Goal: Task Accomplishment & Management: Manage account settings

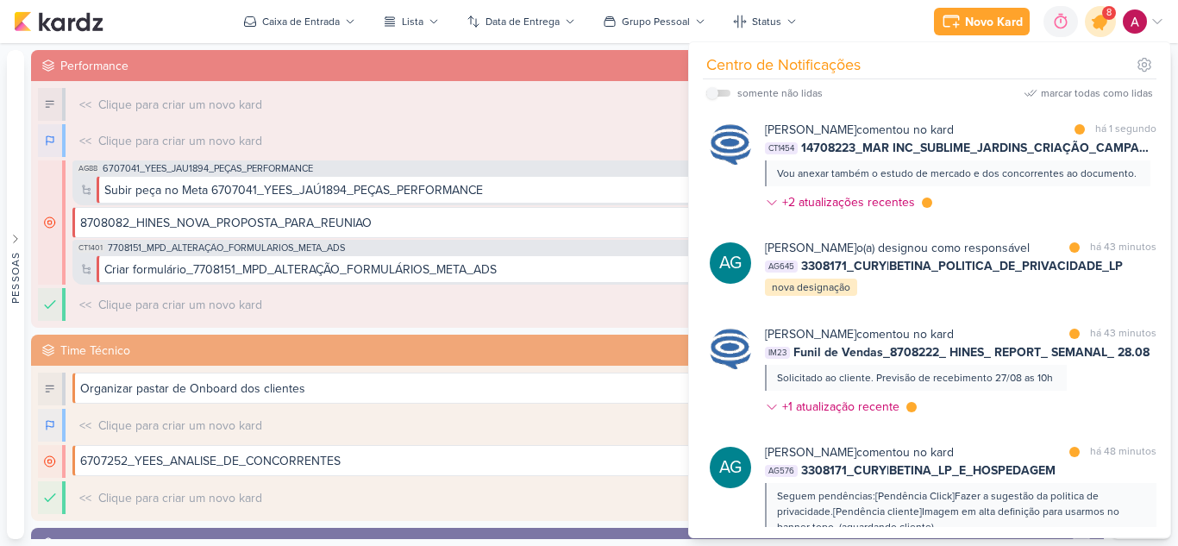
click at [1095, 32] on div at bounding box center [1101, 22] width 44 height 44
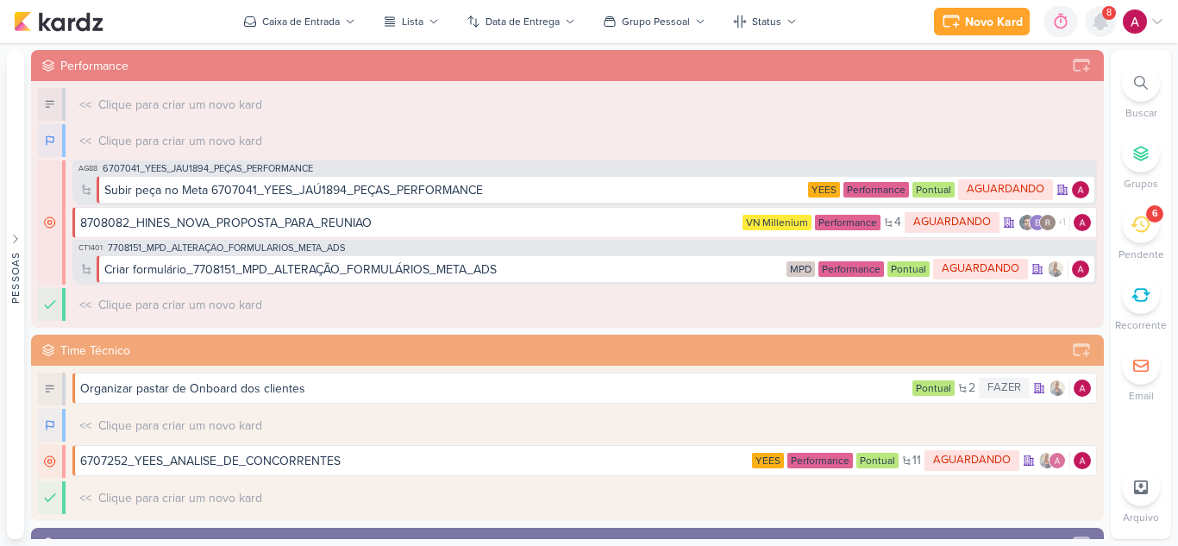
click at [1102, 30] on icon at bounding box center [1100, 21] width 21 height 21
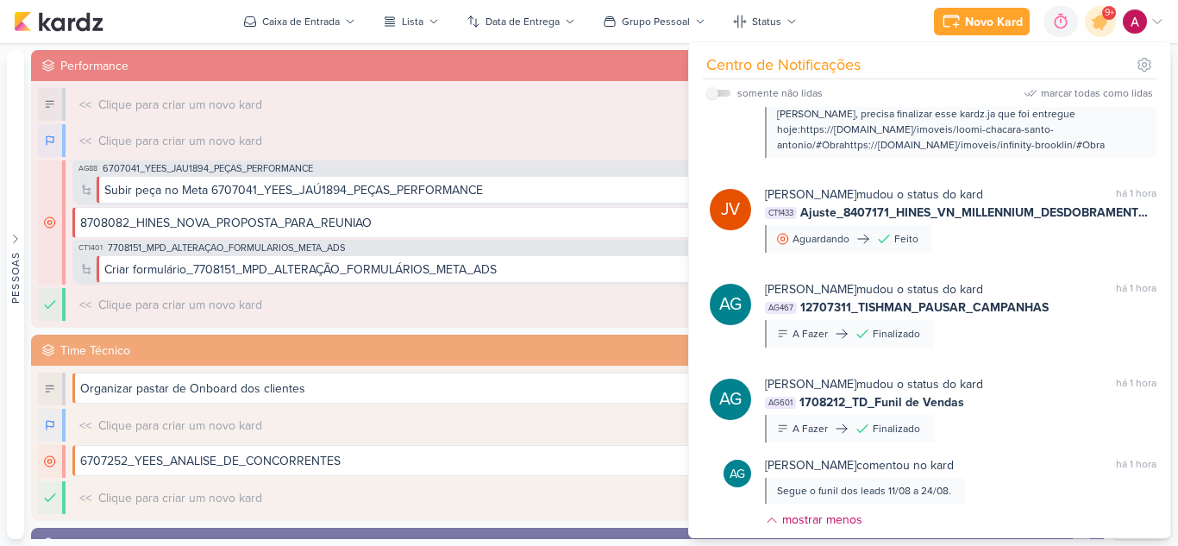
scroll to position [862, 0]
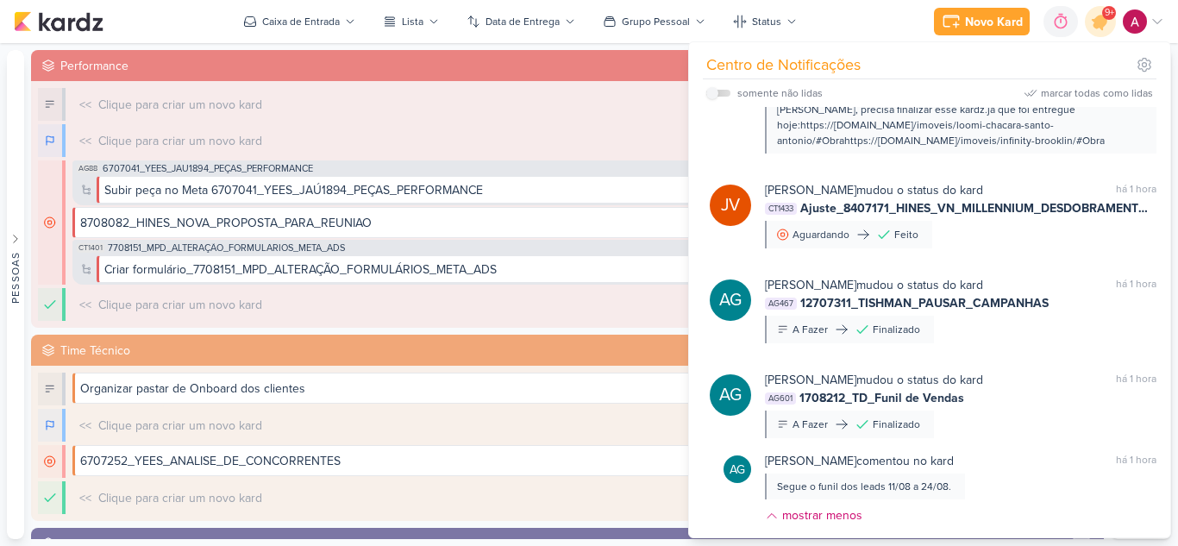
click at [728, 90] on label at bounding box center [718, 93] width 24 height 7
click at [718, 90] on input "checkbox" at bounding box center [712, 93] width 12 height 12
checkbox input "true"
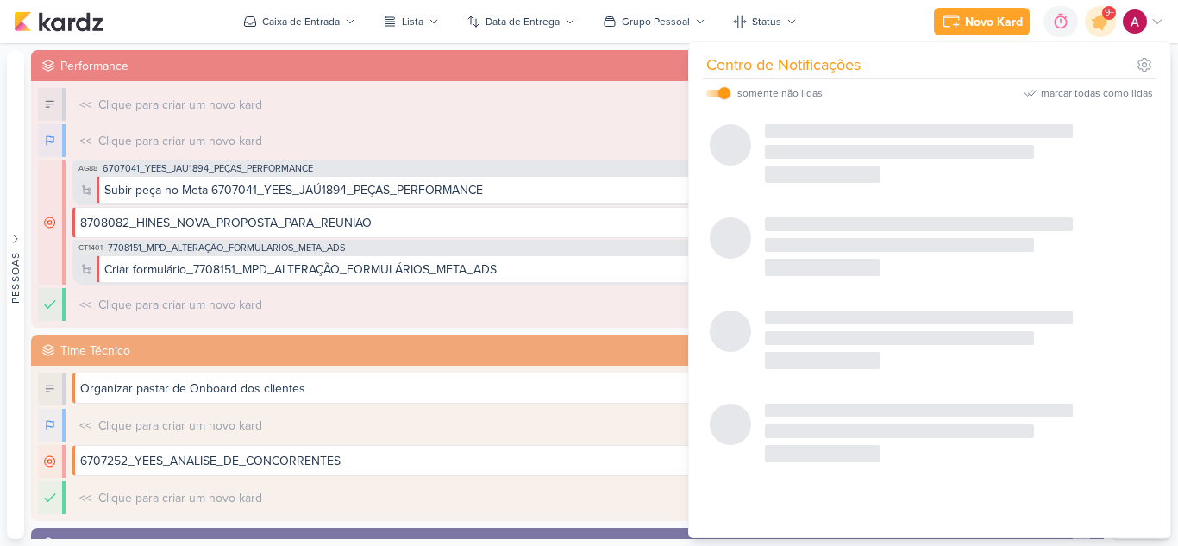
scroll to position [681, 0]
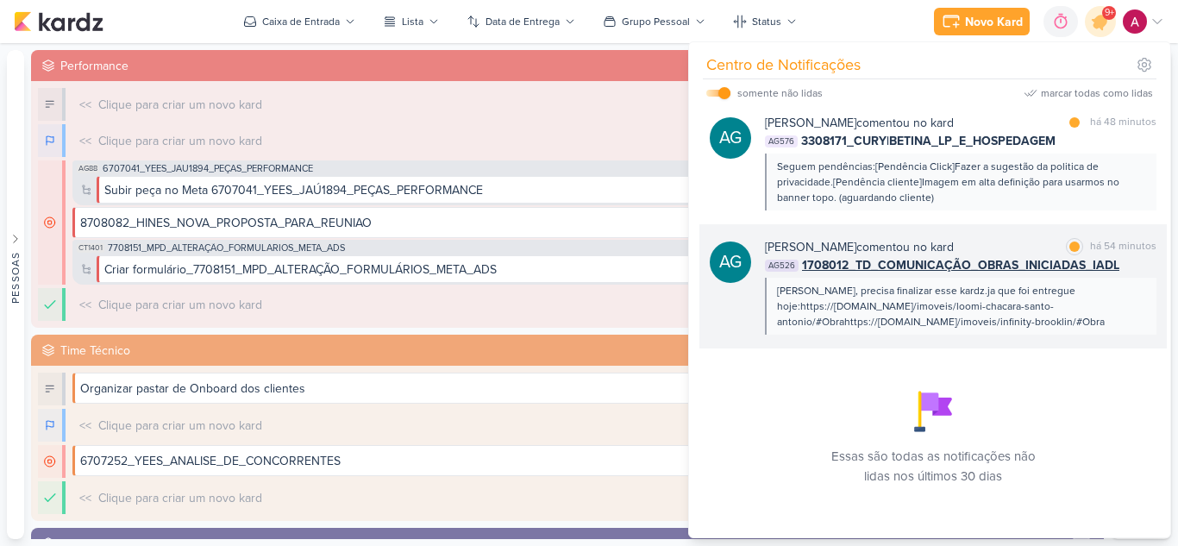
click at [1094, 313] on div "Aline Gimenez Graciano comentou no kard marcar como lida há 54 minutos AG526 17…" at bounding box center [960, 286] width 391 height 97
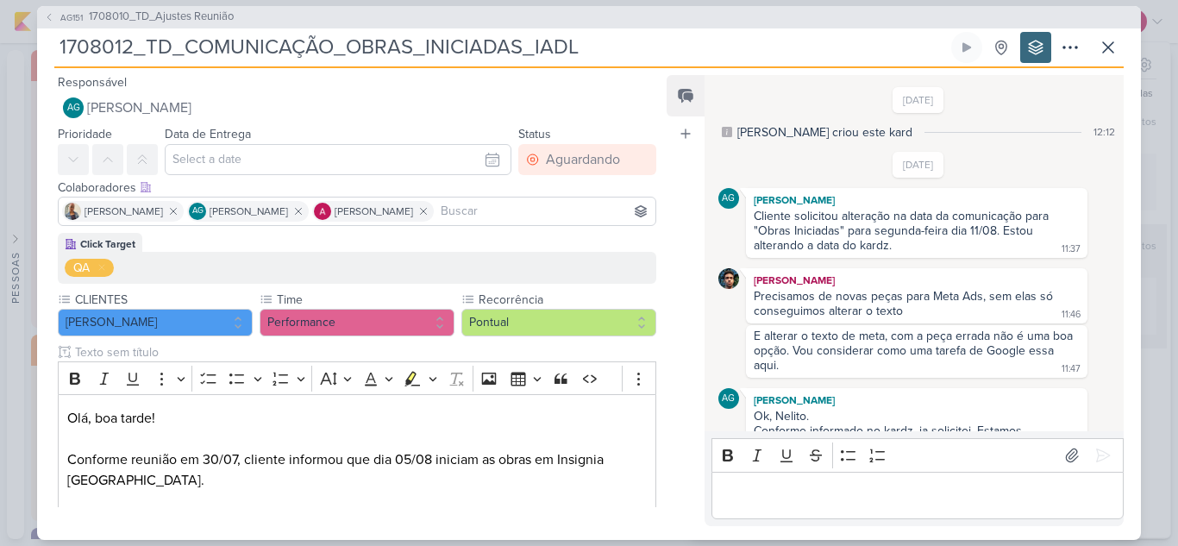
scroll to position [497, 0]
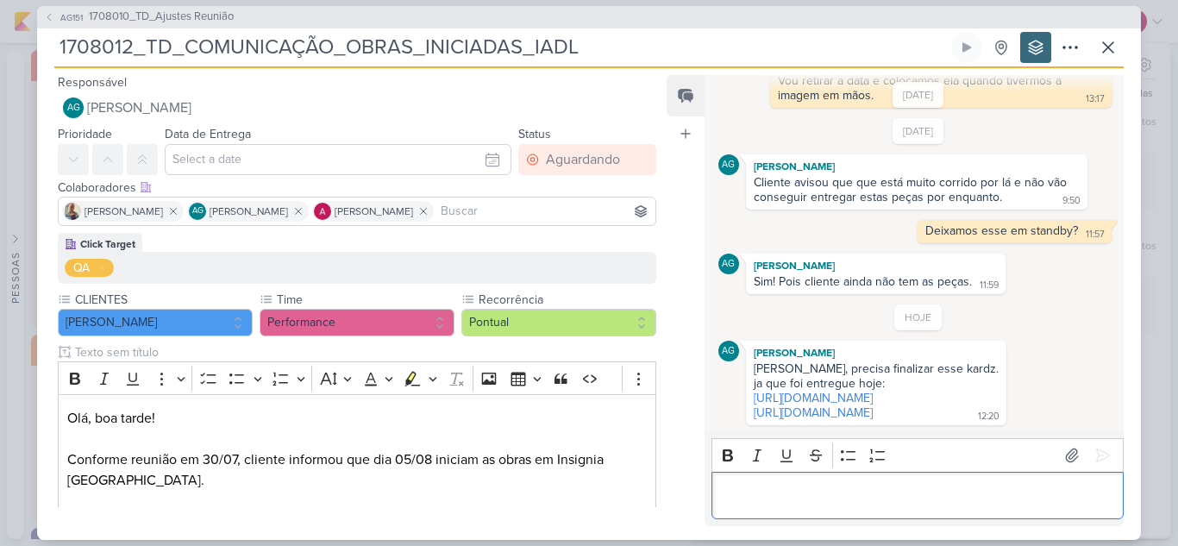
click at [797, 493] on p "Editor editing area: main" at bounding box center [917, 495] width 394 height 21
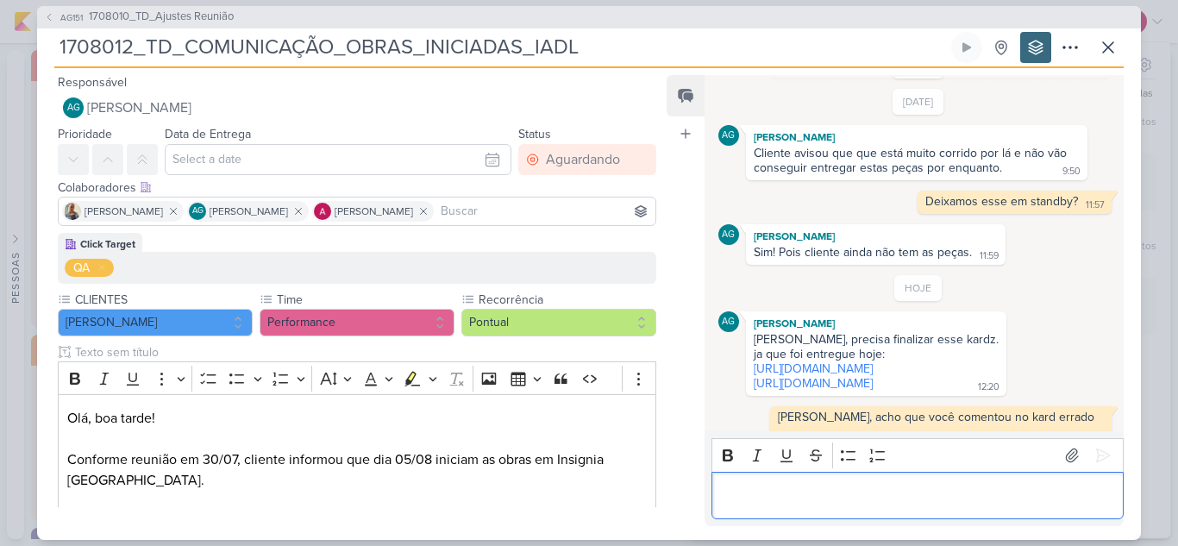
scroll to position [530, 0]
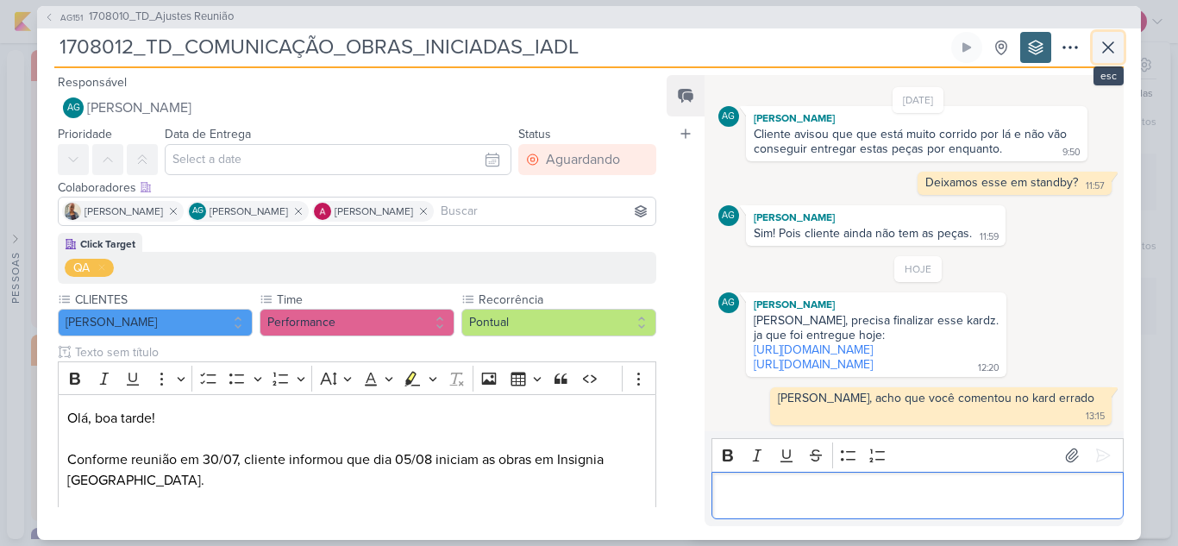
click at [1120, 50] on button at bounding box center [1107, 47] width 31 height 31
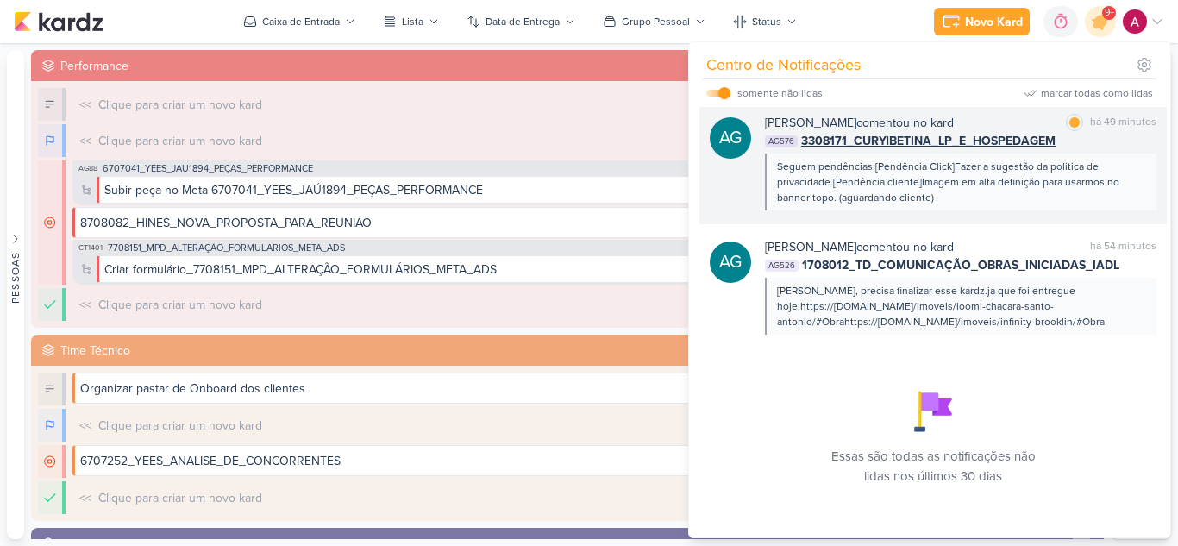
click at [1026, 205] on div "Seguem pendências:[Pendência Click]Fazer a sugestão da politica de privacidade.…" at bounding box center [960, 182] width 366 height 47
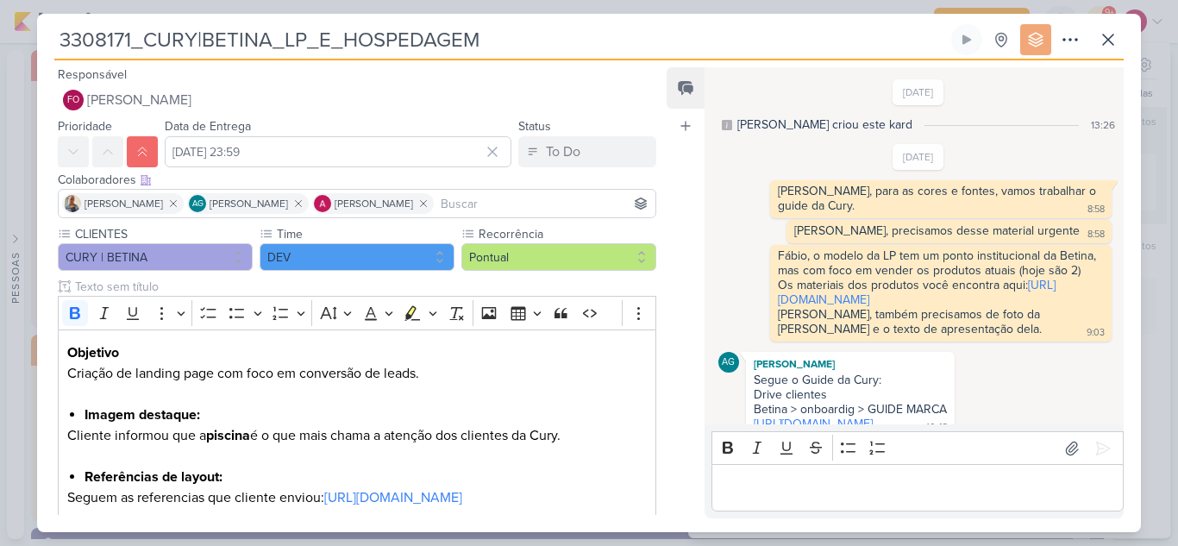
scroll to position [1482, 0]
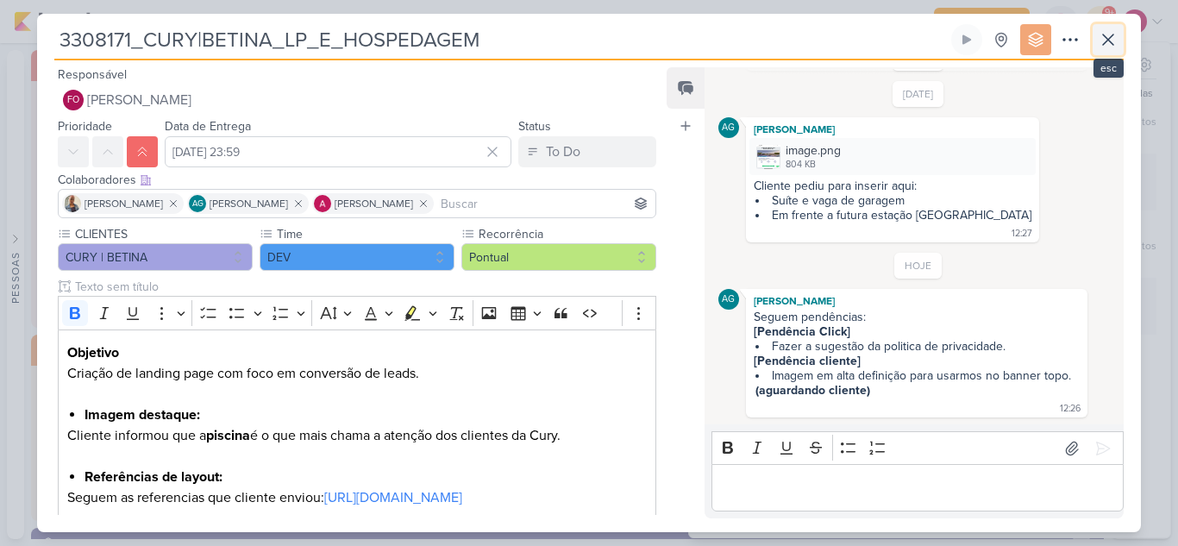
click at [1105, 43] on icon at bounding box center [1108, 39] width 10 height 10
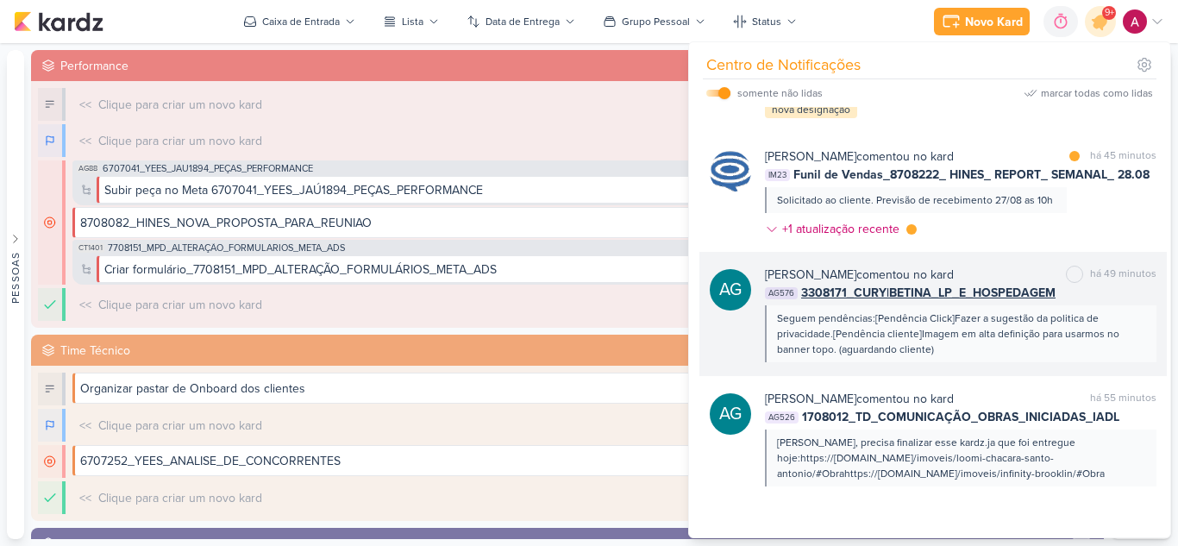
scroll to position [509, 0]
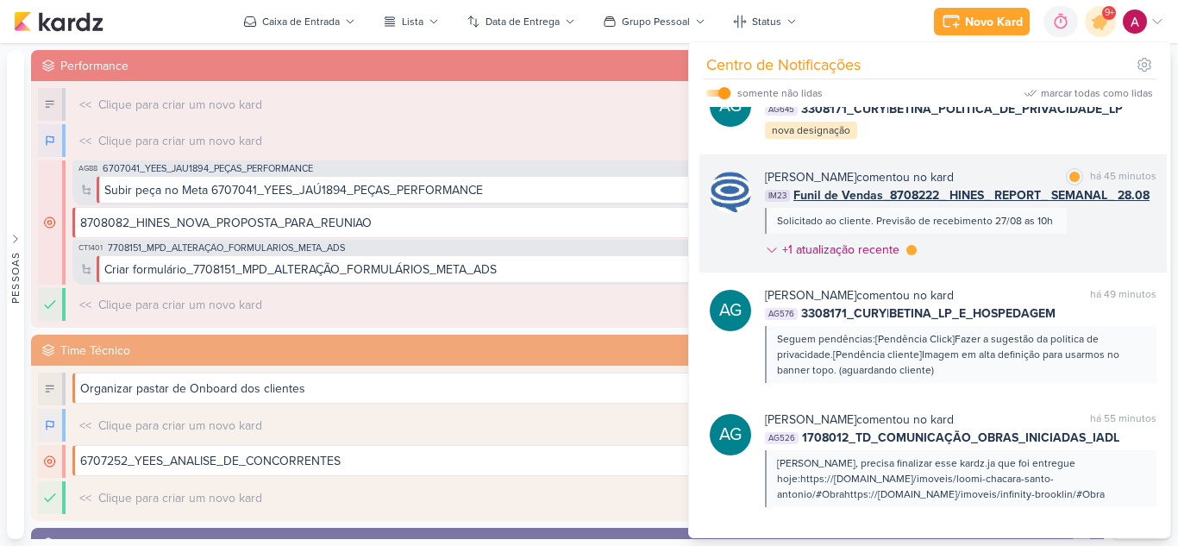
click at [1036, 266] on div "Caroline Traven De Andrade comentou no kard marcar como lida há 45 minutos IM23…" at bounding box center [960, 216] width 391 height 97
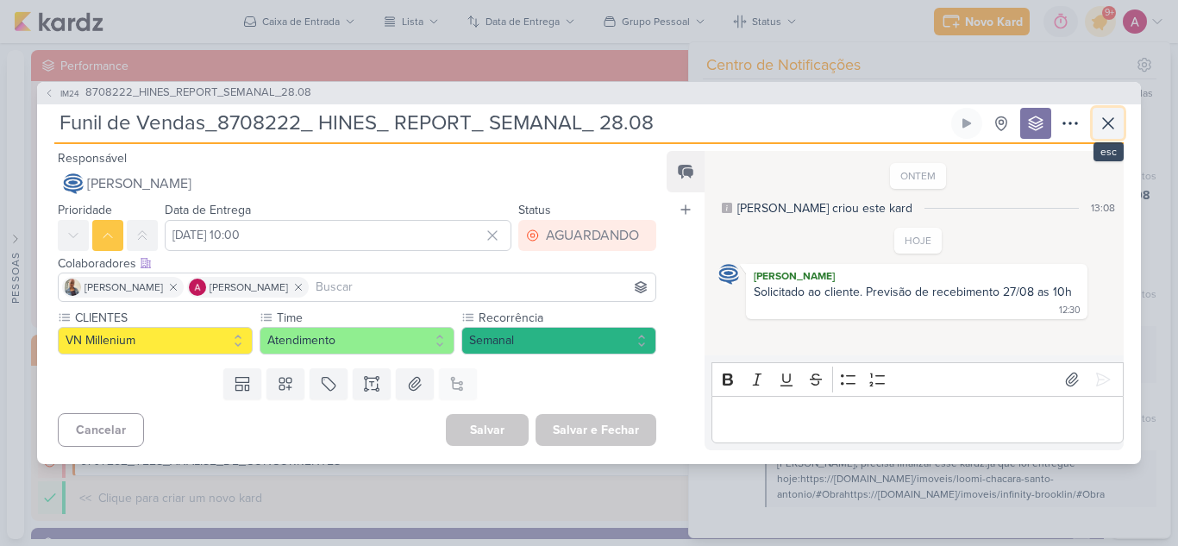
click at [1116, 123] on icon at bounding box center [1108, 123] width 21 height 21
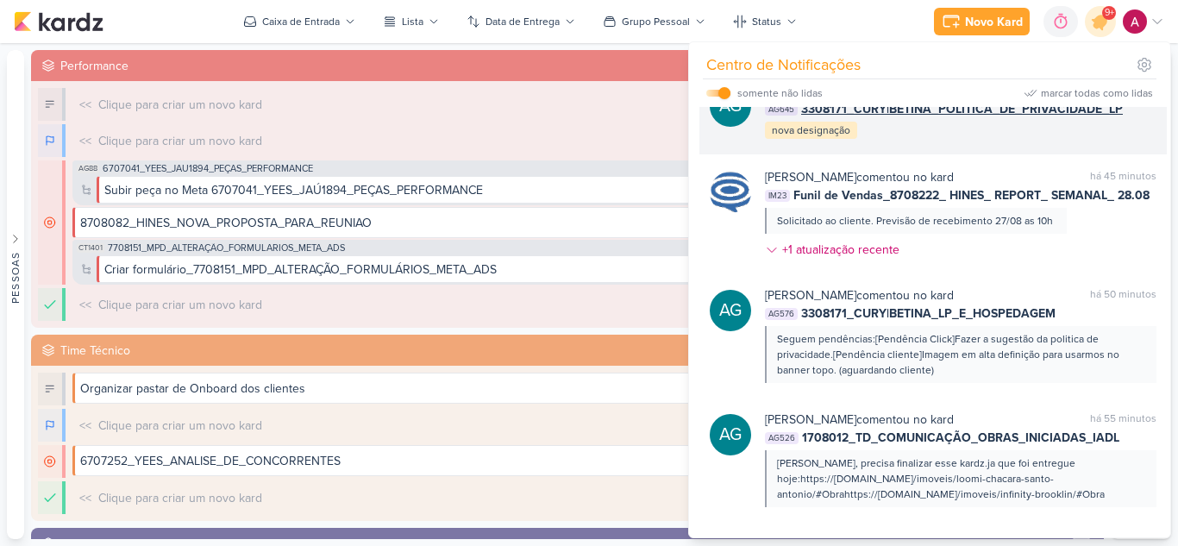
scroll to position [423, 0]
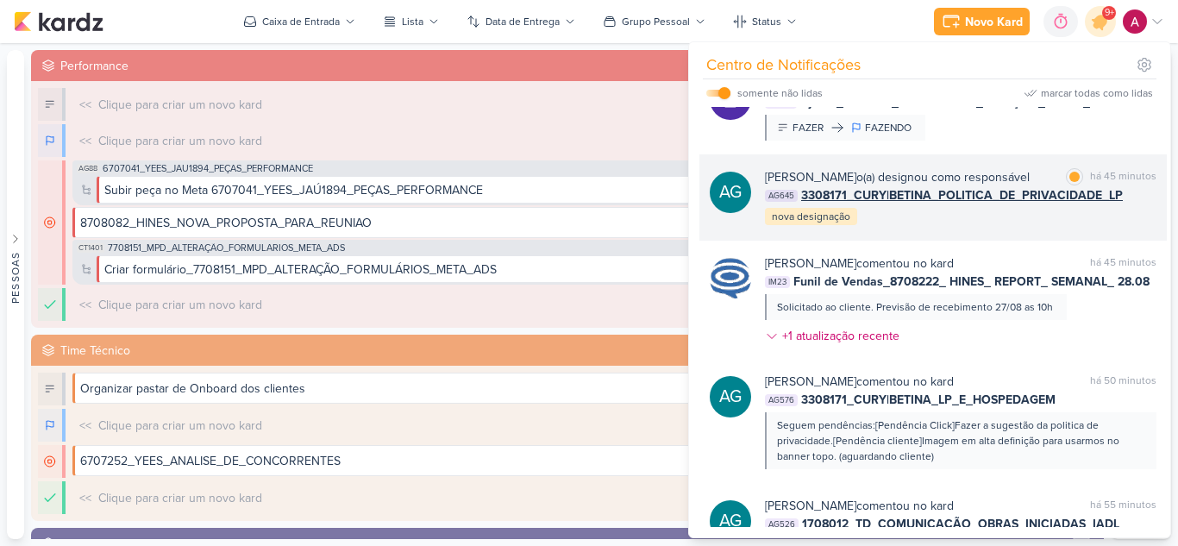
click at [1026, 227] on div "Aline Gimenez Graciano o(a) designou como responsável marcar como lida há 45 mi…" at bounding box center [960, 197] width 391 height 59
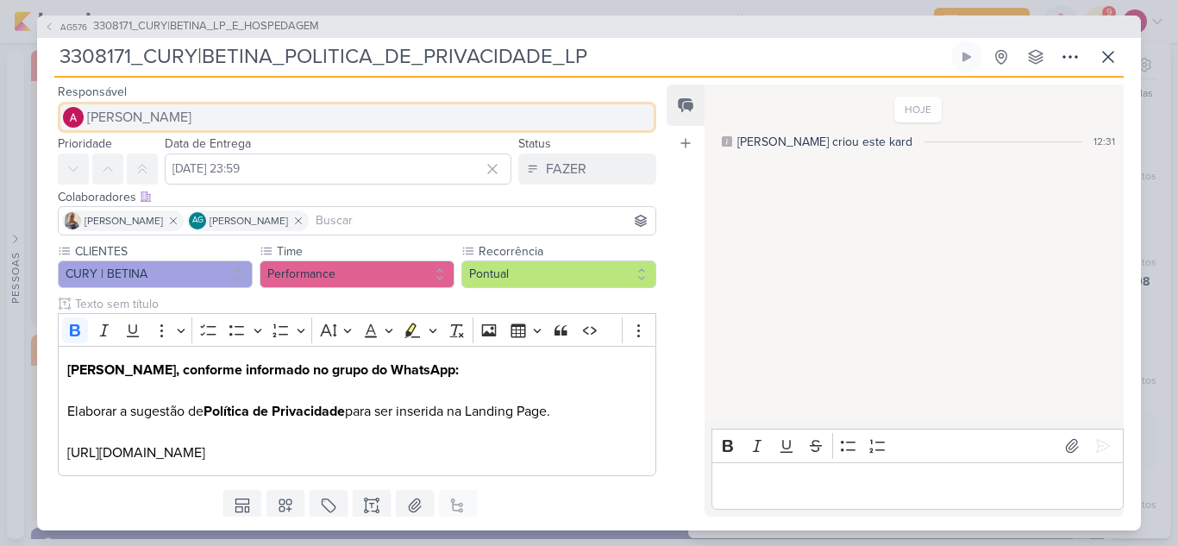
click at [143, 114] on span "[PERSON_NAME]" at bounding box center [139, 117] width 104 height 21
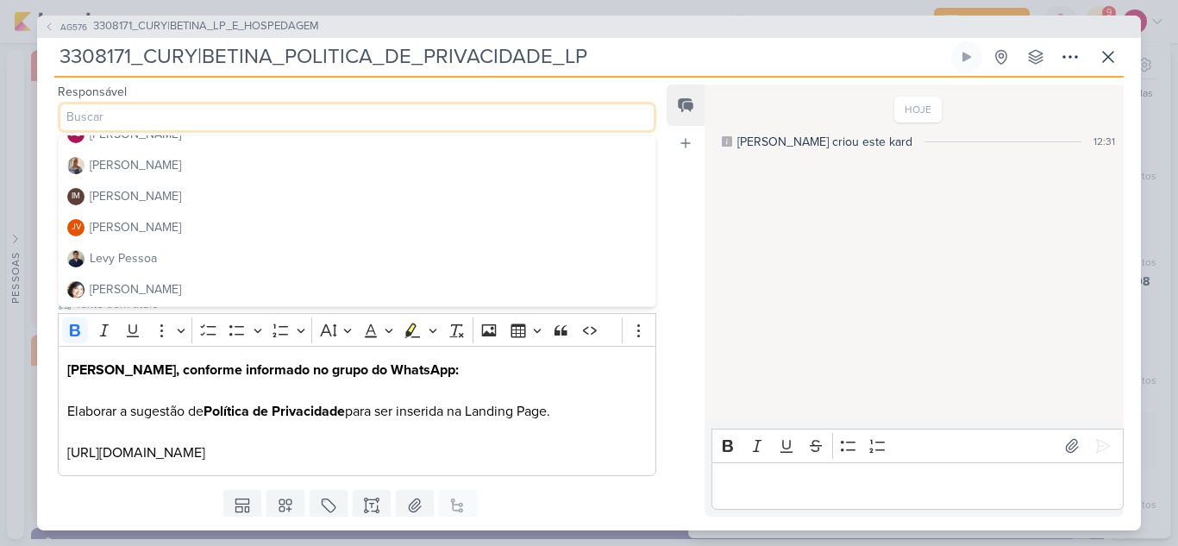
scroll to position [172, 0]
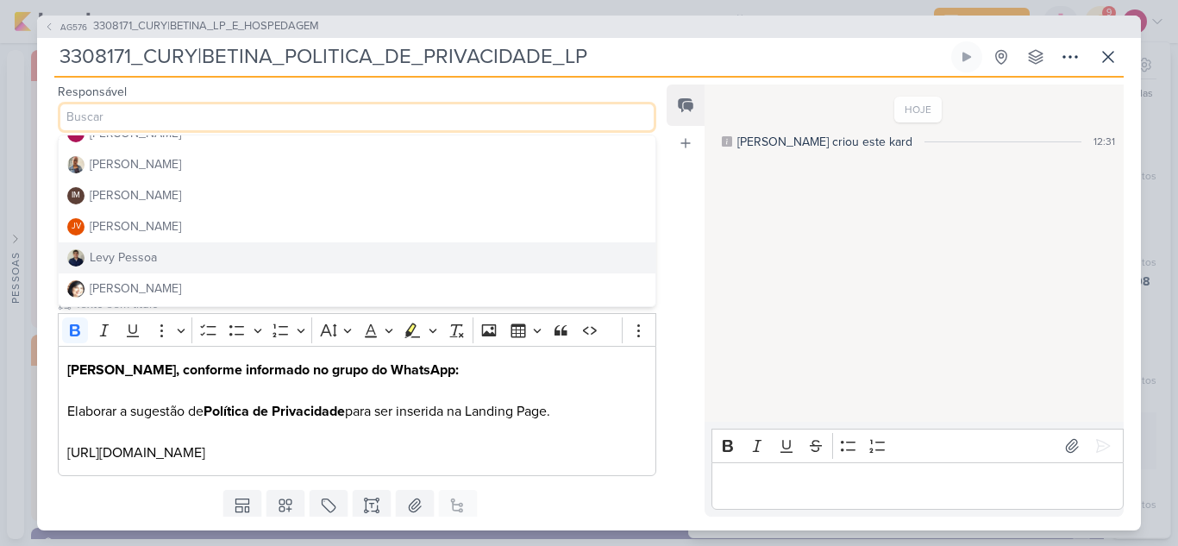
click at [137, 254] on div "Levy Pessoa" at bounding box center [123, 257] width 67 height 18
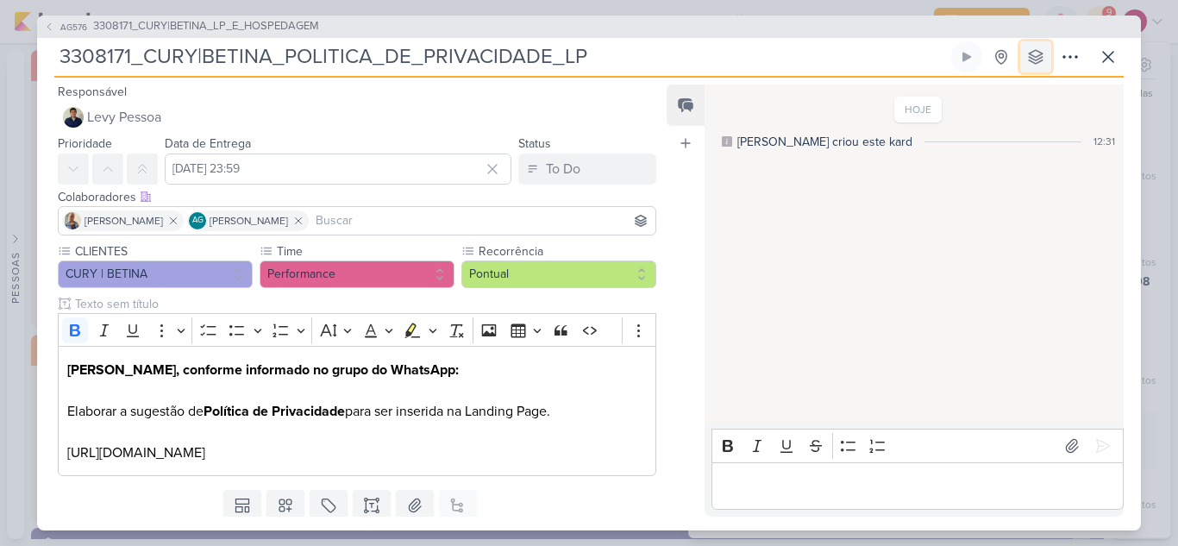
click at [1035, 67] on button at bounding box center [1035, 56] width 31 height 31
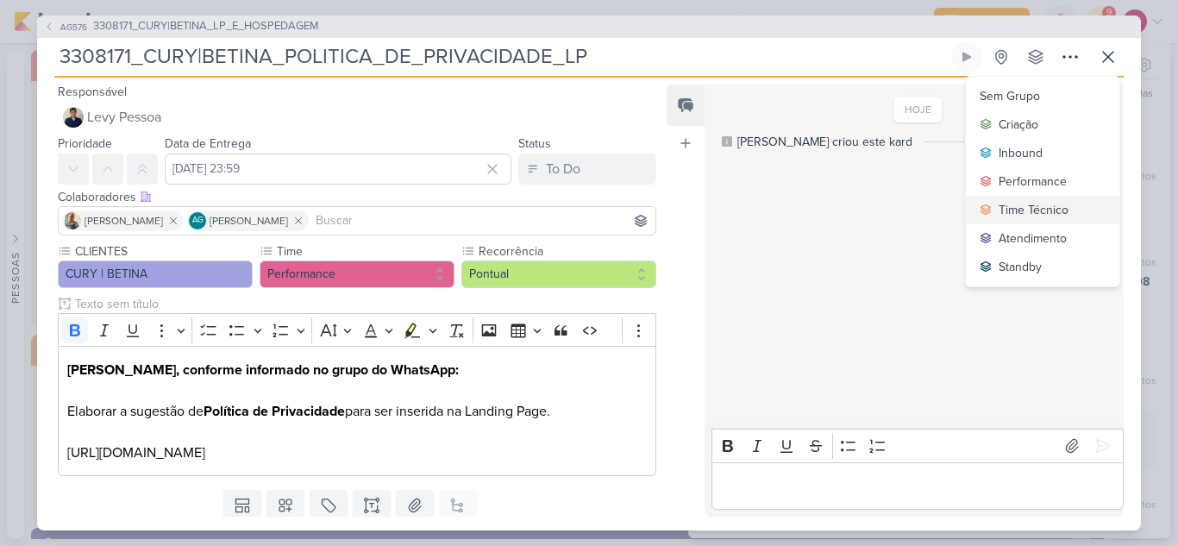
click at [1042, 205] on div "Time Técnico" at bounding box center [1034, 210] width 70 height 18
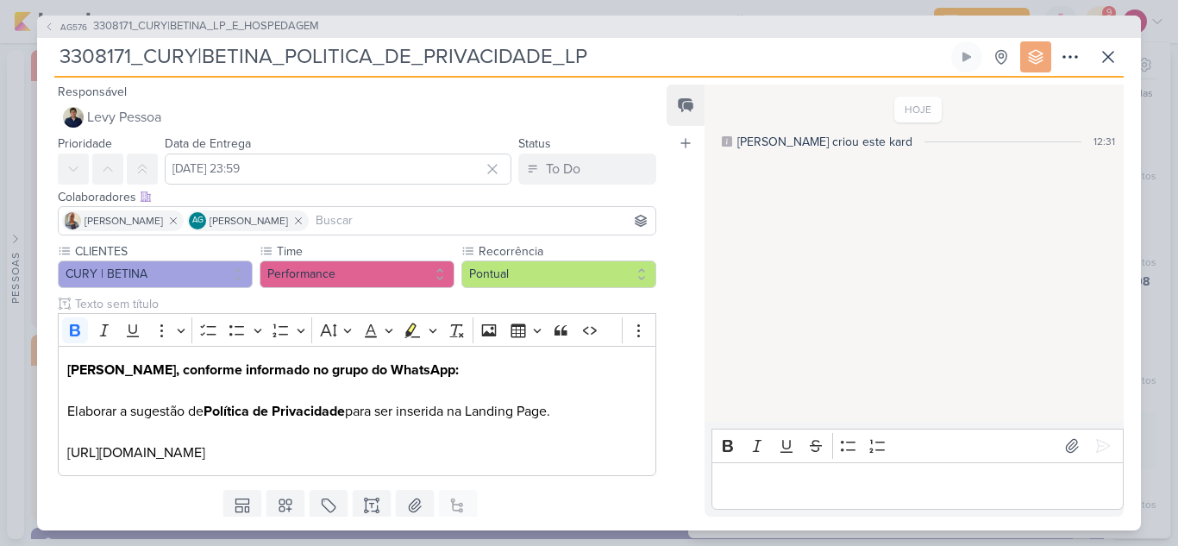
click at [376, 213] on input at bounding box center [482, 220] width 340 height 21
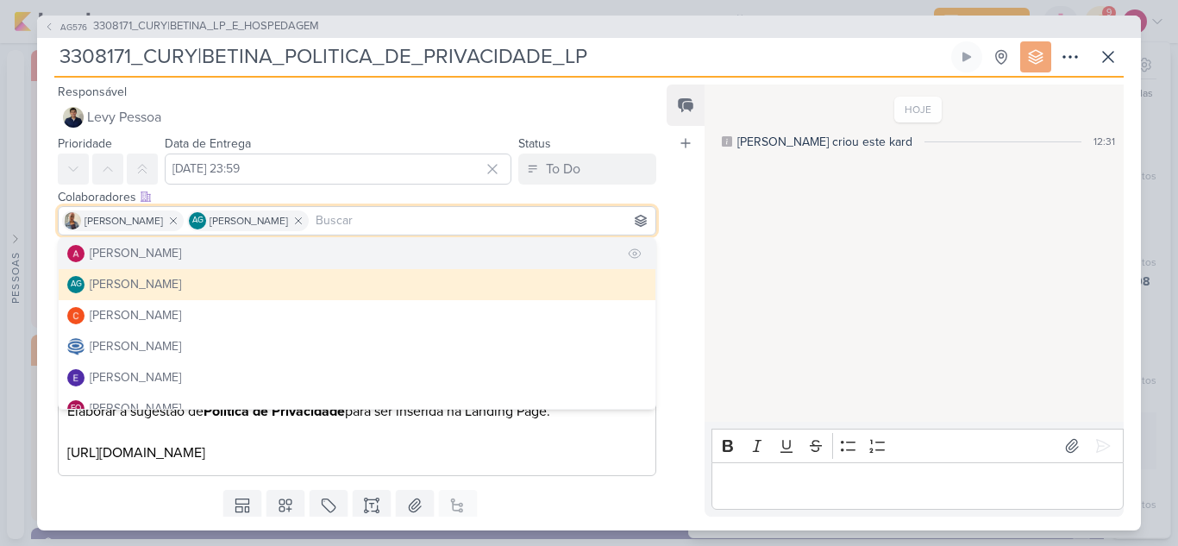
click at [159, 253] on div "[PERSON_NAME]" at bounding box center [135, 253] width 91 height 18
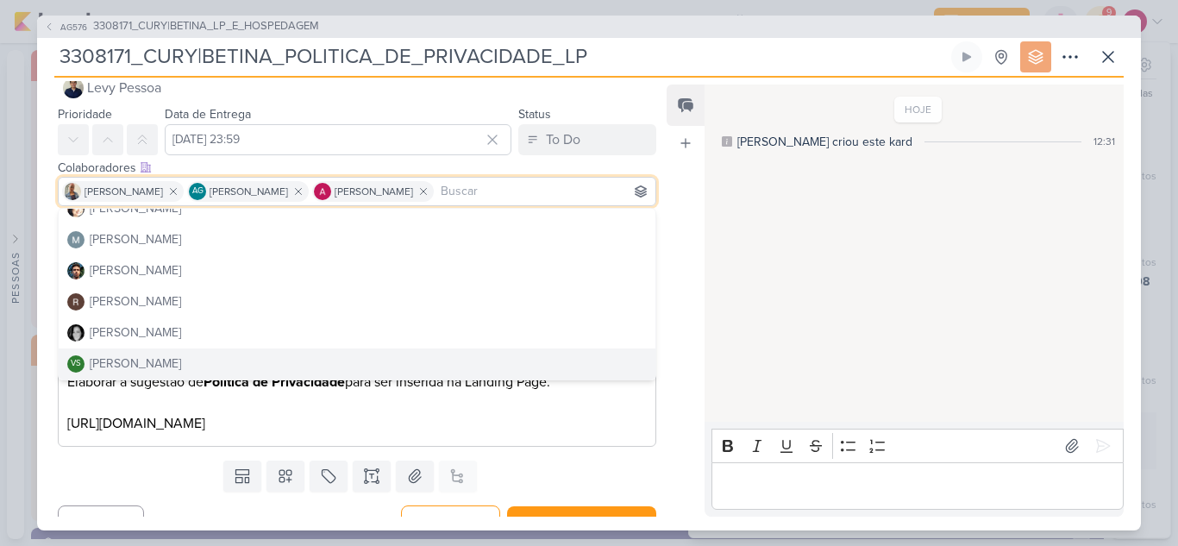
scroll to position [55, 0]
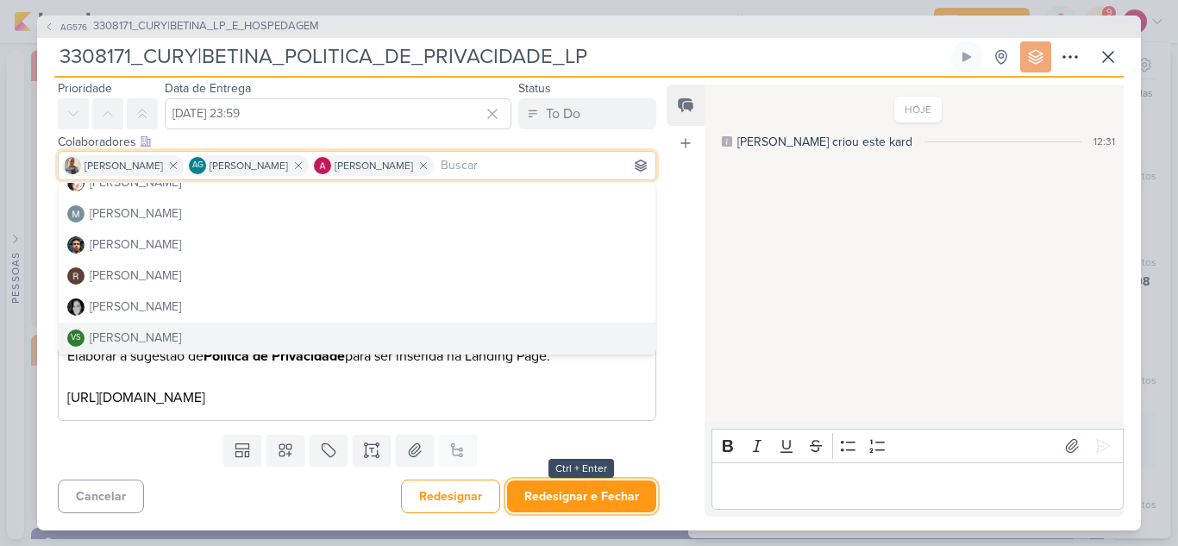
click at [624, 495] on button "Redesignar e Fechar" at bounding box center [581, 496] width 149 height 32
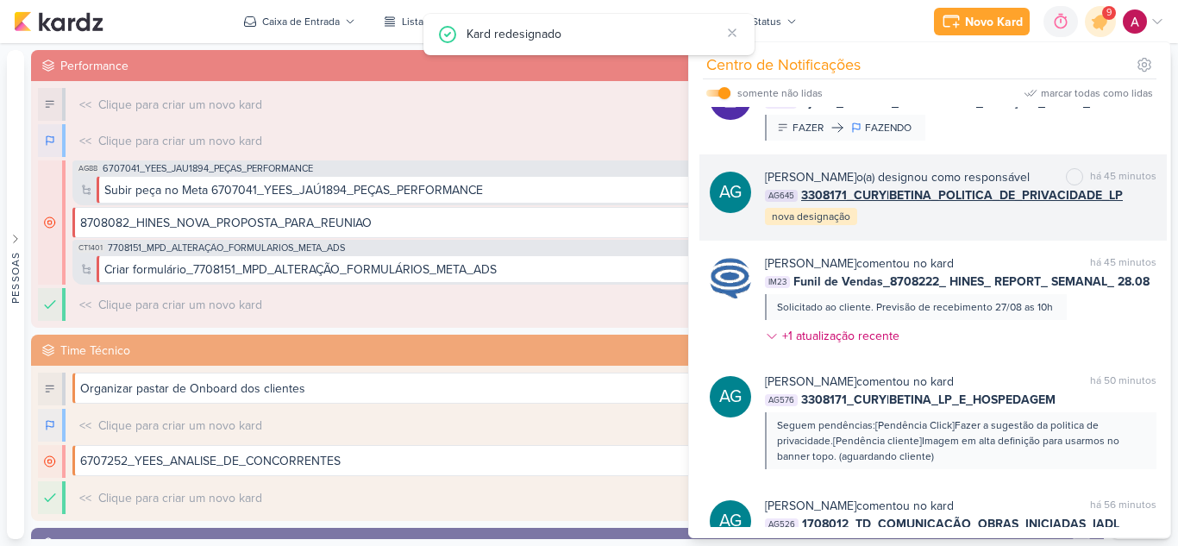
scroll to position [336, 0]
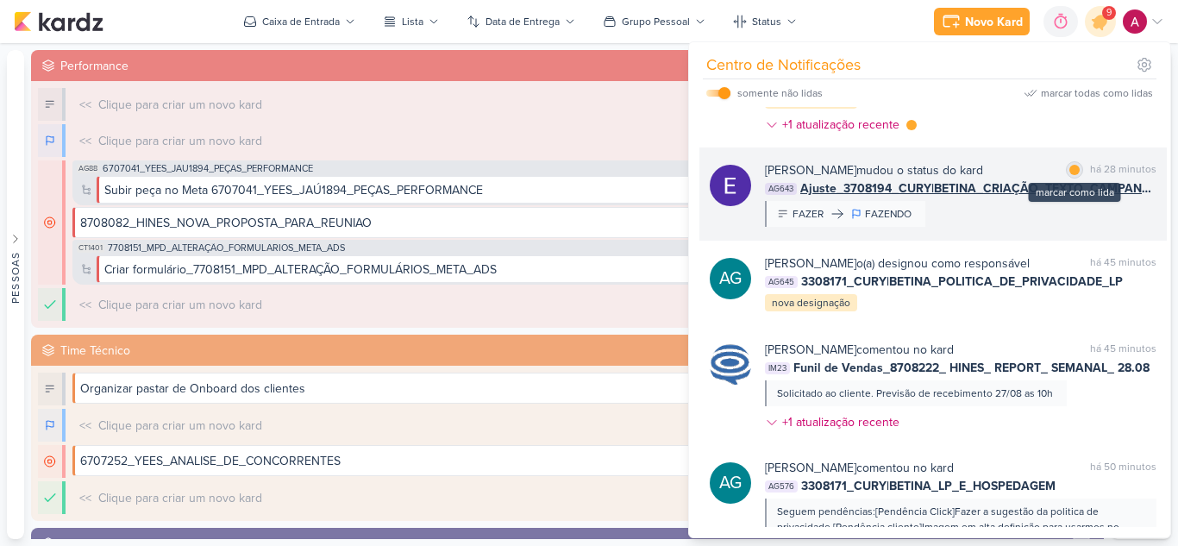
click at [1071, 175] on div at bounding box center [1074, 170] width 10 height 10
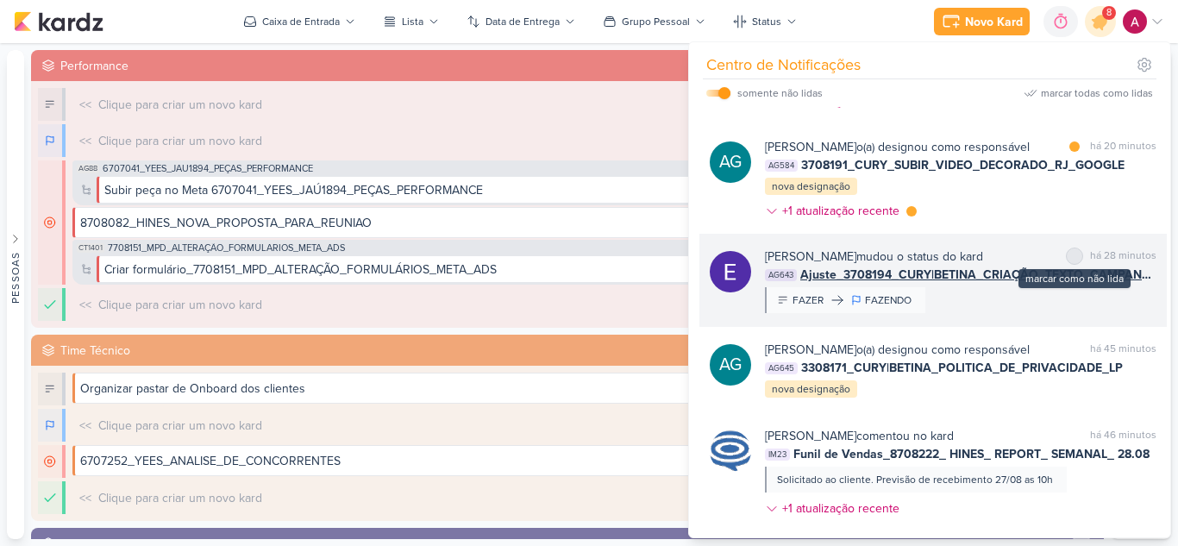
scroll to position [164, 0]
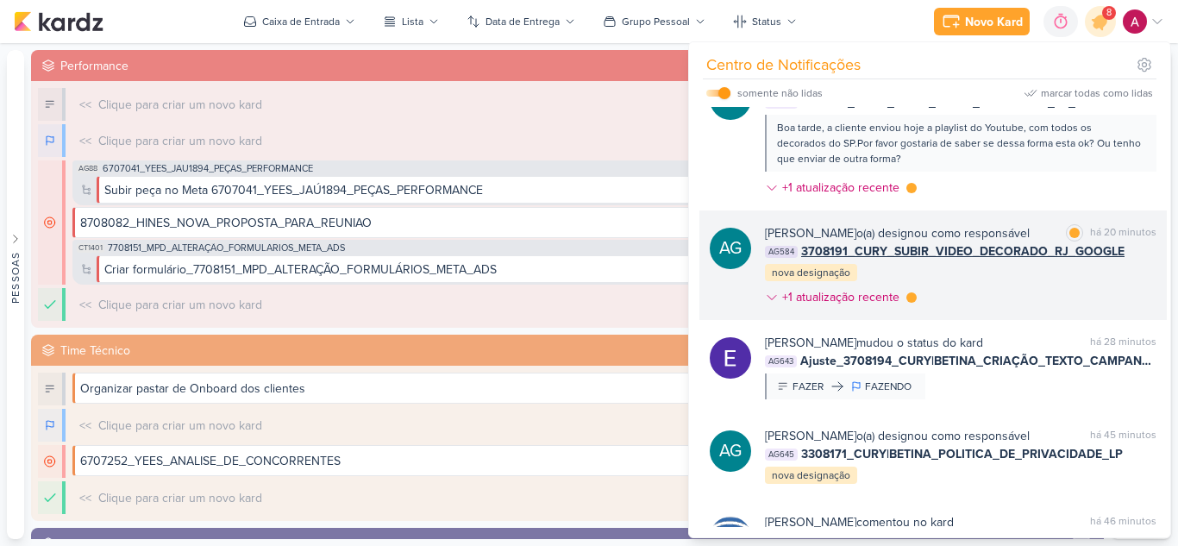
click at [1036, 291] on div "Aline Gimenez Graciano o(a) designou como responsável marcar como lida há 20 mi…" at bounding box center [960, 268] width 391 height 89
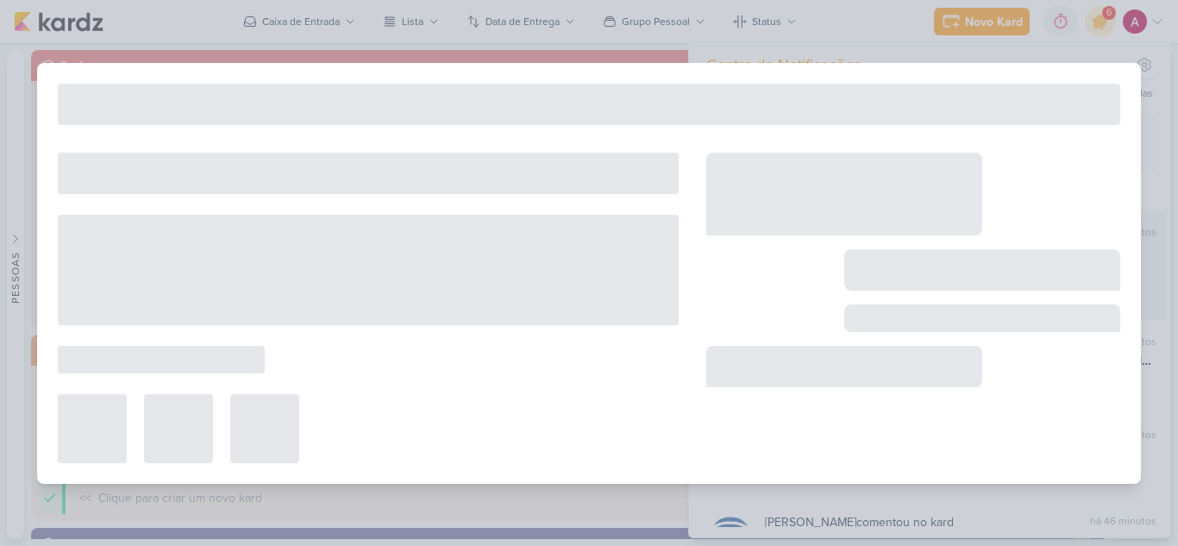
type input "3708191_CURY_SUBIR_VIDEO_DECORADO_RJ_GOOGLE"
type input "29 de agosto de 2025 às 23:59"
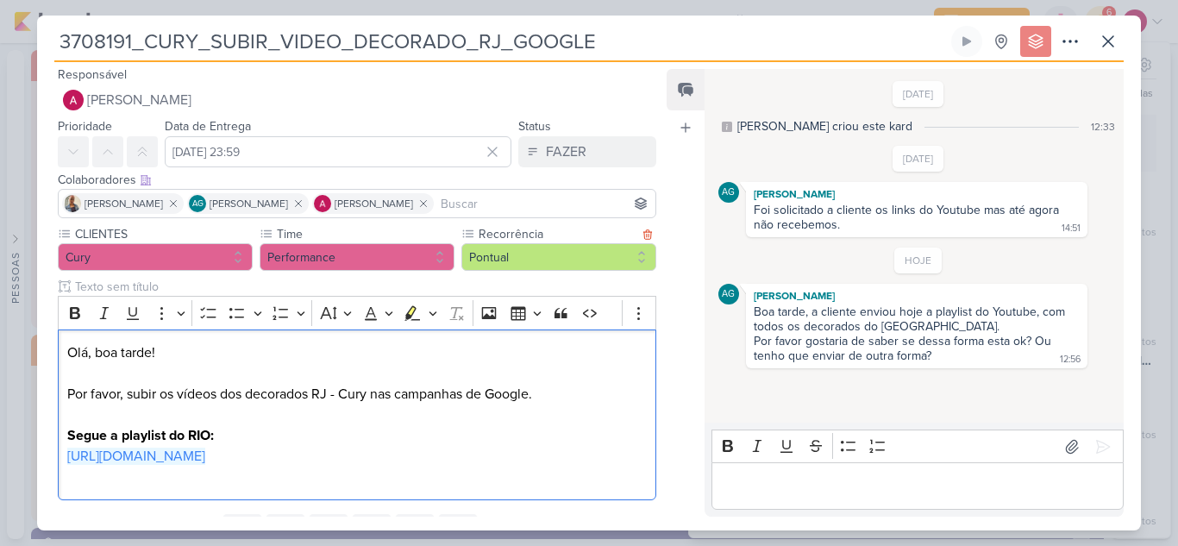
scroll to position [0, 0]
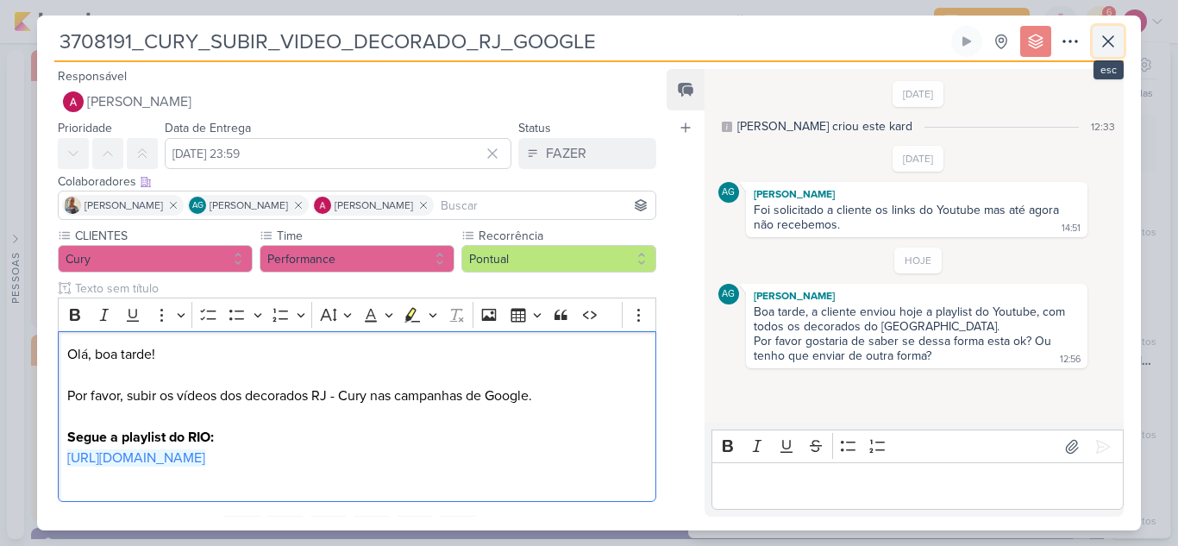
click at [1102, 55] on button at bounding box center [1107, 41] width 31 height 31
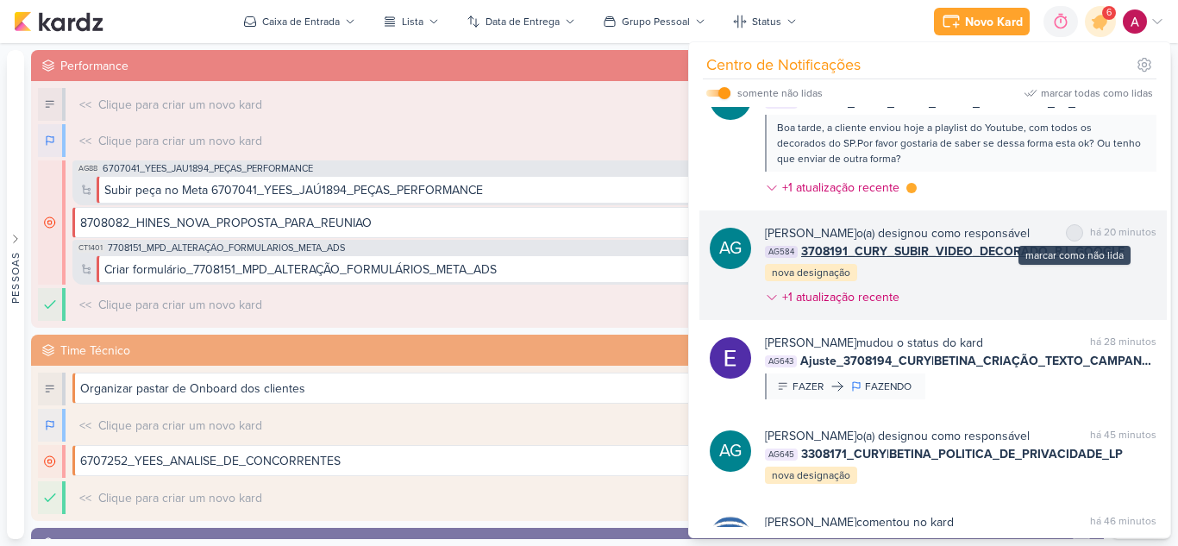
click at [1070, 237] on div at bounding box center [1074, 233] width 10 height 10
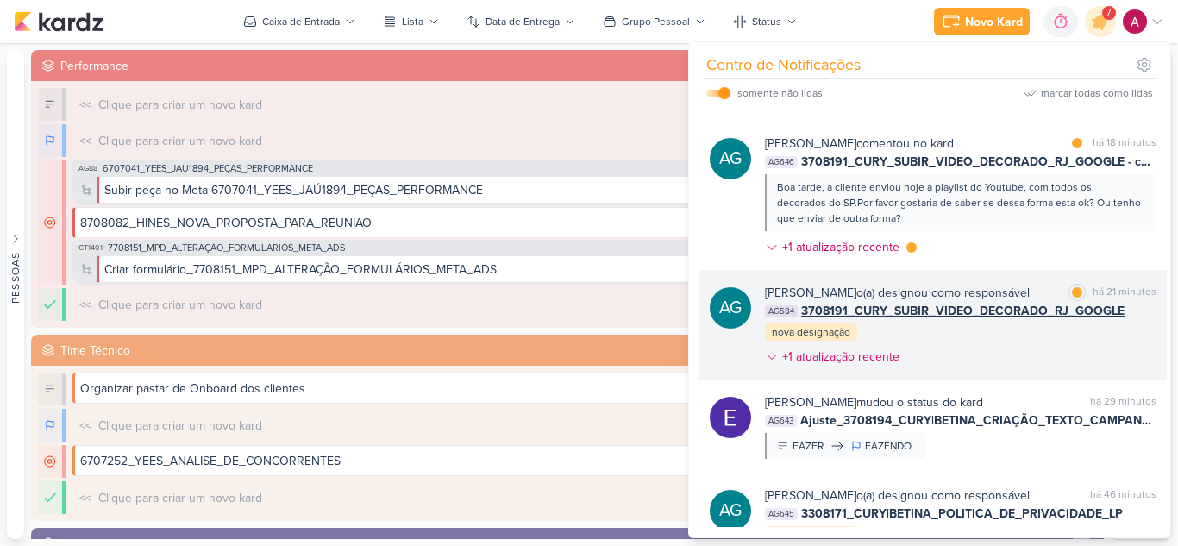
scroll to position [78, 0]
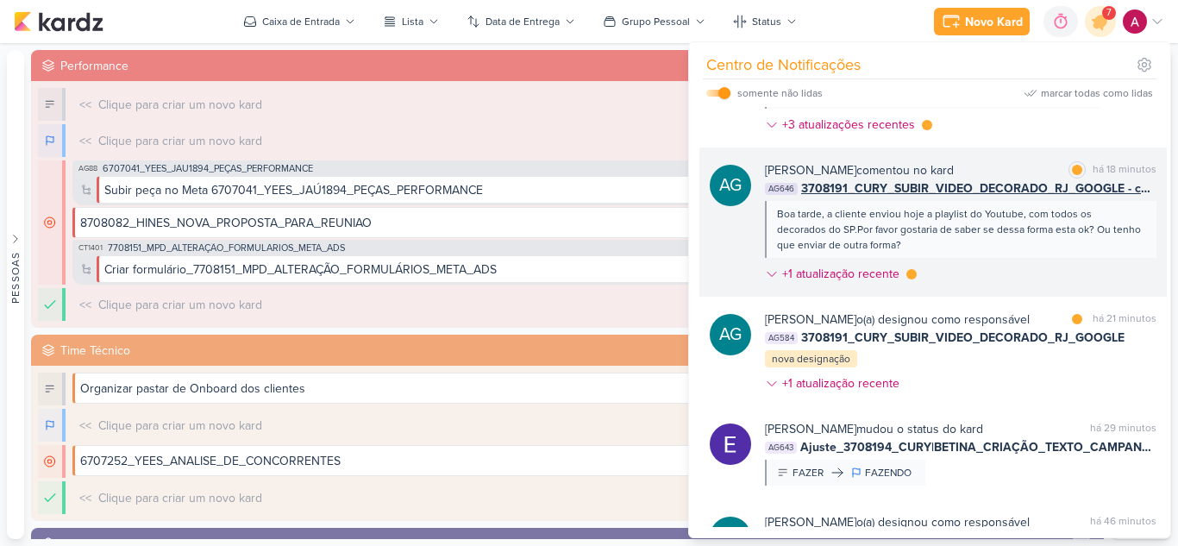
click at [1028, 272] on div "Aline Gimenez Graciano comentou no kard marcar como lida há 18 minutos AG646 37…" at bounding box center [960, 225] width 391 height 128
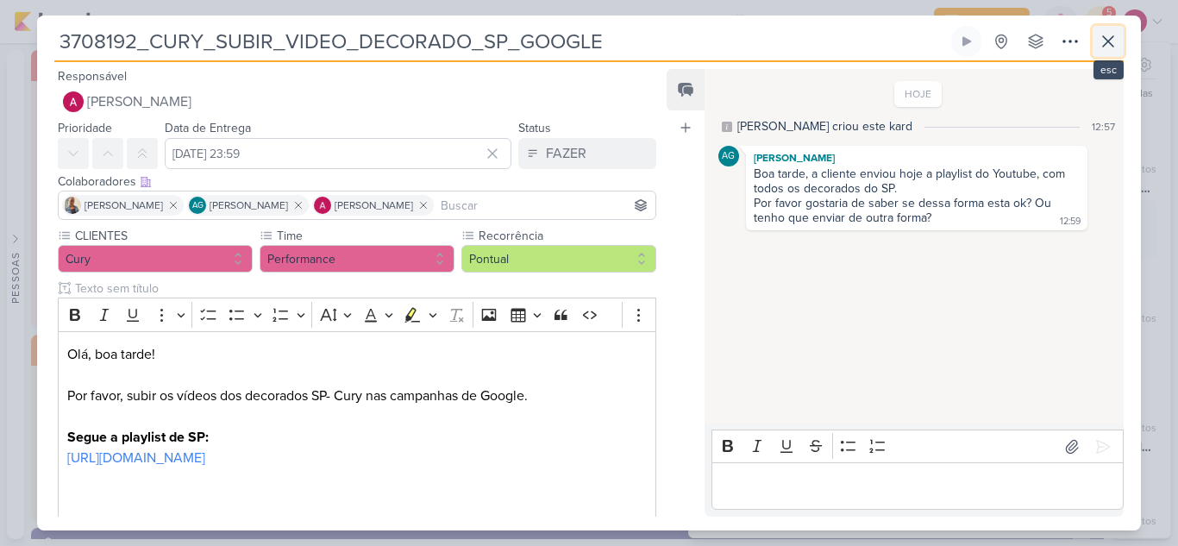
click at [1111, 48] on icon at bounding box center [1108, 41] width 21 height 21
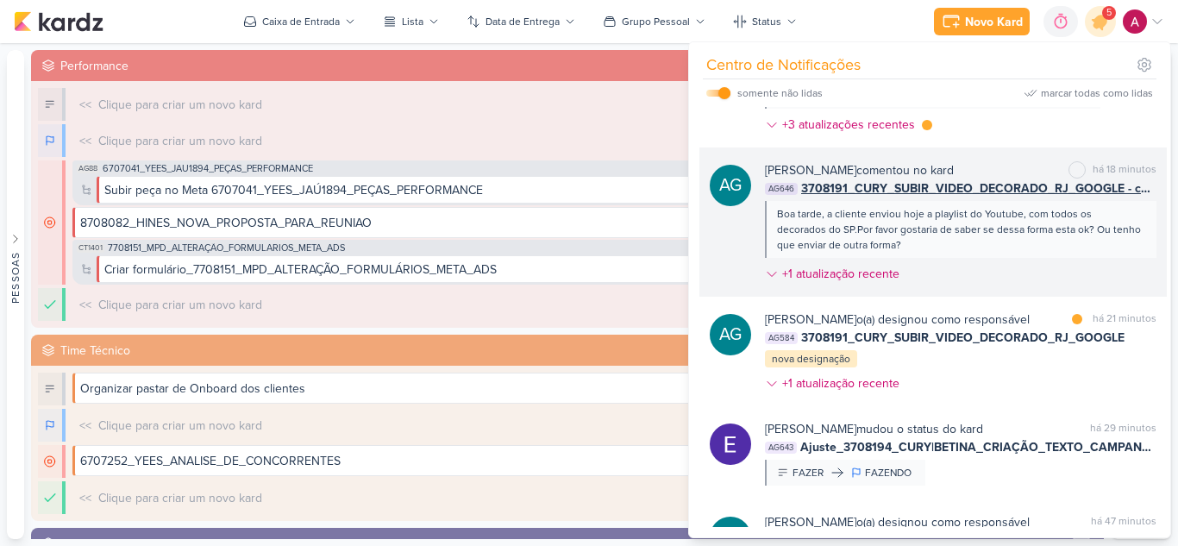
scroll to position [0, 0]
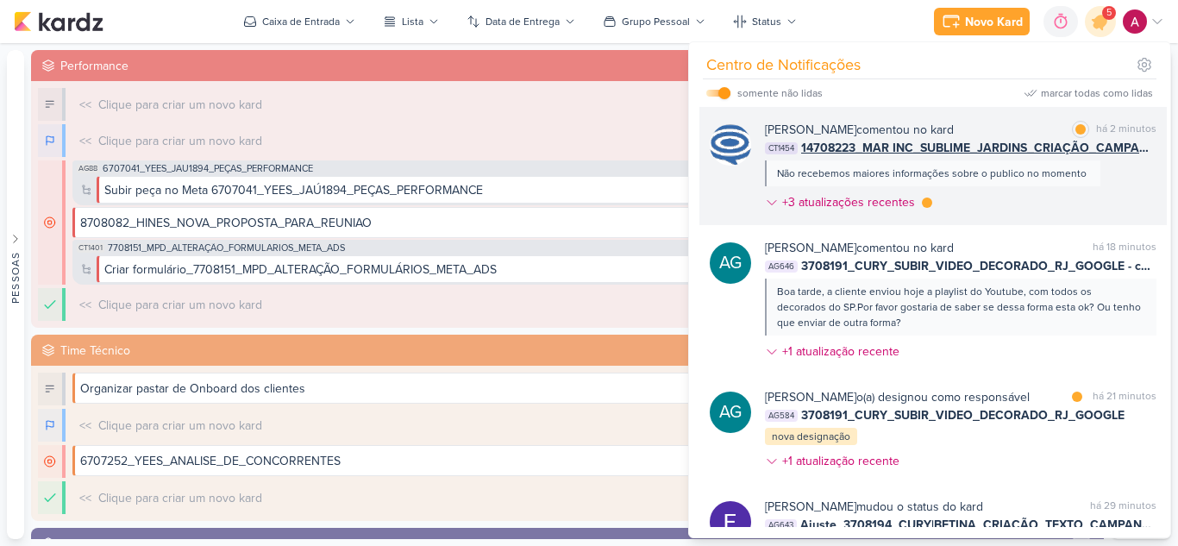
click at [1022, 203] on div "Caroline Traven De Andrade comentou no kard marcar como lida há 2 minutos CT145…" at bounding box center [960, 169] width 391 height 97
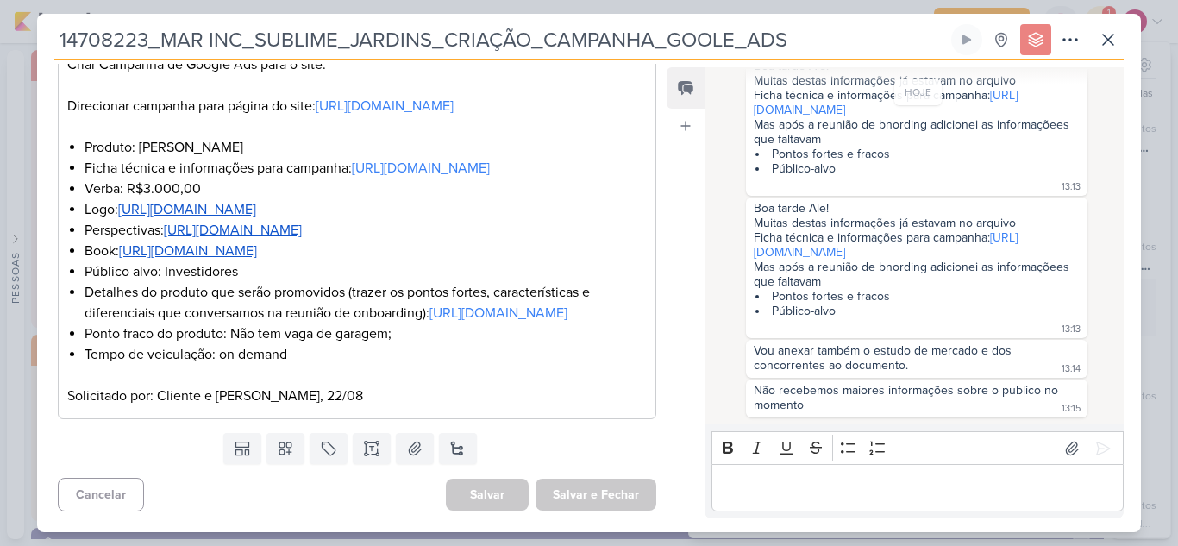
scroll to position [433, 0]
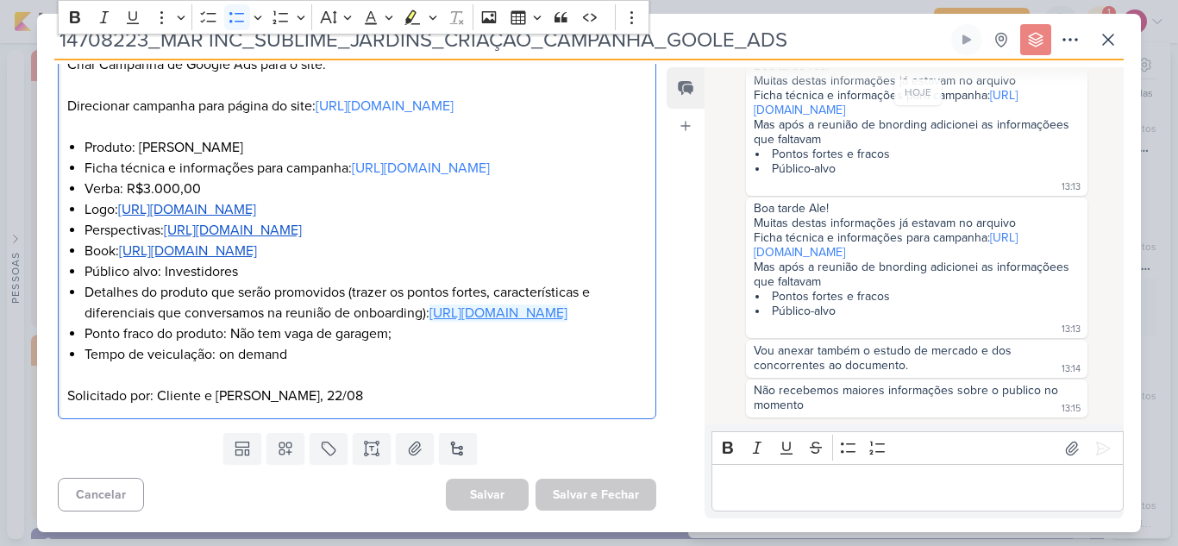
click at [429, 304] on link "[URL][DOMAIN_NAME]" at bounding box center [498, 312] width 138 height 17
click at [773, 493] on p "Editor editing area: main" at bounding box center [917, 488] width 394 height 21
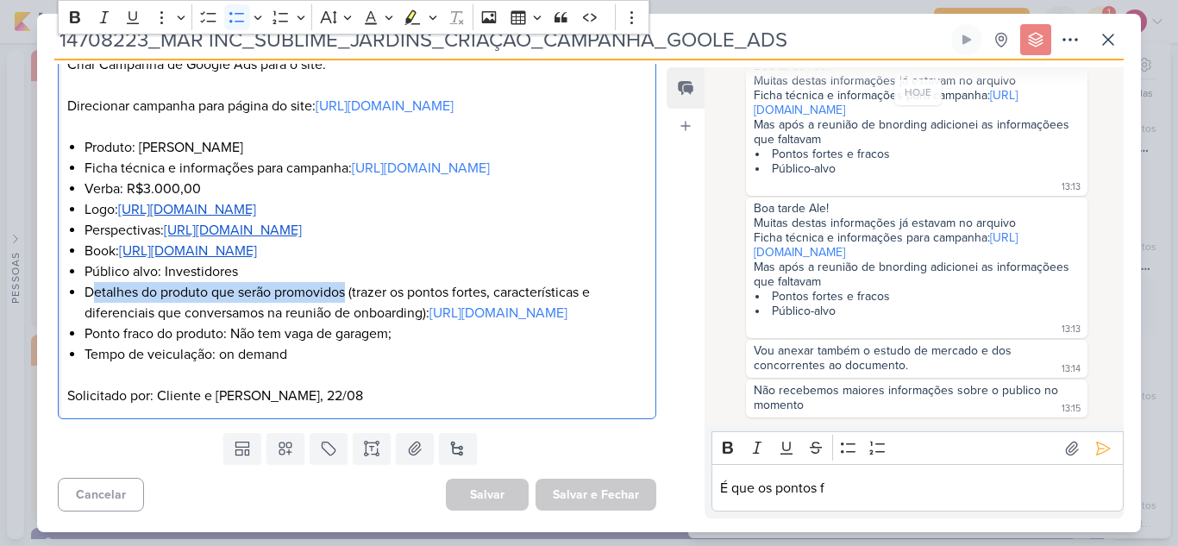
drag, startPoint x: 90, startPoint y: 249, endPoint x: 347, endPoint y: 247, distance: 257.8
click at [347, 282] on li "Detalhes do produto que serão promovidos (trazer os pontos fortes, característi…" at bounding box center [366, 302] width 562 height 41
copy li "etalhes do produto que serão promovidos"
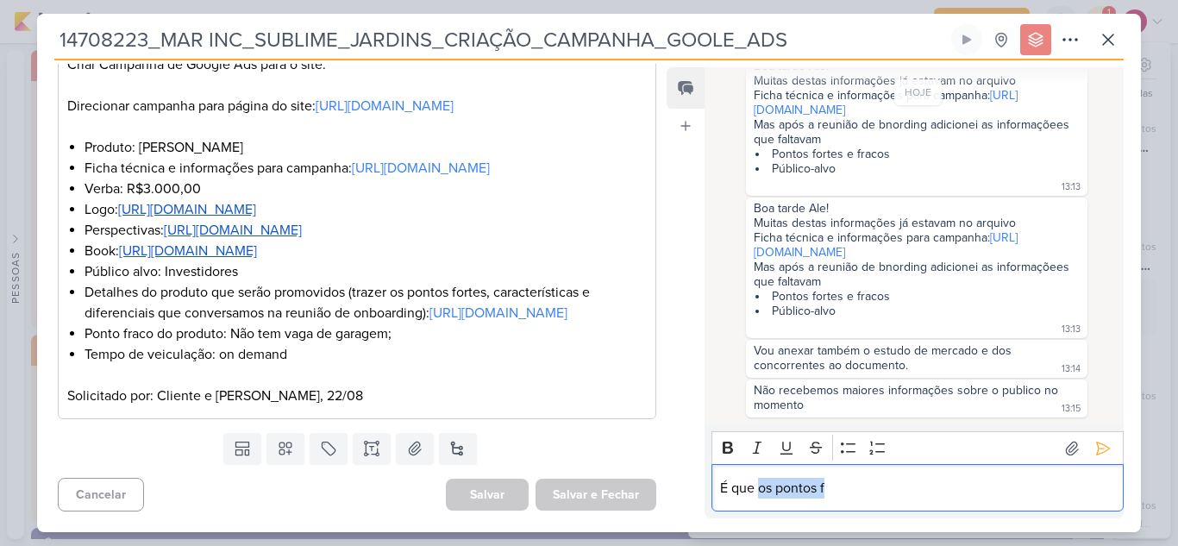
drag, startPoint x: 849, startPoint y: 490, endPoint x: 760, endPoint y: 485, distance: 89.8
click at [760, 485] on p "É que os pontos f" at bounding box center [917, 488] width 394 height 21
click at [758, 491] on p "É que etalhes do produto que serão promovidos" at bounding box center [917, 488] width 394 height 21
click at [1051, 494] on p "É que os detalhes do produto que serão promovidos" at bounding box center [917, 488] width 394 height 21
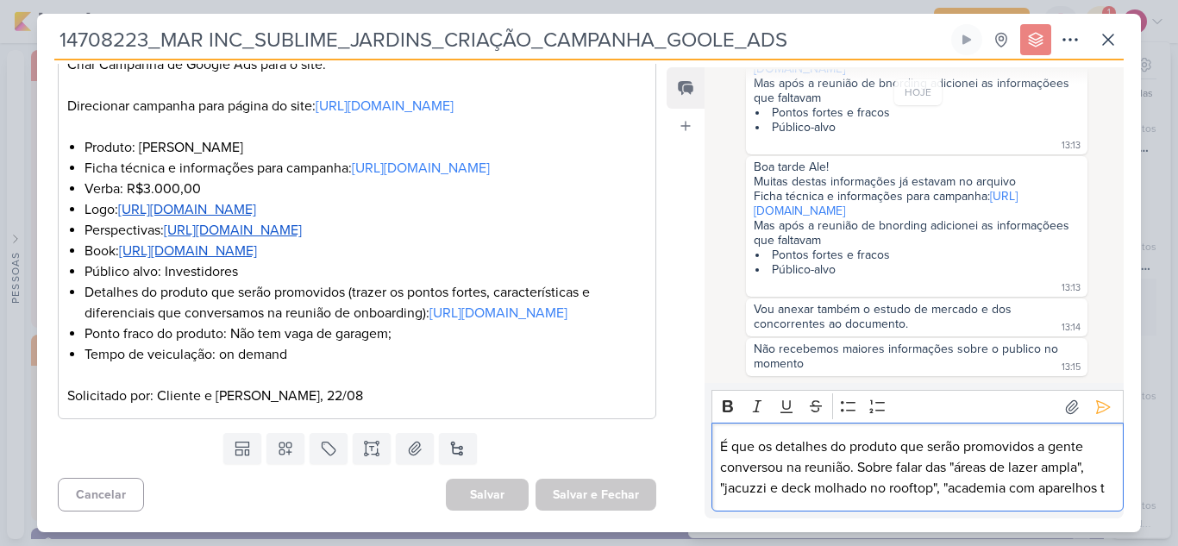
scroll to position [498, 0]
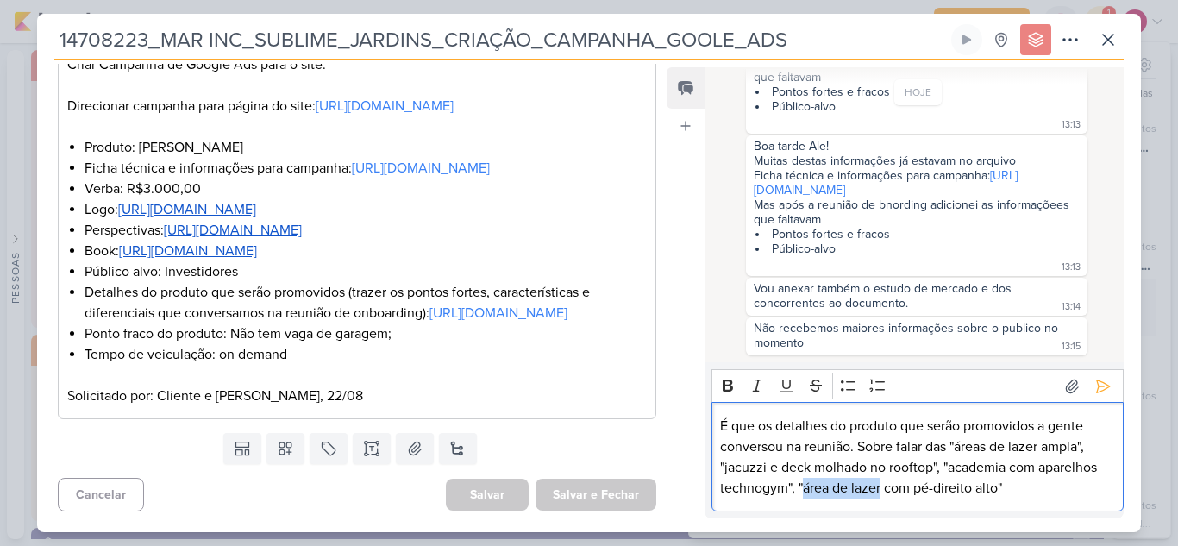
drag, startPoint x: 880, startPoint y: 485, endPoint x: 804, endPoint y: 491, distance: 75.3
click at [804, 491] on p "É que os detalhes do produto que serão promovidos a gente conversou na reunião.…" at bounding box center [917, 457] width 394 height 83
click at [1000, 493] on p "É que os detalhes do produto que serão promovidos a gente conversou na reunião.…" at bounding box center [917, 457] width 394 height 83
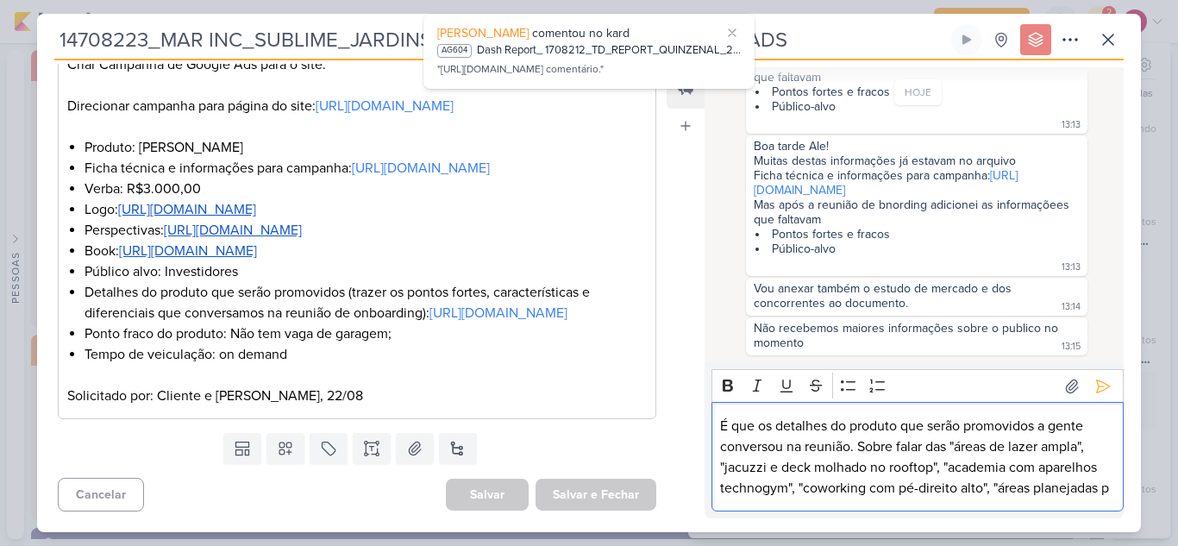
scroll to position [518, 0]
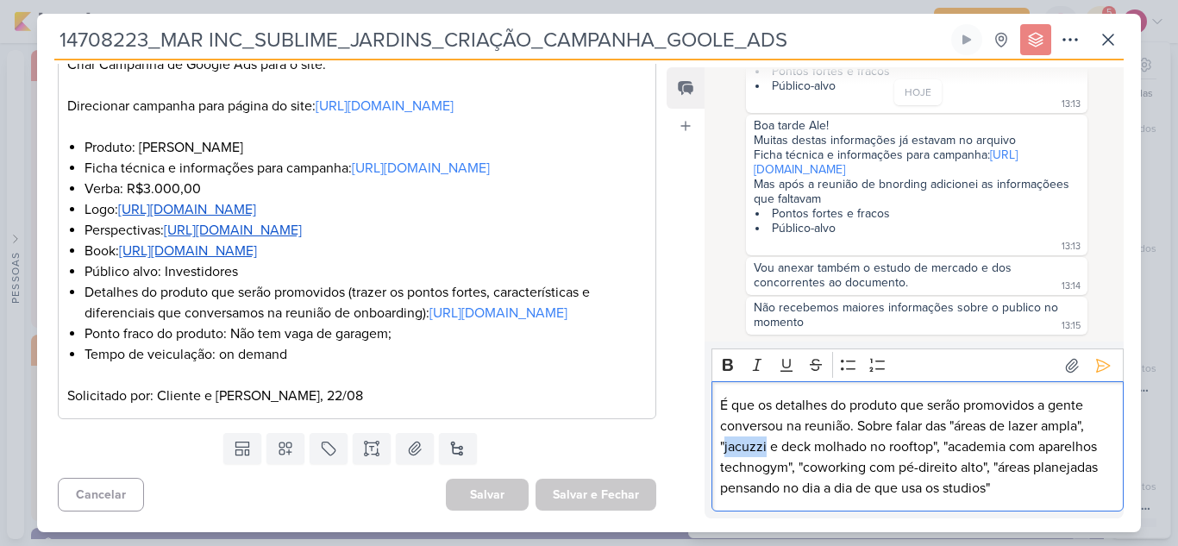
drag, startPoint x: 767, startPoint y: 442, endPoint x: 726, endPoint y: 442, distance: 41.4
click at [726, 442] on p "É que os detalhes do produto que serão promovidos a gente conversou na reunião.…" at bounding box center [917, 446] width 394 height 103
click at [860, 429] on p "É que os detalhes do produto que serão promovidos a gente conversou na reunião.…" at bounding box center [917, 446] width 394 height 103
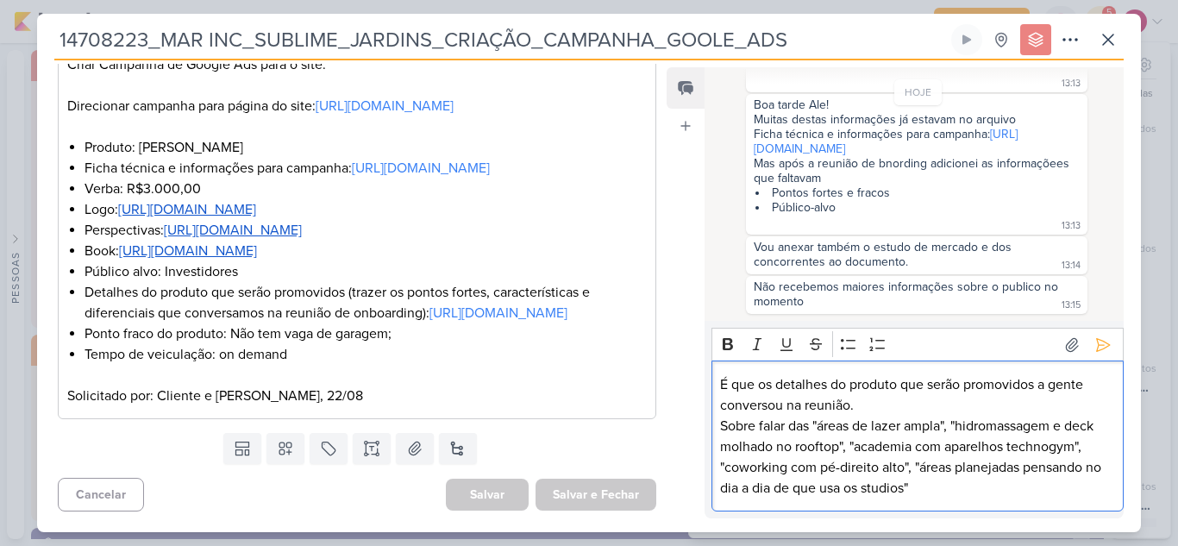
scroll to position [539, 0]
click at [833, 350] on div "Bold Italic Underline Strikethrough Bulleted List Numbered List" at bounding box center [917, 345] width 404 height 33
click at [839, 346] on button "Bulleted List" at bounding box center [849, 344] width 26 height 26
click at [1086, 483] on li "Sobre falar das "áreas de lazer ampla", "hidromassagem e deck molhado no roofto…" at bounding box center [925, 457] width 377 height 83
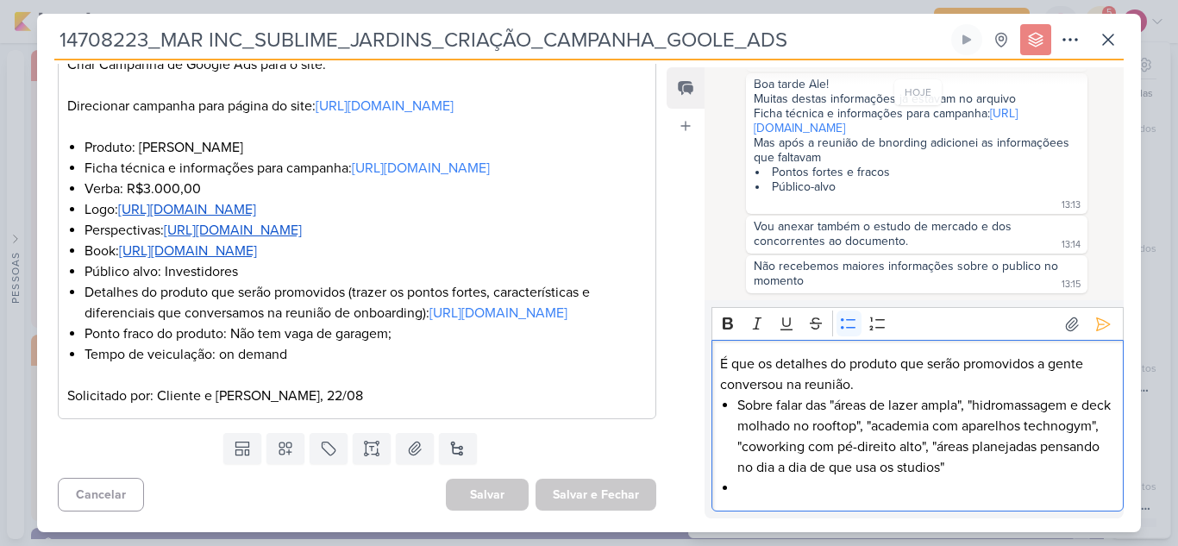
scroll to position [560, 0]
click at [851, 329] on icon "Editor toolbar" at bounding box center [848, 323] width 17 height 17
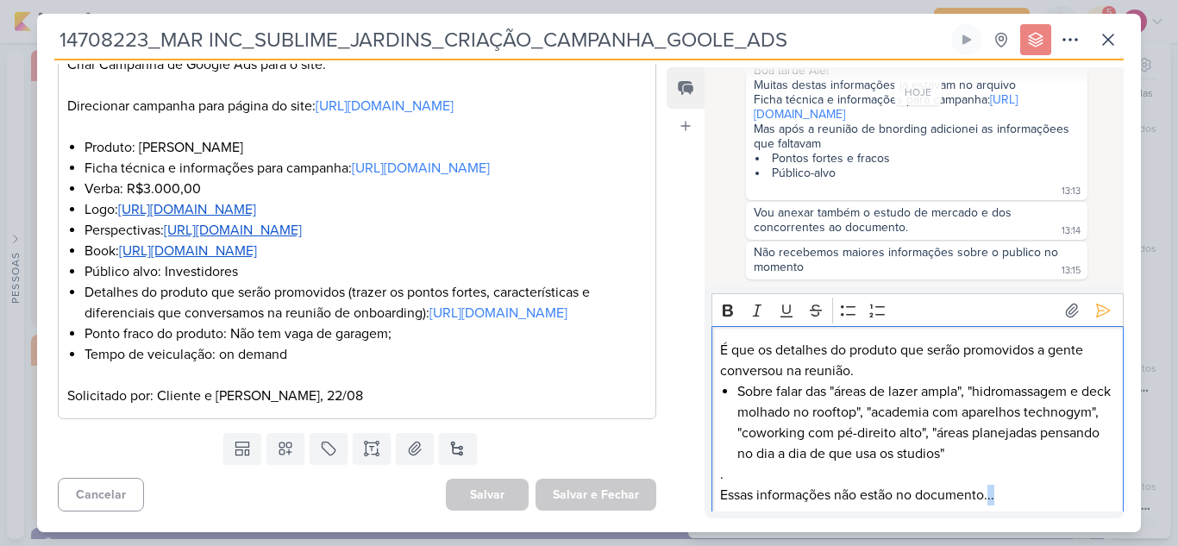
scroll to position [7, 0]
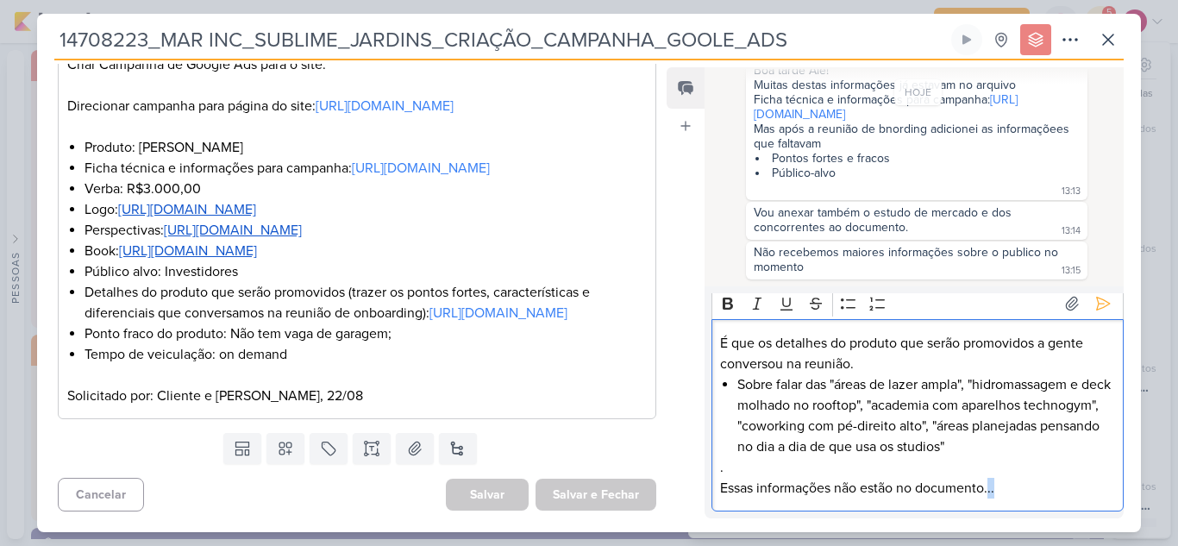
drag, startPoint x: 989, startPoint y: 498, endPoint x: 999, endPoint y: 498, distance: 10.3
click at [999, 498] on p "Essas informações não estão no documento..." at bounding box center [917, 488] width 394 height 21
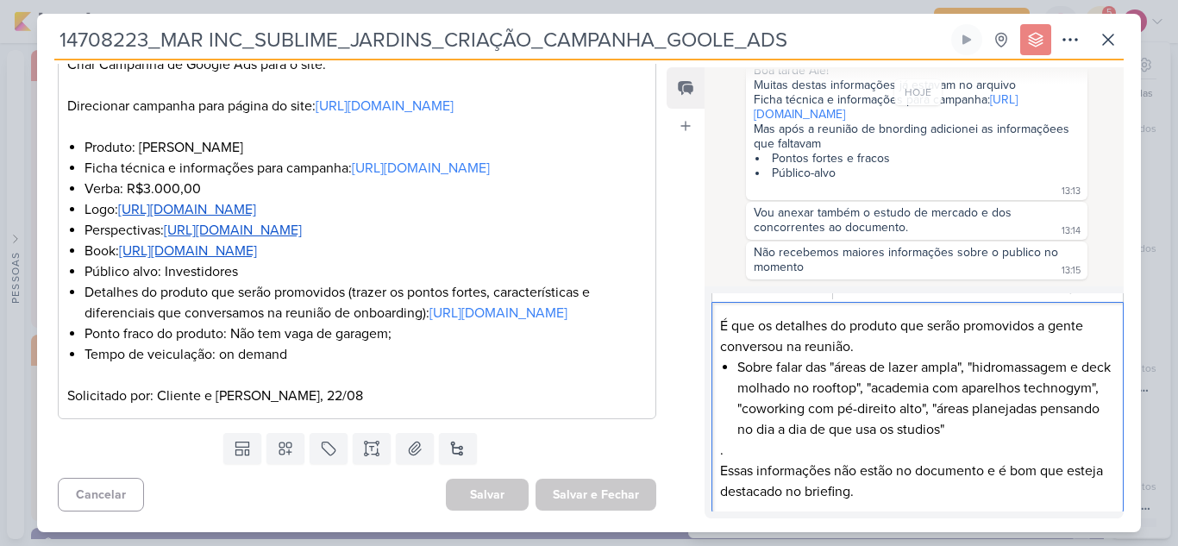
scroll to position [28, 0]
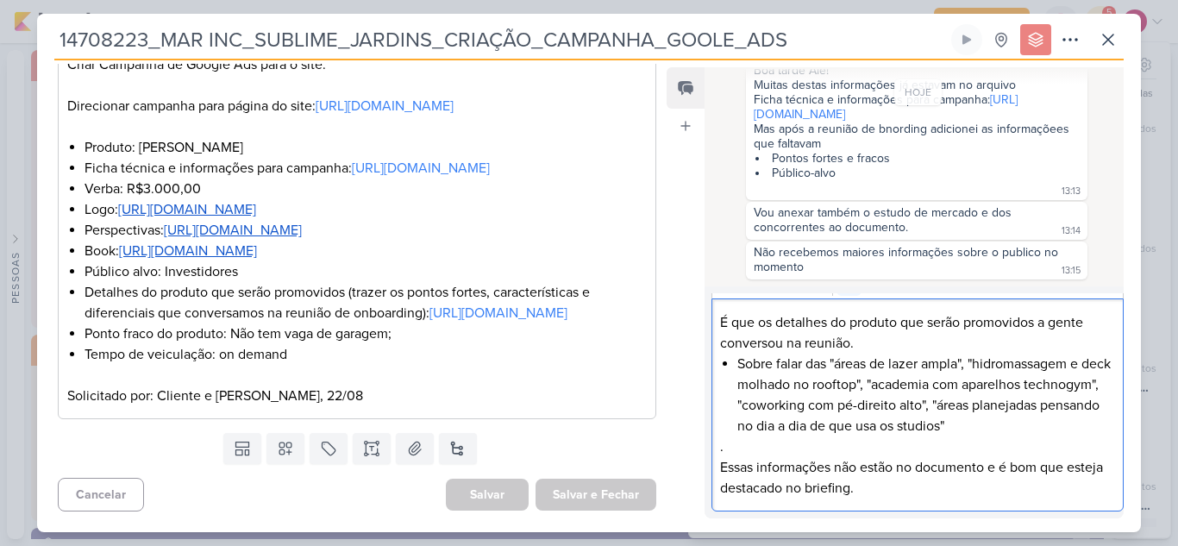
drag, startPoint x: 738, startPoint y: 364, endPoint x: 716, endPoint y: 359, distance: 23.0
click at [716, 359] on div "É que os detalhes do produto que serão promovidos a gente conversou na reunião.…" at bounding box center [917, 404] width 412 height 213
click at [830, 364] on li "Sobre falar das "áreas de lazer ampla", "hidromassagem e deck molhado no roofto…" at bounding box center [925, 395] width 377 height 83
drag, startPoint x: 832, startPoint y: 365, endPoint x: 747, endPoint y: 366, distance: 85.4
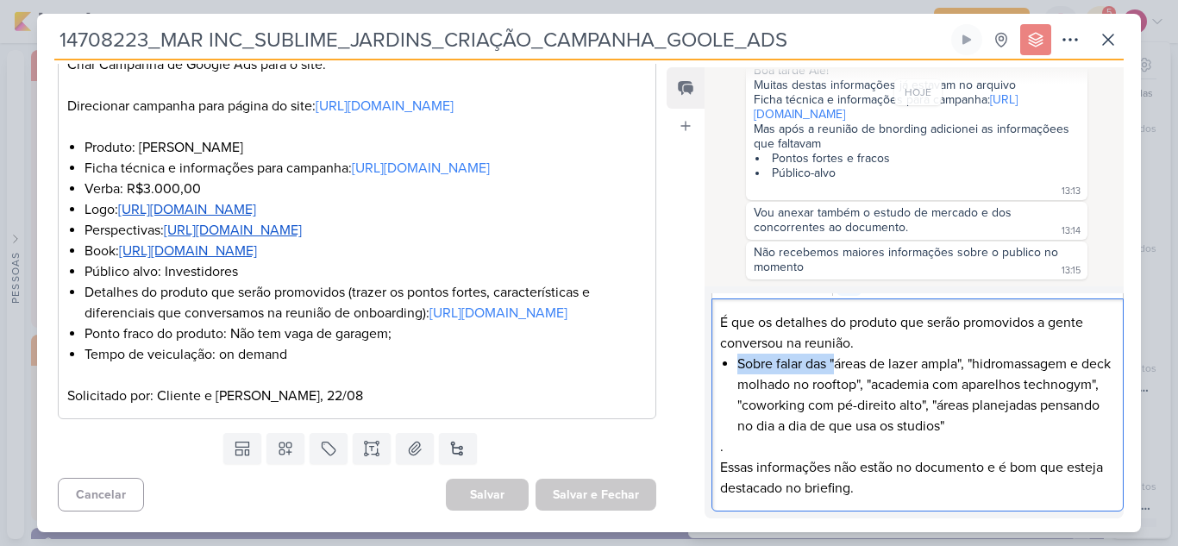
click at [747, 366] on li "Sobre falar das "áreas de lazer ampla", "hidromassagem e deck molhado no roofto…" at bounding box center [925, 395] width 377 height 83
click at [879, 362] on li ""áreas de lazer ampla", "hidromassagem e deck molhado no rooftop", "academia co…" at bounding box center [925, 395] width 377 height 83
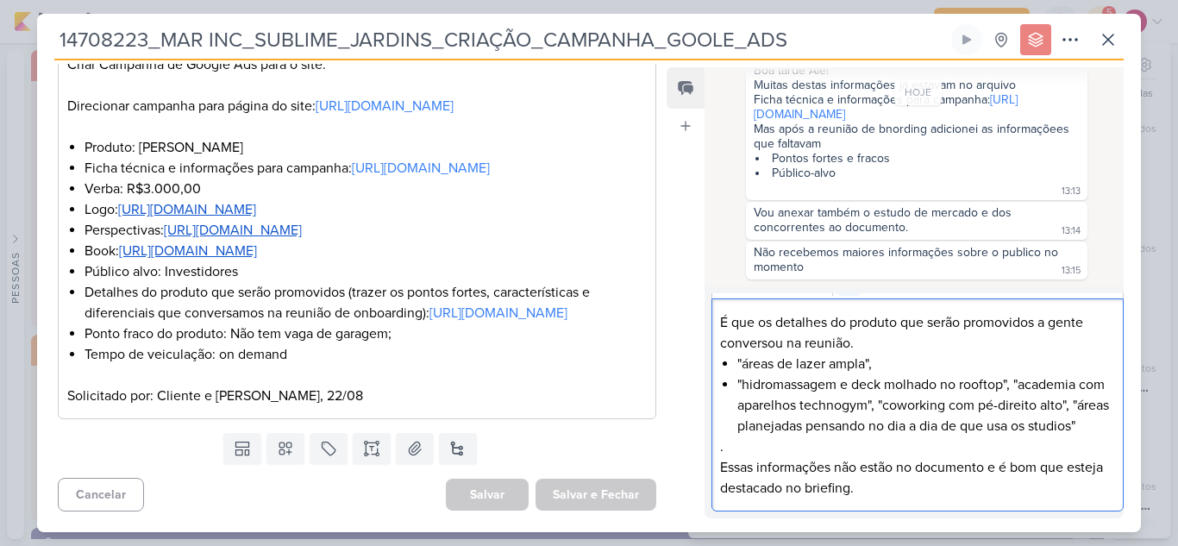
click at [1017, 382] on li ""hidromassagem e deck molhado no rooftop", "academia com aparelhos technogym", …" at bounding box center [925, 405] width 377 height 62
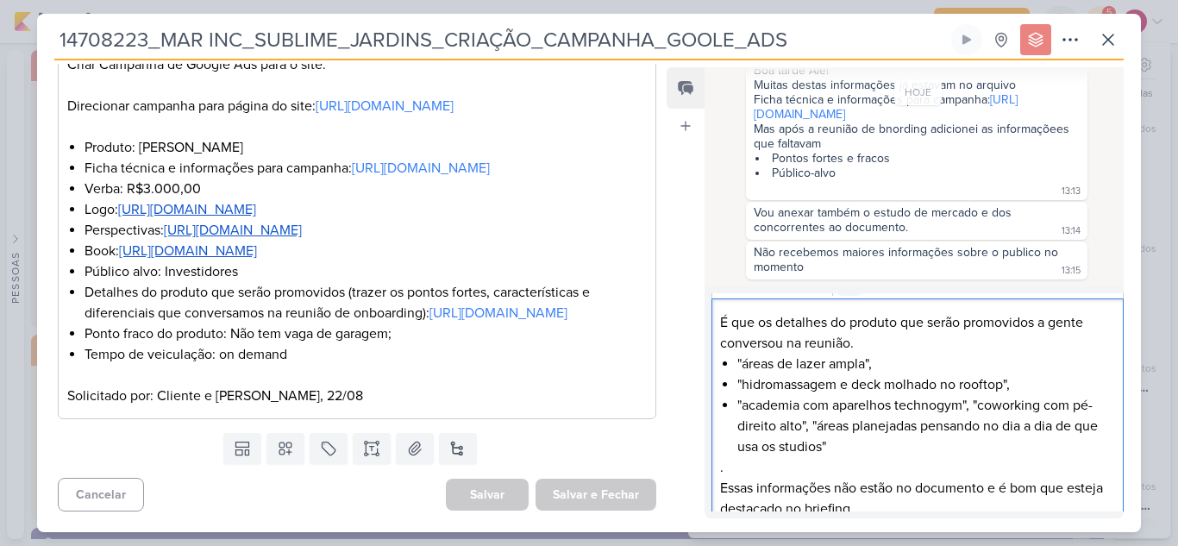
click at [977, 403] on li ""academia com aparelhos technogym", "coworking com pé-direito alto", "áreas pla…" at bounding box center [925, 426] width 377 height 62
click at [930, 423] on li ""coworking com pé-direito alto", "áreas planejadas pensando no dia a dia de que…" at bounding box center [925, 436] width 377 height 41
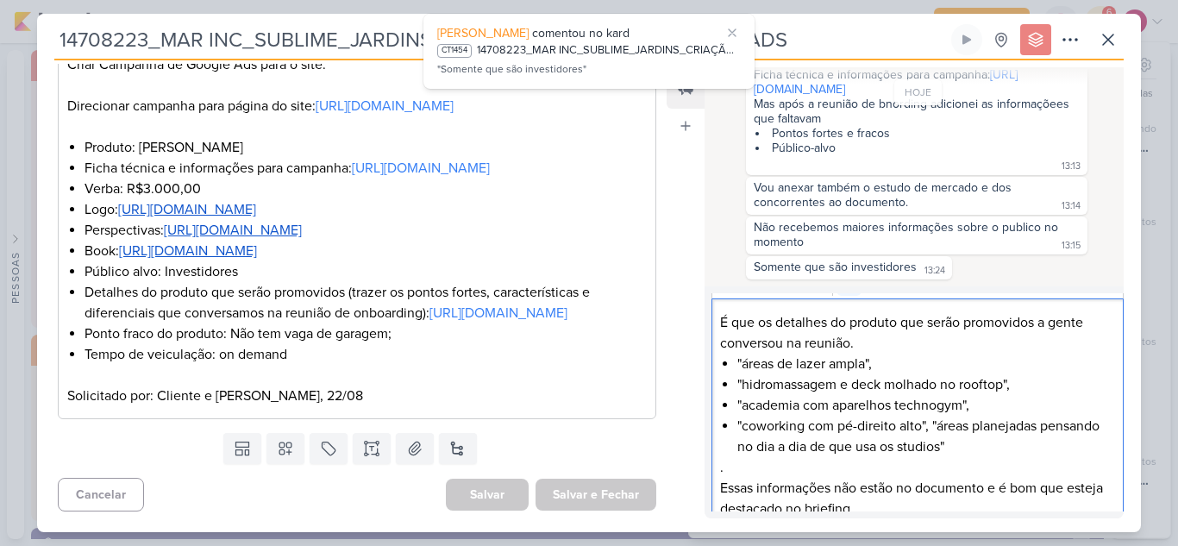
click at [933, 427] on li ""coworking com pé-direito alto", "áreas planejadas pensando no dia a dia de que…" at bounding box center [925, 436] width 377 height 41
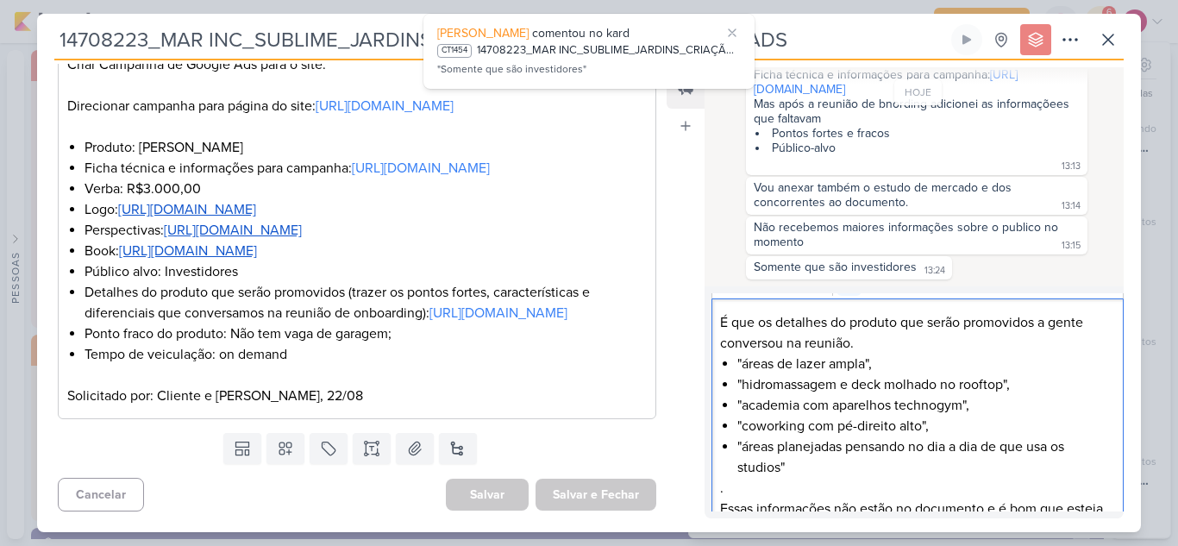
click at [855, 467] on li ""áreas planejadas pensando no dia a dia de que usa os studios"" at bounding box center [925, 456] width 377 height 41
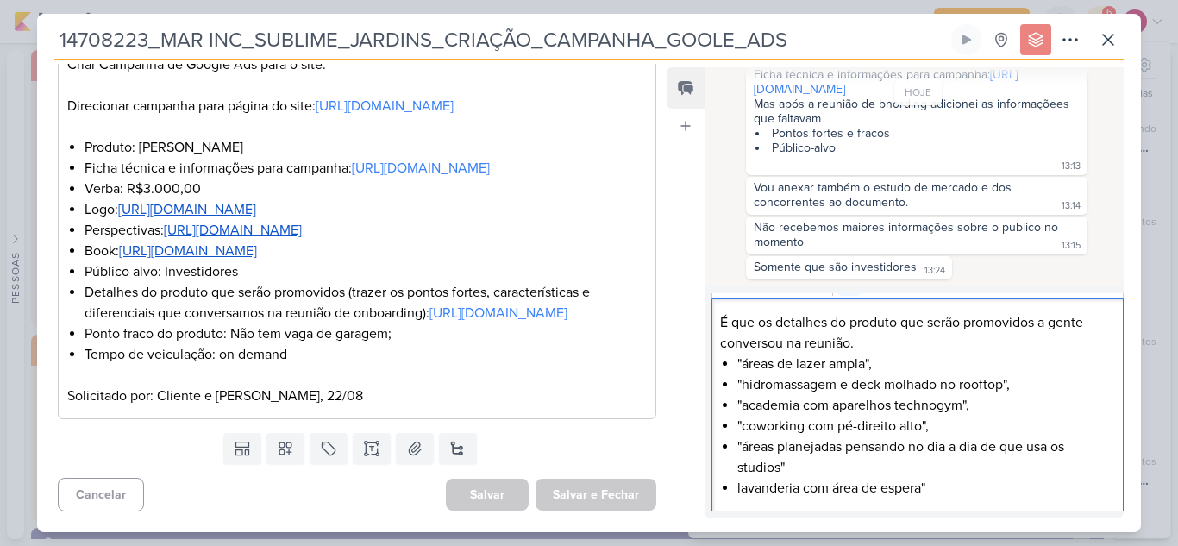
click at [740, 486] on li "lavanderia com área de espera"" at bounding box center [925, 488] width 377 height 21
click at [737, 490] on li "lavanderia com área de espera"" at bounding box center [925, 488] width 377 height 21
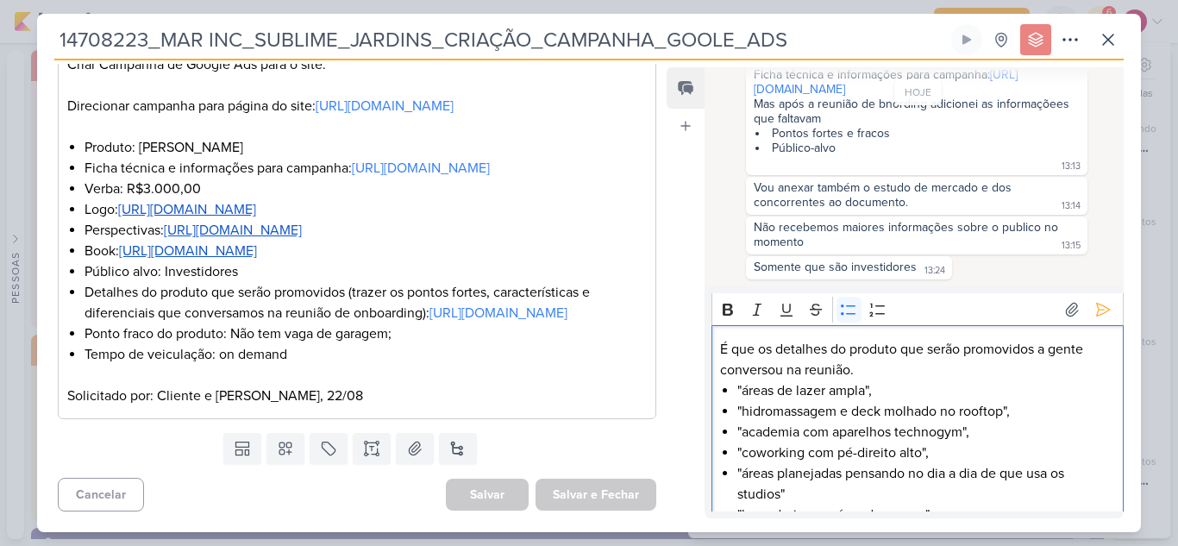
scroll to position [0, 0]
click at [1094, 305] on icon at bounding box center [1102, 310] width 17 height 17
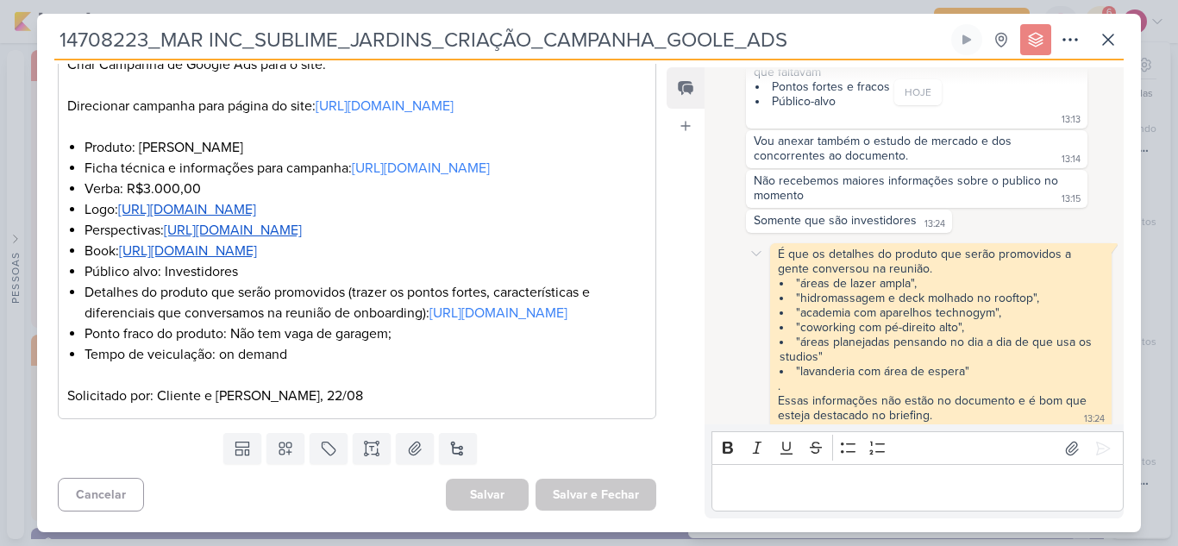
scroll to position [655, 0]
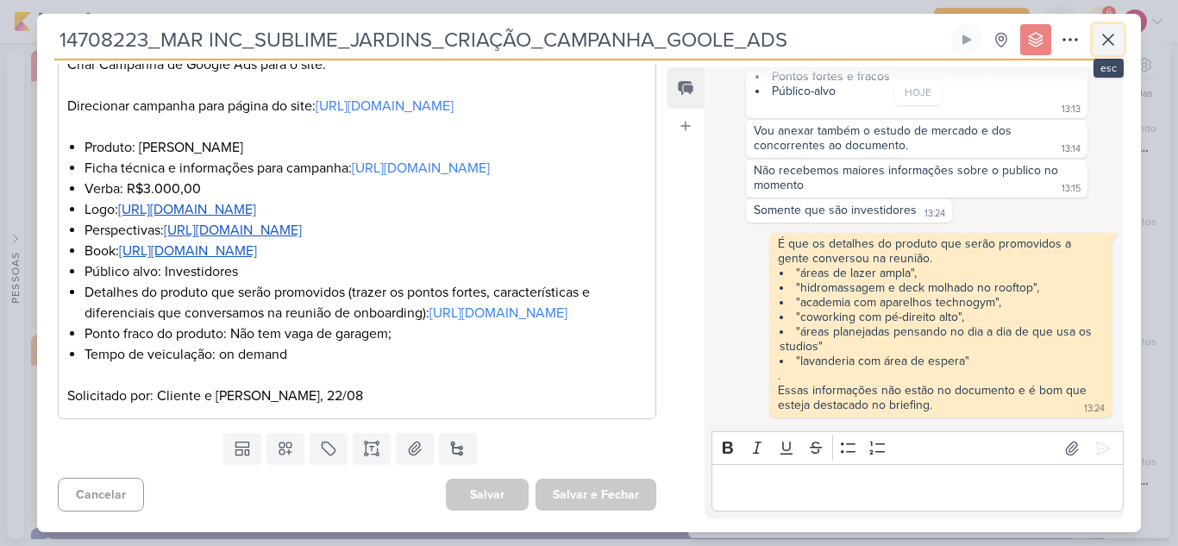
click at [1115, 40] on icon at bounding box center [1108, 39] width 21 height 21
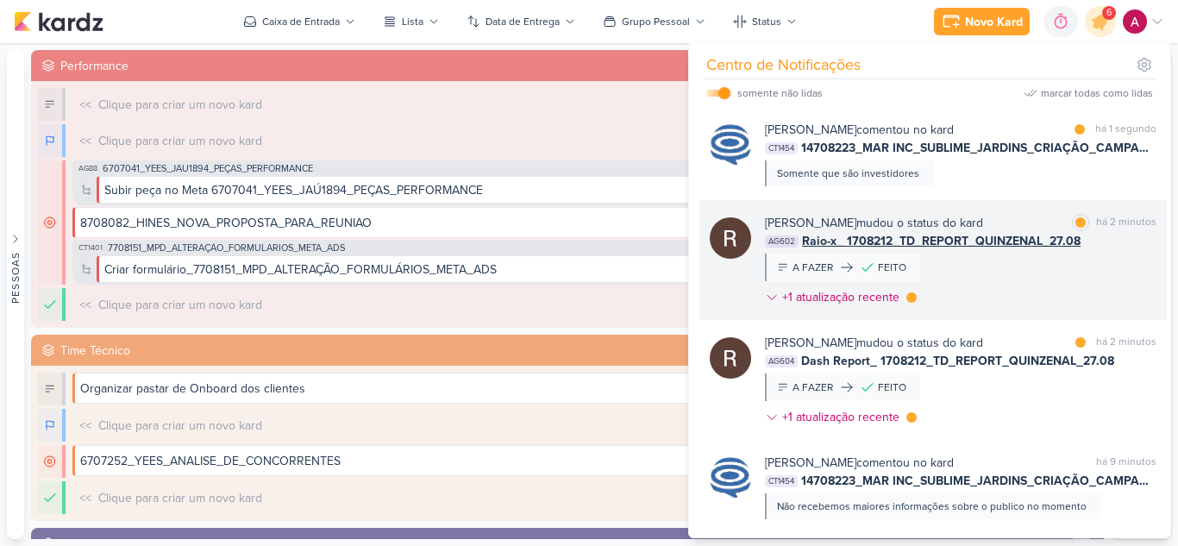
click at [1027, 275] on div "Rafael Dornelles mudou o status do kard marcar como lida há 2 minutos AG602 Rai…" at bounding box center [960, 263] width 391 height 99
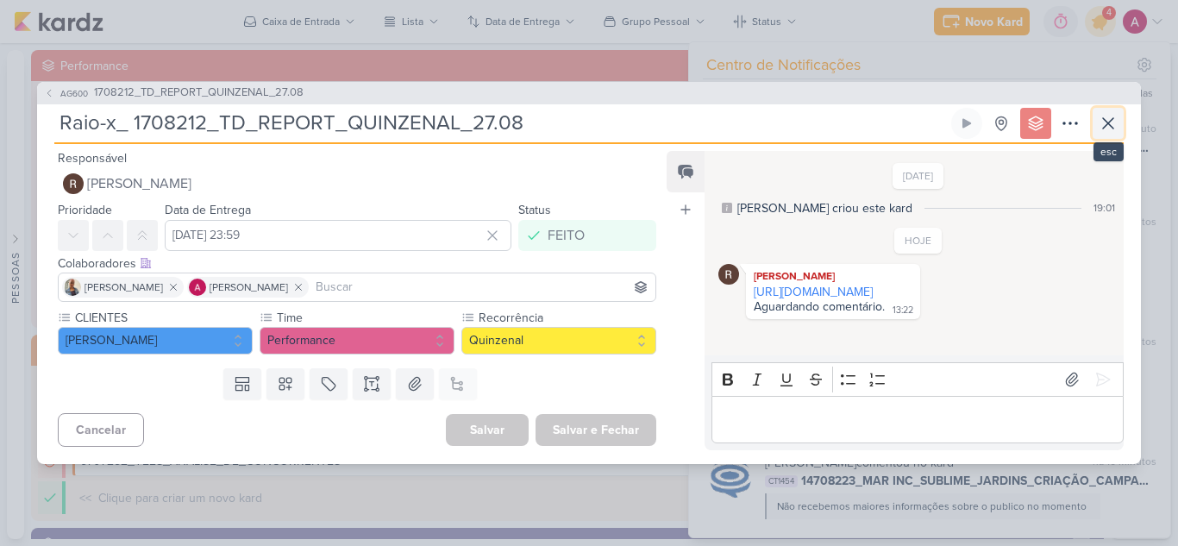
click at [1101, 124] on icon at bounding box center [1108, 123] width 21 height 21
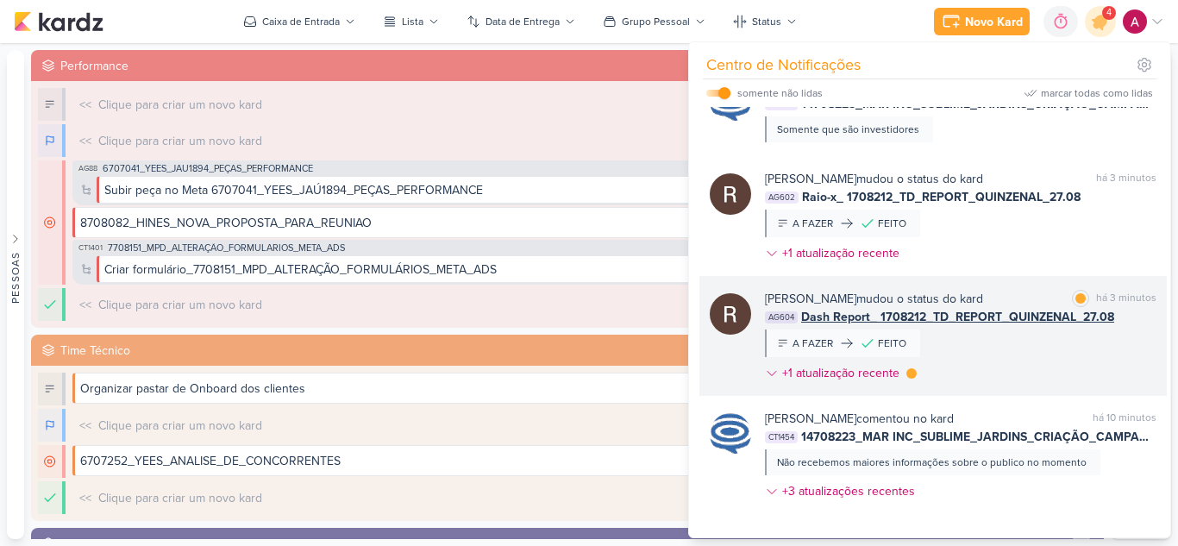
scroll to position [86, 0]
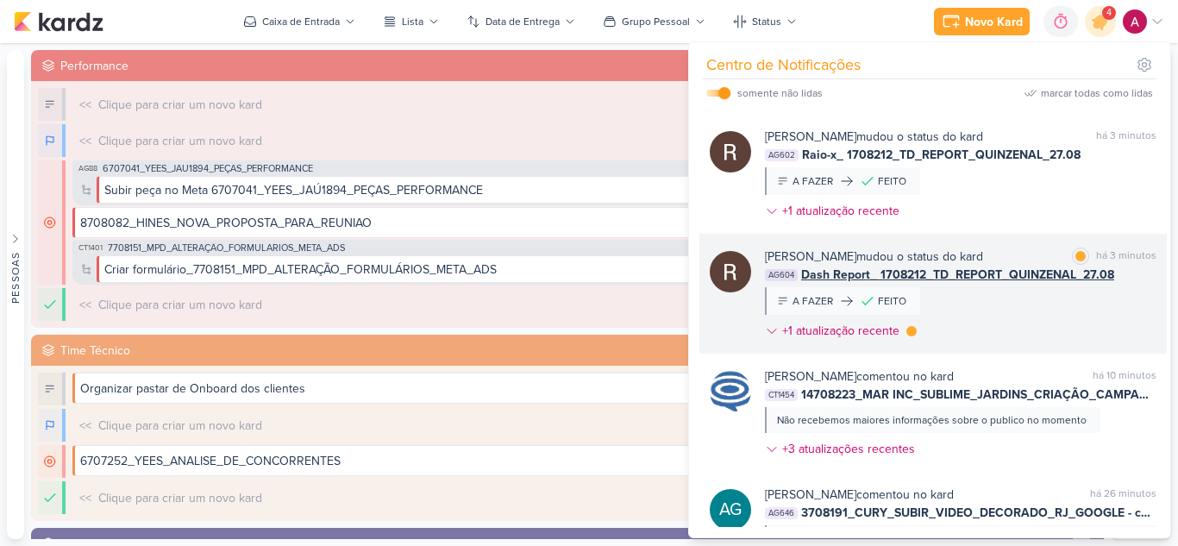
click at [998, 306] on div "Rafael Dornelles mudou o status do kard marcar como lida há 3 minutos AG604 Das…" at bounding box center [960, 296] width 391 height 99
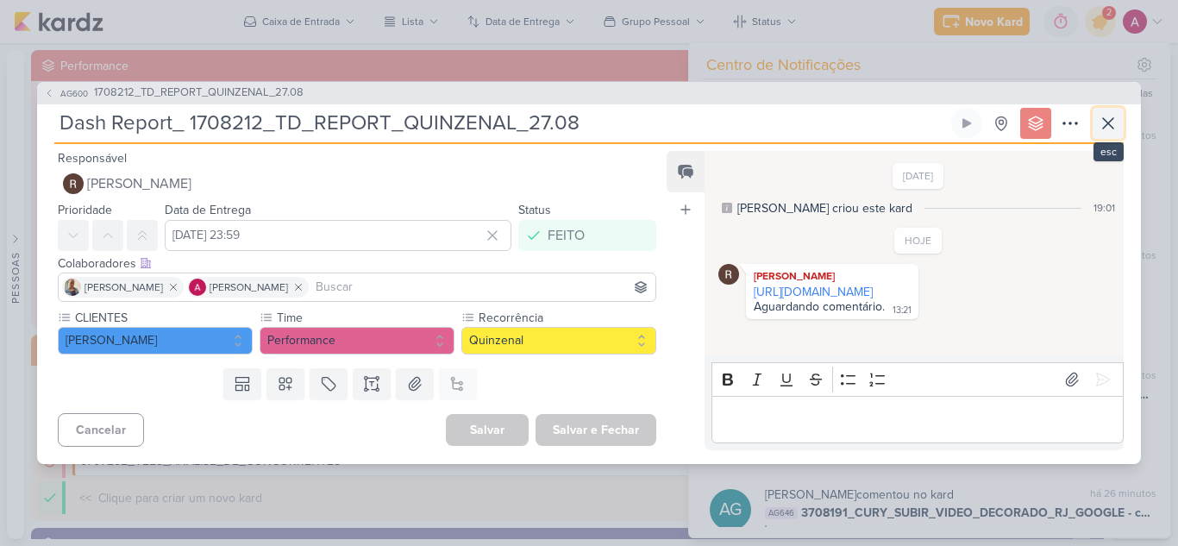
click at [1118, 124] on icon at bounding box center [1108, 123] width 21 height 21
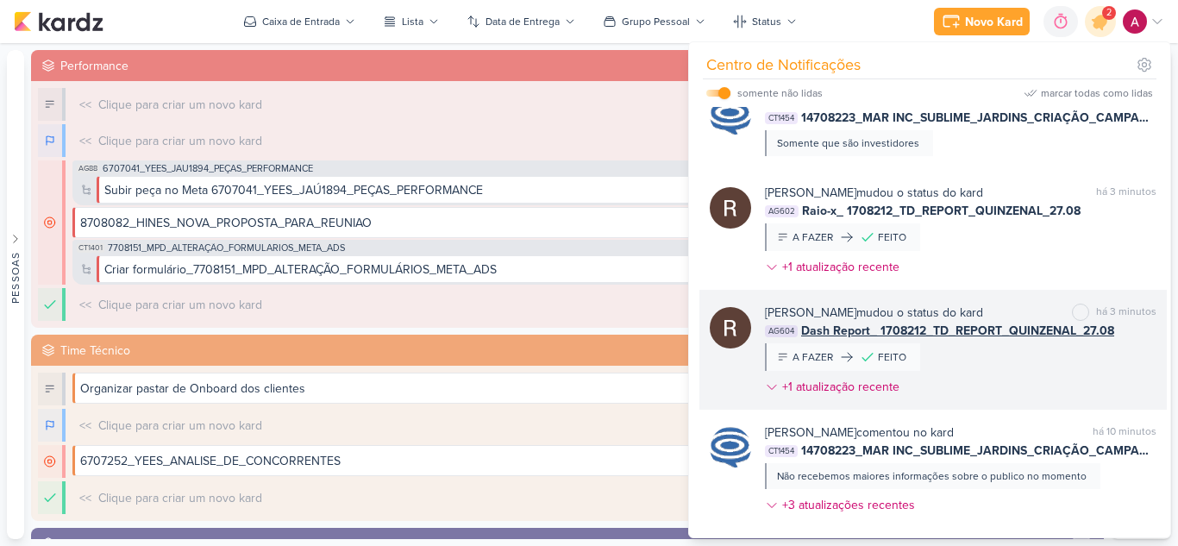
scroll to position [0, 0]
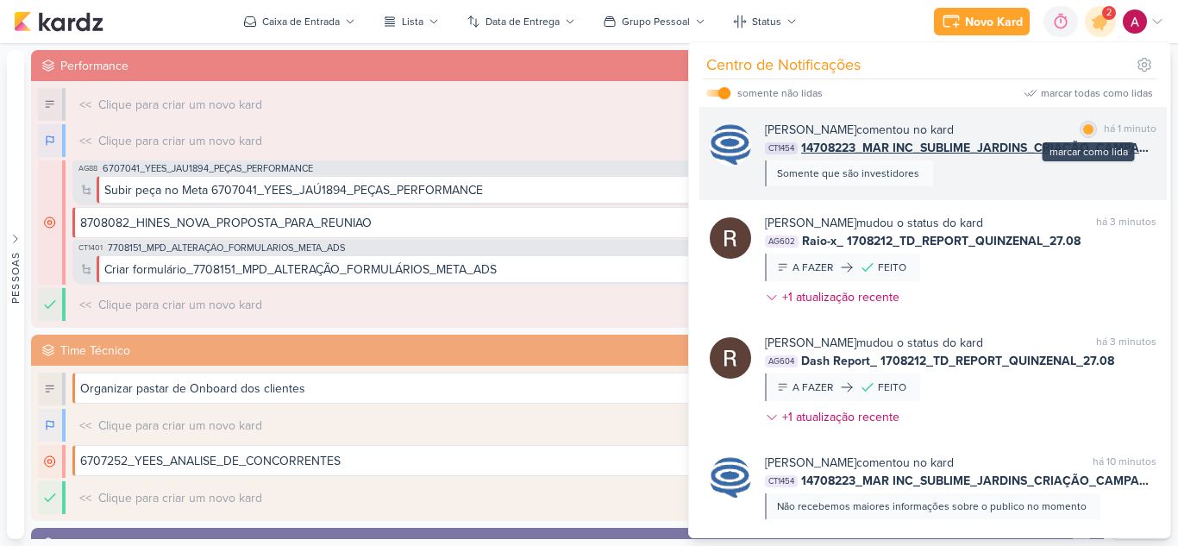
click at [1084, 128] on div at bounding box center [1088, 129] width 10 height 10
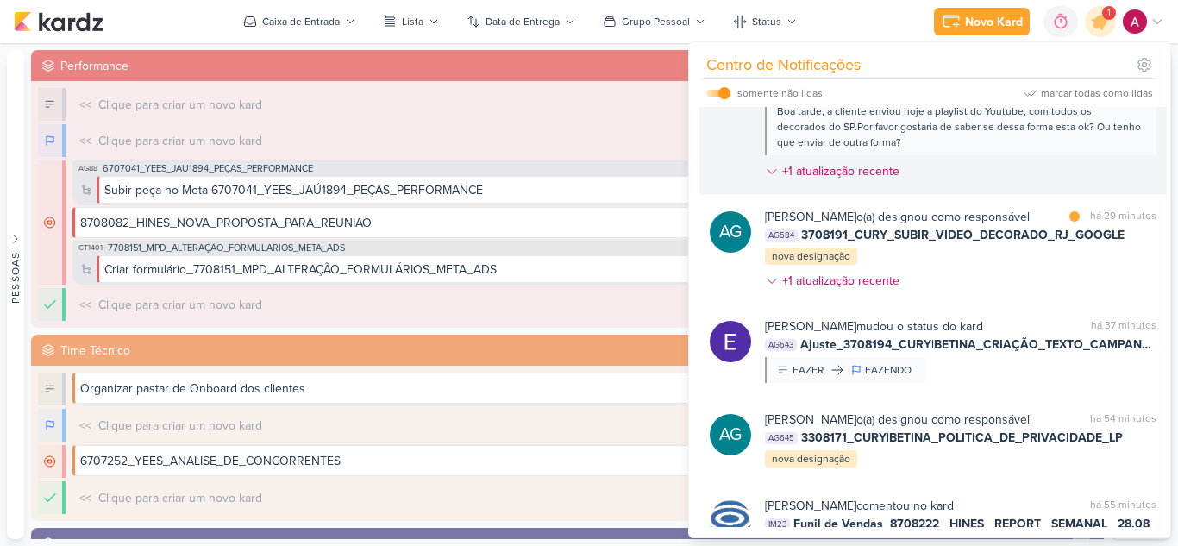
scroll to position [517, 0]
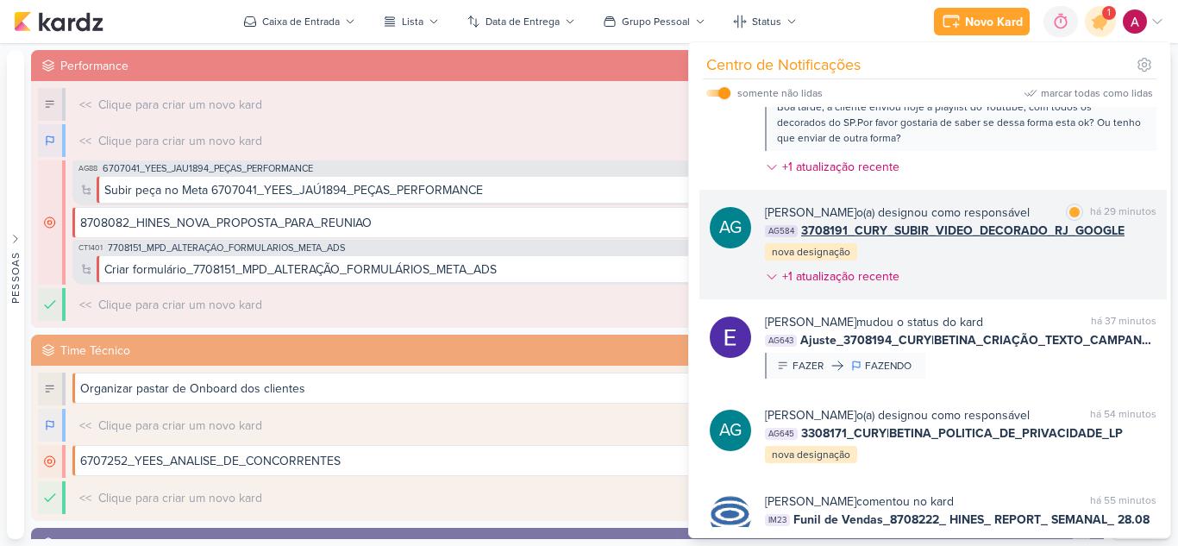
click at [1008, 290] on div "Aline Gimenez Graciano o(a) designou como responsável marcar como lida há 29 mi…" at bounding box center [960, 247] width 391 height 89
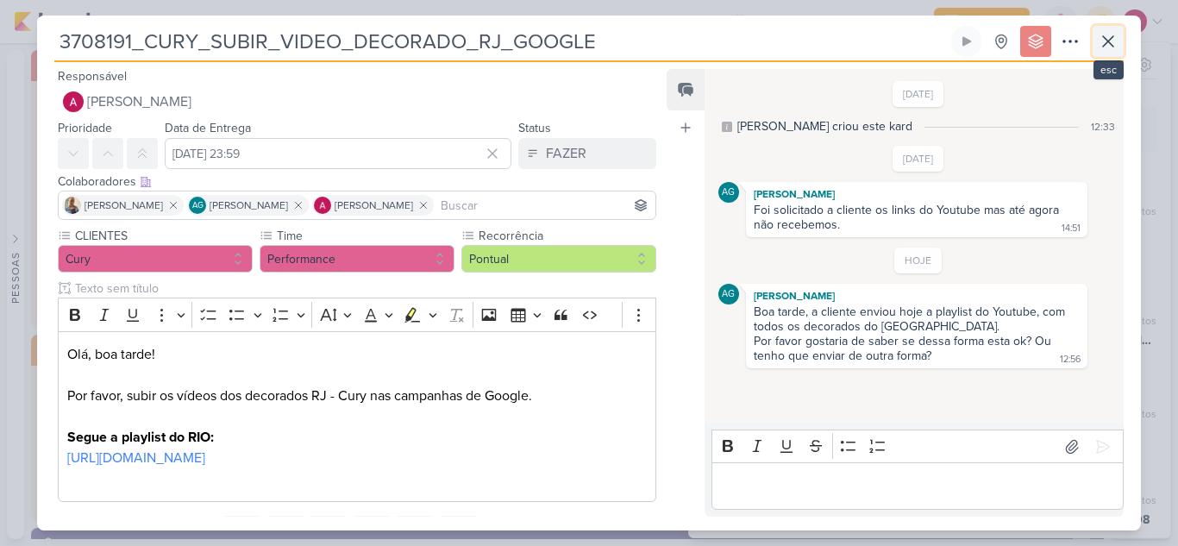
click at [1096, 40] on button at bounding box center [1107, 41] width 31 height 31
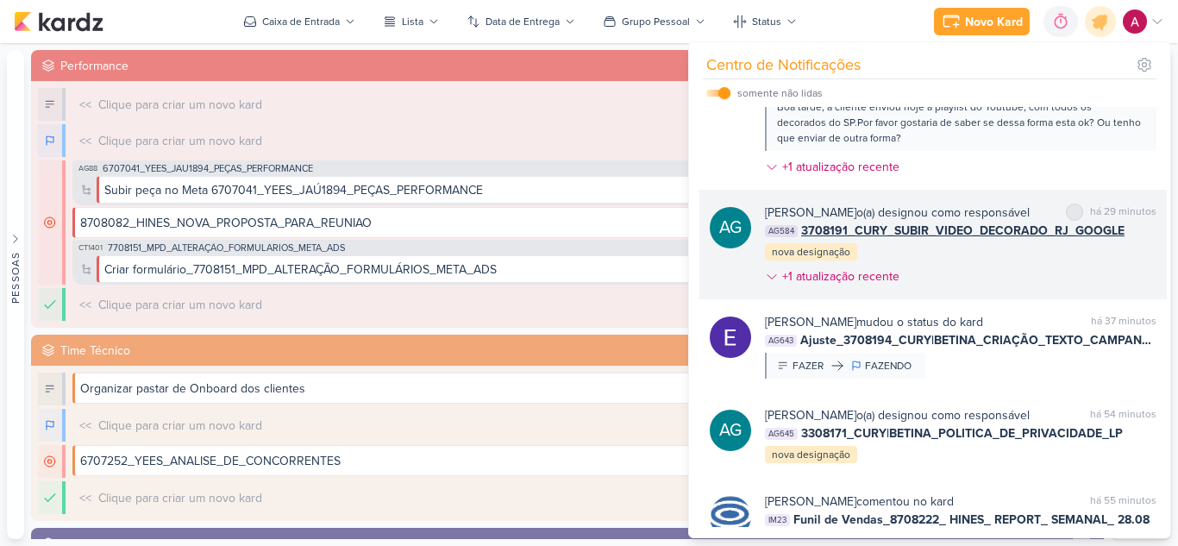
click at [1069, 216] on div at bounding box center [1074, 212] width 10 height 10
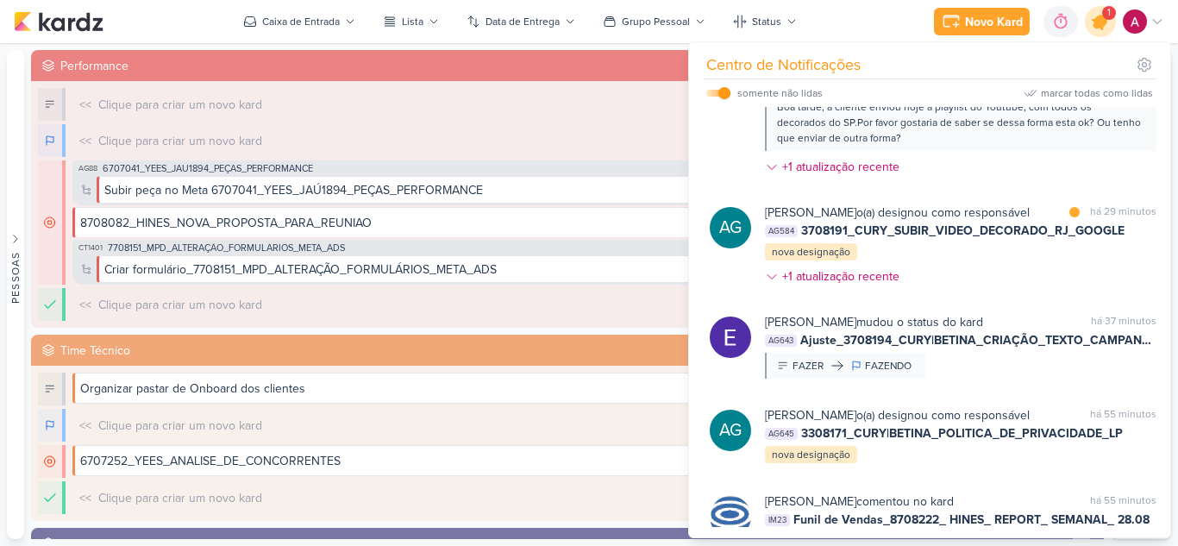
click at [1097, 29] on icon at bounding box center [1100, 21] width 29 height 29
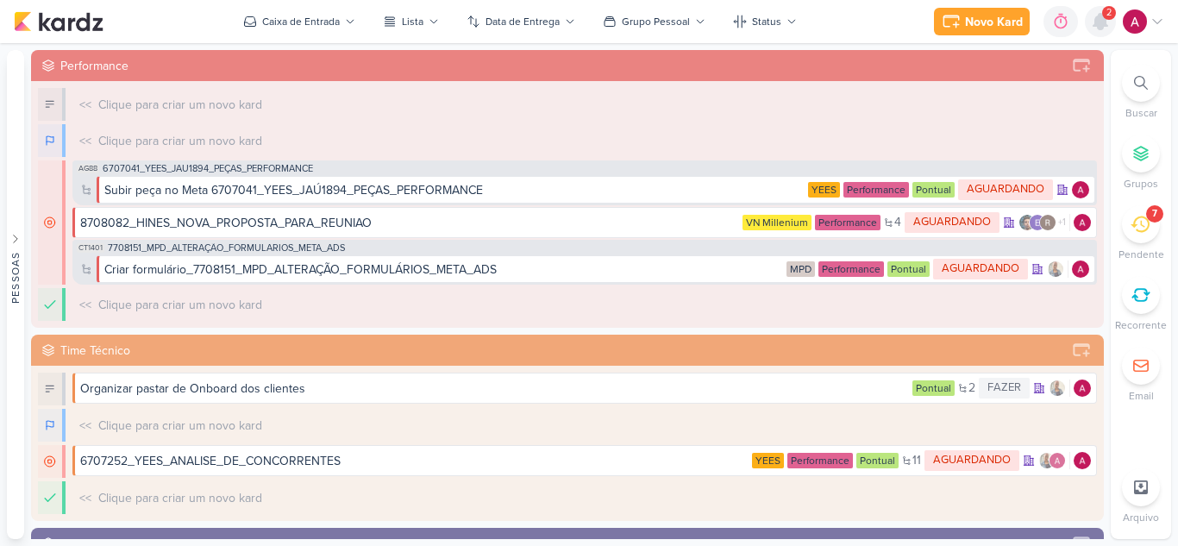
click at [1106, 31] on icon at bounding box center [1100, 21] width 21 height 21
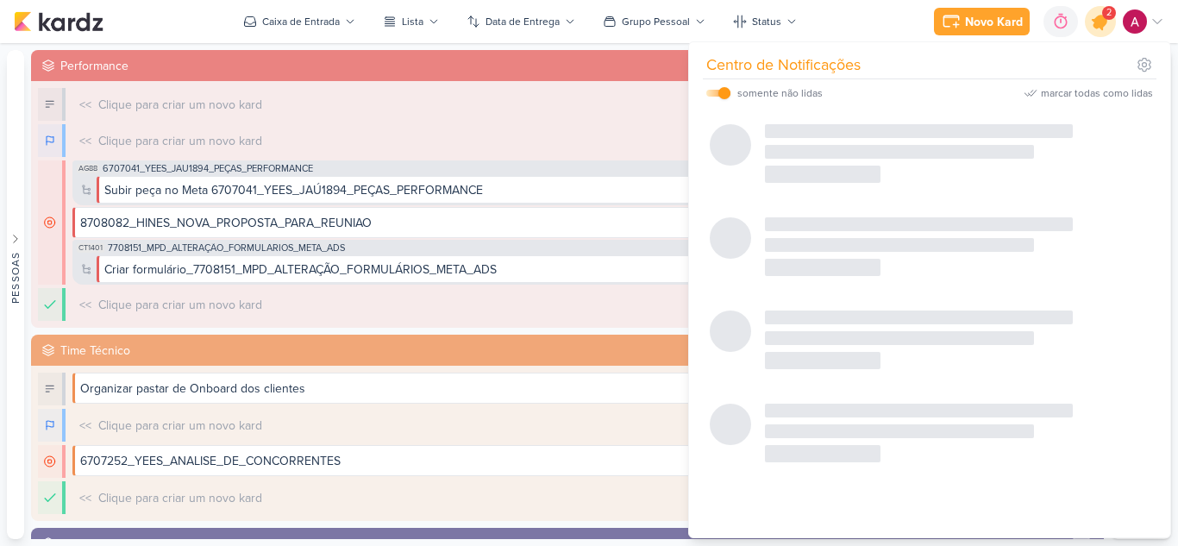
scroll to position [0, 0]
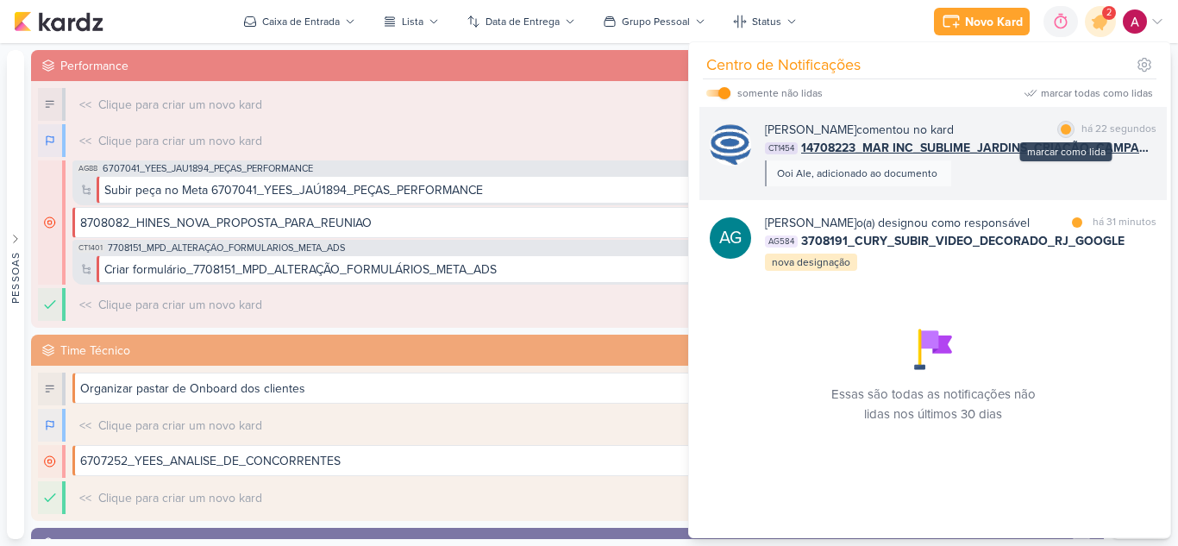
click at [1063, 130] on div at bounding box center [1066, 129] width 10 height 10
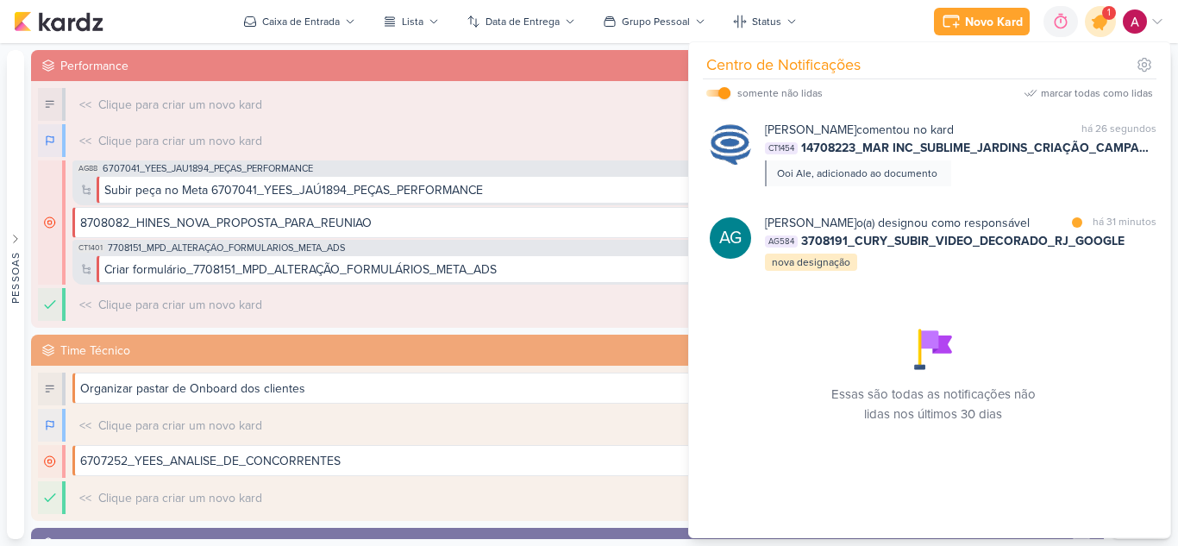
click at [1105, 30] on icon at bounding box center [1100, 21] width 29 height 29
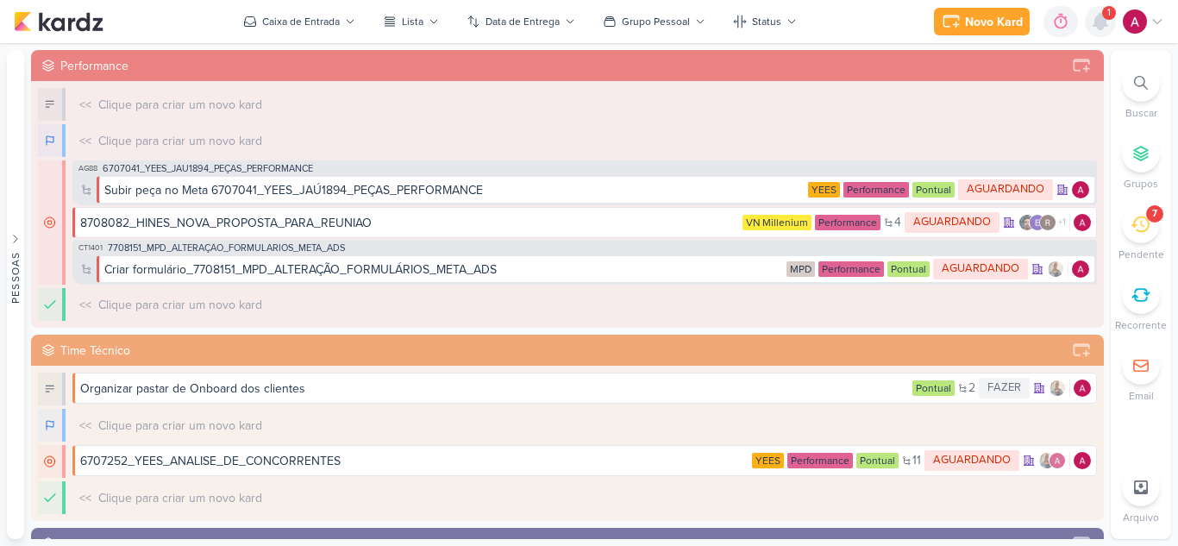
click at [1105, 30] on icon at bounding box center [1100, 21] width 21 height 21
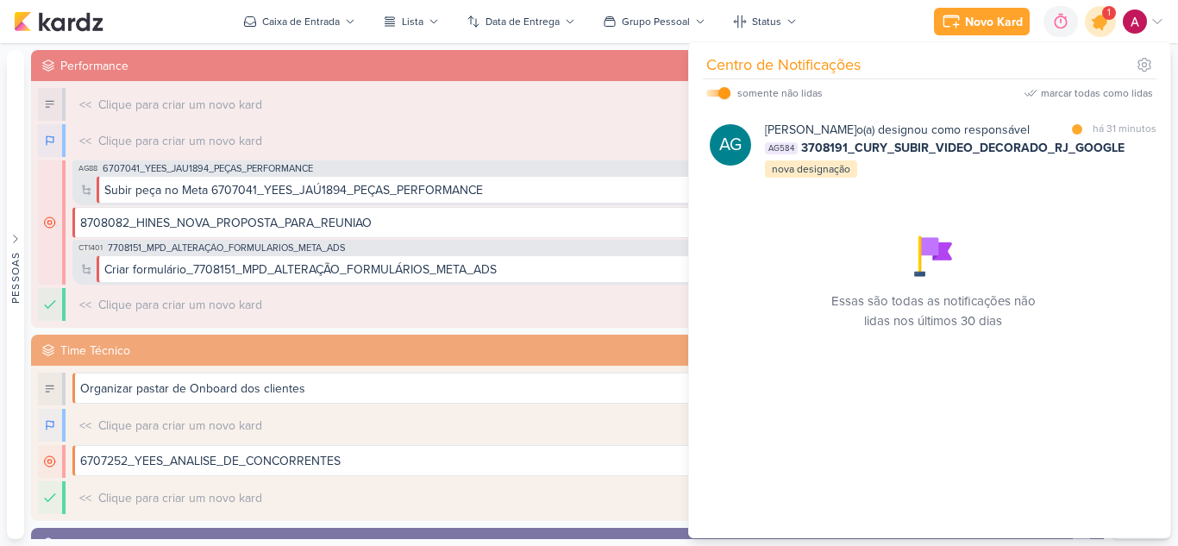
click at [1105, 30] on icon at bounding box center [1100, 21] width 29 height 29
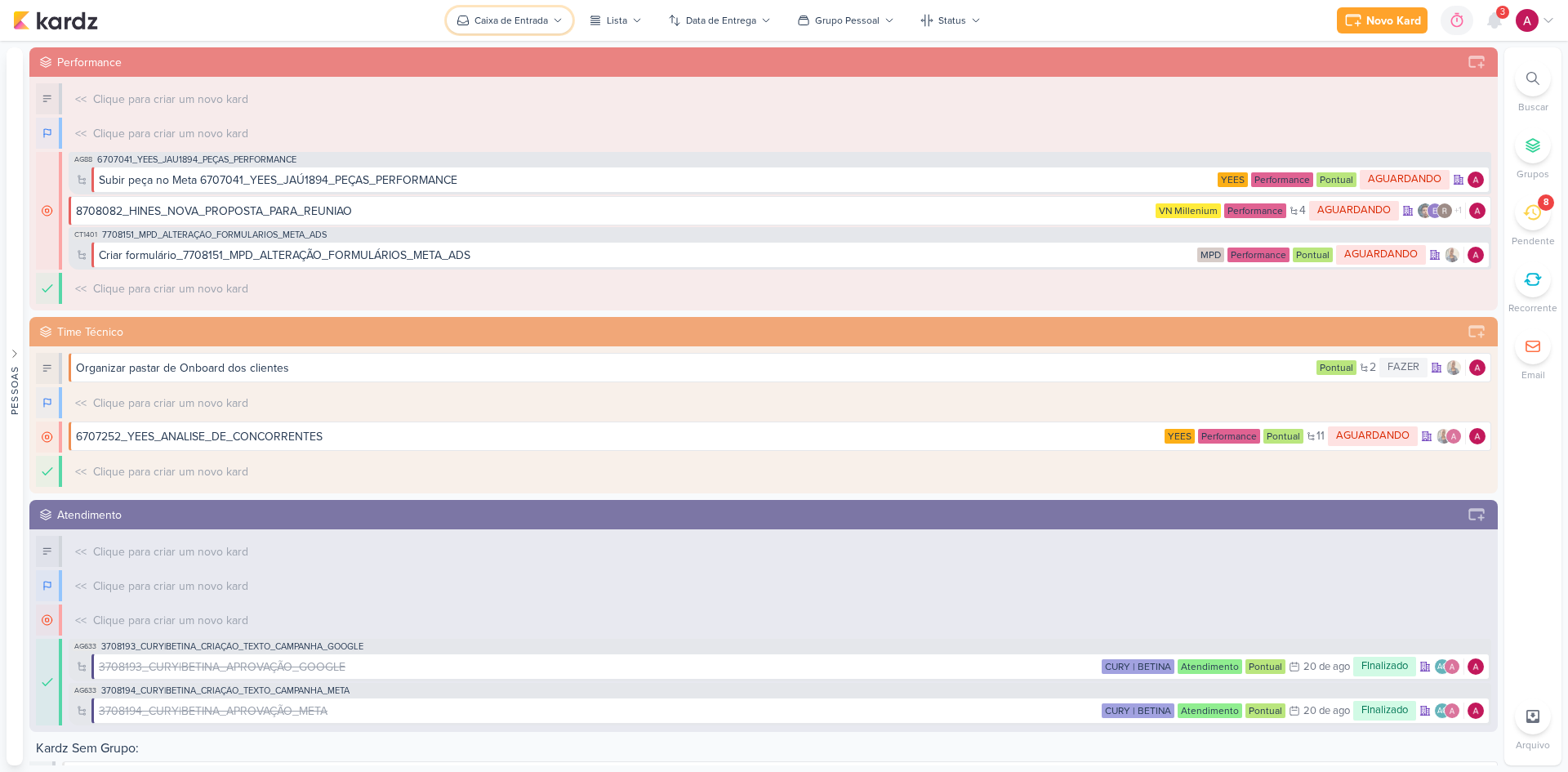
click at [518, 17] on div "Caixa de Entrada" at bounding box center [511, 21] width 74 height 15
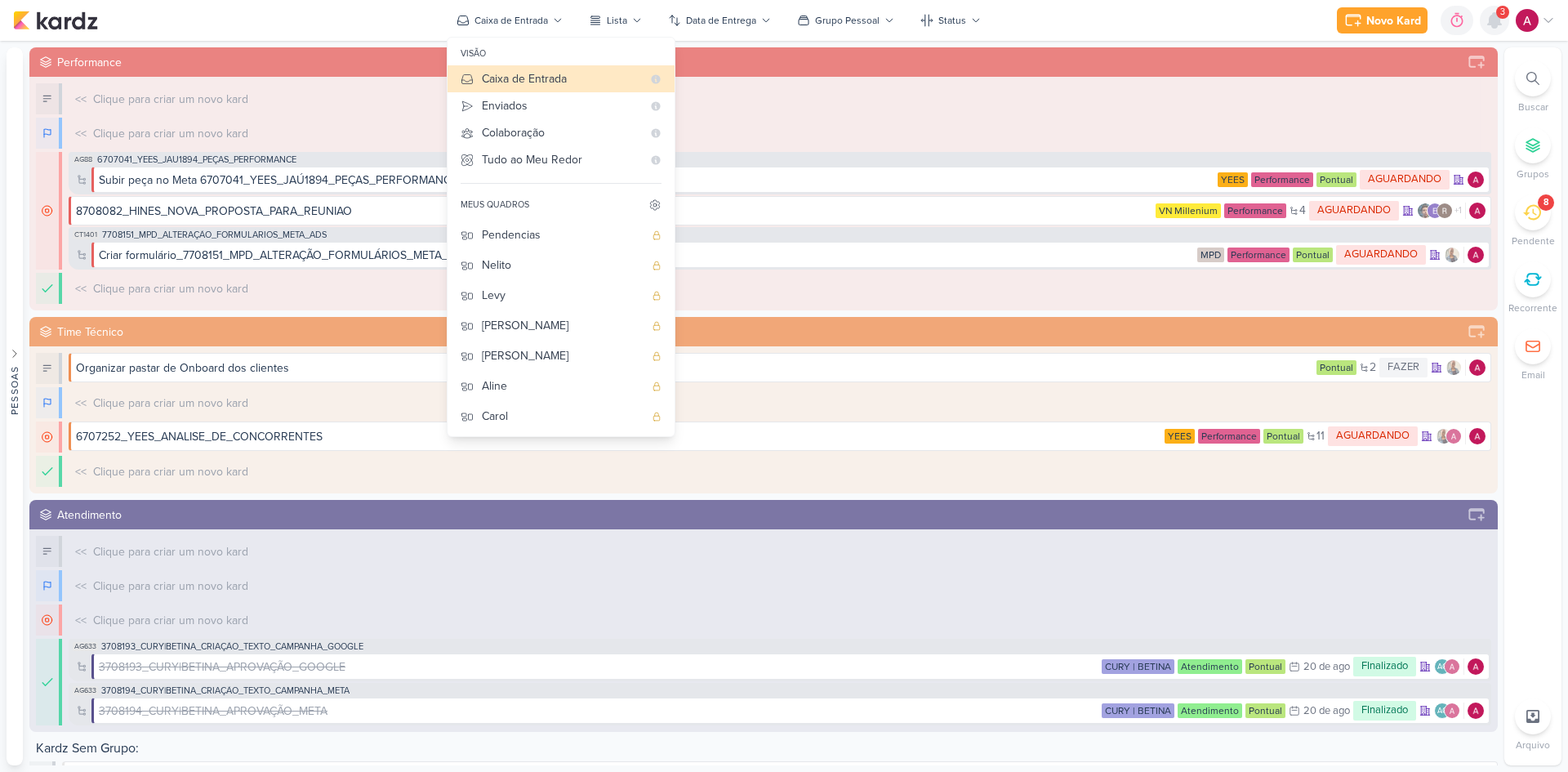
click at [1497, 22] on icon at bounding box center [1494, 21] width 13 height 15
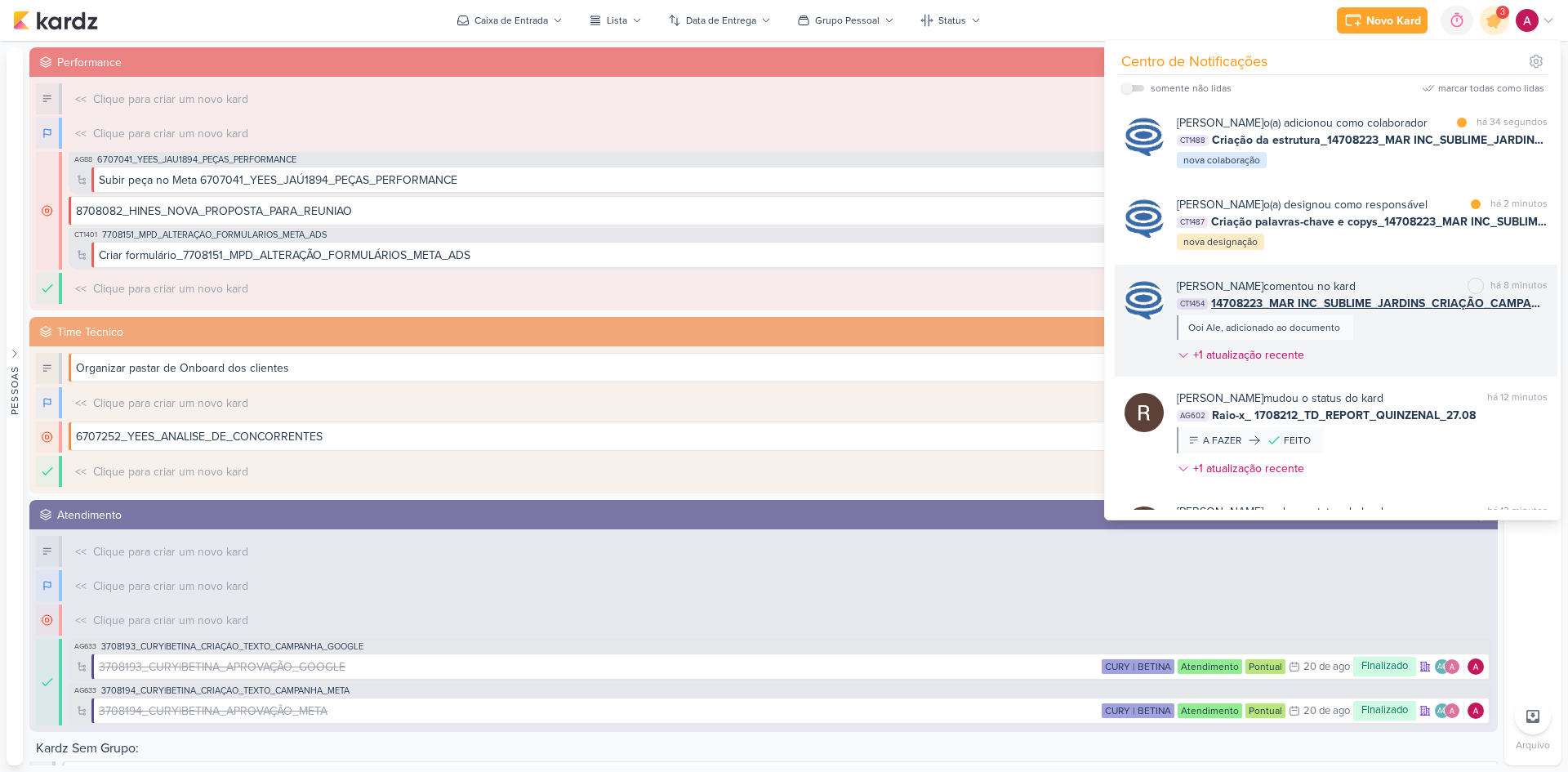
click at [1373, 370] on div "[PERSON_NAME] comentou no kard marcar como não lida há 8 minutos CT1454 1470822…" at bounding box center [1362, 323] width 370 height 92
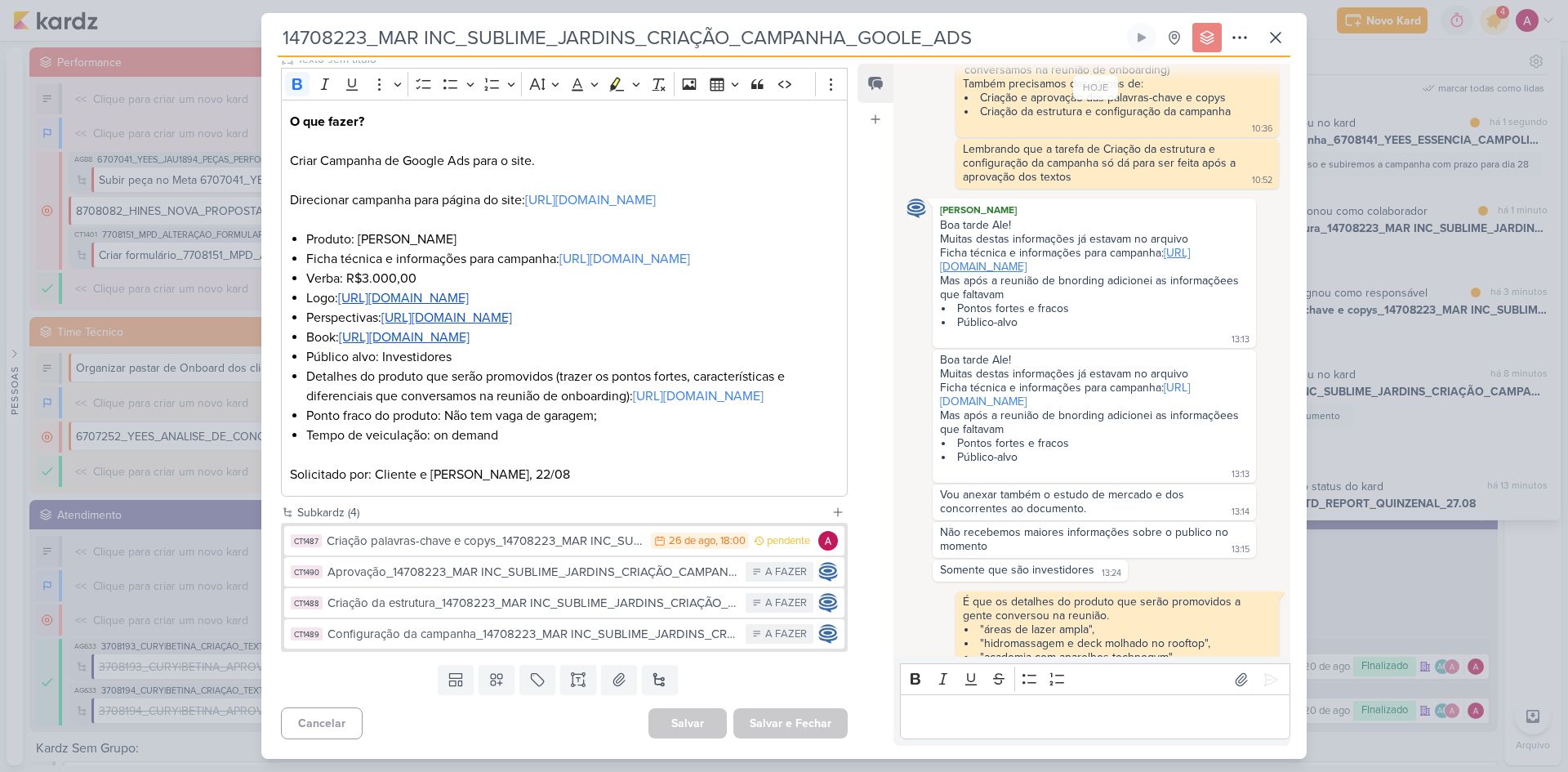
scroll to position [414, 0]
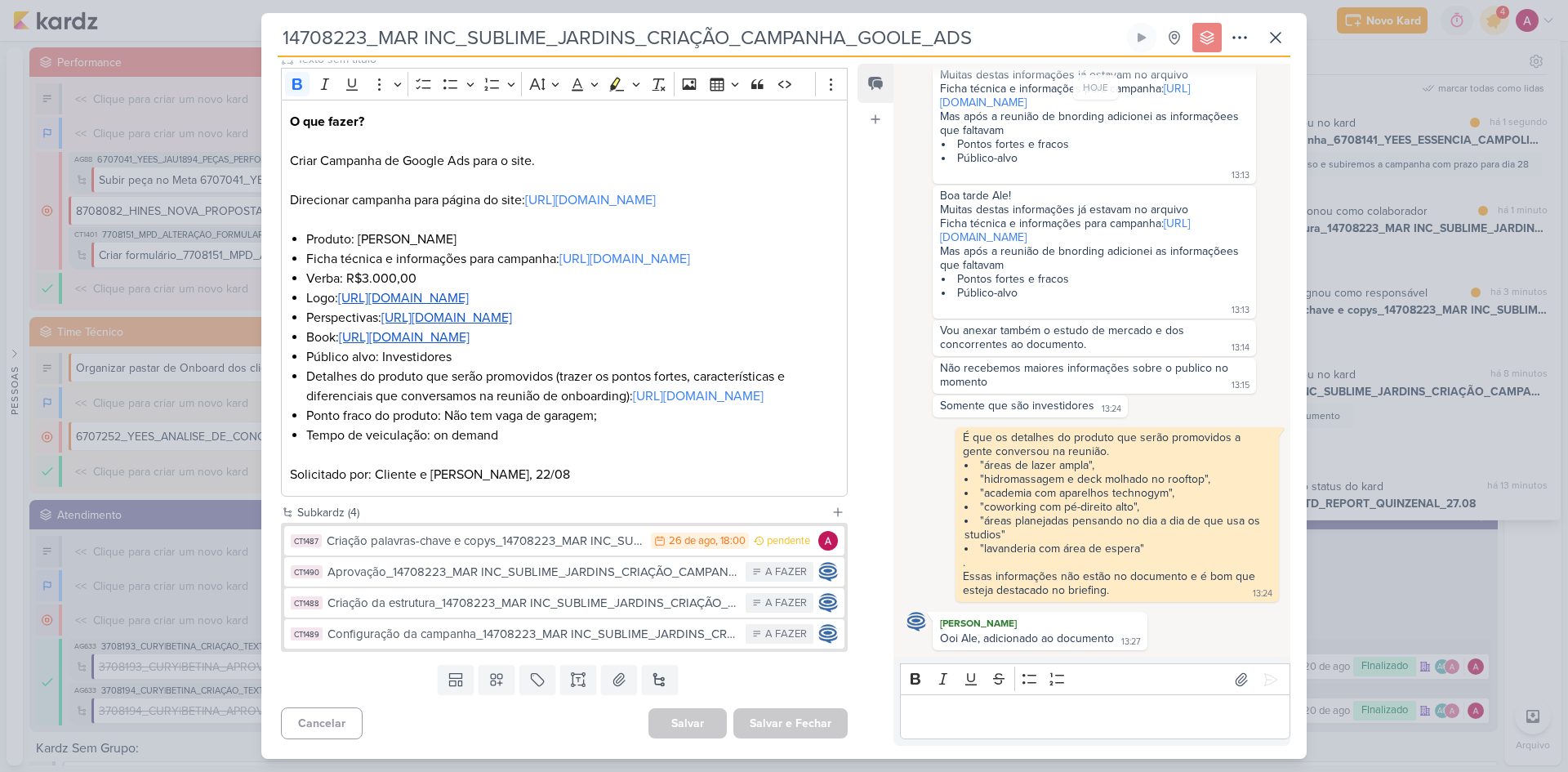
click at [1322, 52] on div "14708223_MAR INC_SUBLIME_JARDINS_CRIAÇÃO_CAMPANHA_GOOLE_ADS" at bounding box center [784, 386] width 1568 height 772
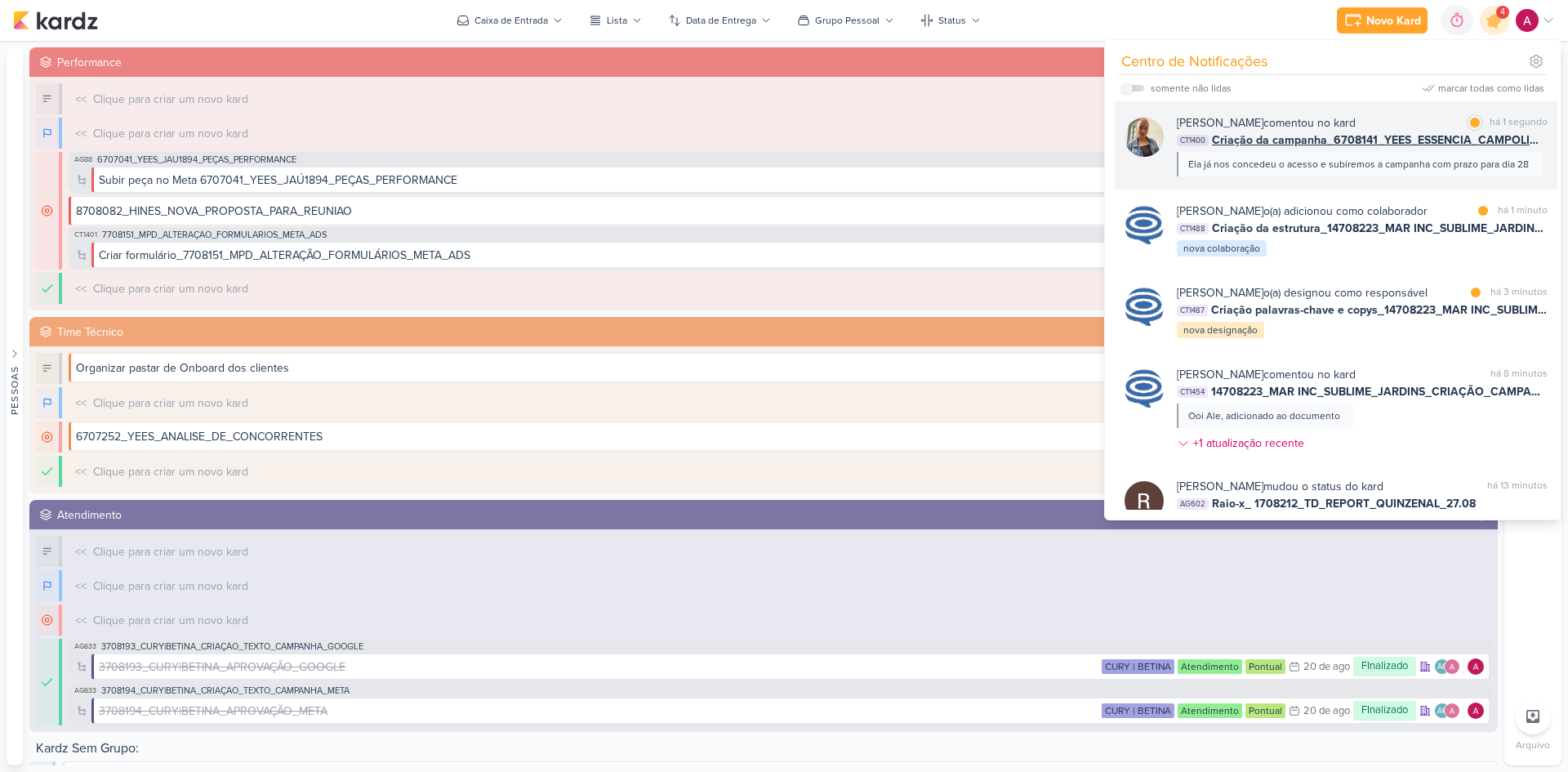
click at [1290, 181] on div "[PERSON_NAME] comentou no kard marcar como lida há 1 segundo CT1400 Criação da …" at bounding box center [1335, 145] width 442 height 88
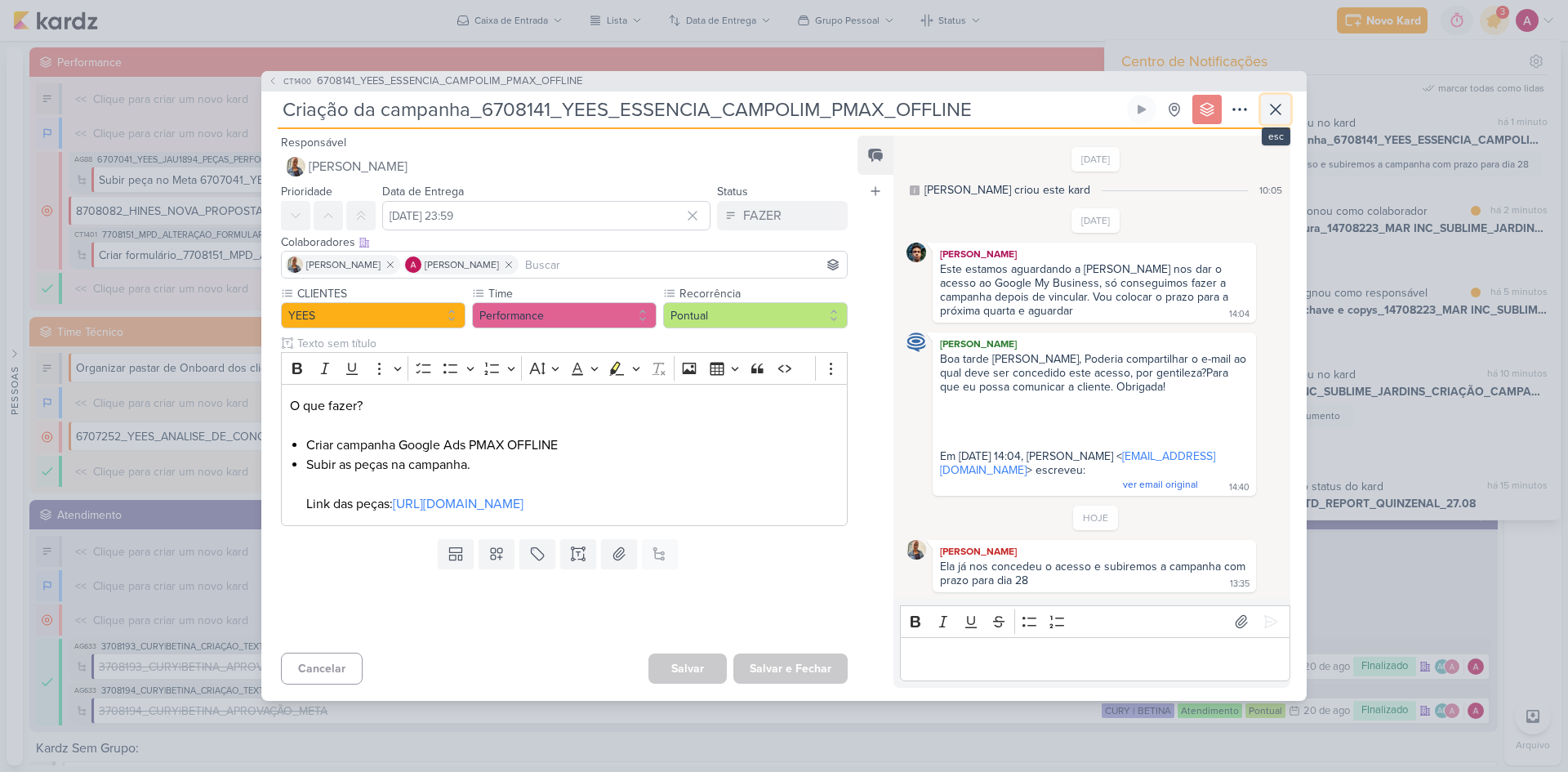
click at [1283, 110] on icon at bounding box center [1275, 109] width 20 height 20
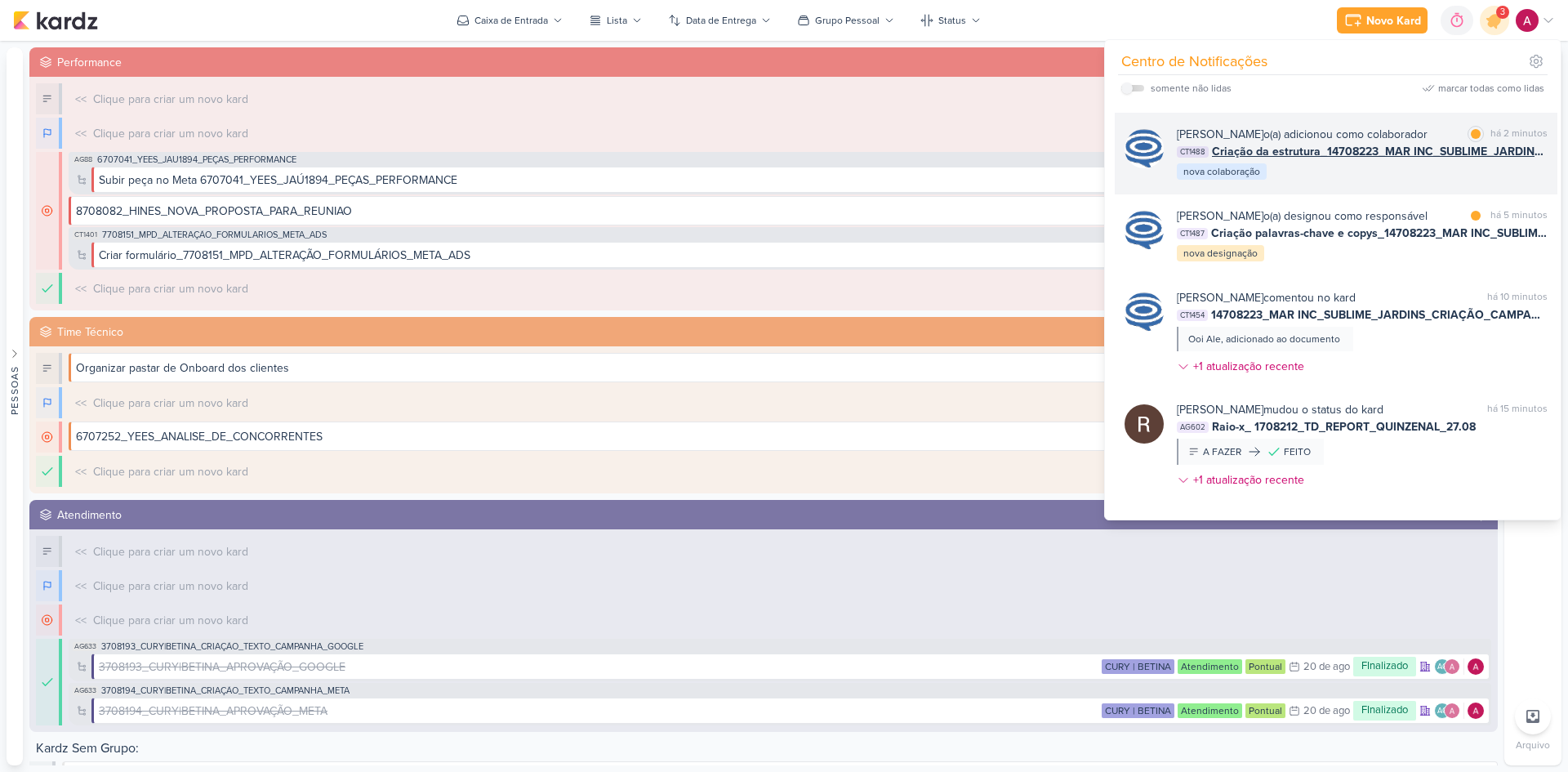
scroll to position [163, 0]
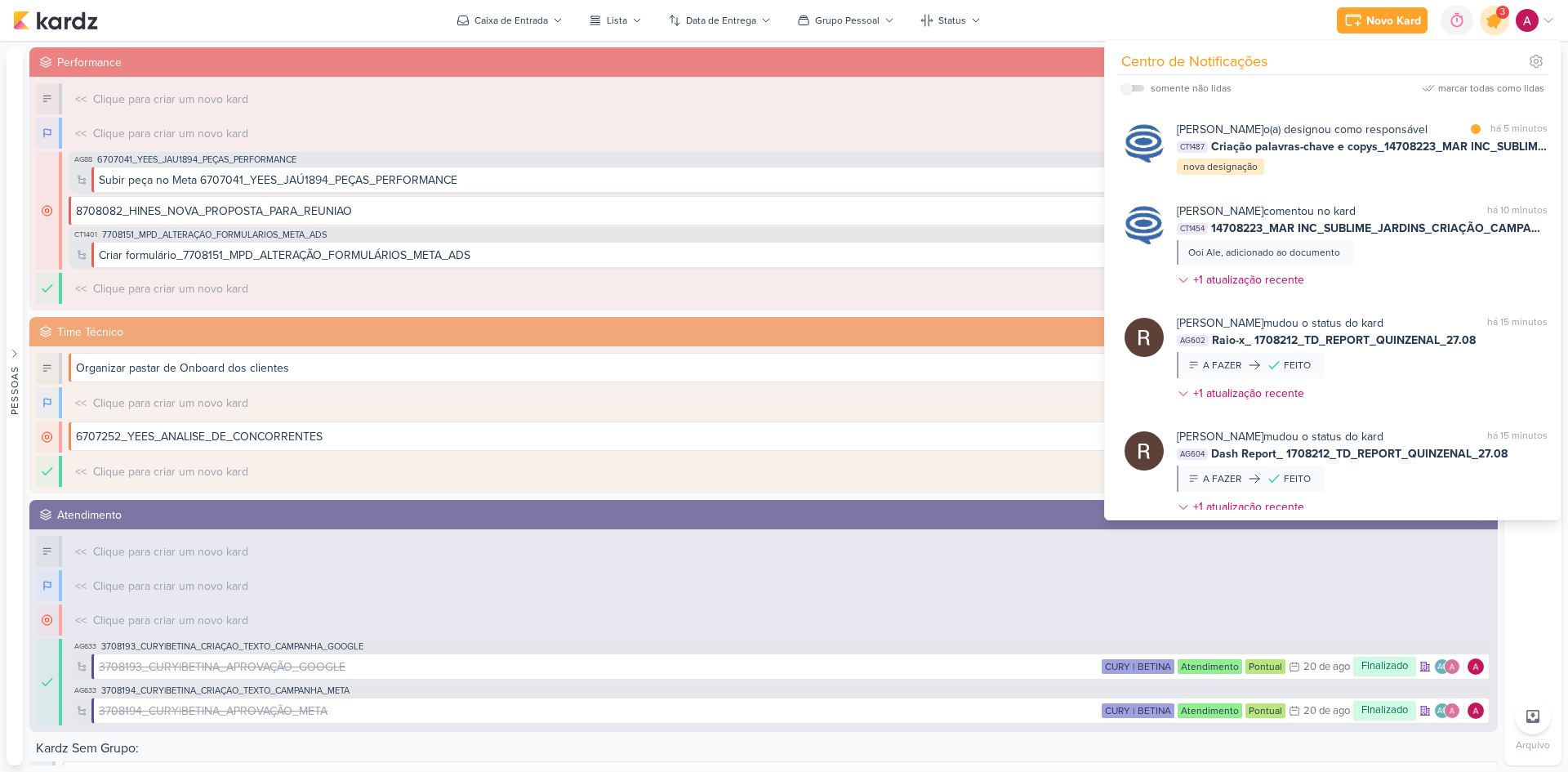
click at [1488, 24] on icon at bounding box center [1494, 20] width 20 height 20
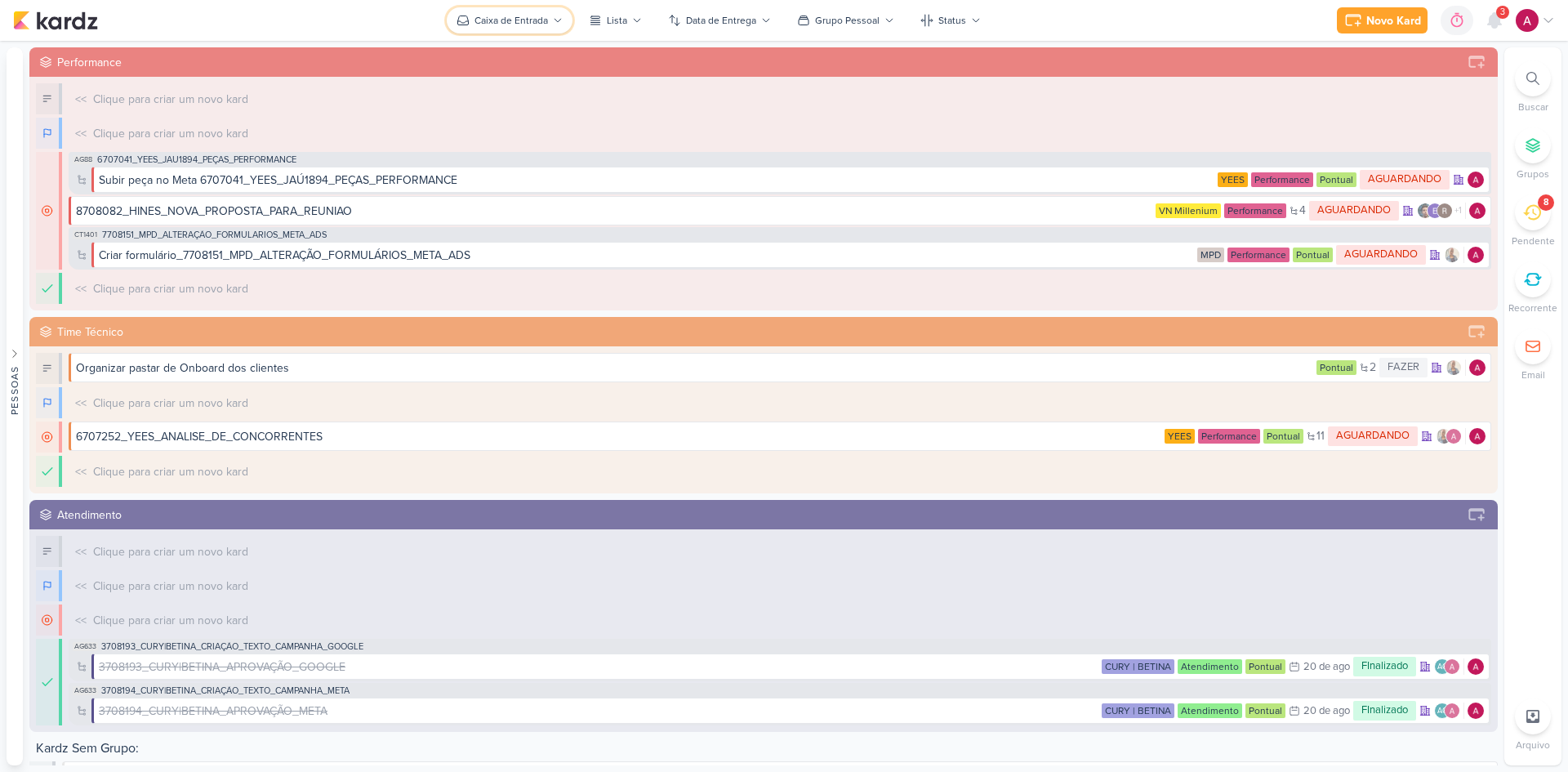
click at [494, 12] on button "Caixa de Entrada" at bounding box center [509, 21] width 126 height 27
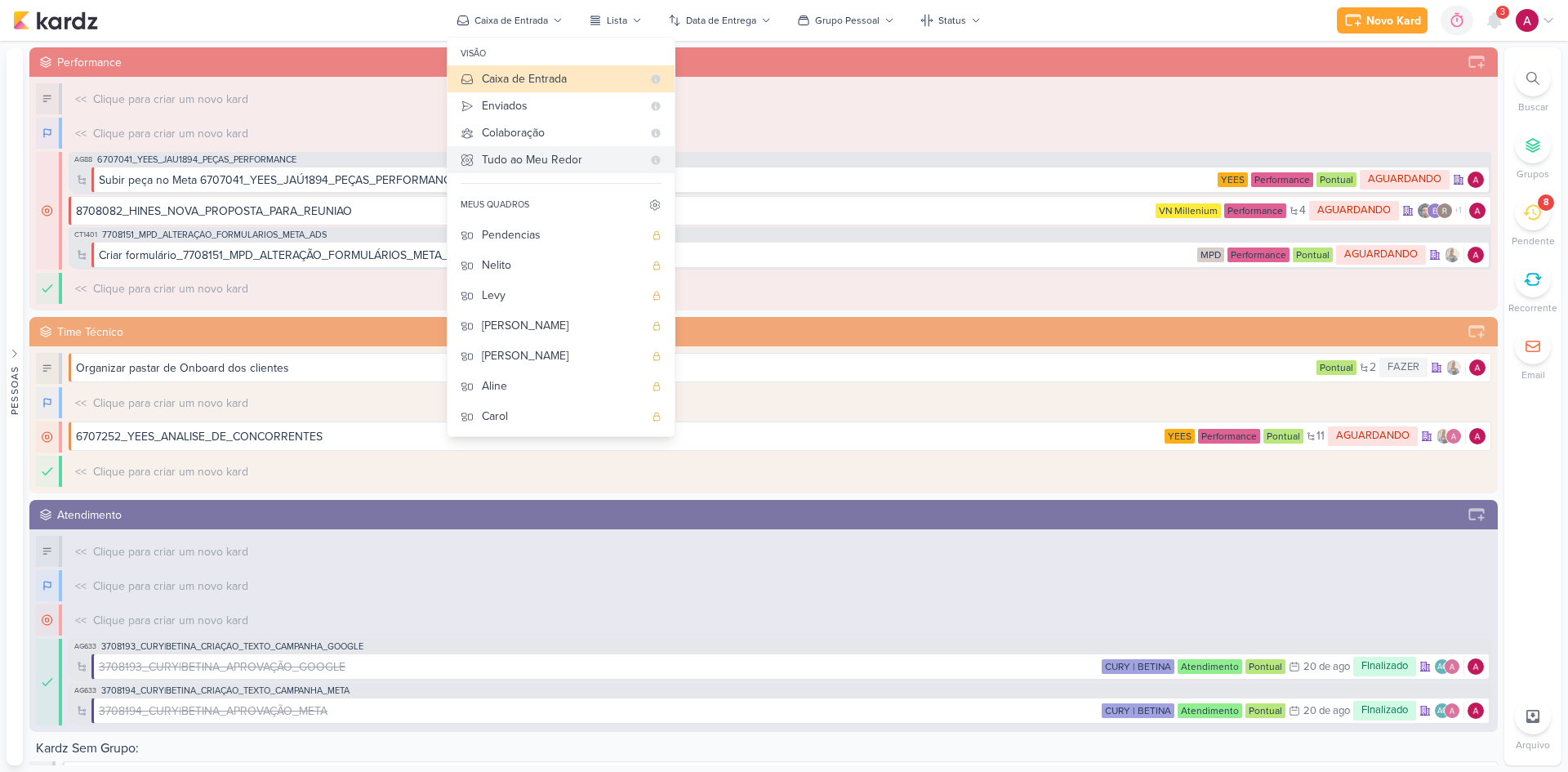
click at [536, 160] on div "Tudo ao Meu Redor" at bounding box center [561, 160] width 160 height 17
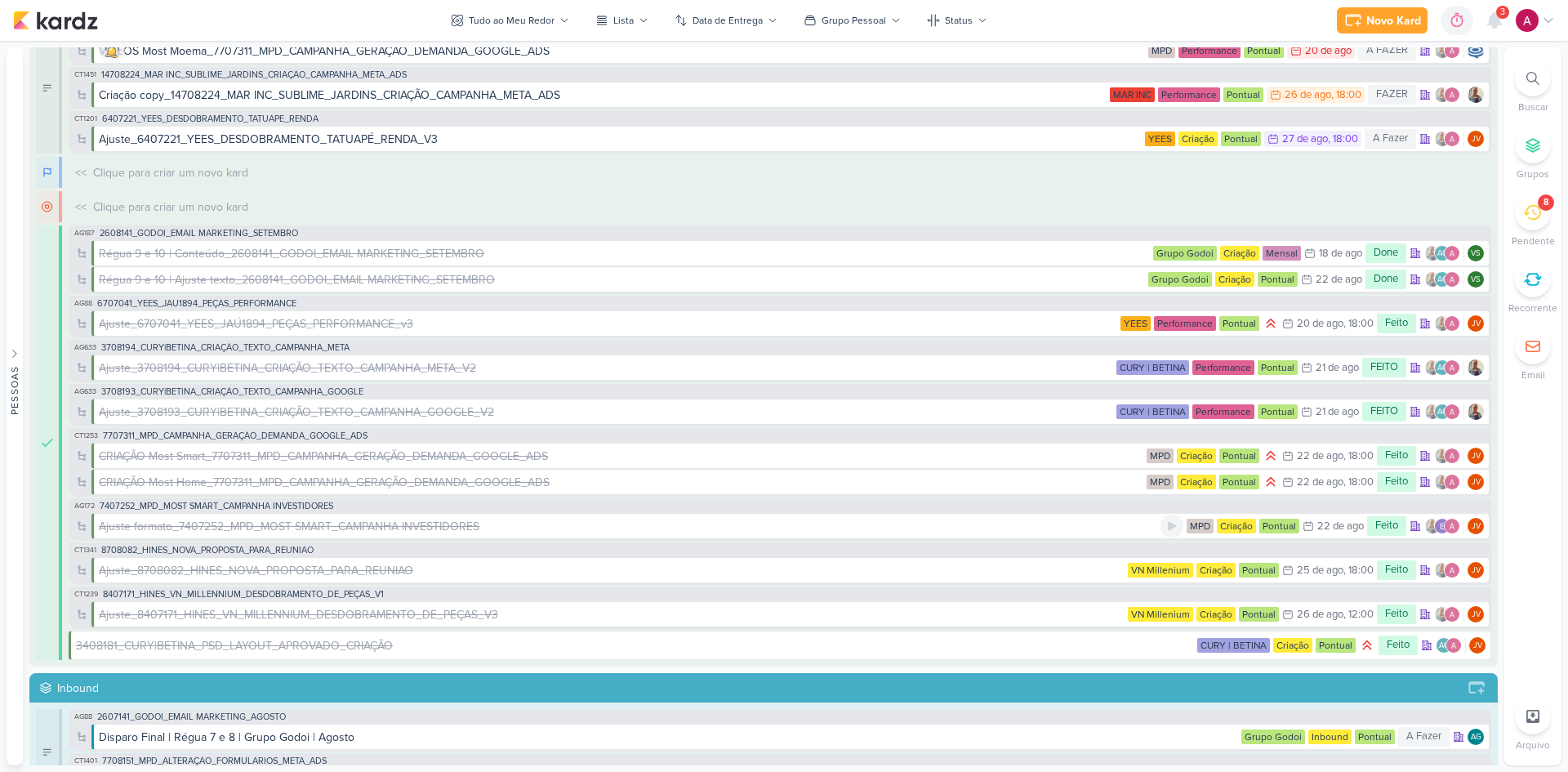
scroll to position [0, 0]
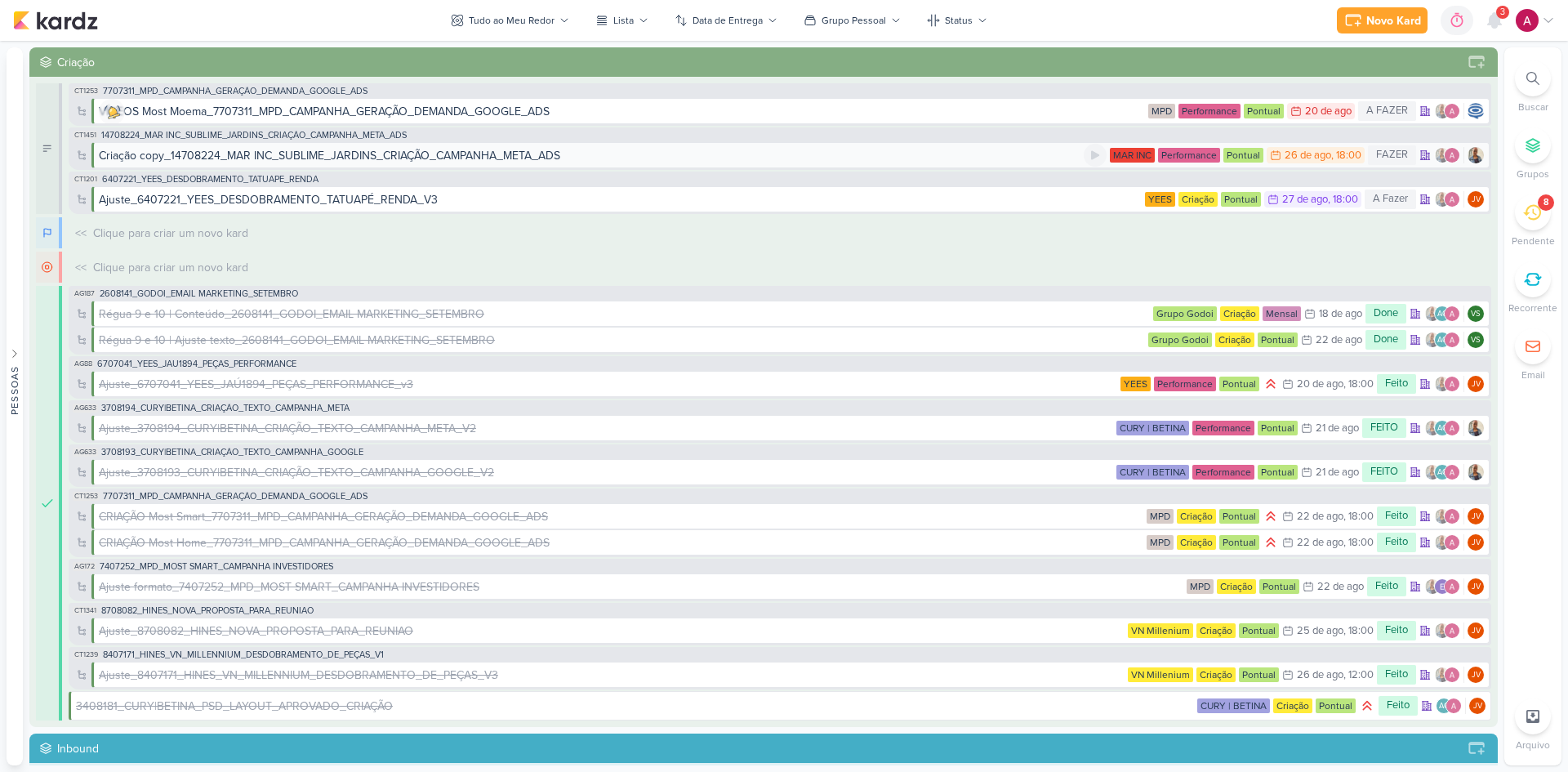
click at [585, 156] on div "Criação copy_14708224_MAR INC_SUBLIME_JARDINS_CRIAÇÃO_CAMPANHA_META_ADS" at bounding box center [591, 155] width 985 height 17
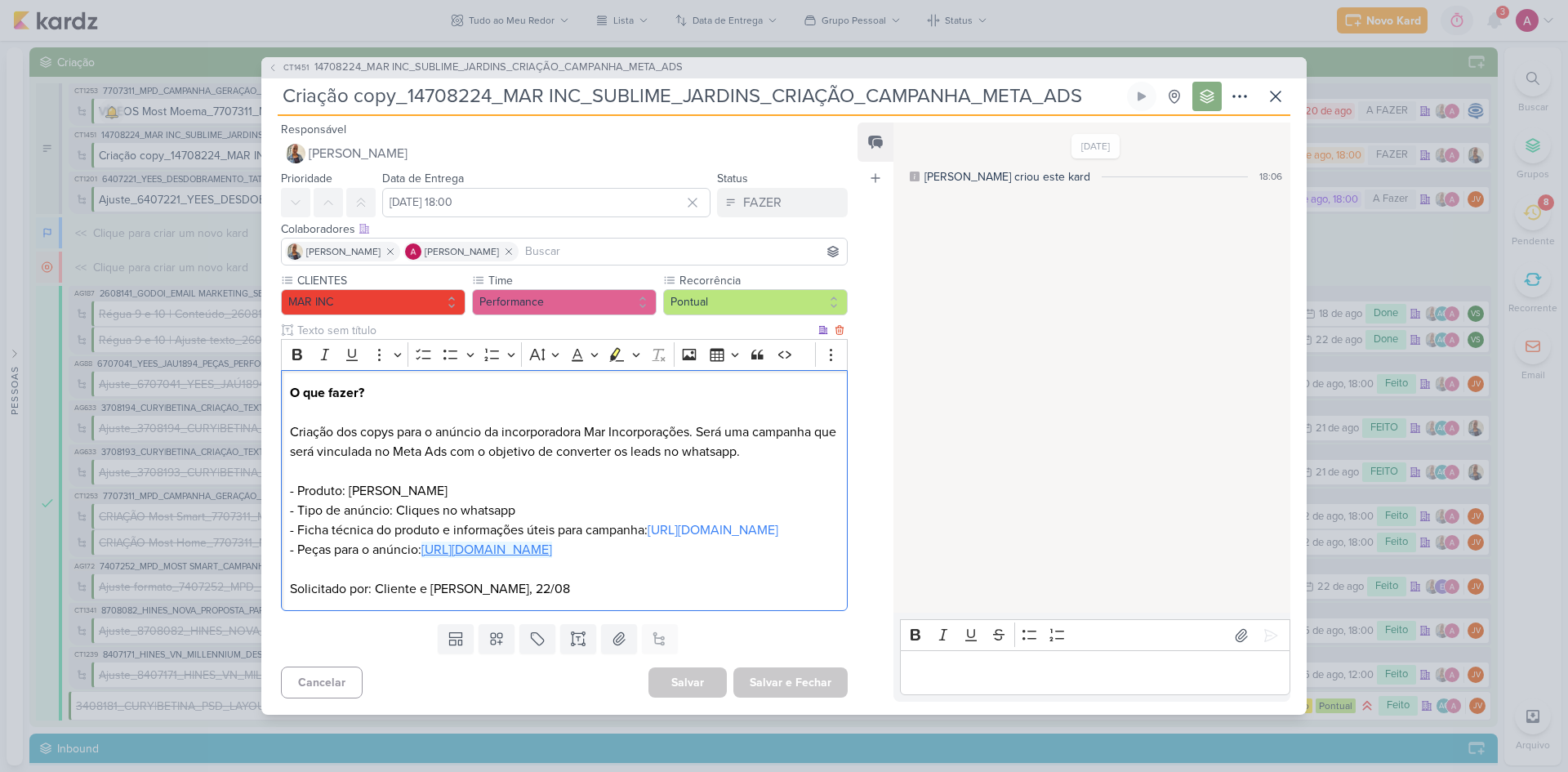
click at [552, 558] on link "[URL][DOMAIN_NAME]" at bounding box center [487, 549] width 131 height 16
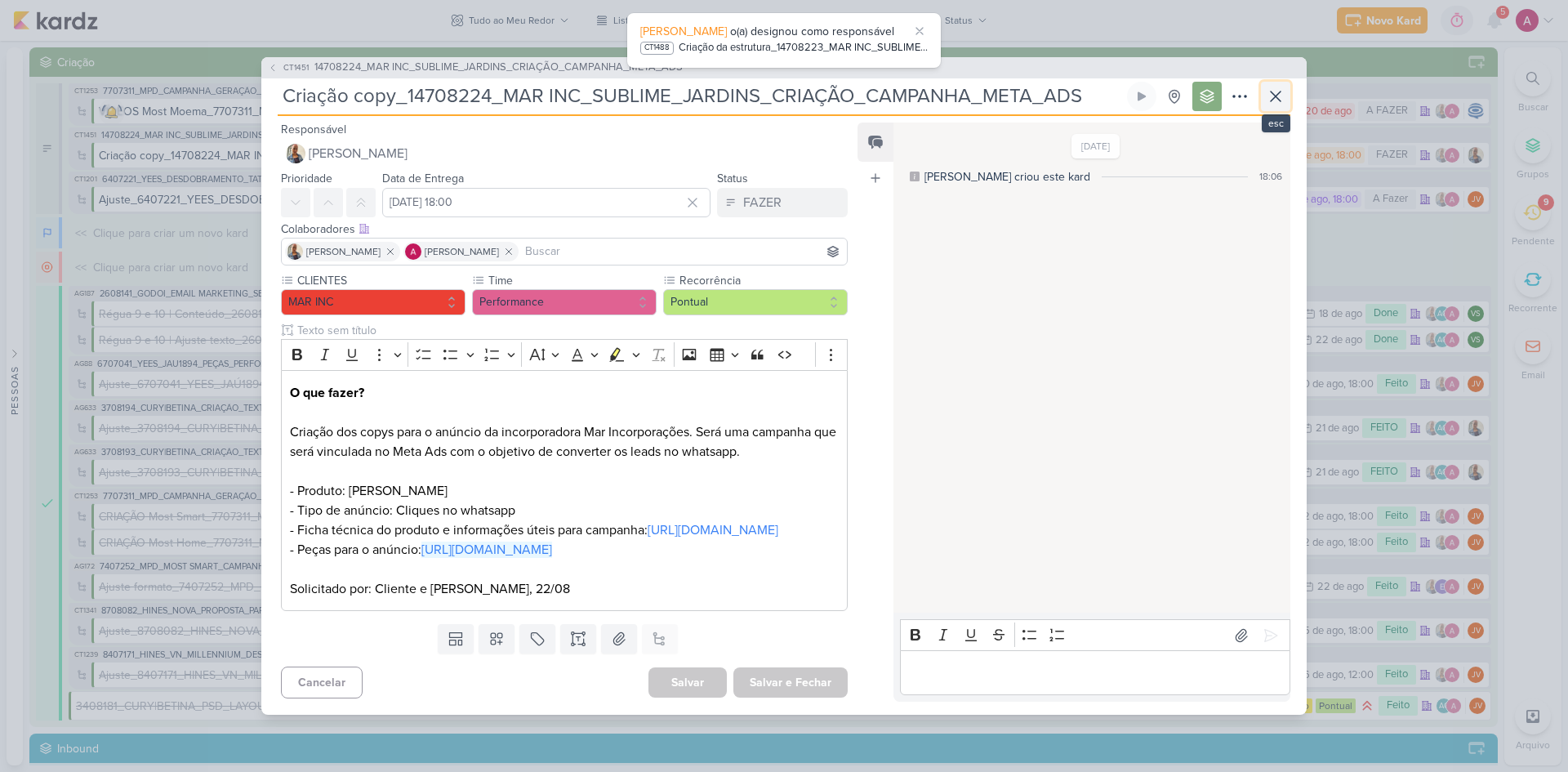
click at [1271, 86] on icon at bounding box center [1275, 96] width 20 height 20
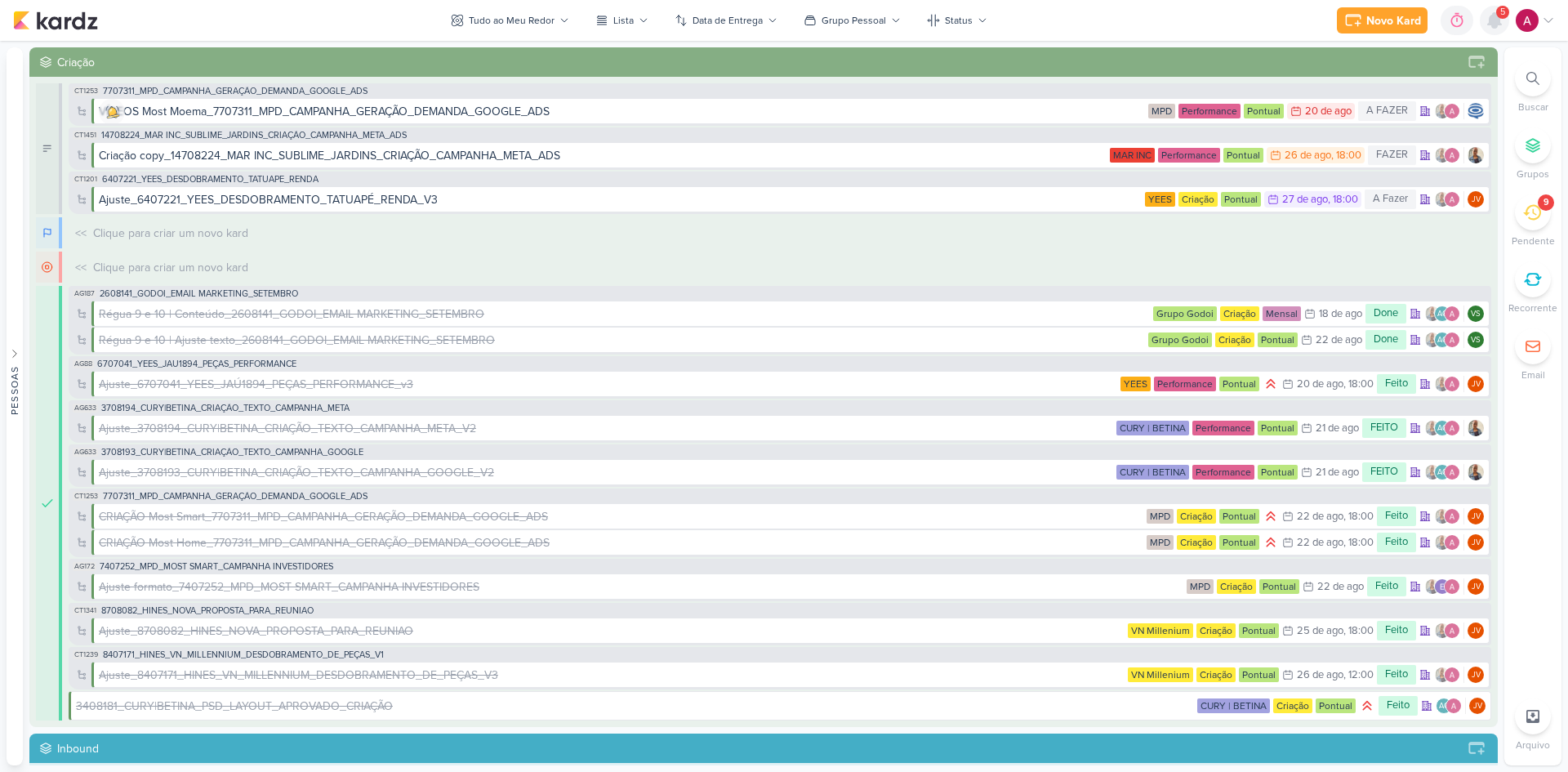
click at [1488, 26] on icon at bounding box center [1494, 21] width 13 height 15
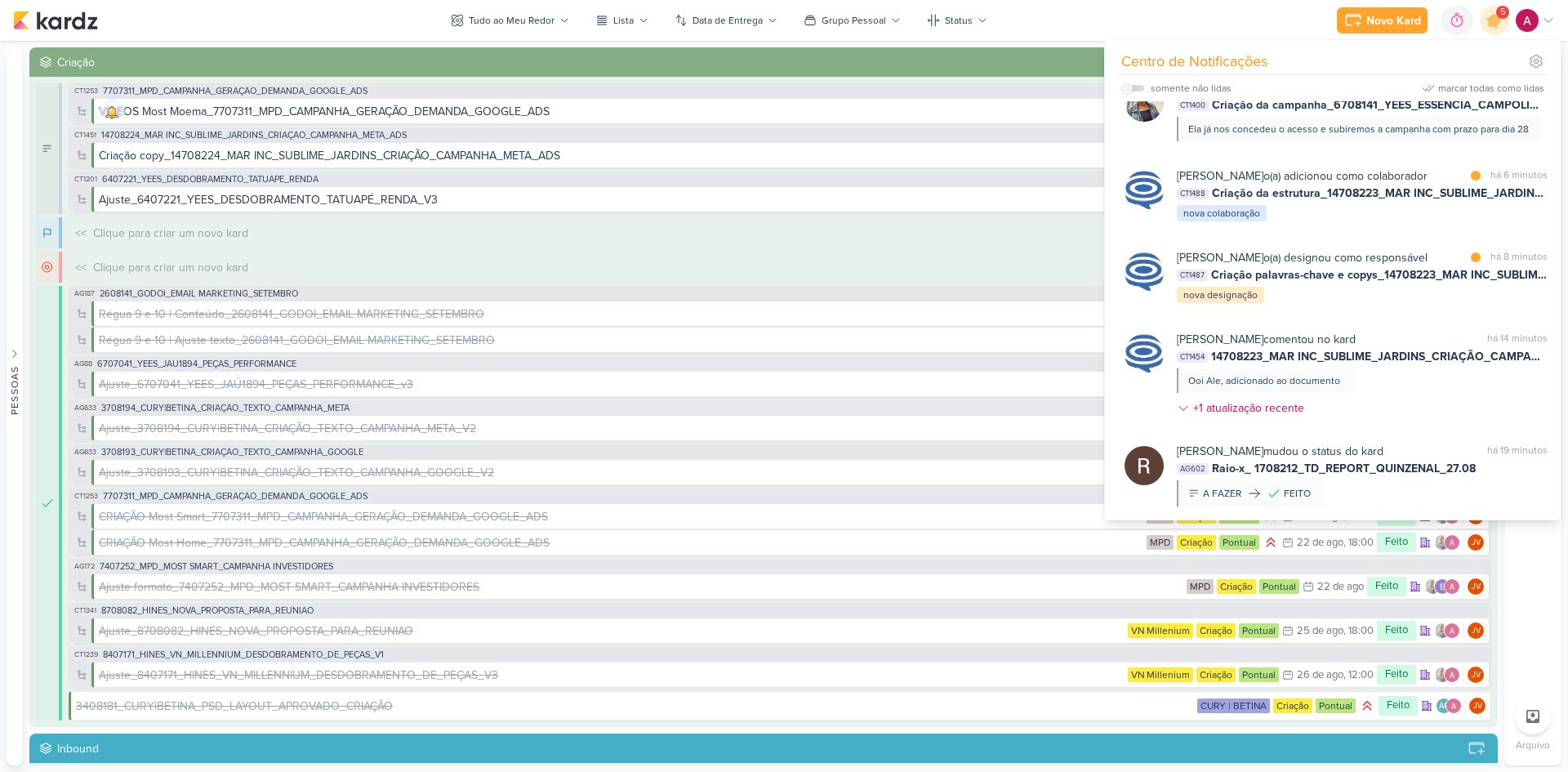
scroll to position [245, 0]
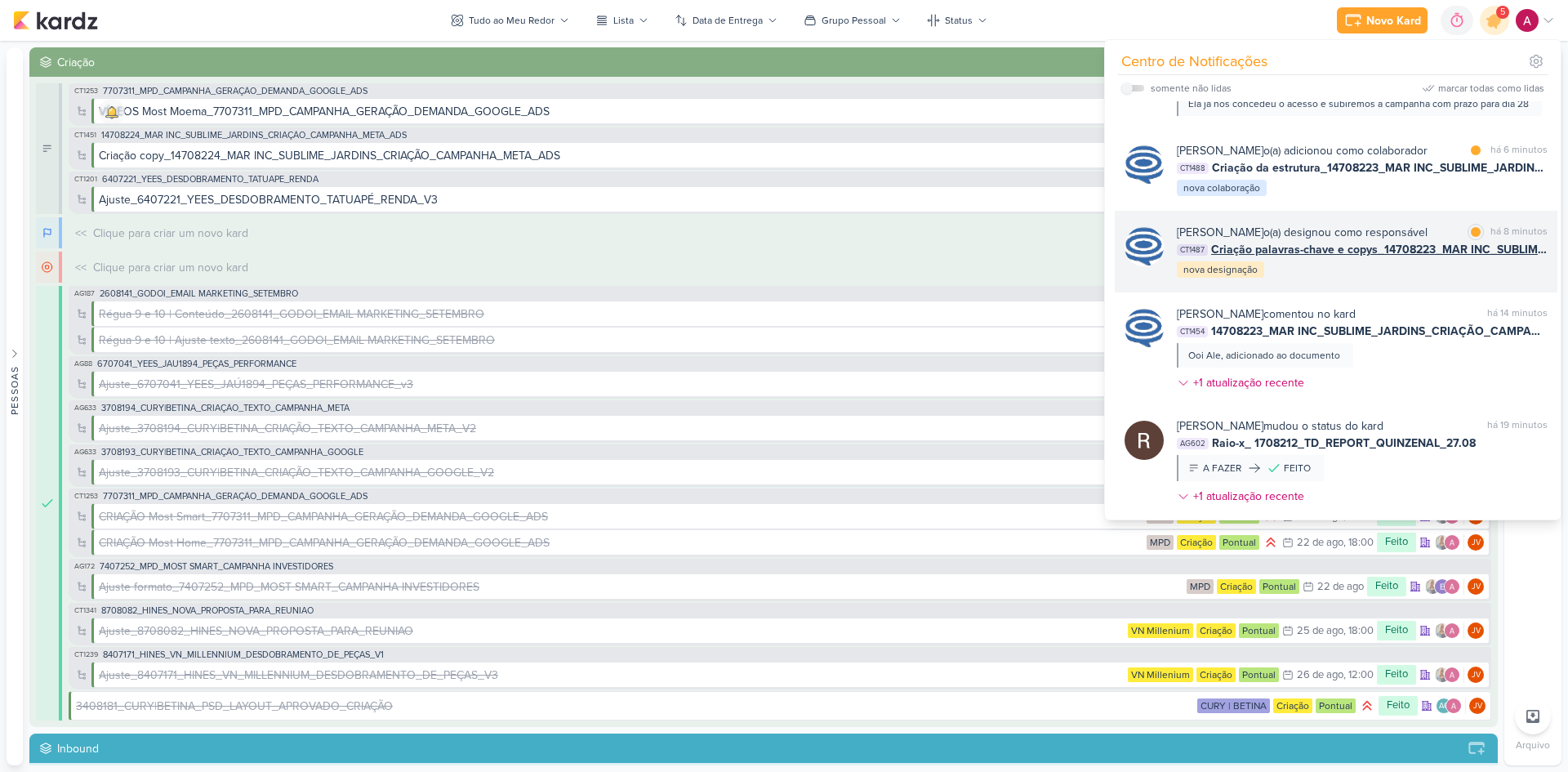
click at [1326, 279] on div "[PERSON_NAME] o(a) designou como responsável marcar como lida há 8 minutos CT14…" at bounding box center [1362, 251] width 370 height 56
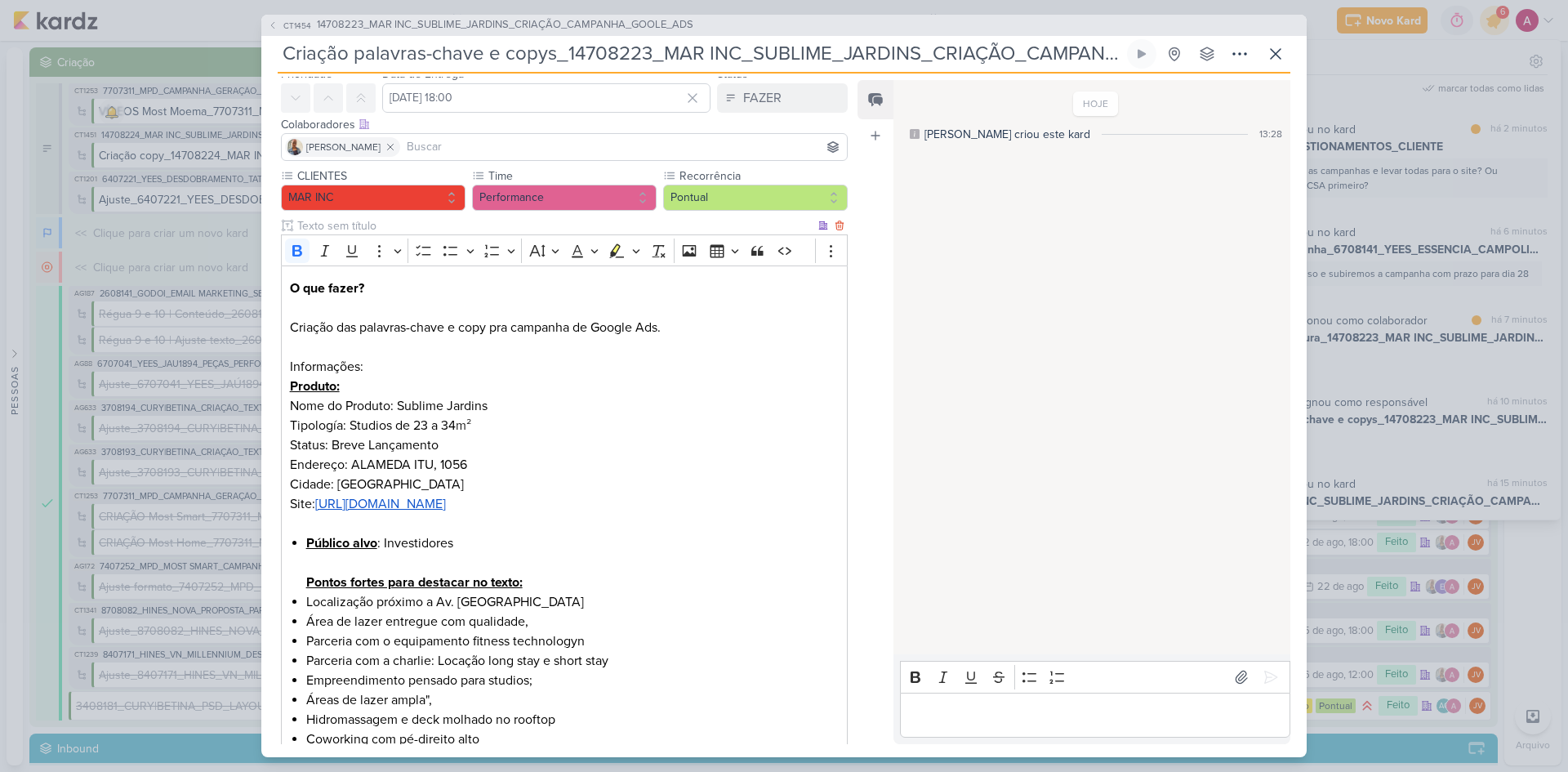
scroll to position [0, 0]
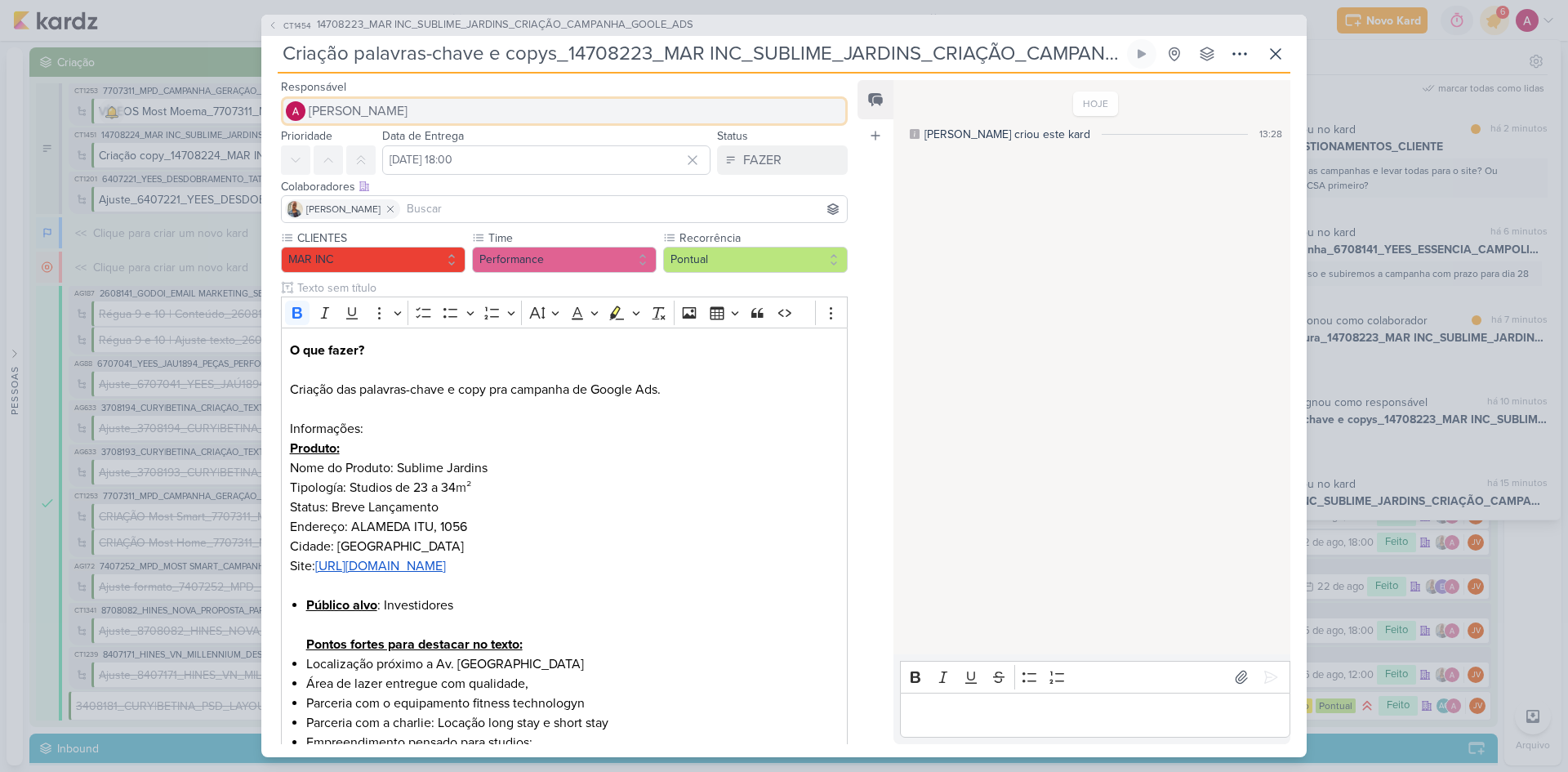
click at [371, 117] on span "[PERSON_NAME]" at bounding box center [358, 111] width 98 height 20
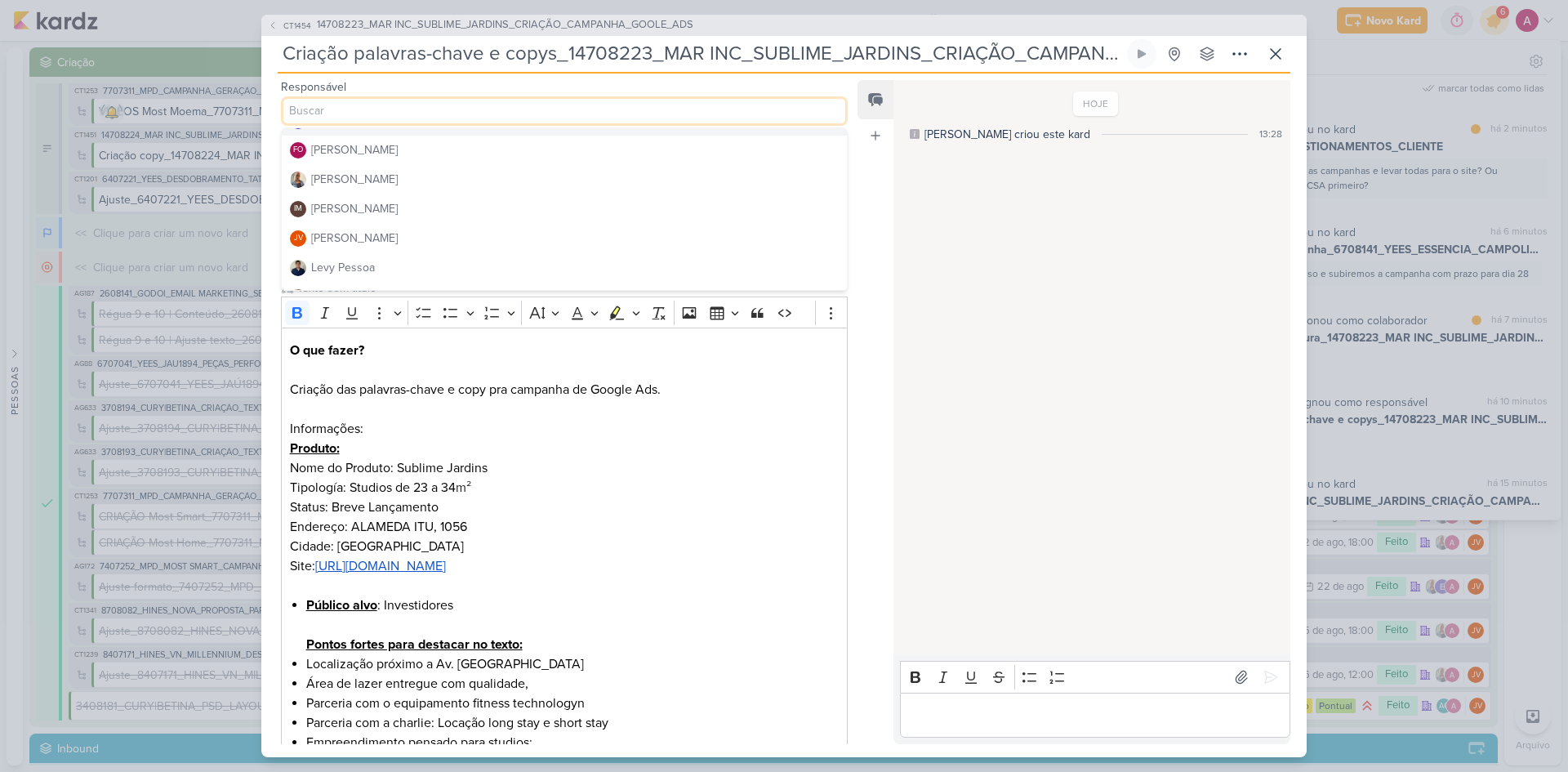
scroll to position [163, 0]
click at [351, 159] on div "[PERSON_NAME]" at bounding box center [354, 155] width 86 height 17
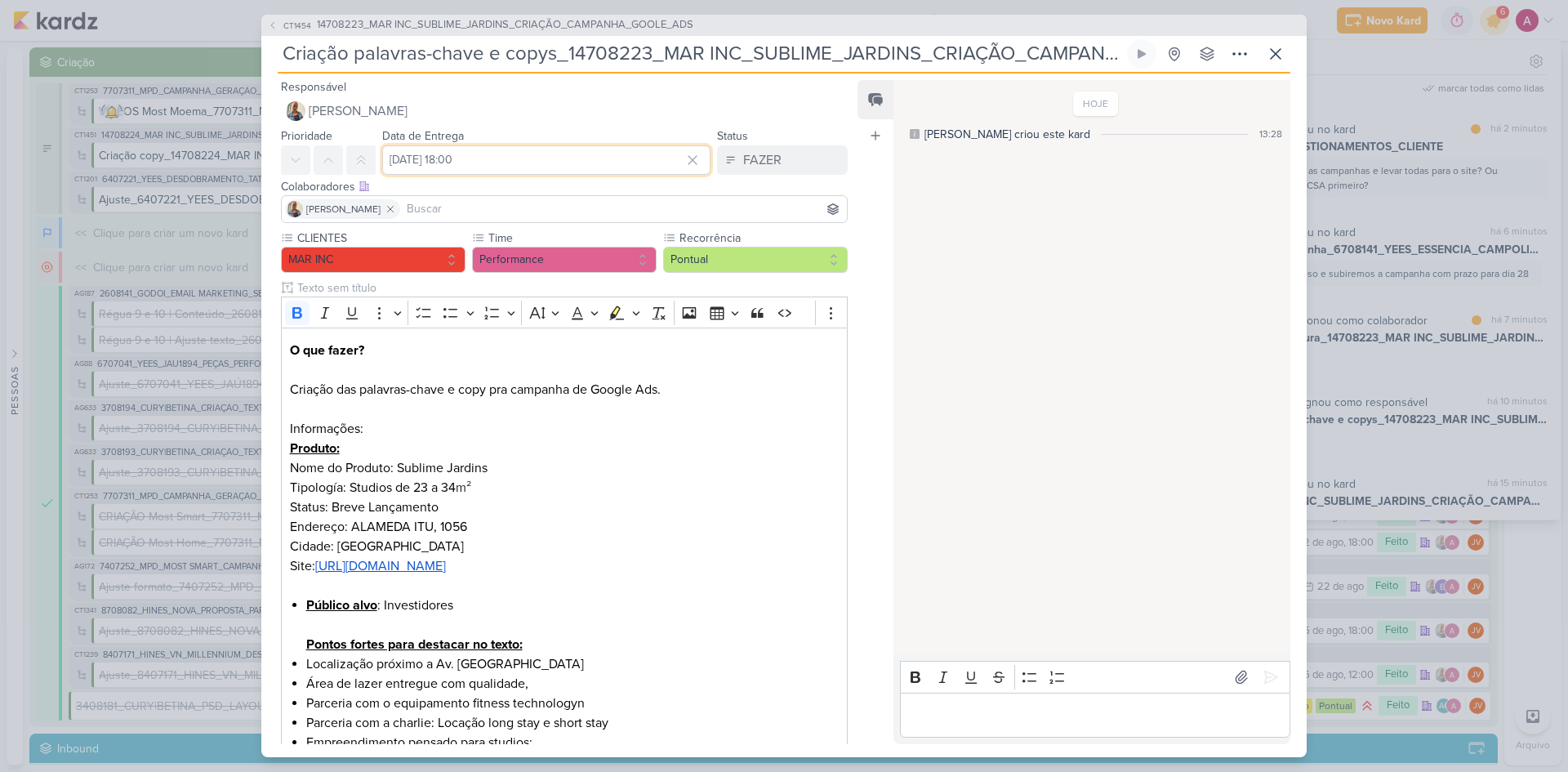
click at [451, 153] on input "[DATE] 18:00" at bounding box center [546, 159] width 329 height 29
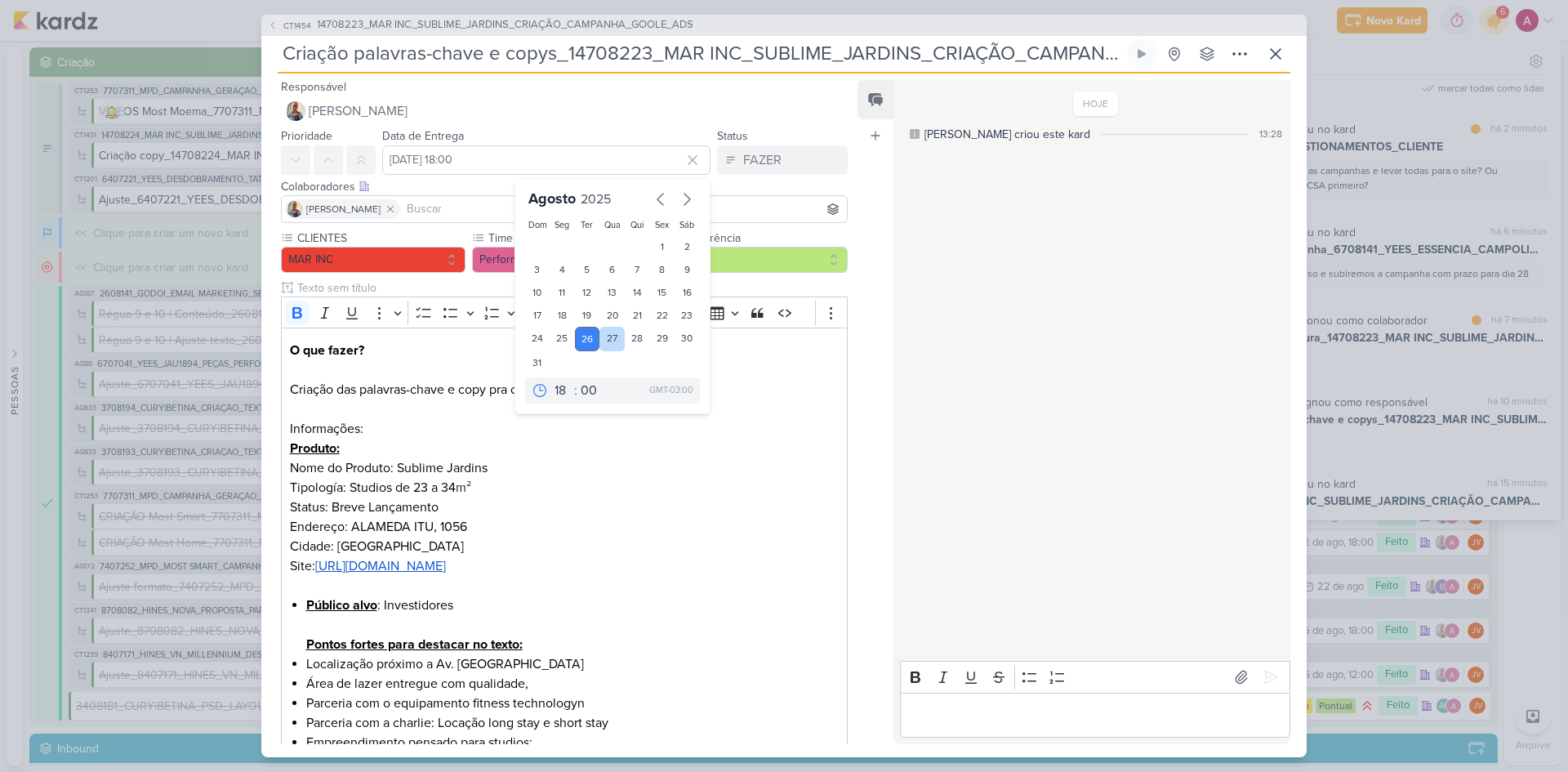
click at [600, 344] on div "27" at bounding box center [612, 339] width 26 height 25
type input "[DATE] 18:00"
click at [424, 189] on div "Colaboradores Este kard pode ser visível a usuários da sua organização Este kar…" at bounding box center [564, 187] width 566 height 17
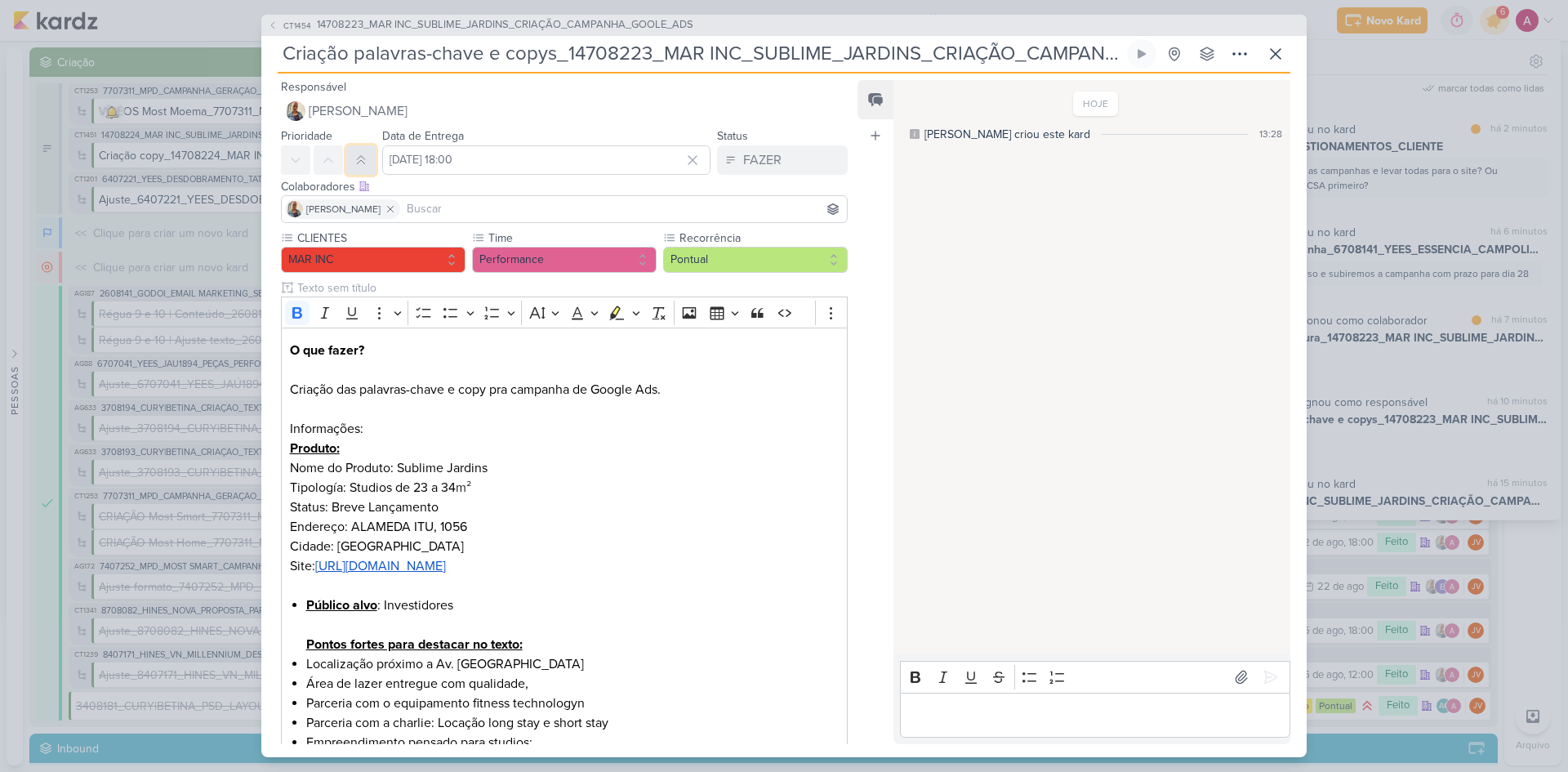
click at [347, 158] on button at bounding box center [361, 159] width 29 height 29
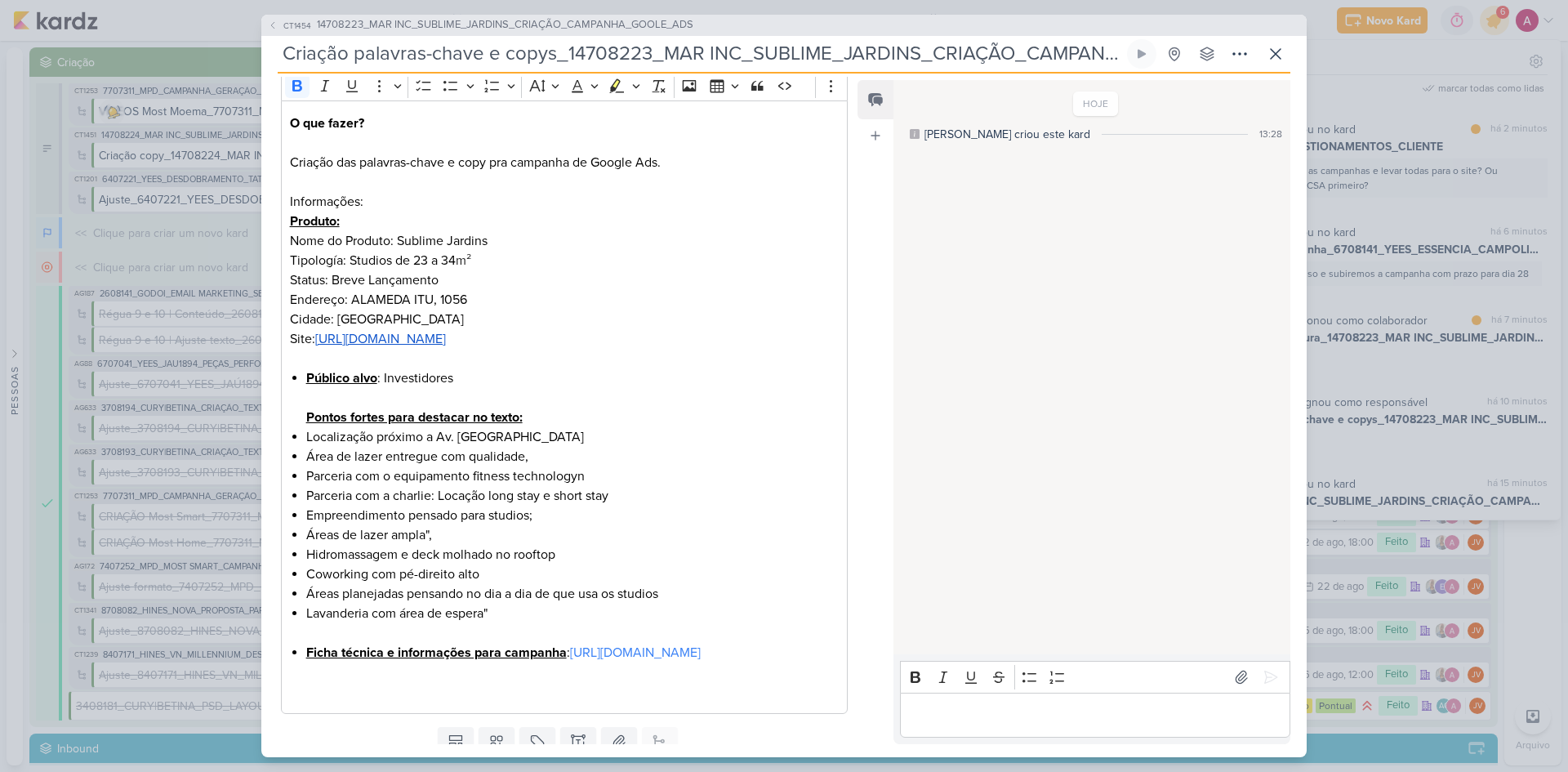
scroll to position [0, 0]
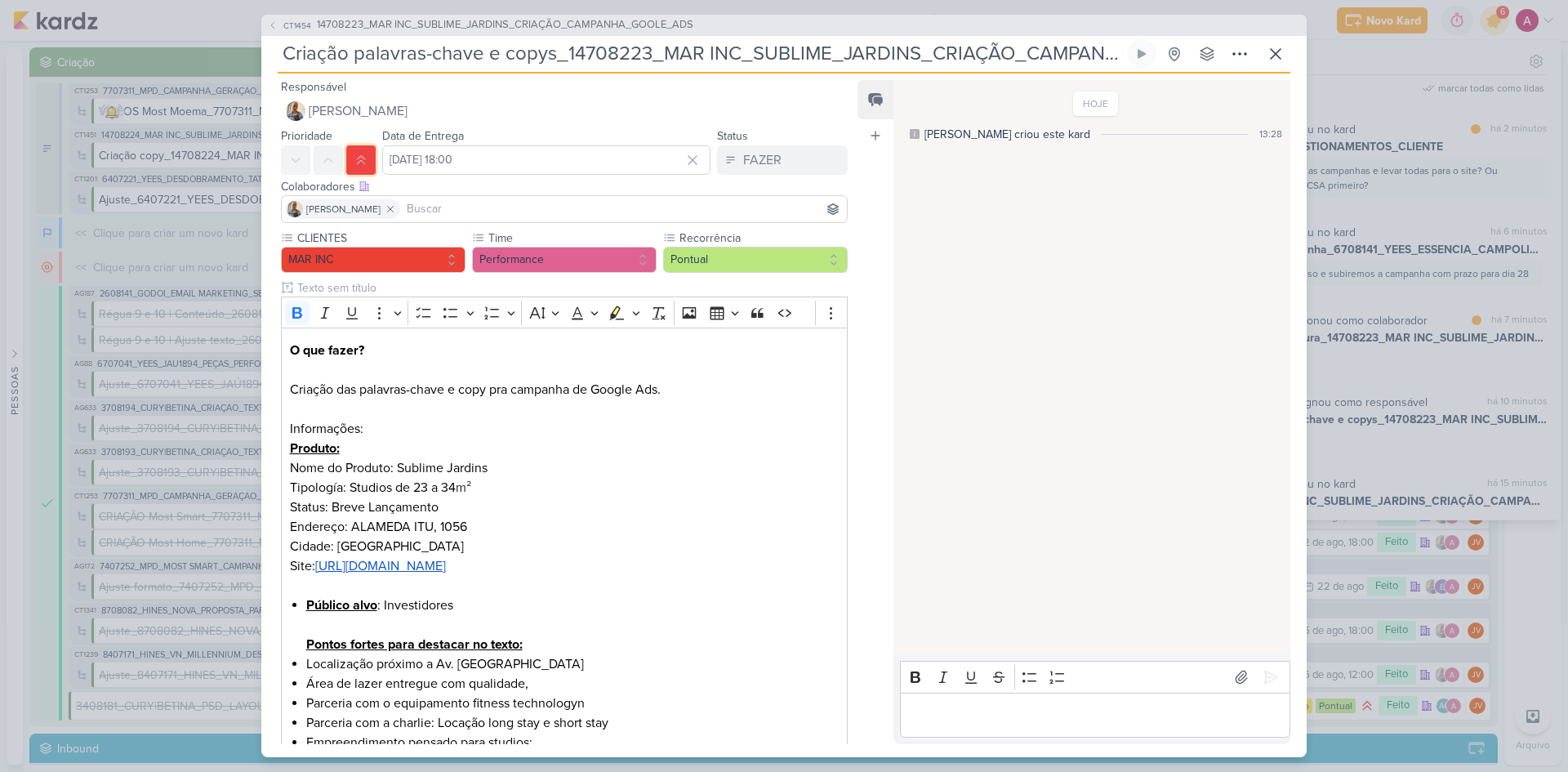
click at [354, 165] on icon at bounding box center [361, 160] width 13 height 13
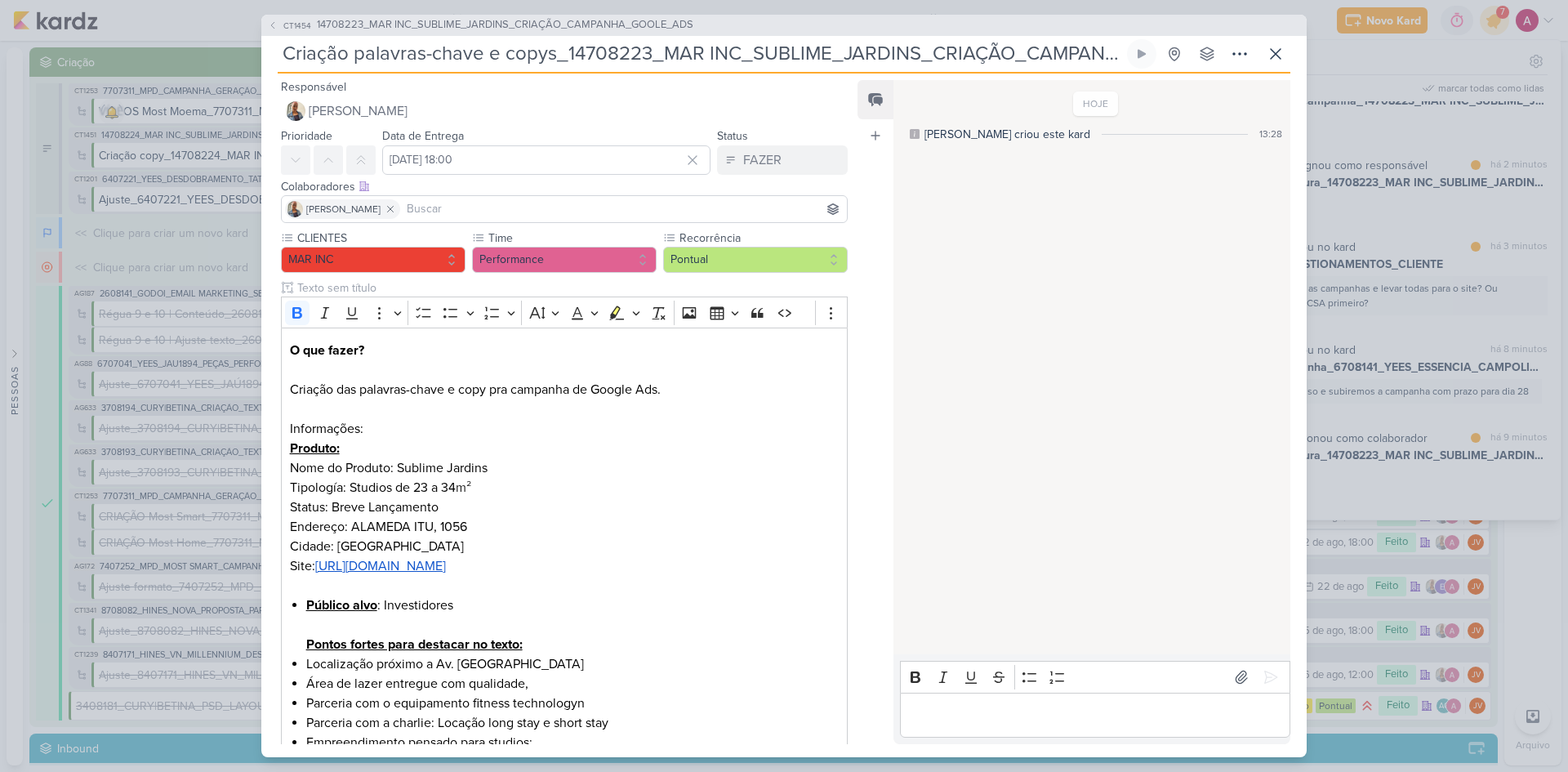
click at [487, 206] on input at bounding box center [623, 208] width 440 height 20
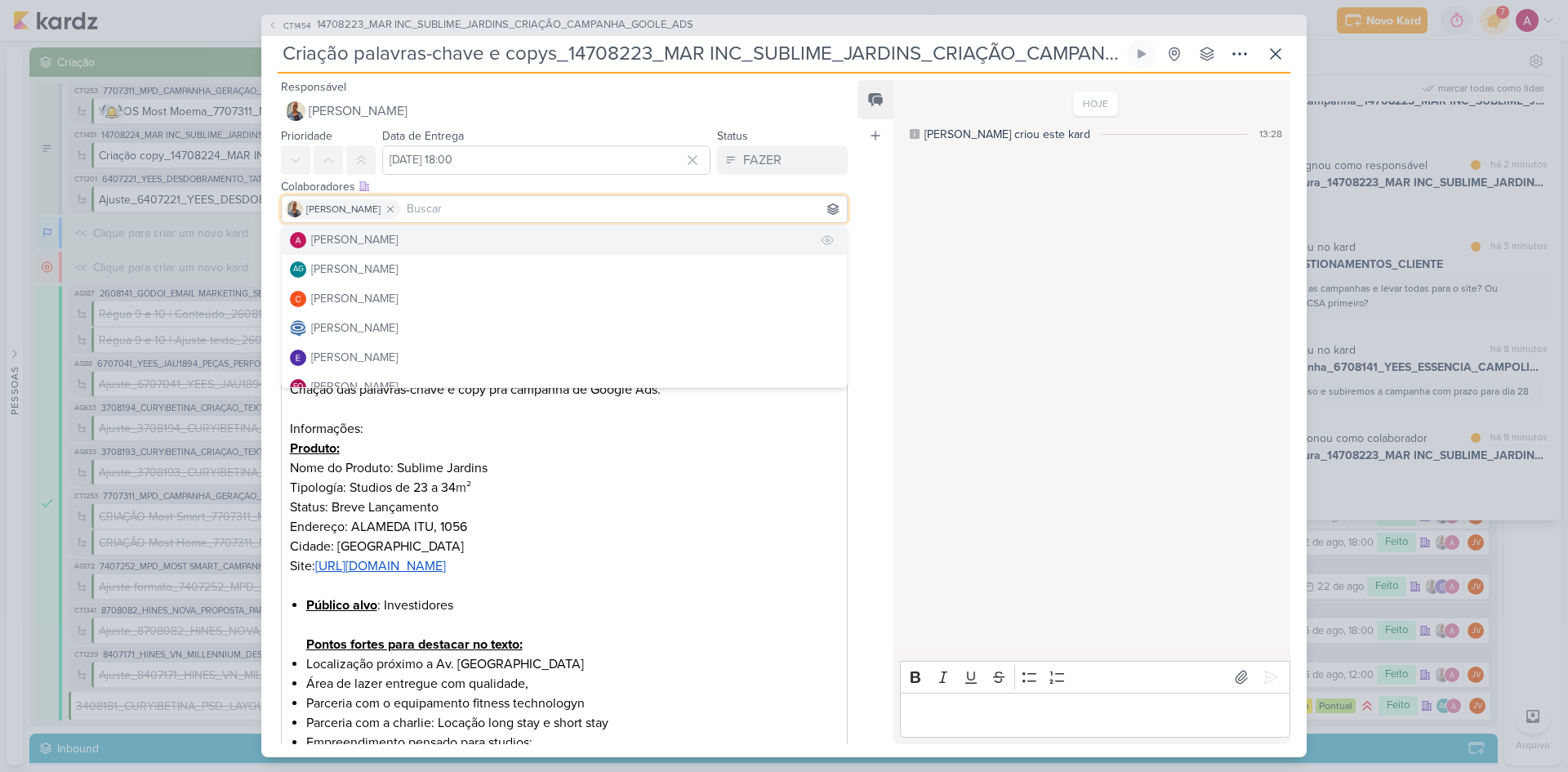
click at [398, 246] on div "[PERSON_NAME]" at bounding box center [354, 240] width 86 height 17
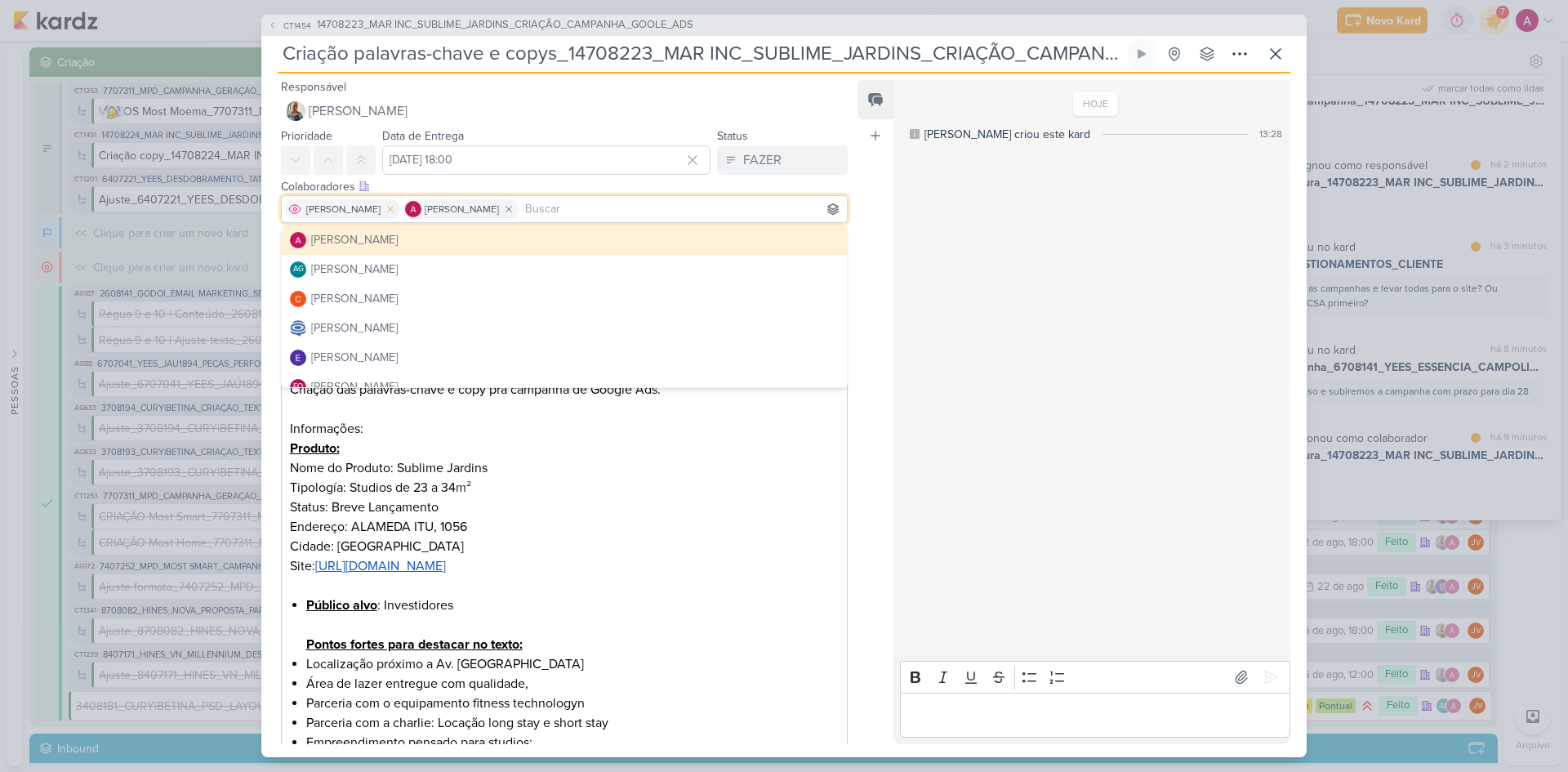
click at [384, 208] on icon at bounding box center [390, 209] width 11 height 11
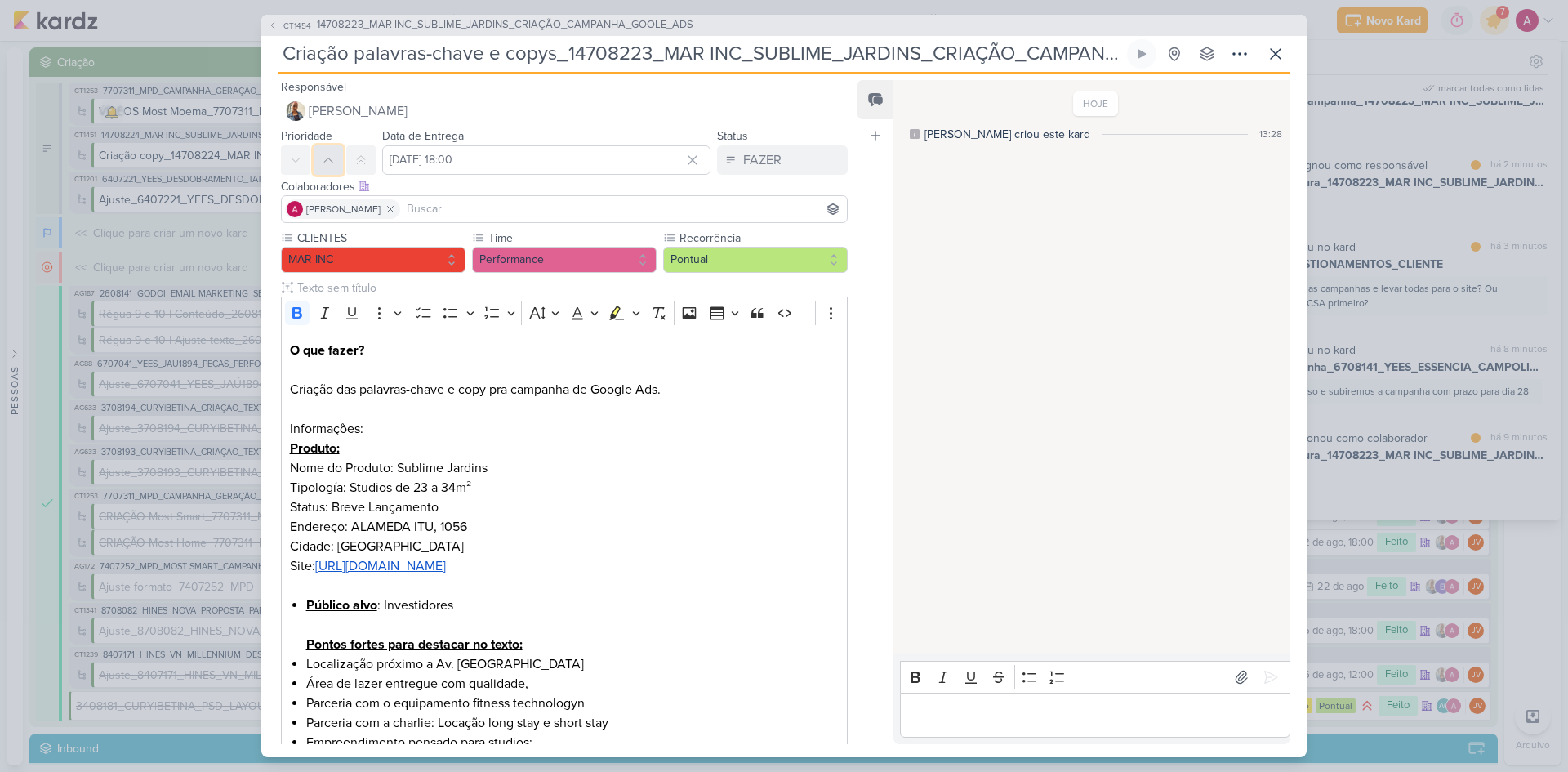
click at [334, 166] on button at bounding box center [328, 159] width 29 height 29
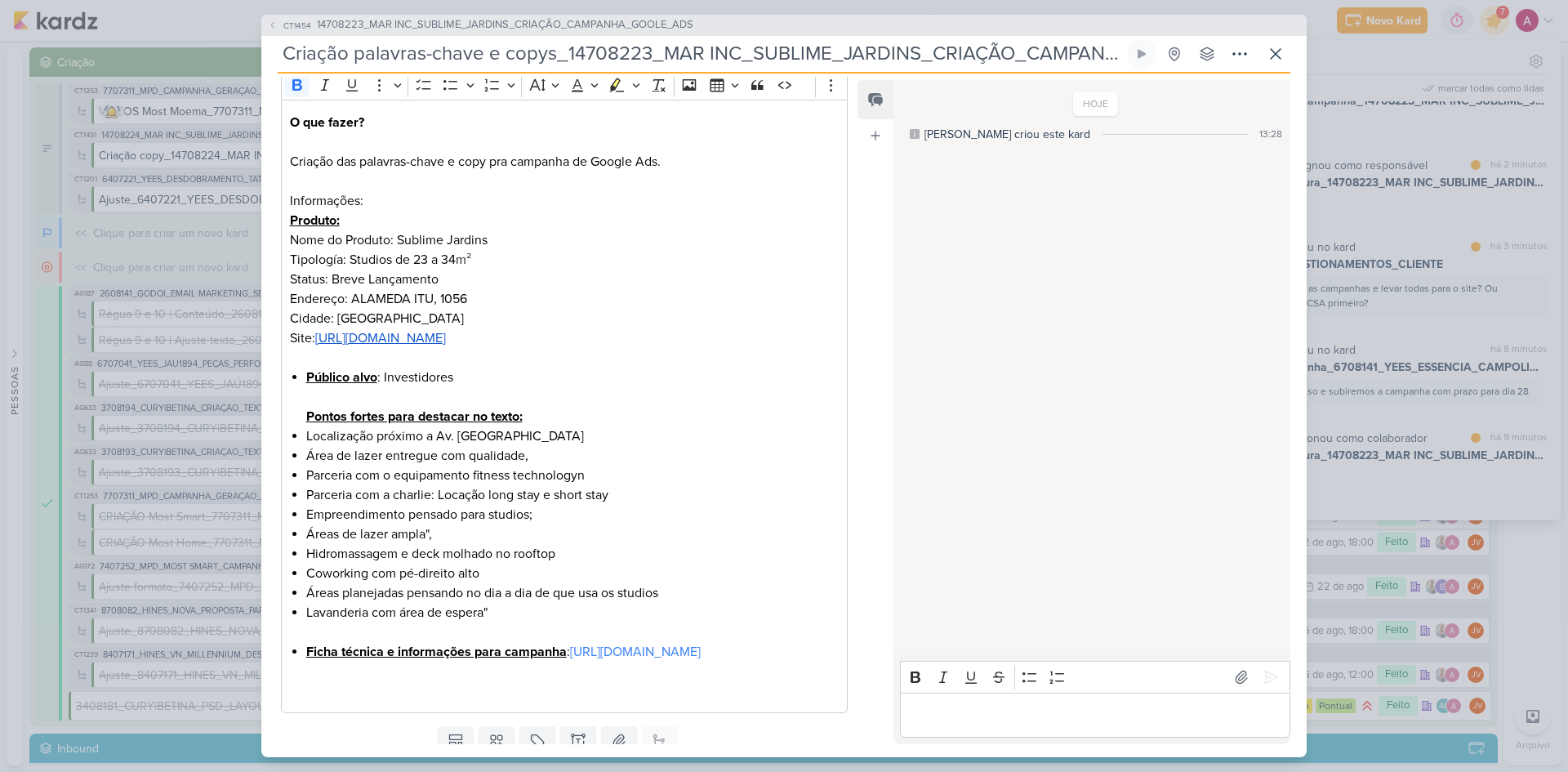
scroll to position [307, 0]
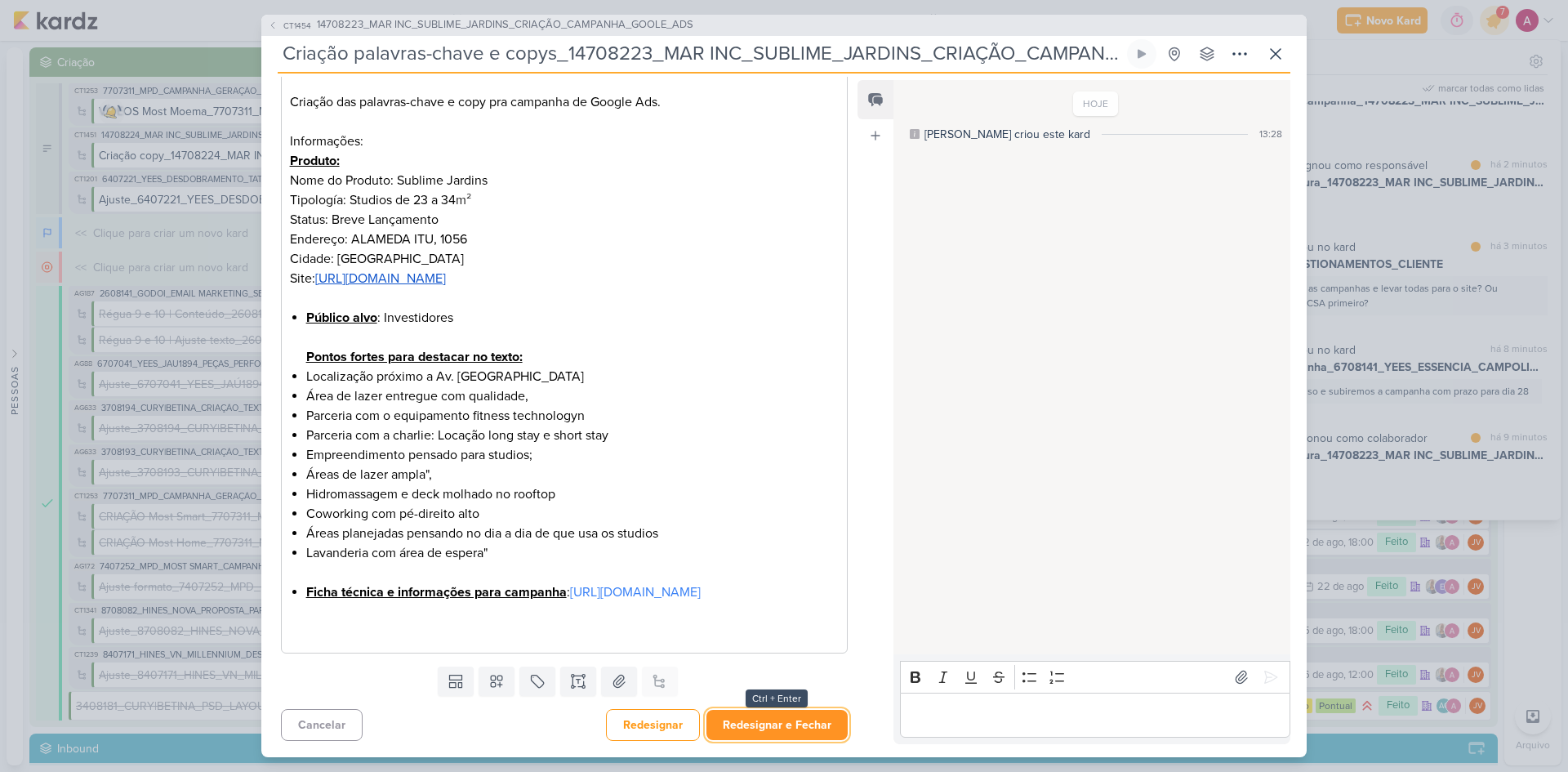
click at [733, 722] on button "Redesignar e Fechar" at bounding box center [776, 725] width 141 height 30
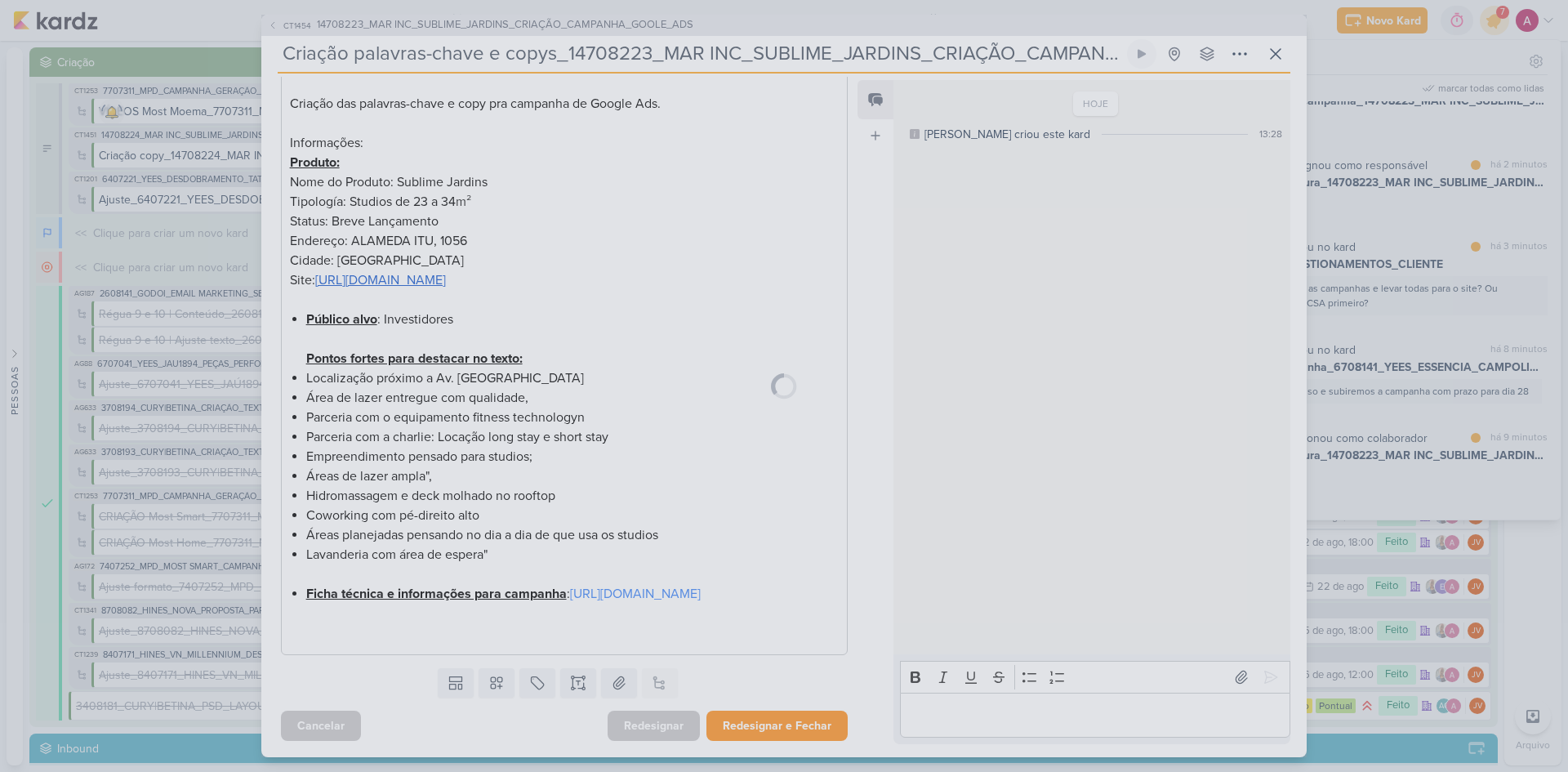
scroll to position [305, 0]
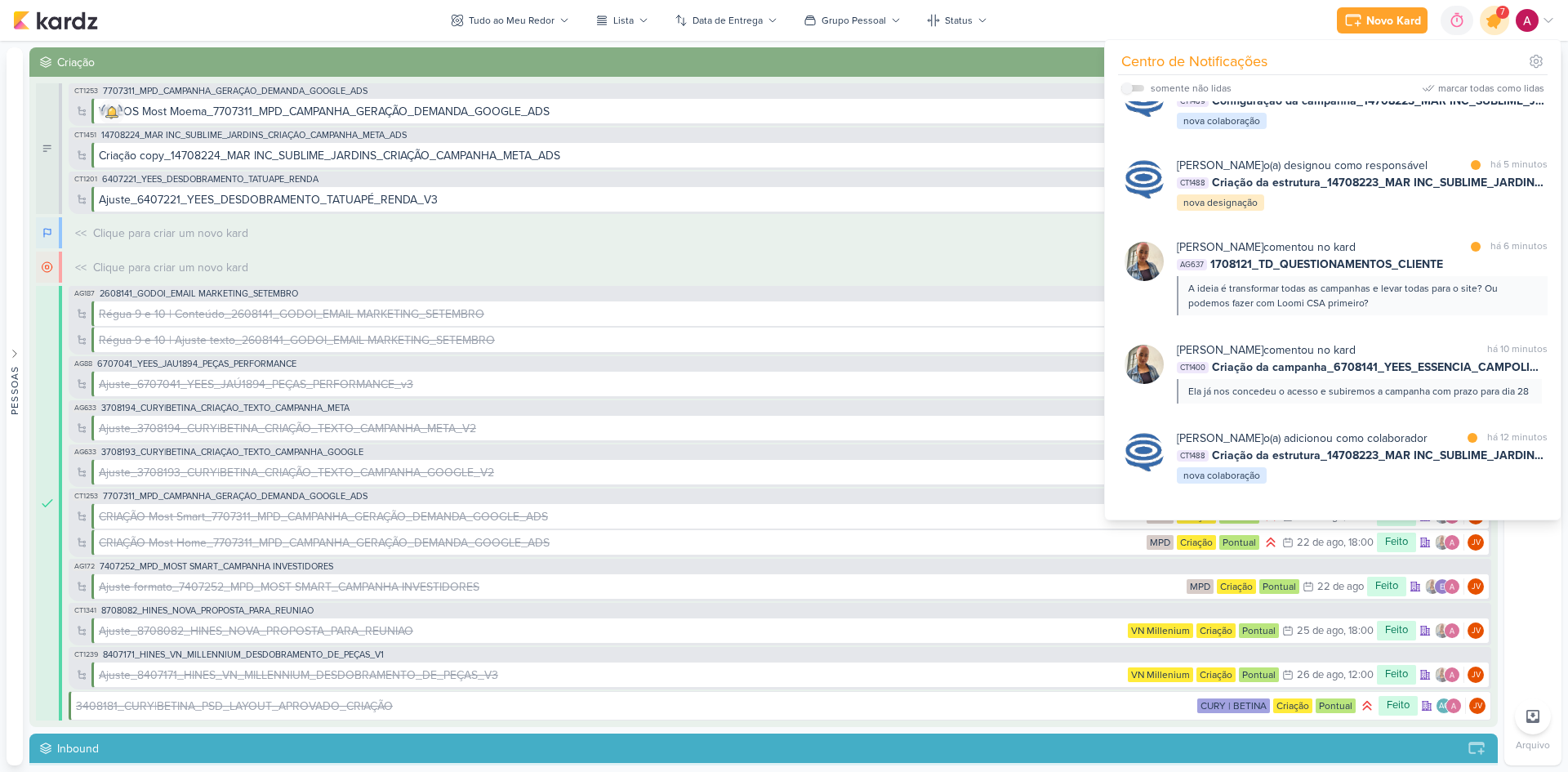
click at [1490, 27] on icon at bounding box center [1494, 20] width 20 height 20
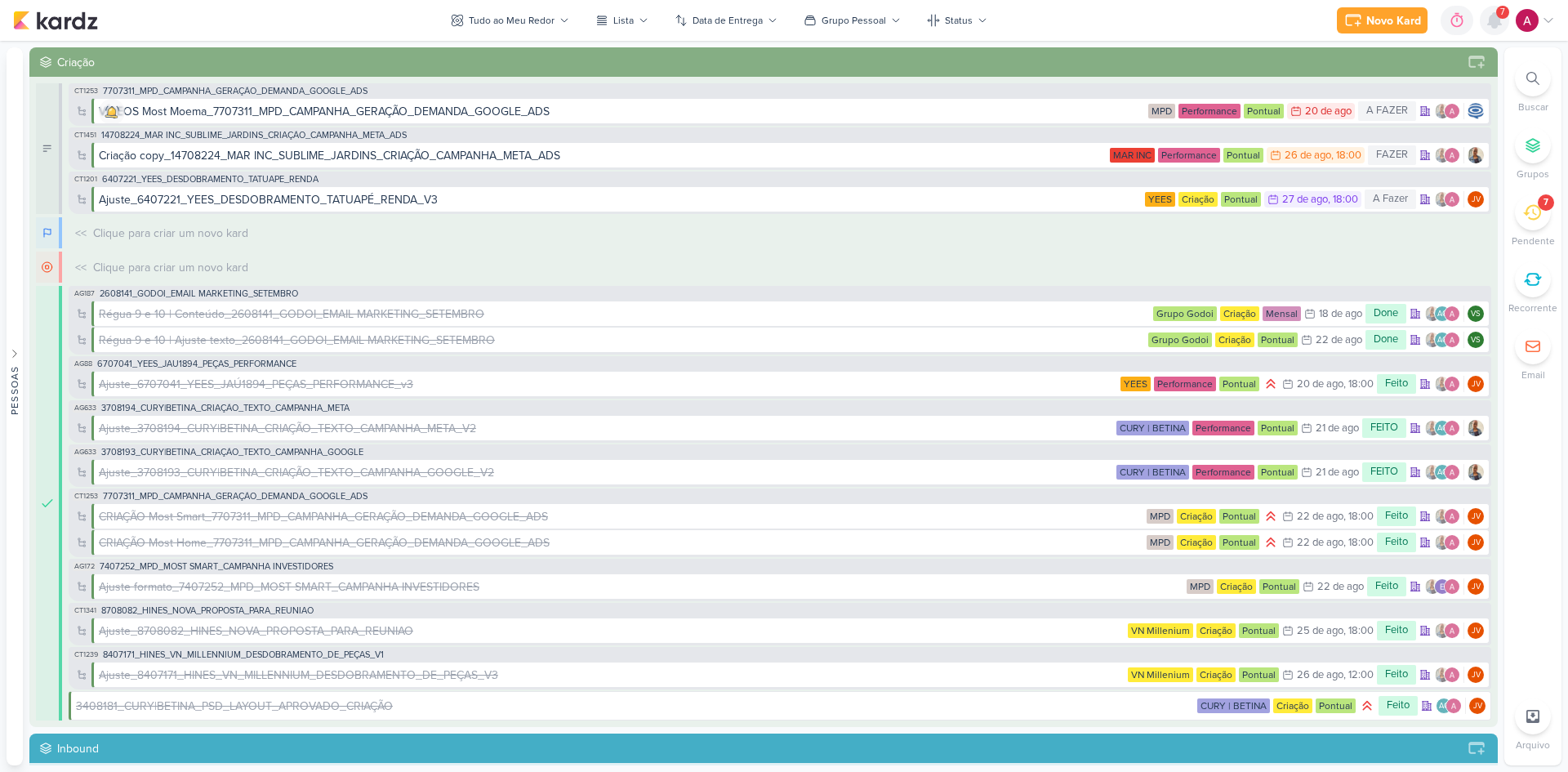
click at [1490, 27] on icon at bounding box center [1494, 20] width 20 height 20
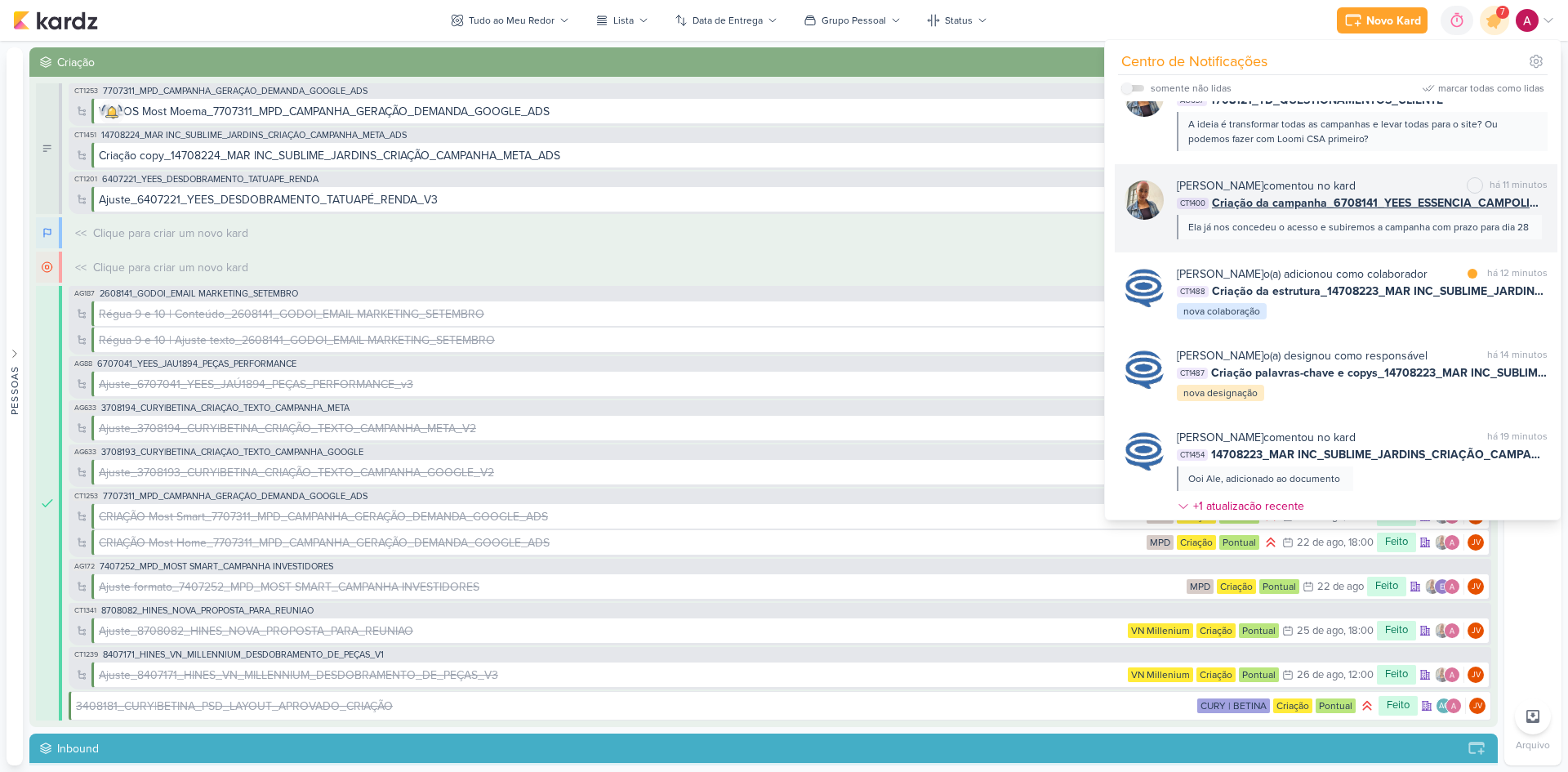
scroll to position [408, 0]
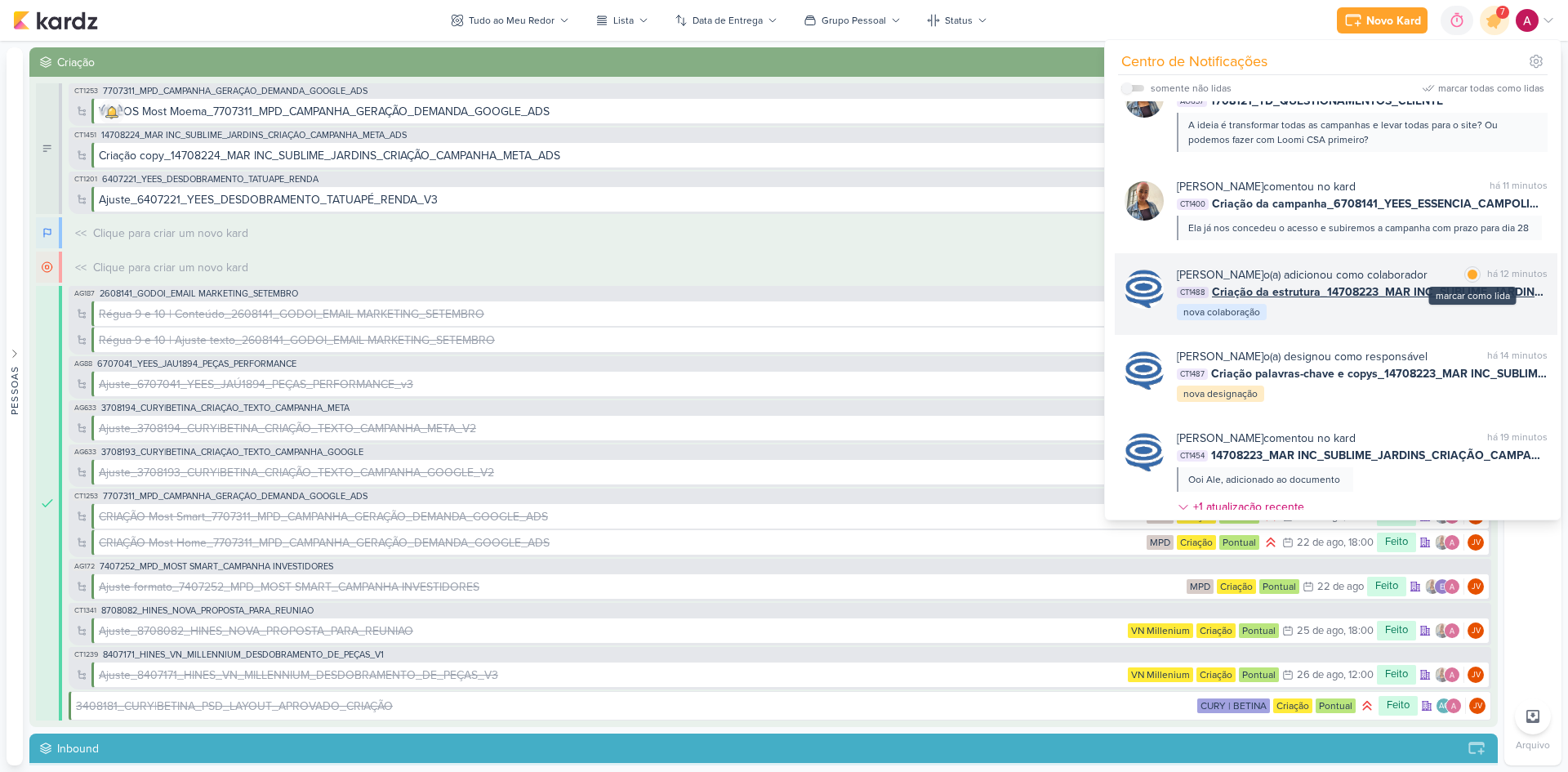
click at [1467, 279] on div at bounding box center [1471, 275] width 9 height 9
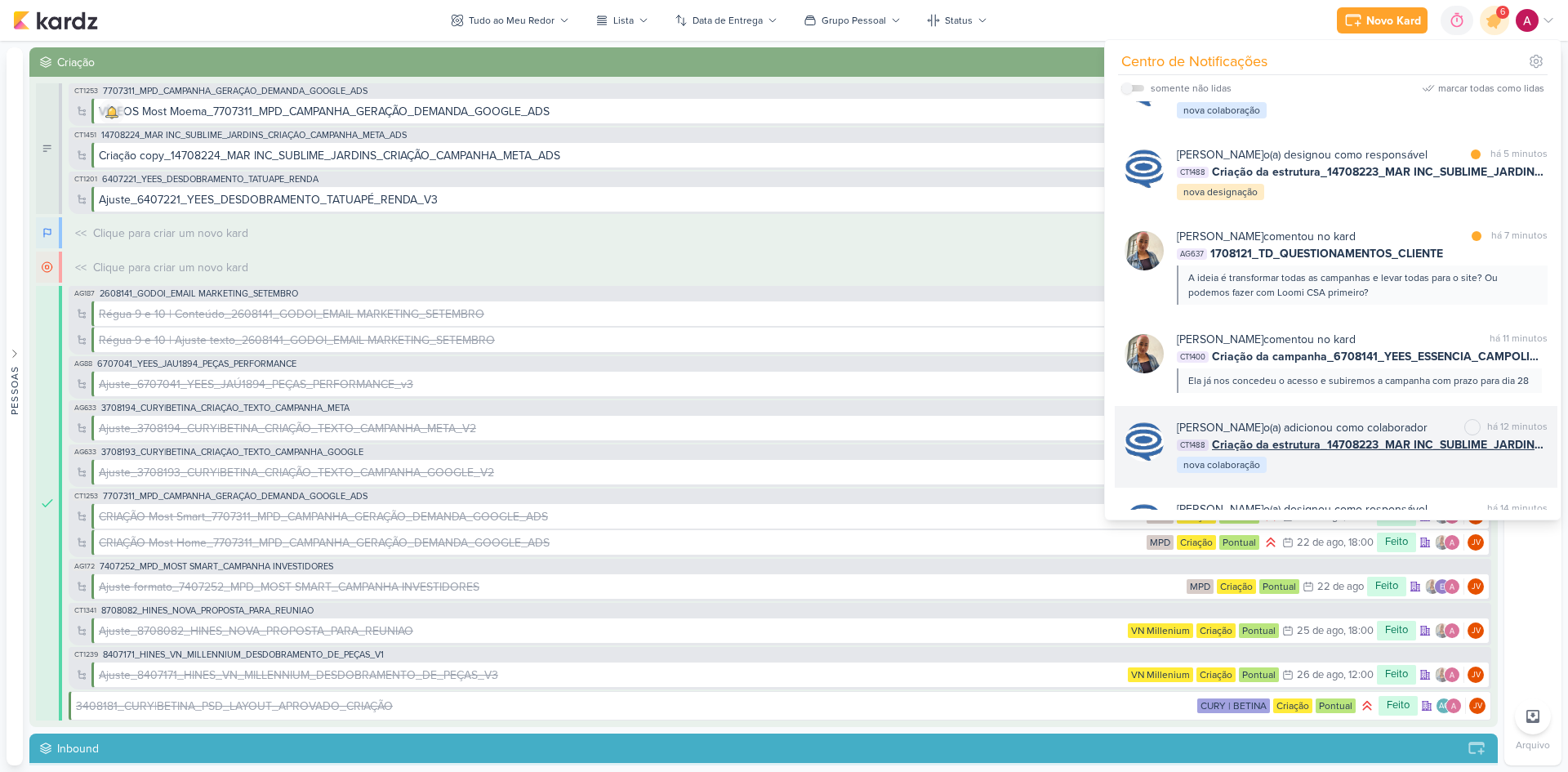
scroll to position [245, 0]
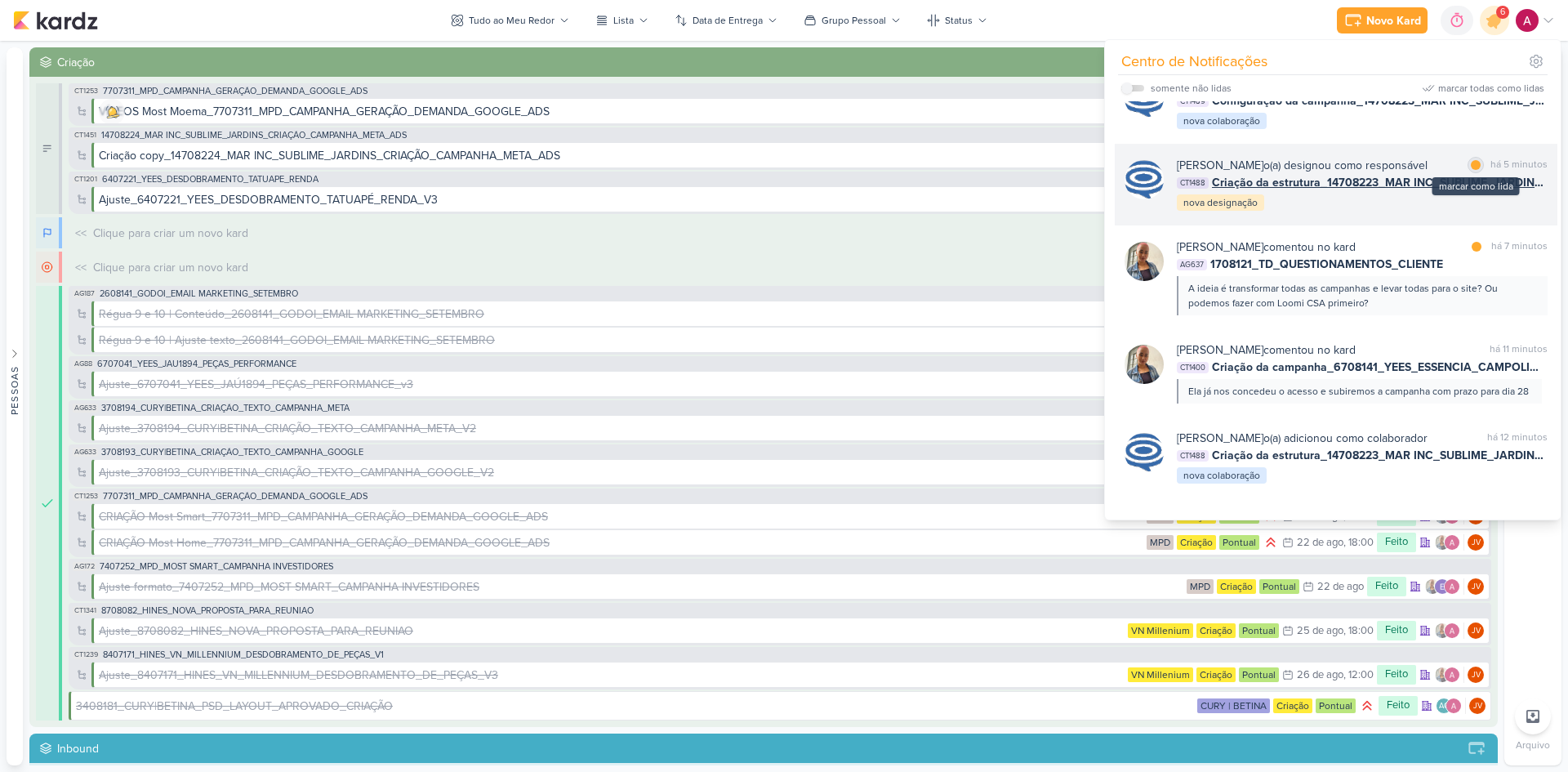
click at [1471, 170] on div at bounding box center [1475, 165] width 9 height 9
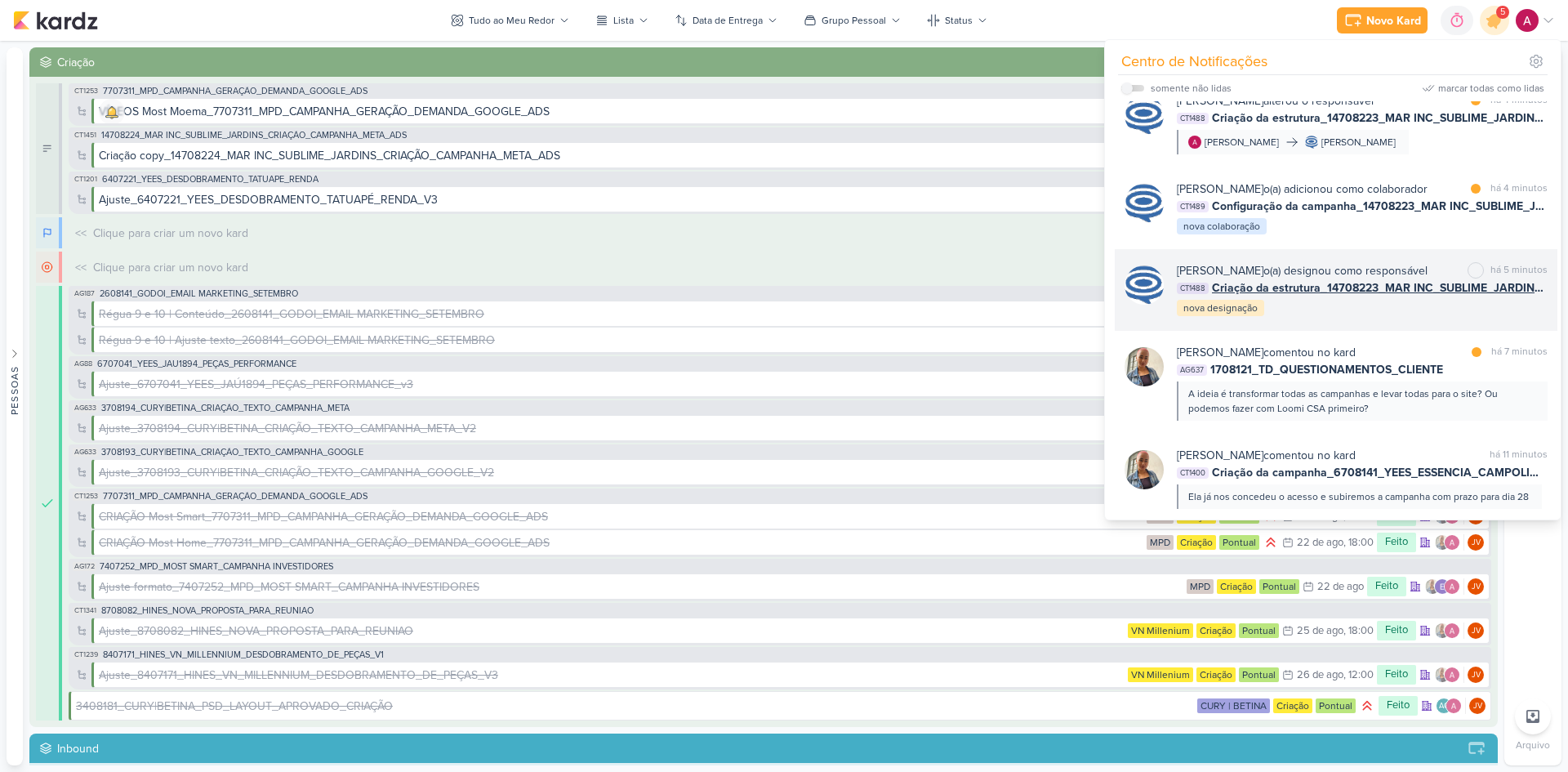
scroll to position [81, 0]
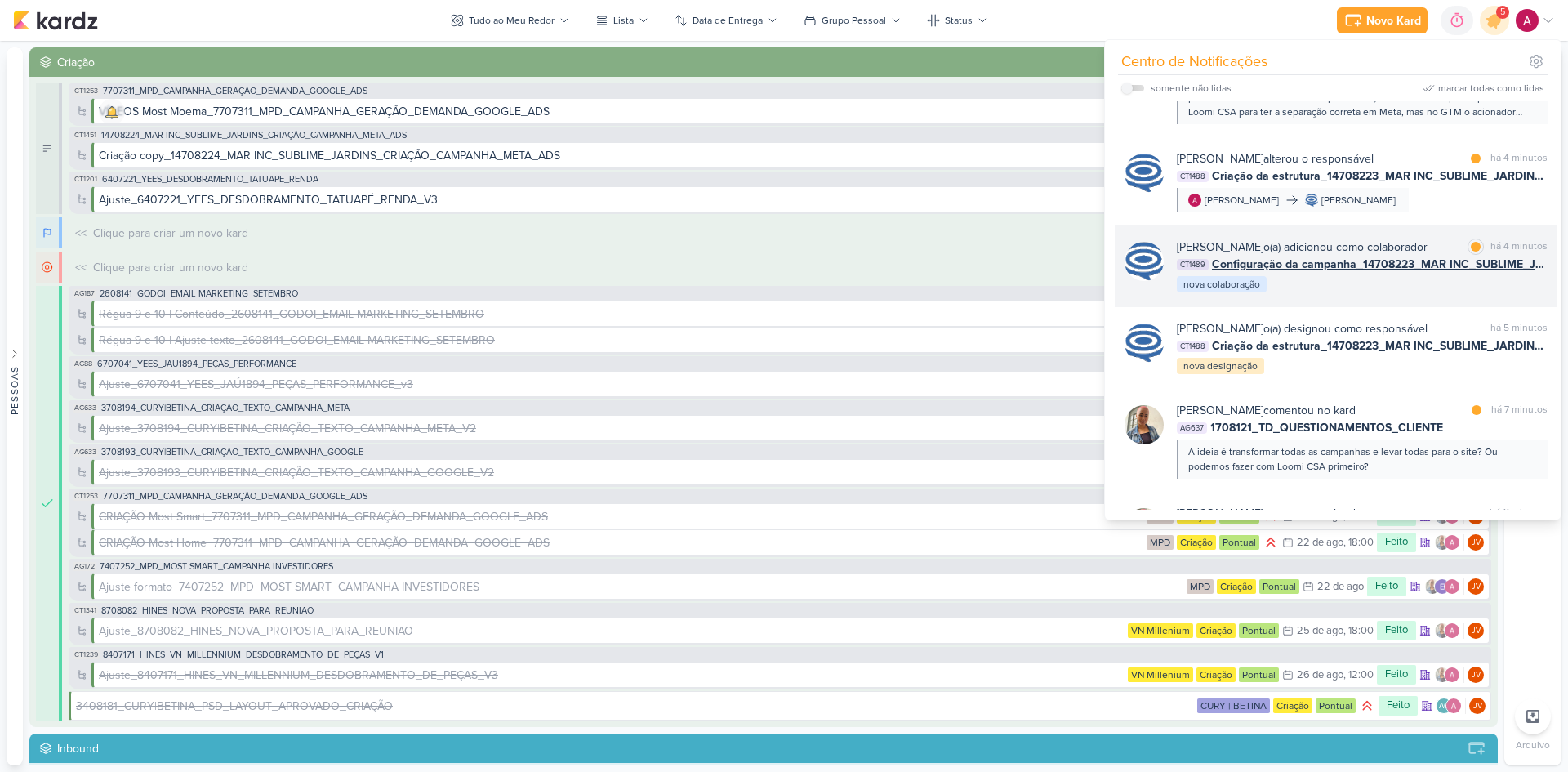
click at [1443, 294] on div "[PERSON_NAME] o(a) adicionou como colaborador marcar como lida há 4 minutos CT1…" at bounding box center [1362, 266] width 370 height 56
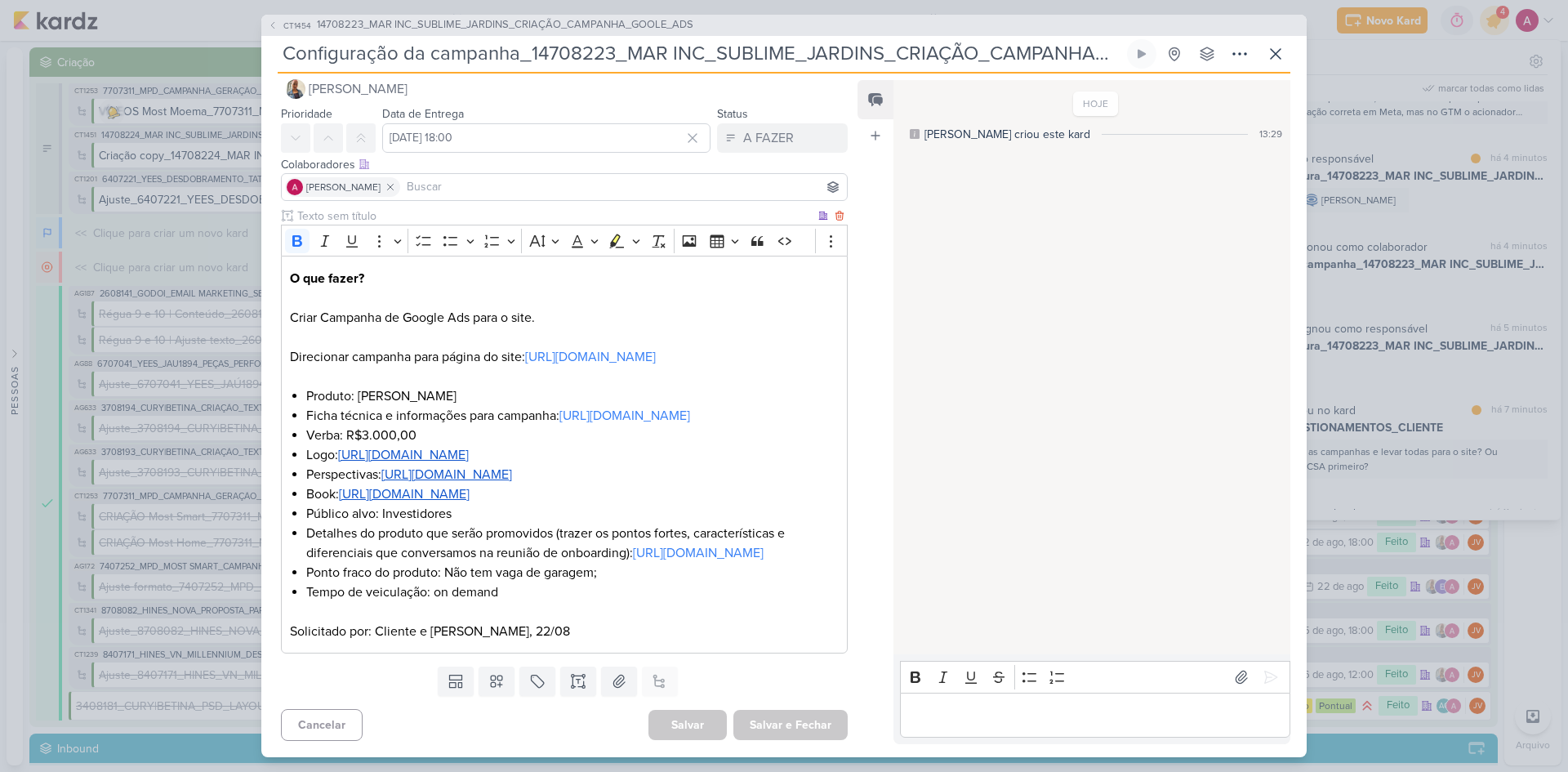
scroll to position [0, 0]
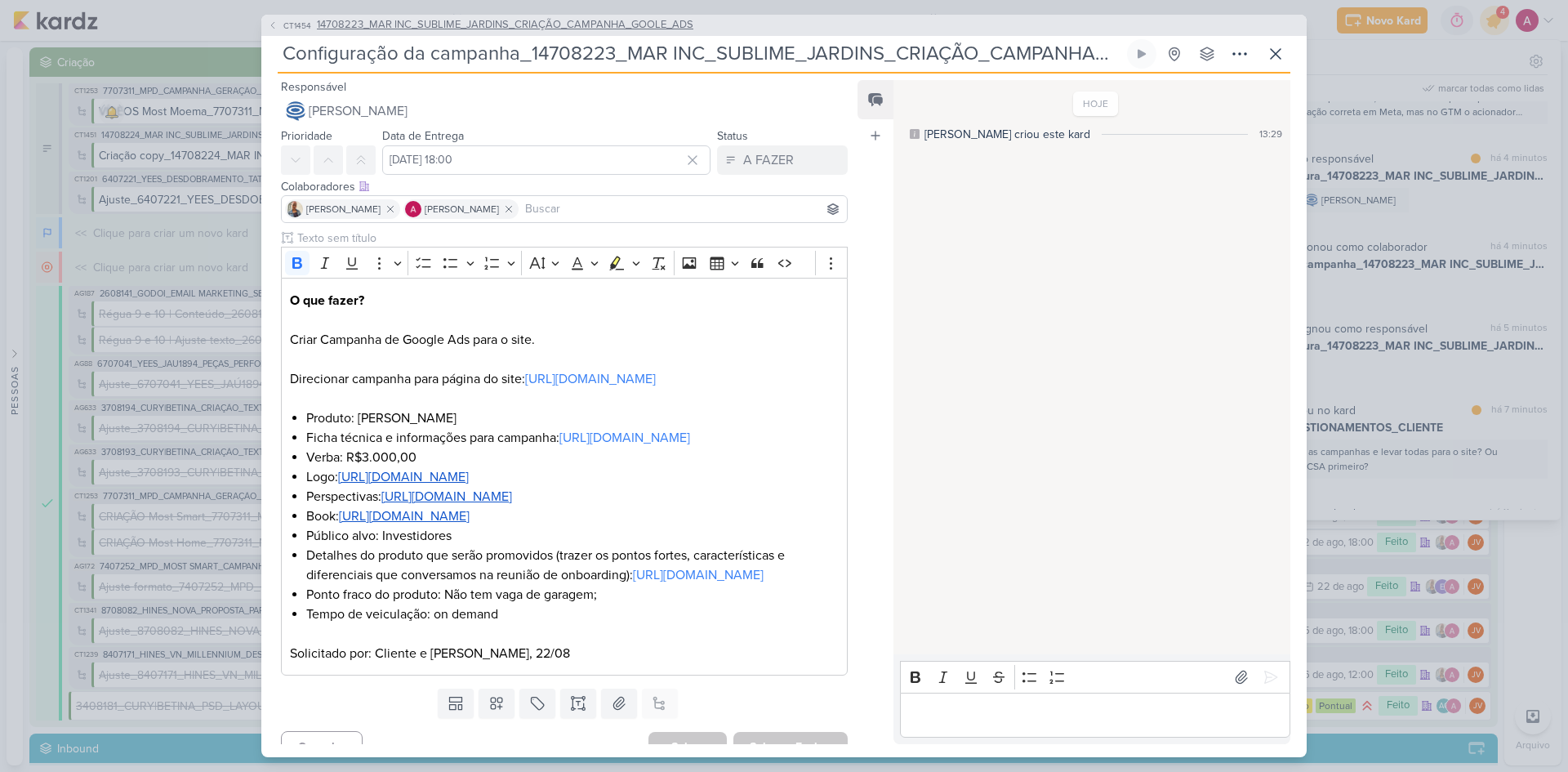
click at [279, 27] on button "CT1454 14708223_MAR INC_SUBLIME_JARDINS_CRIAÇÃO_CAMPANHA_GOOLE_ADS" at bounding box center [480, 25] width 425 height 16
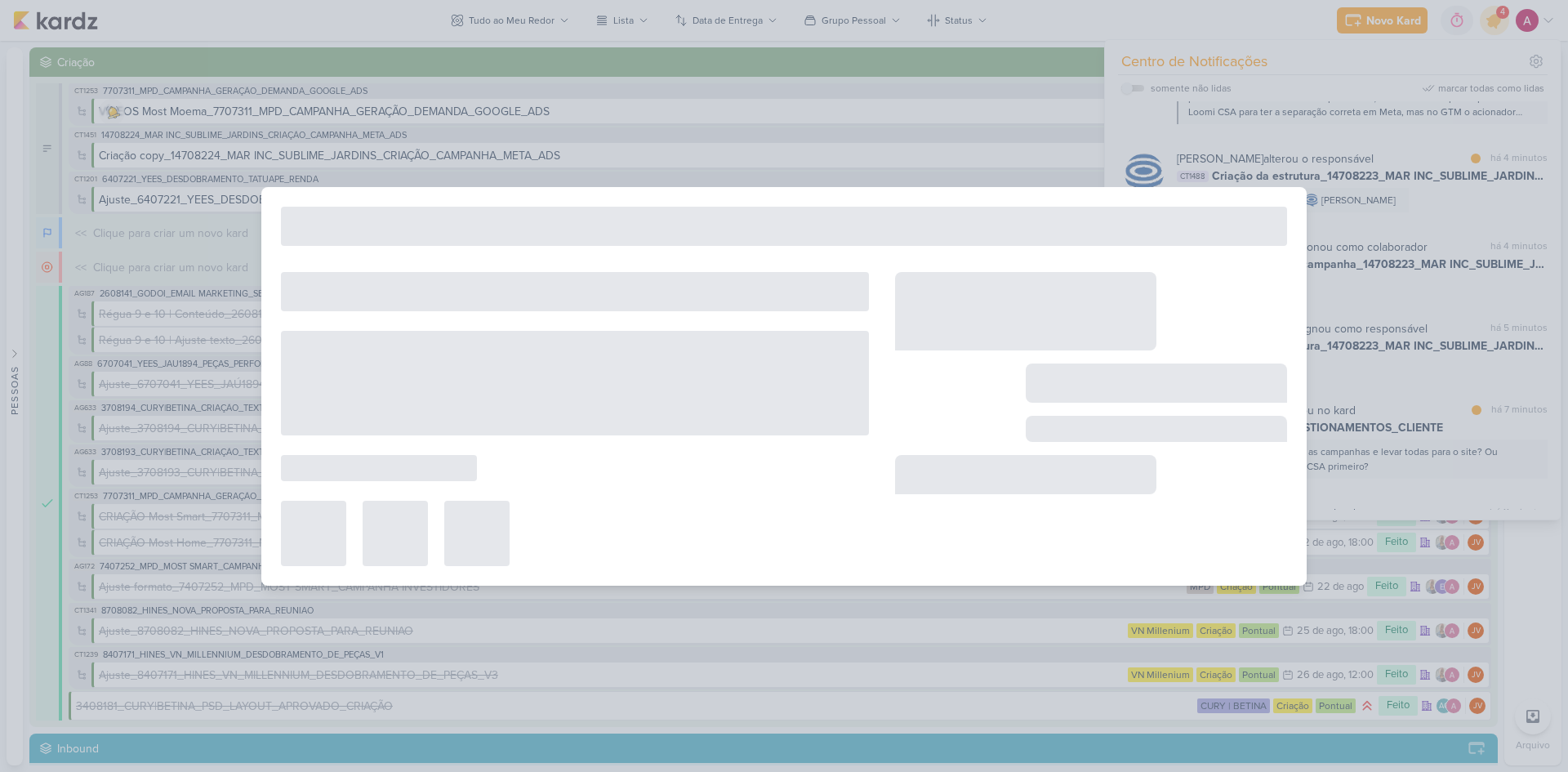
type input "14708223_MAR INC_SUBLIME_JARDINS_CRIAÇÃO_CAMPANHA_GOOLE_ADS"
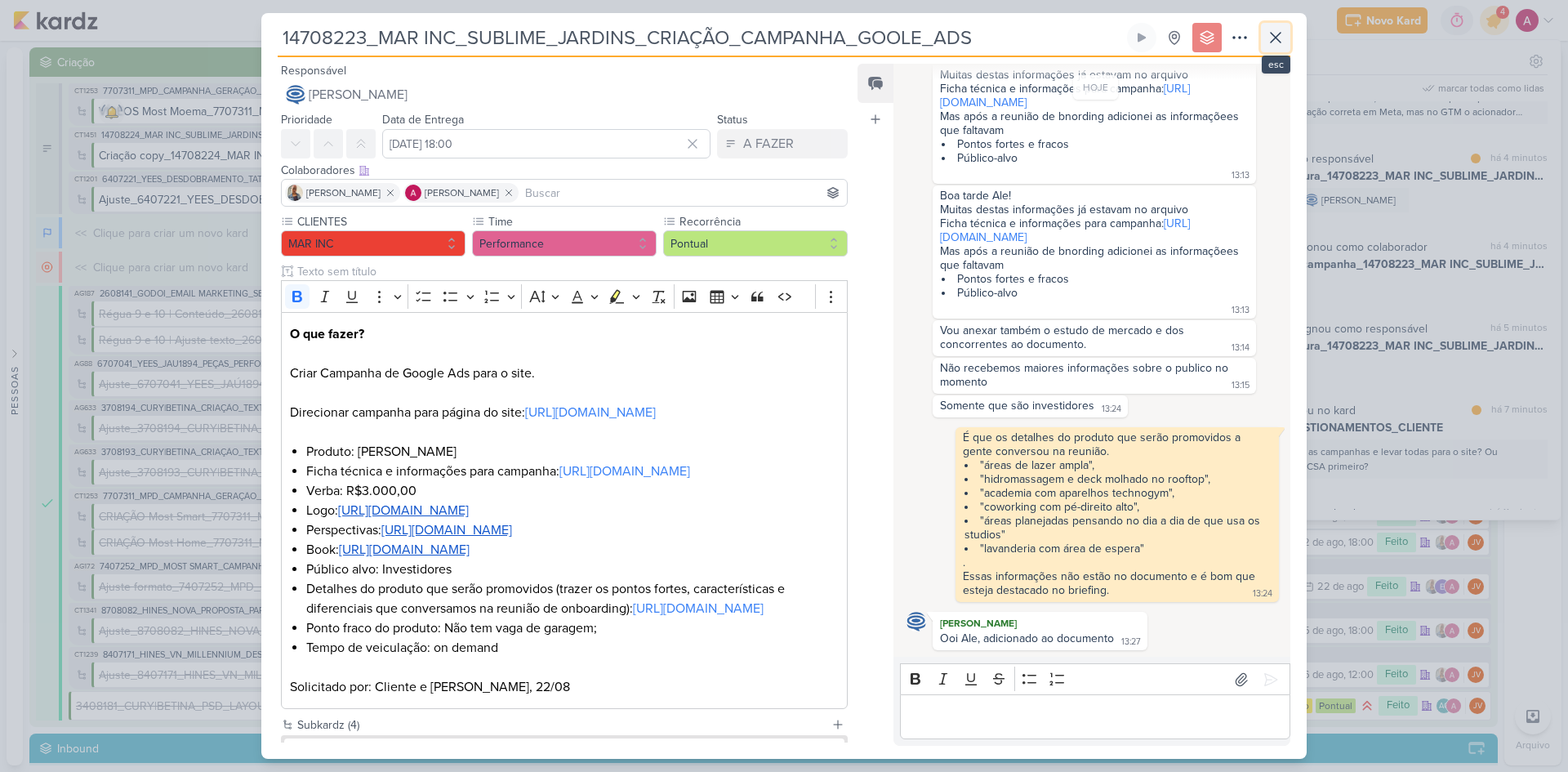
click at [1280, 45] on icon at bounding box center [1275, 37] width 20 height 20
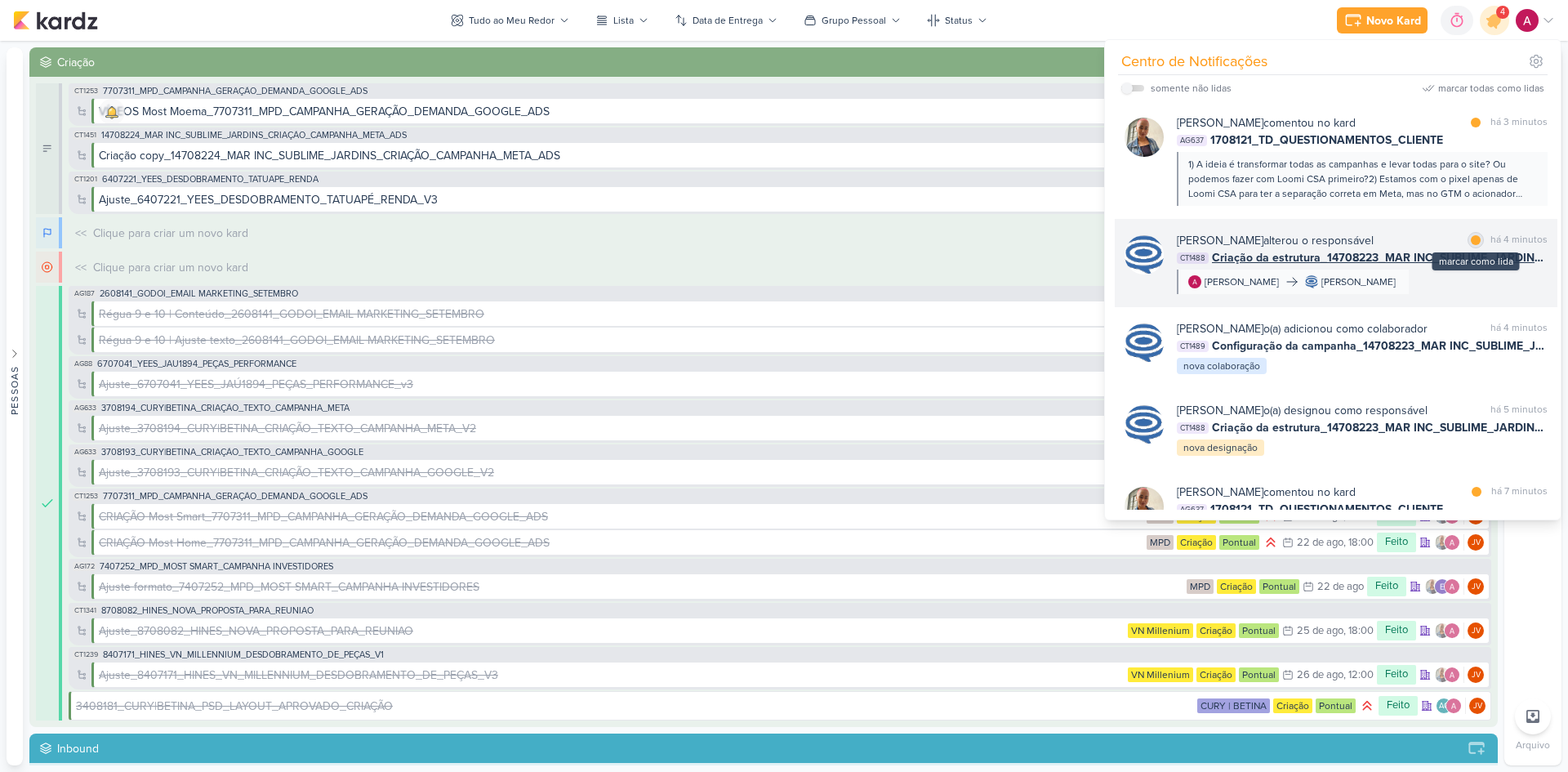
click at [1470, 242] on div at bounding box center [1475, 240] width 9 height 9
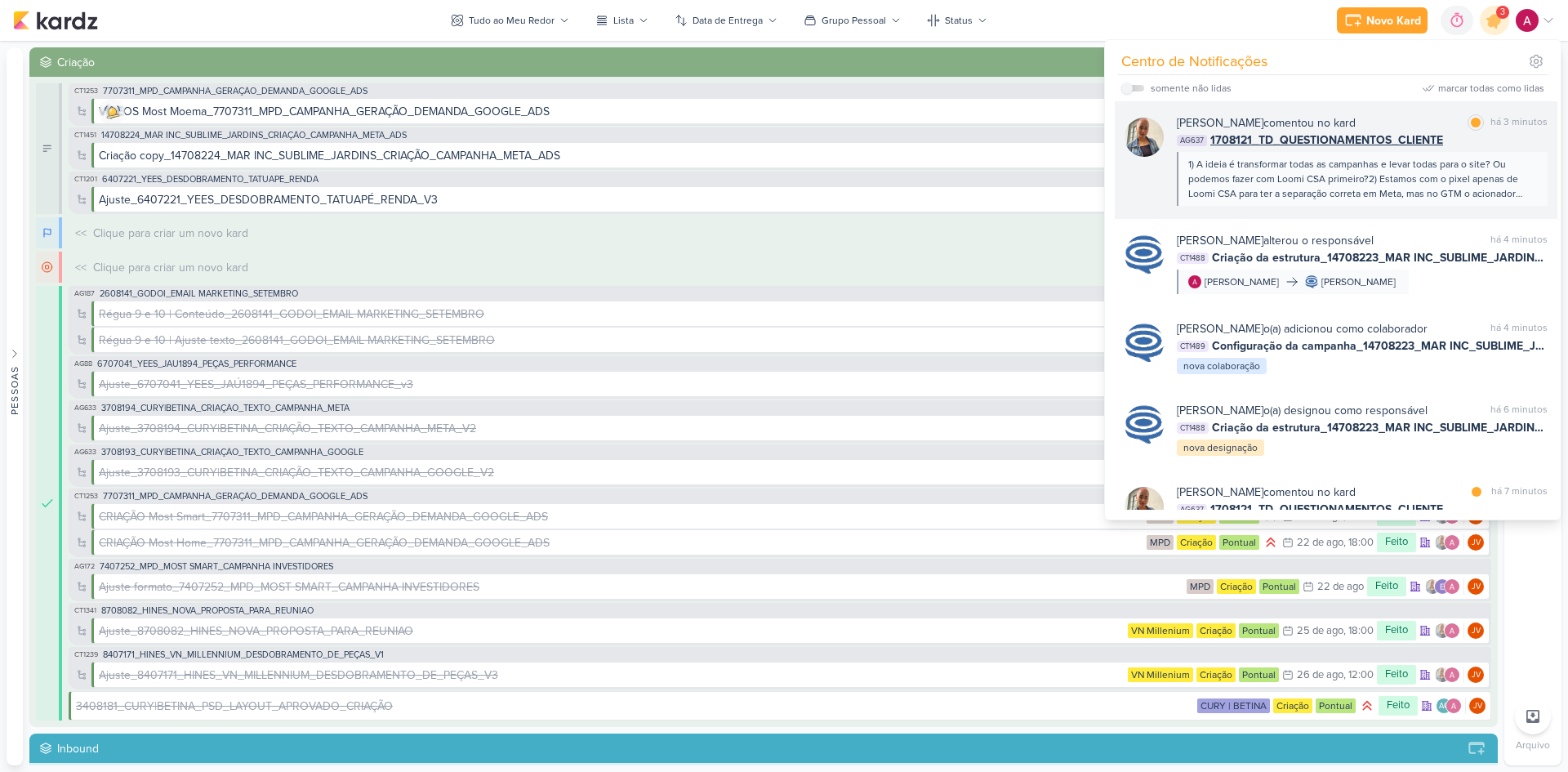
click at [1351, 117] on div "[PERSON_NAME] comentou no kard marcar como lida há 3 minutos" at bounding box center [1362, 123] width 370 height 17
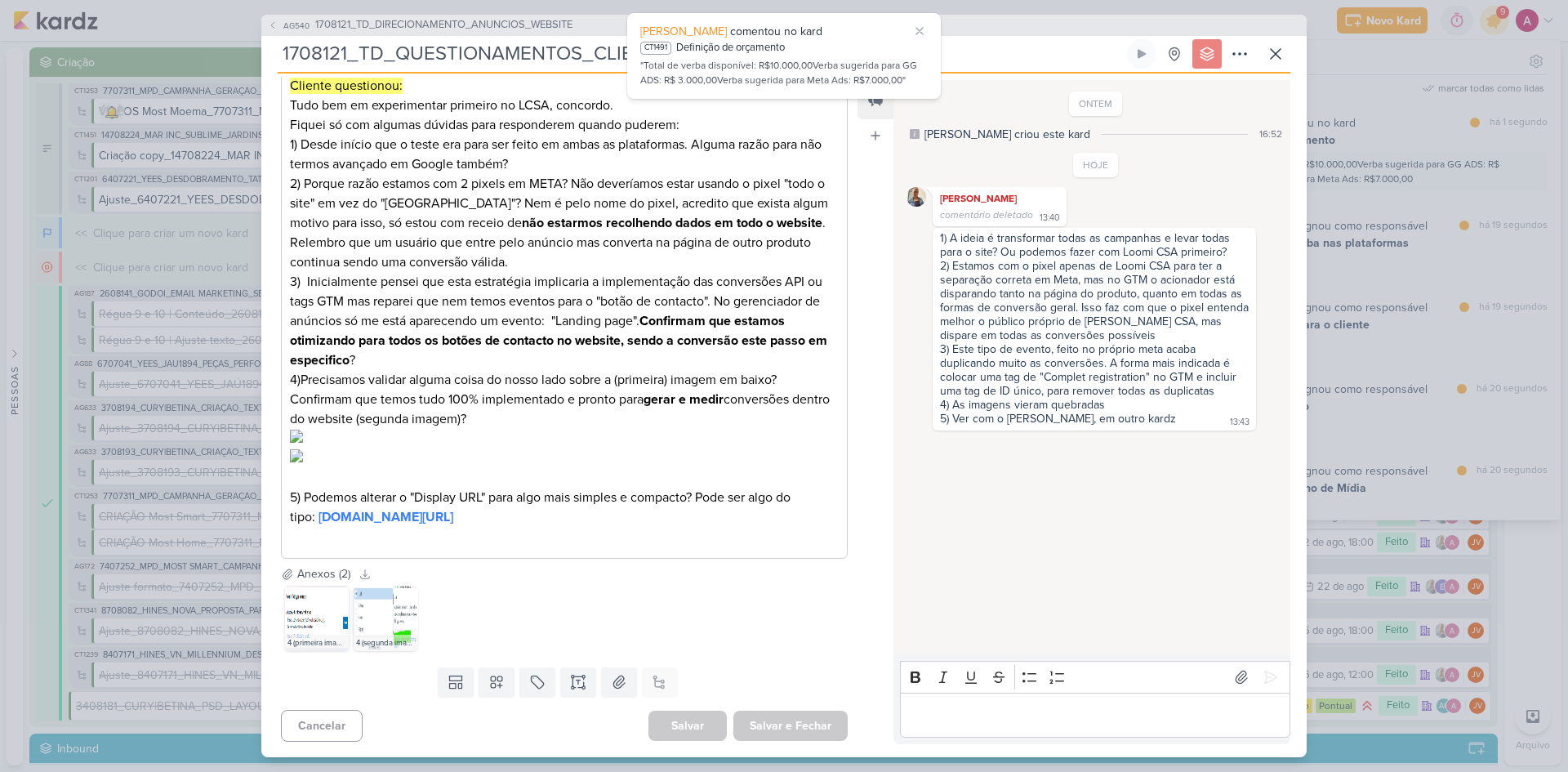
scroll to position [481, 0]
click at [300, 622] on img at bounding box center [316, 617] width 65 height 65
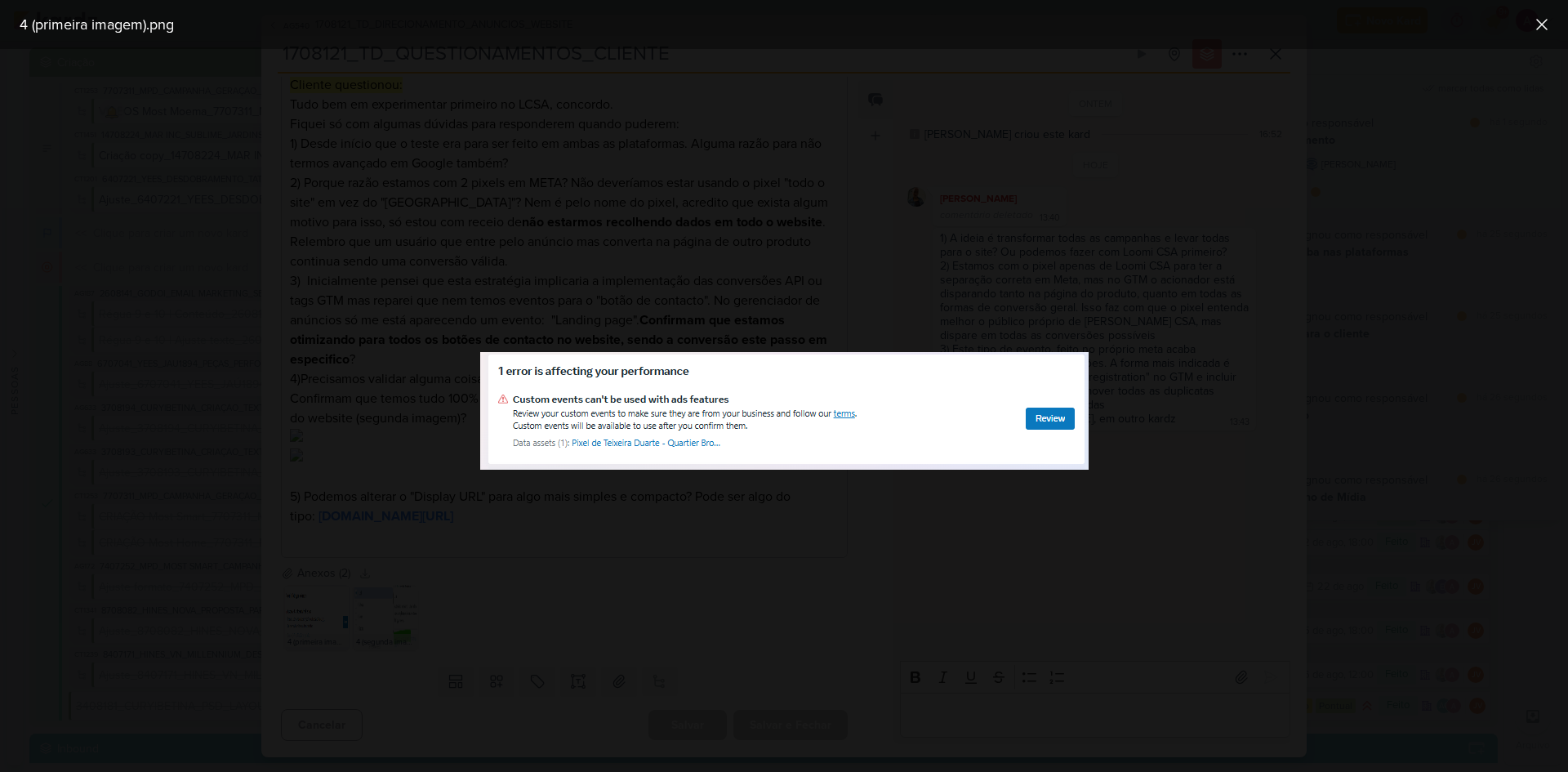
click at [746, 459] on img at bounding box center [784, 411] width 608 height 117
click at [928, 506] on div at bounding box center [784, 410] width 1568 height 723
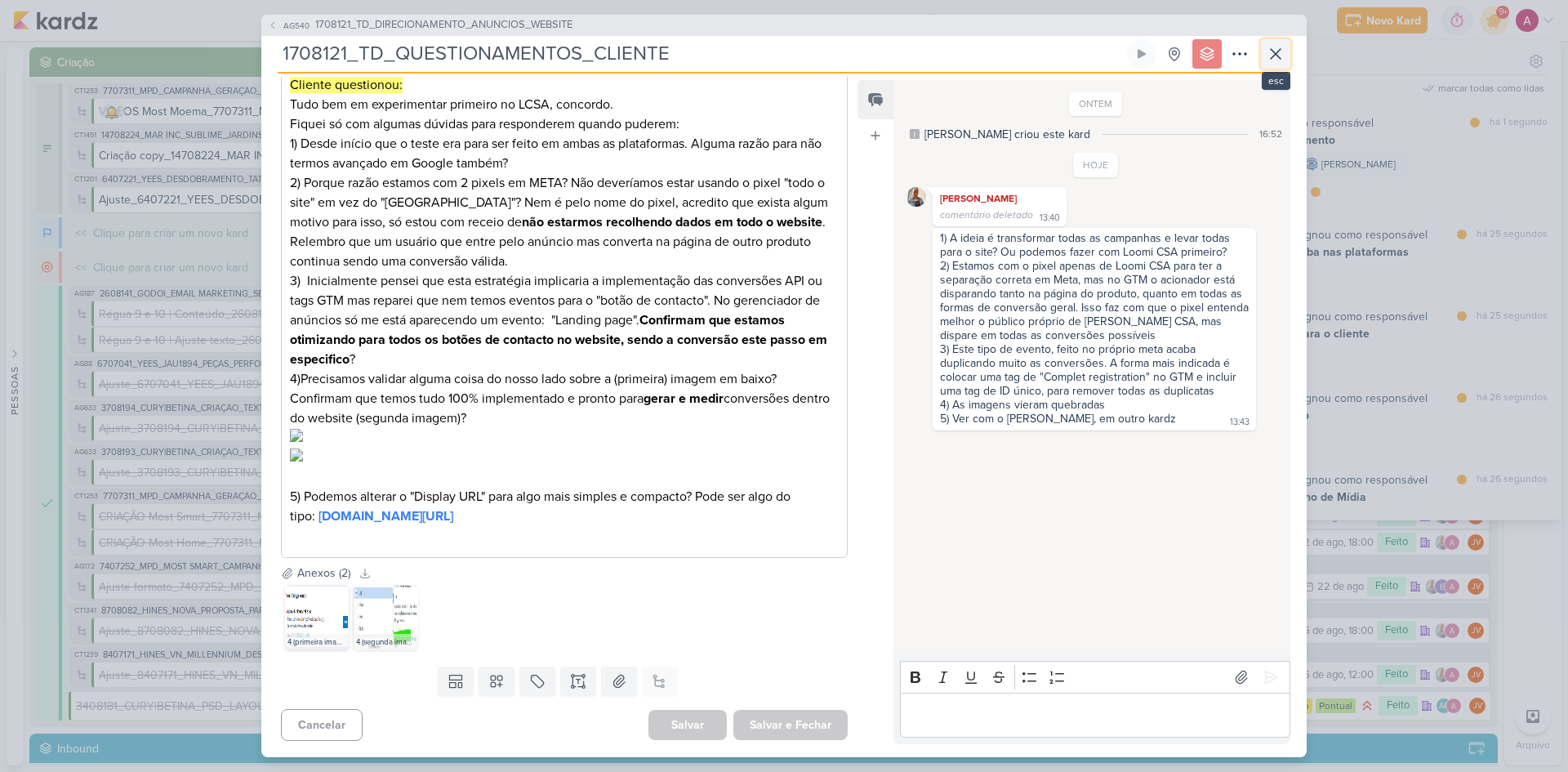
click at [1275, 59] on icon at bounding box center [1275, 54] width 20 height 20
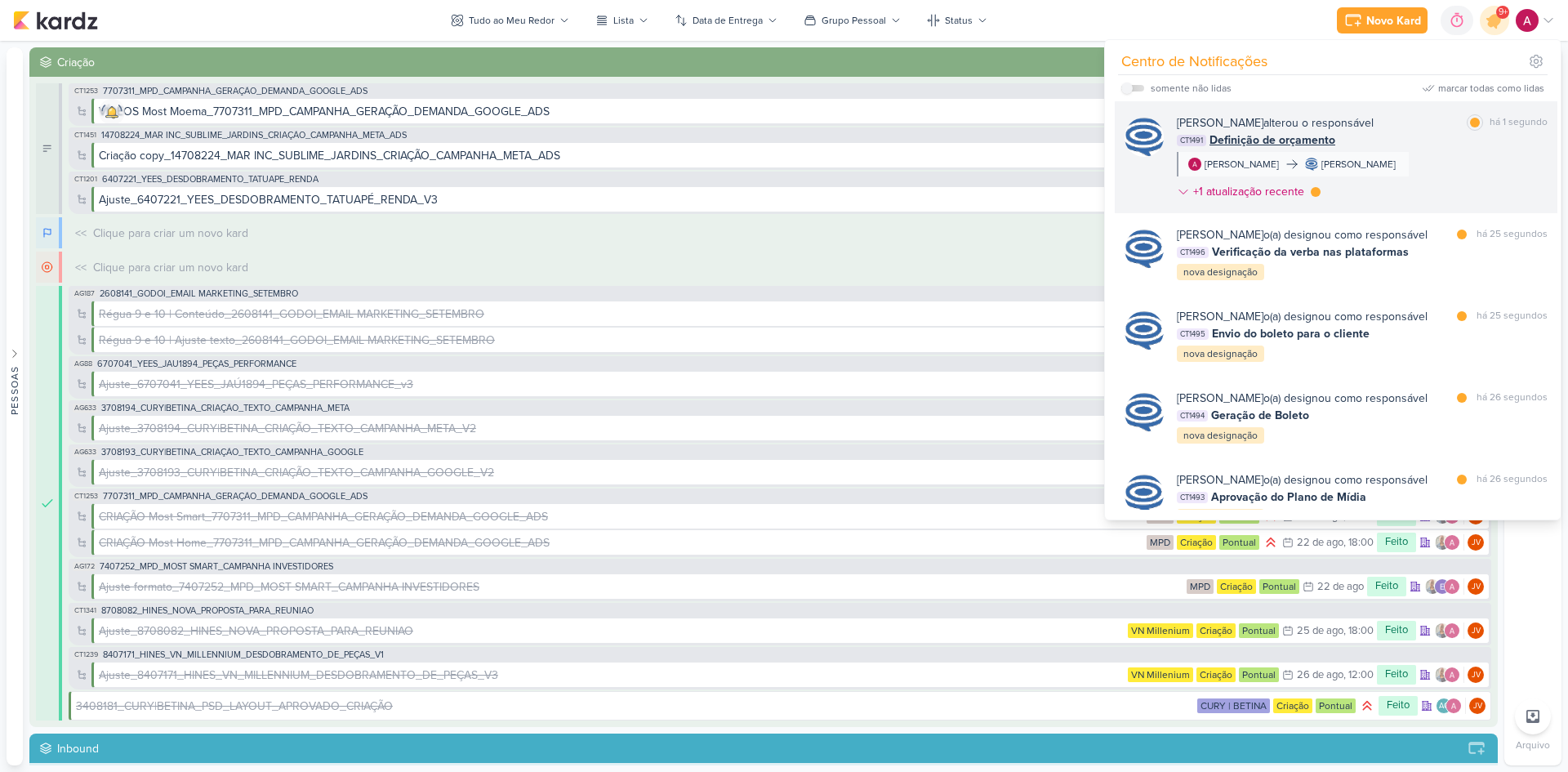
click at [1367, 197] on div "[PERSON_NAME] alterou o responsável marcar como lida há 1 segundo CT1491 Defini…" at bounding box center [1362, 160] width 370 height 92
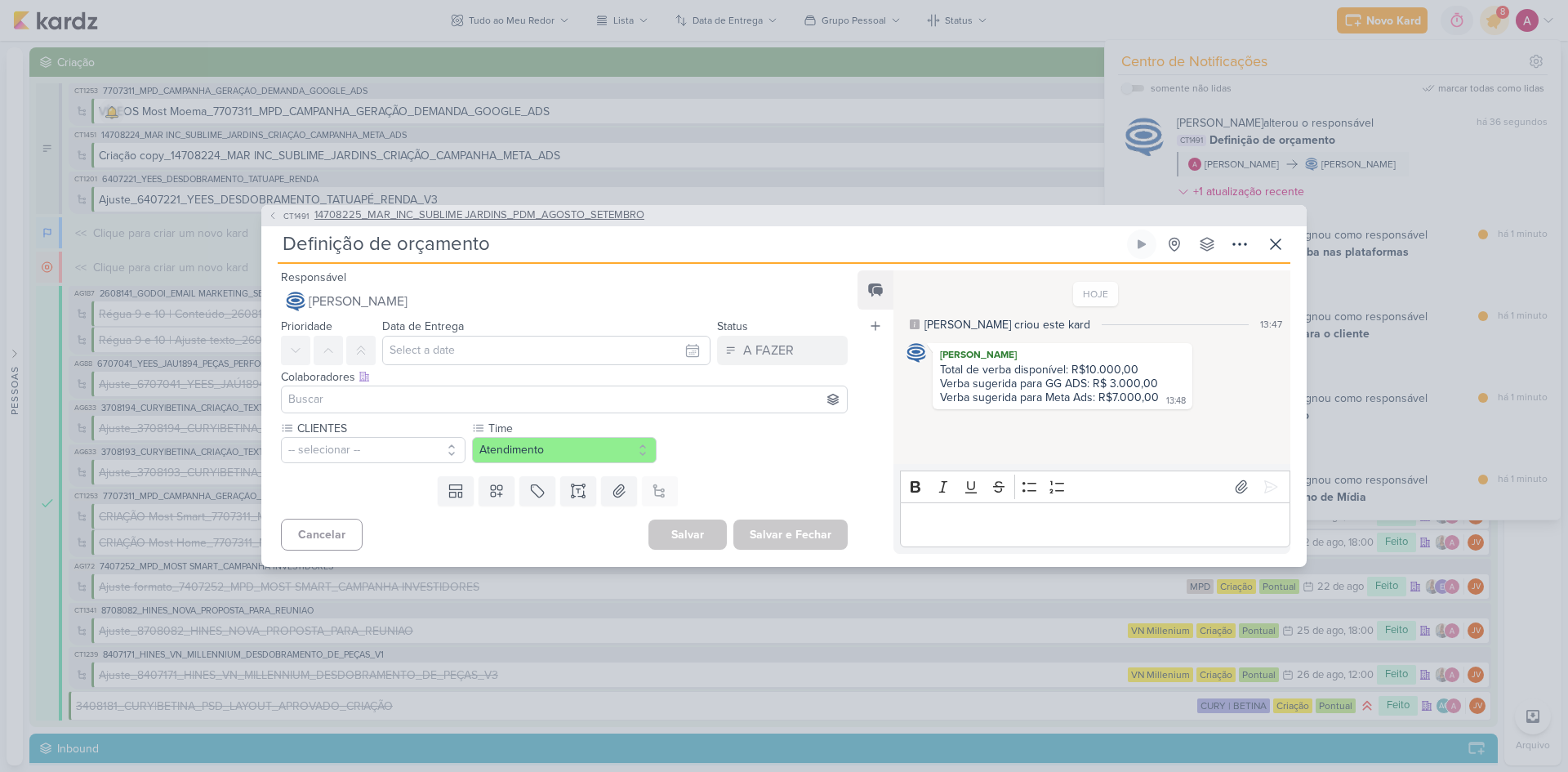
click at [285, 215] on span "CT1491" at bounding box center [296, 216] width 30 height 12
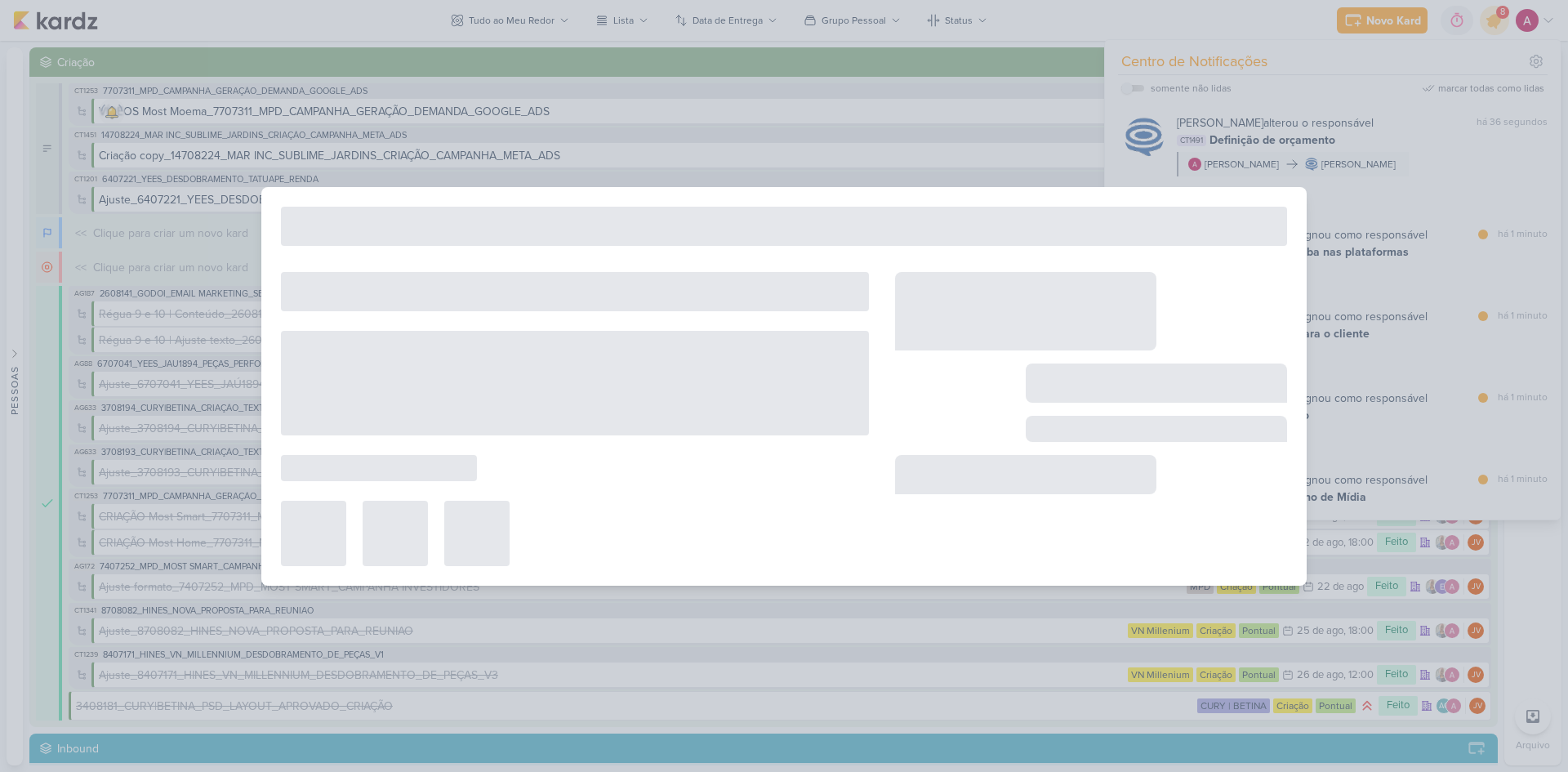
type input "14708225_MAR_INC_SUBLIME JARDINS_PDM_AGOSTO_SETEMBRO"
type input "[DATE] 16:00"
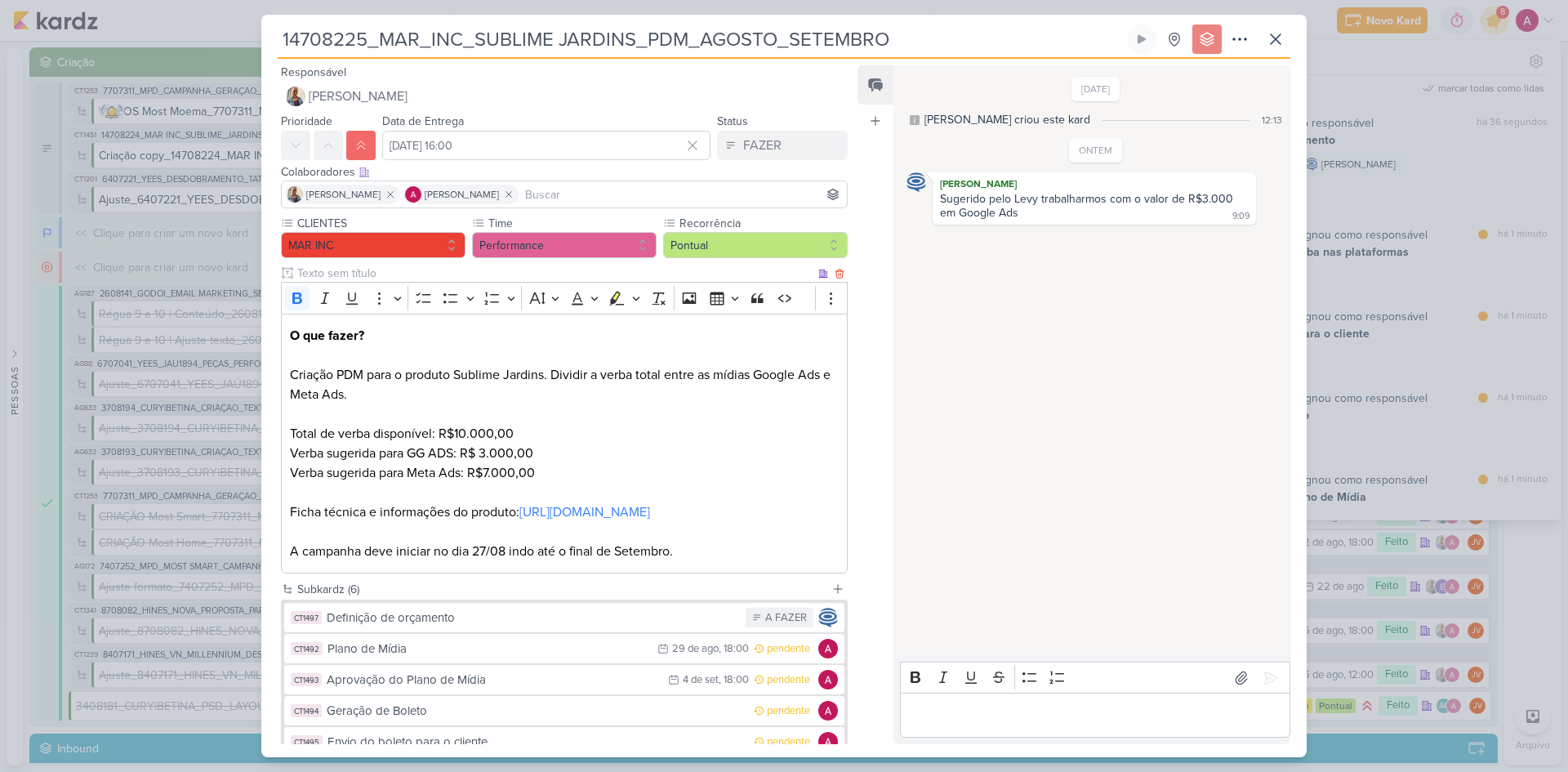
scroll to position [157, 0]
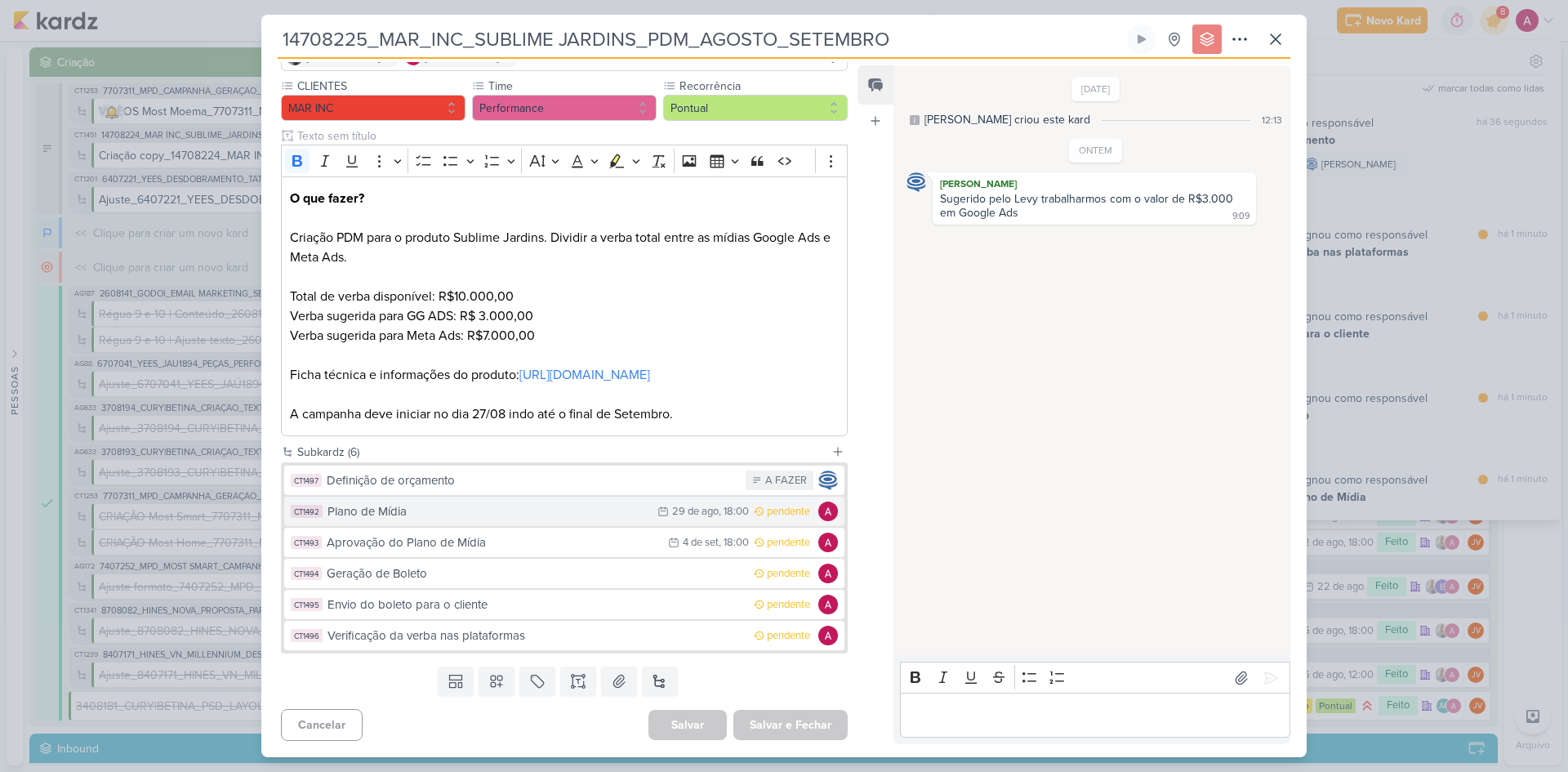
click at [531, 515] on div "Plano de Mídia" at bounding box center [489, 512] width 322 height 19
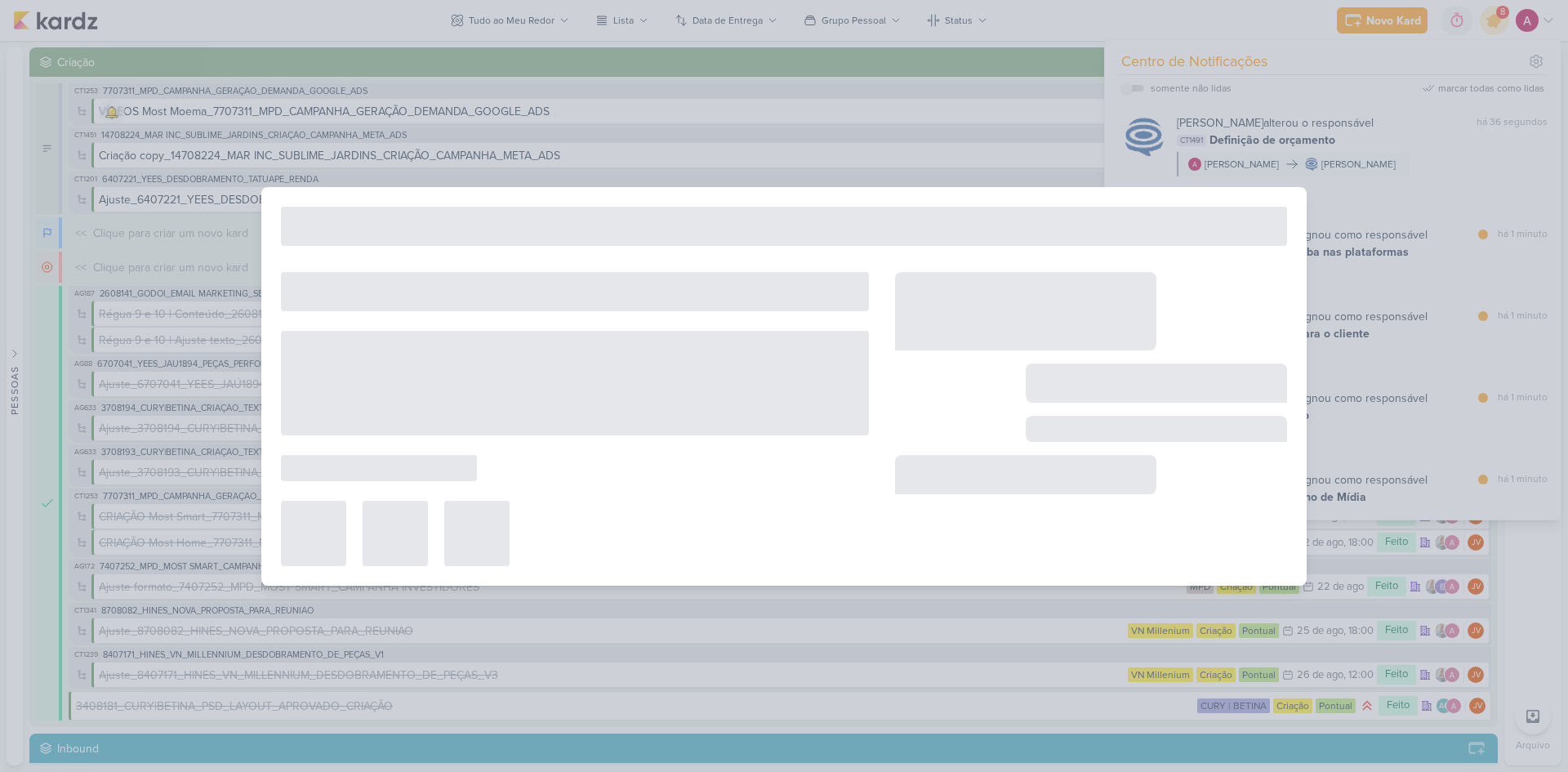
type input "Plano de Mídia"
type input "[DATE] 18:00"
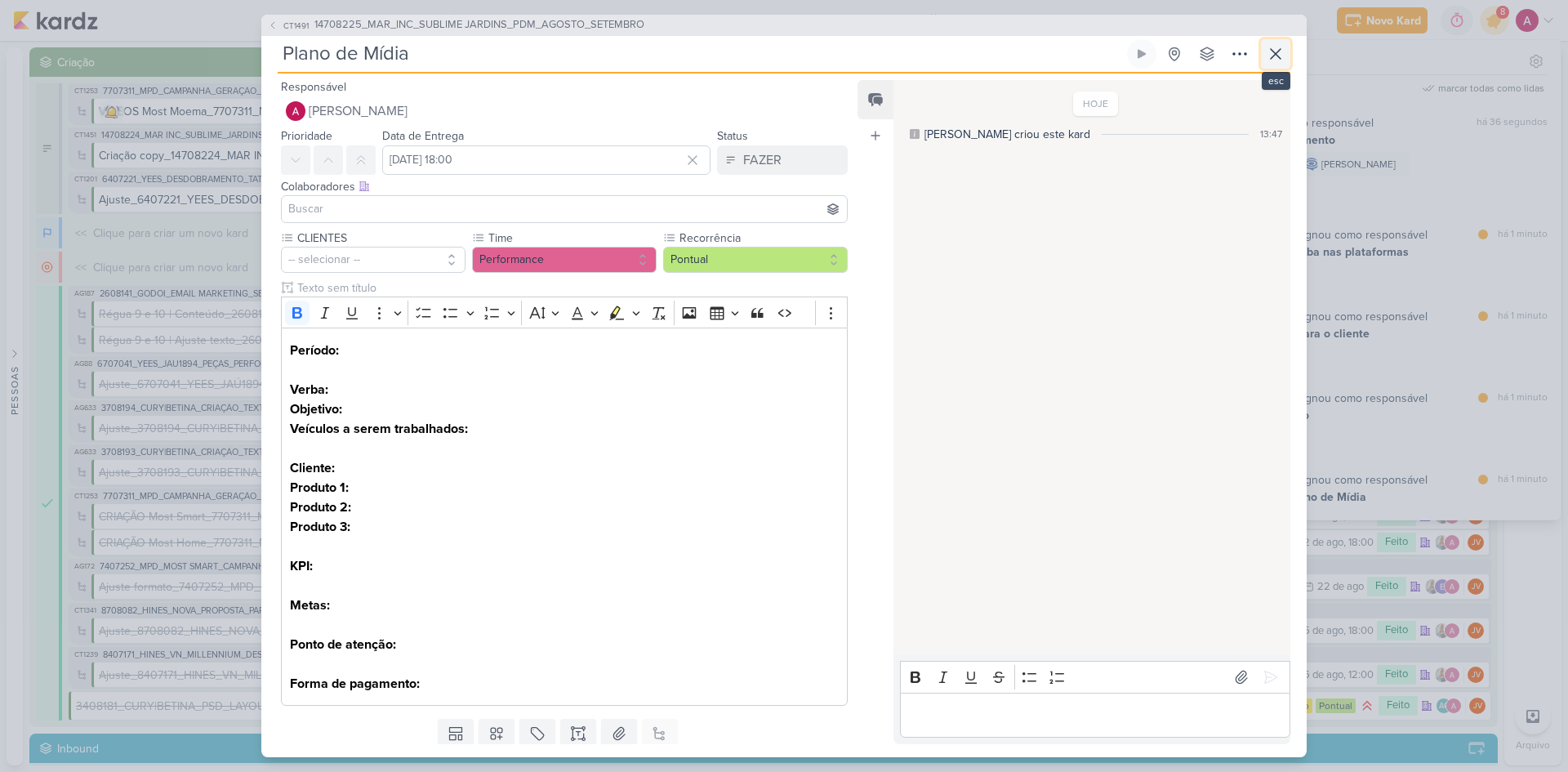
click at [1269, 60] on icon at bounding box center [1275, 54] width 20 height 20
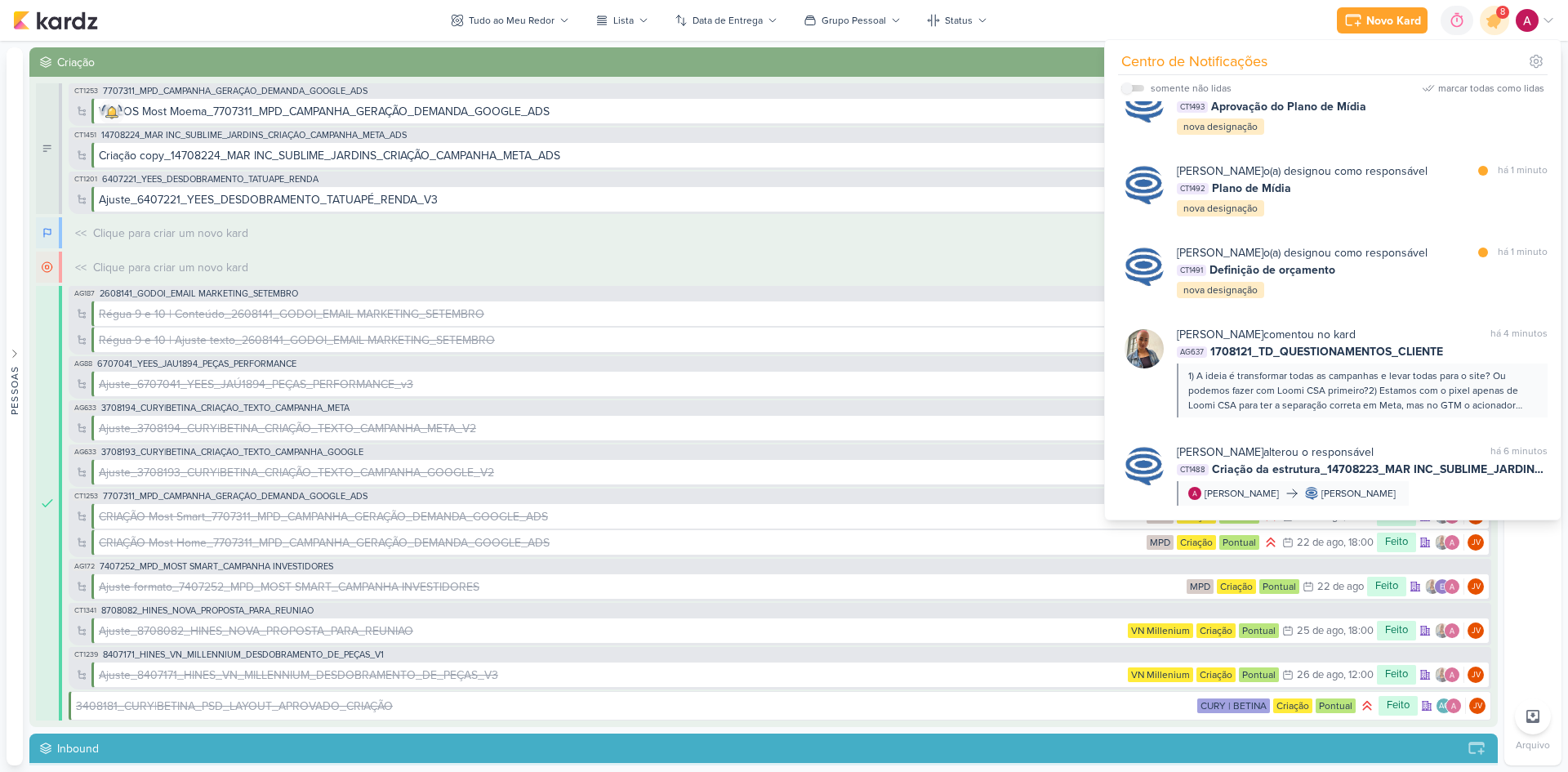
scroll to position [408, 0]
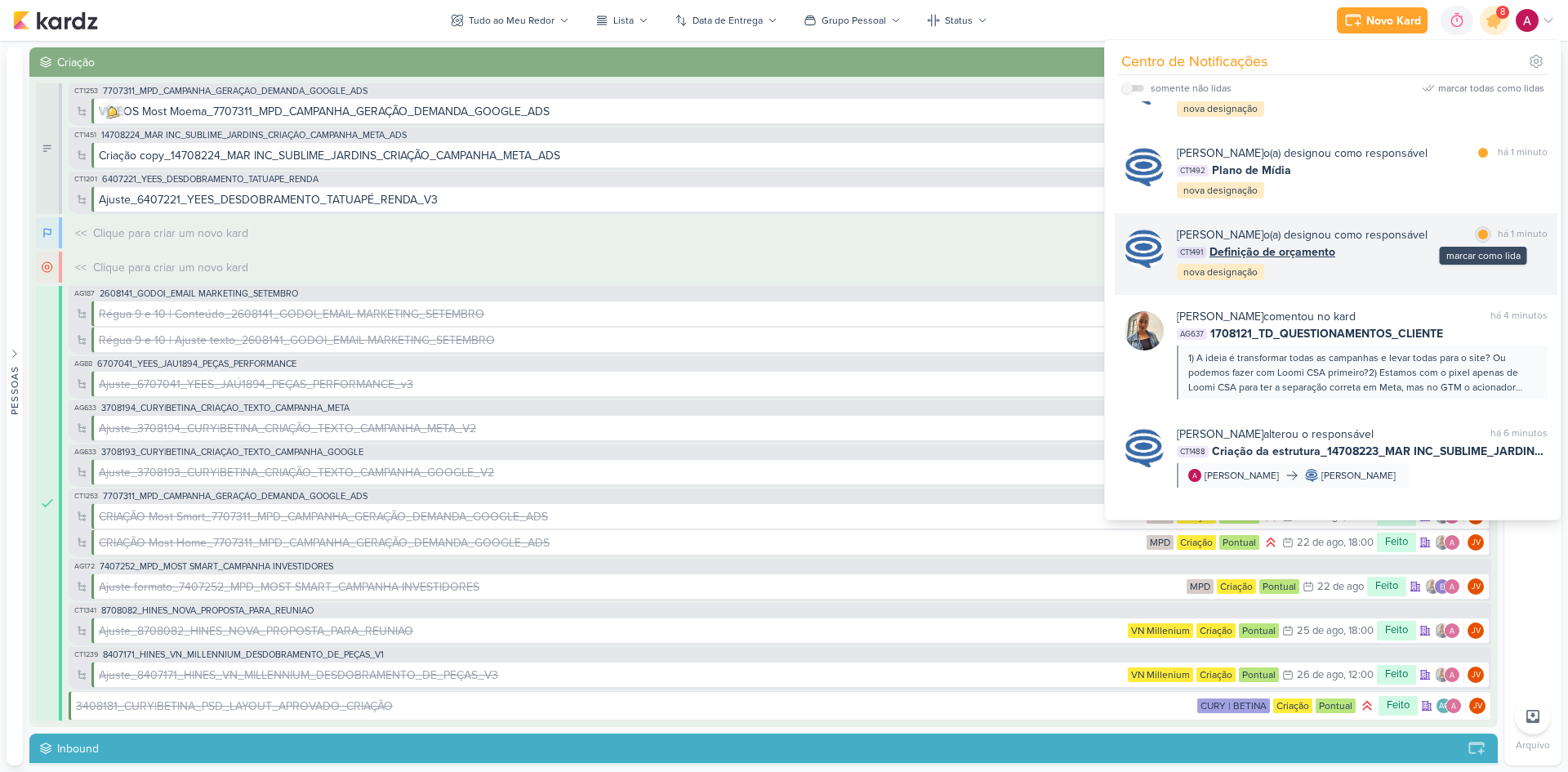
click at [1481, 240] on div at bounding box center [1483, 234] width 9 height 9
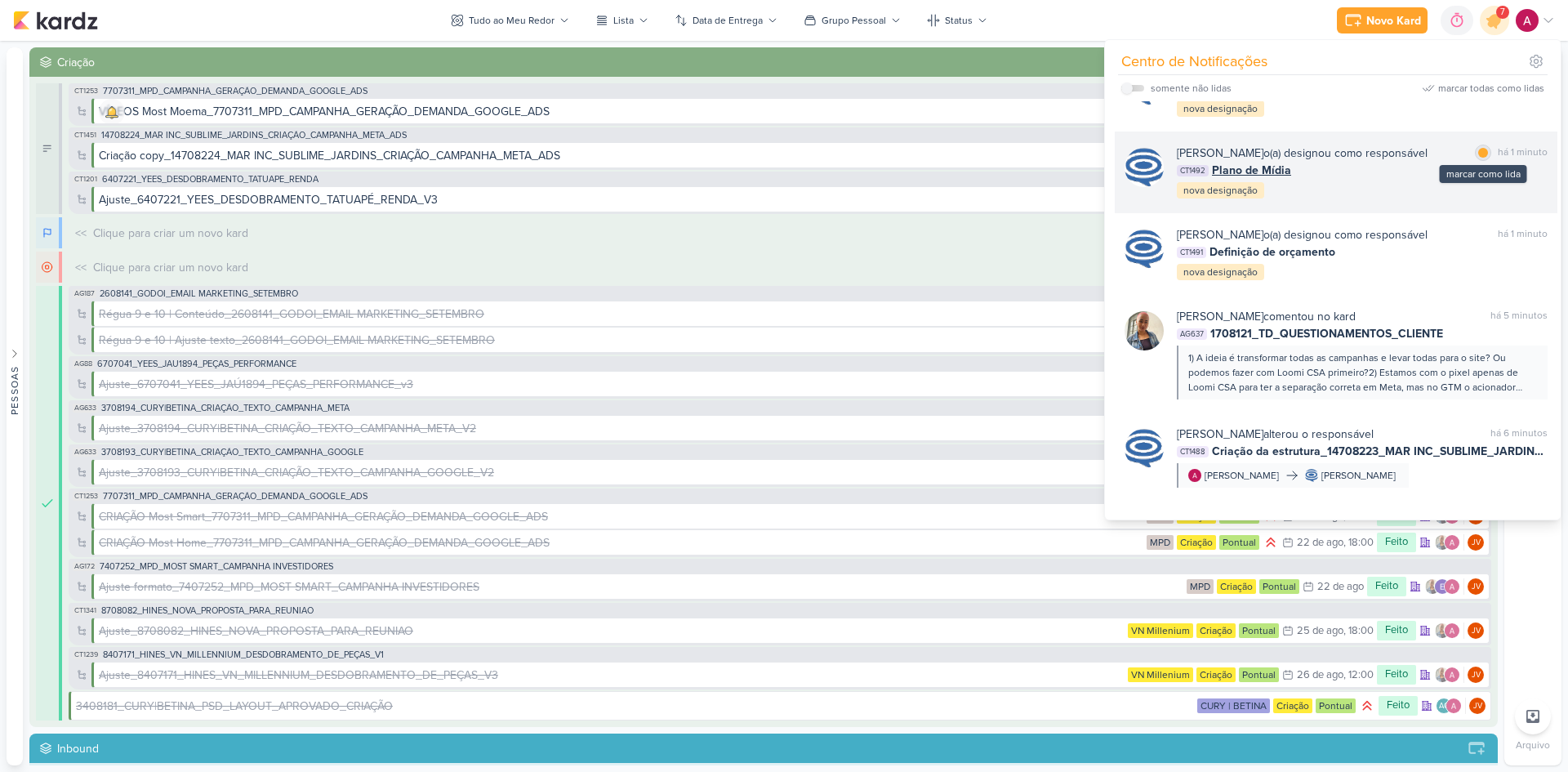
click at [1478, 157] on div at bounding box center [1483, 153] width 9 height 9
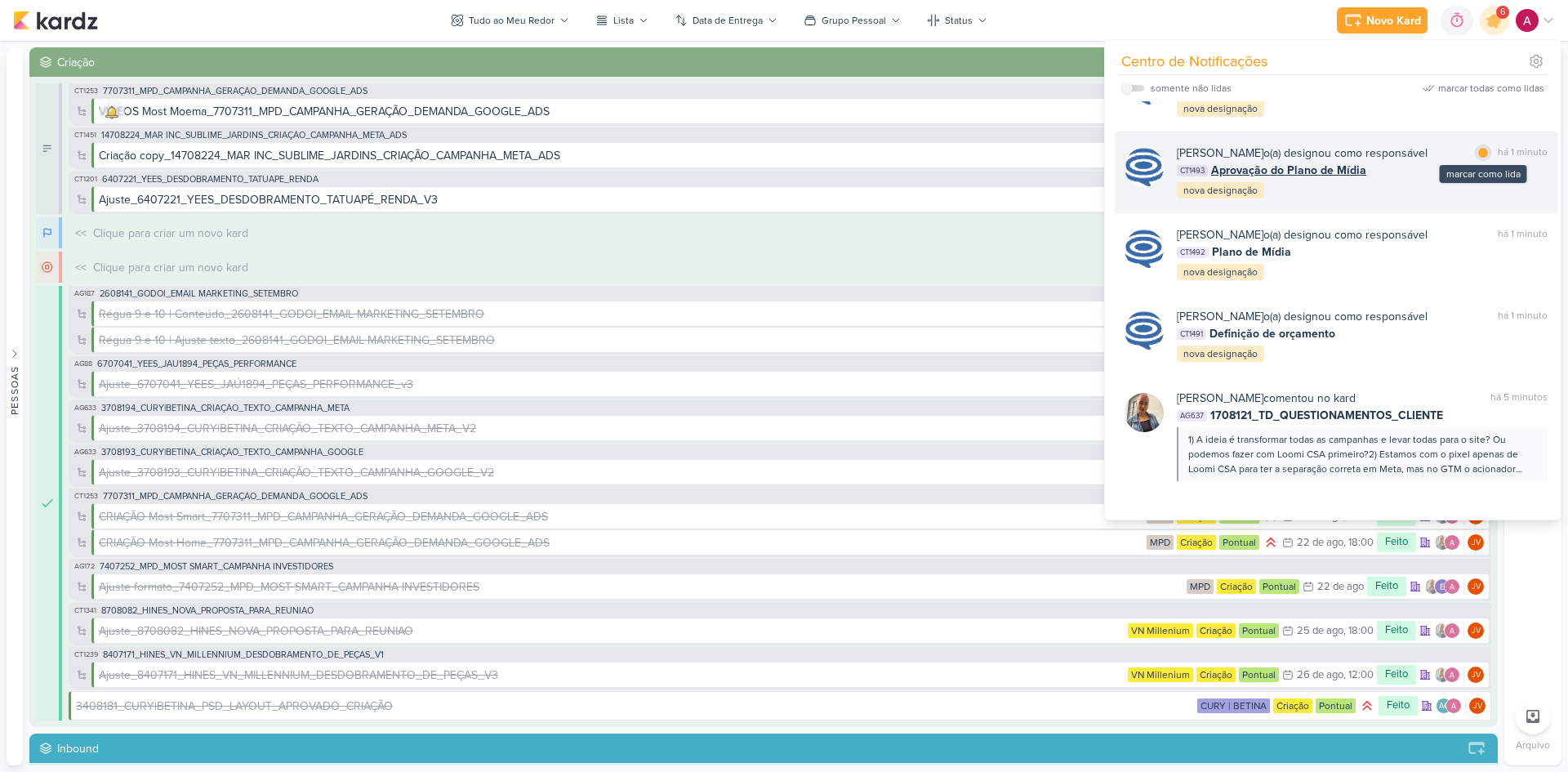
click at [1481, 161] on div "marcar como lida" at bounding box center [1482, 153] width 16 height 16
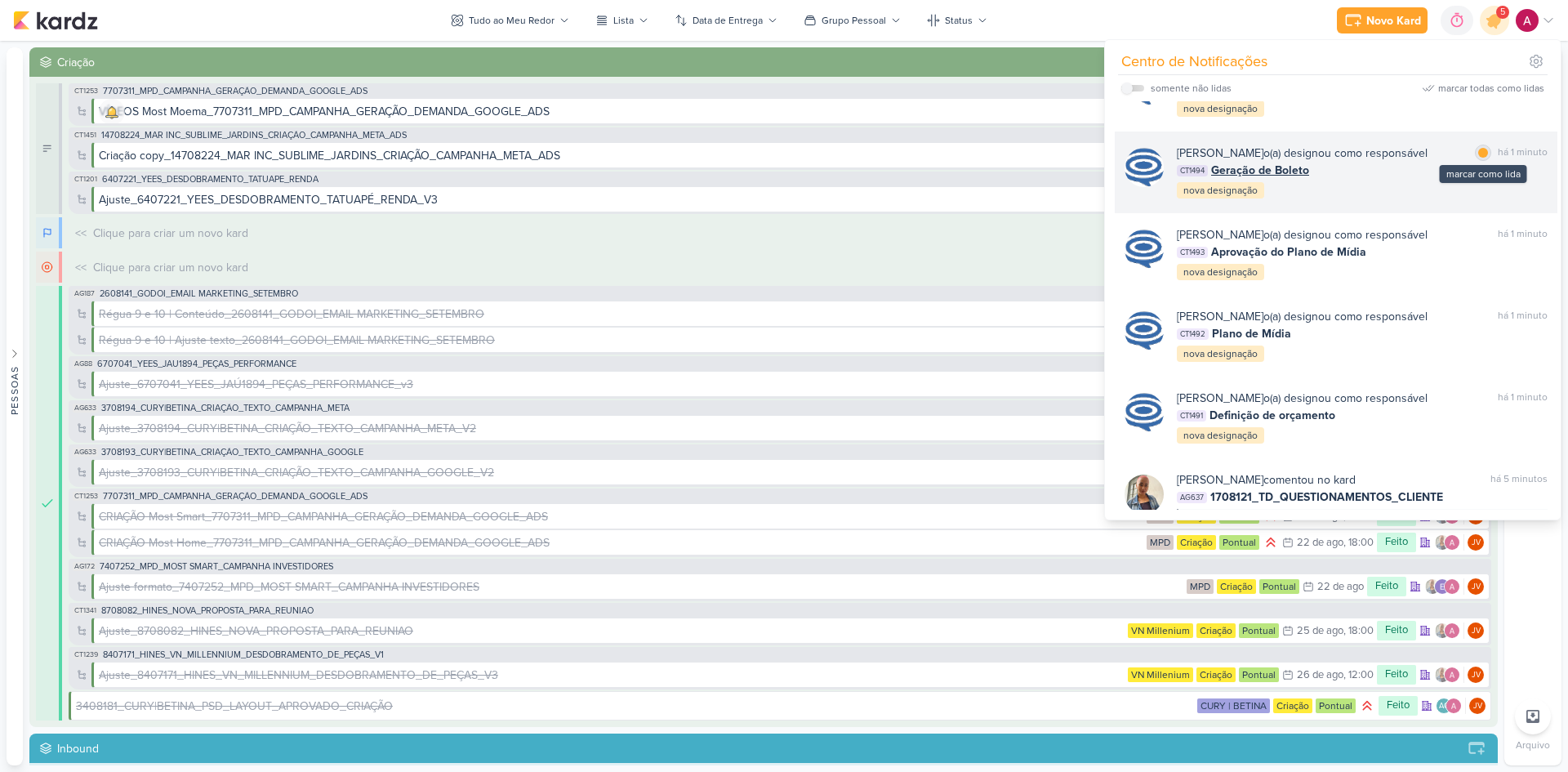
click at [1479, 157] on div at bounding box center [1483, 153] width 9 height 9
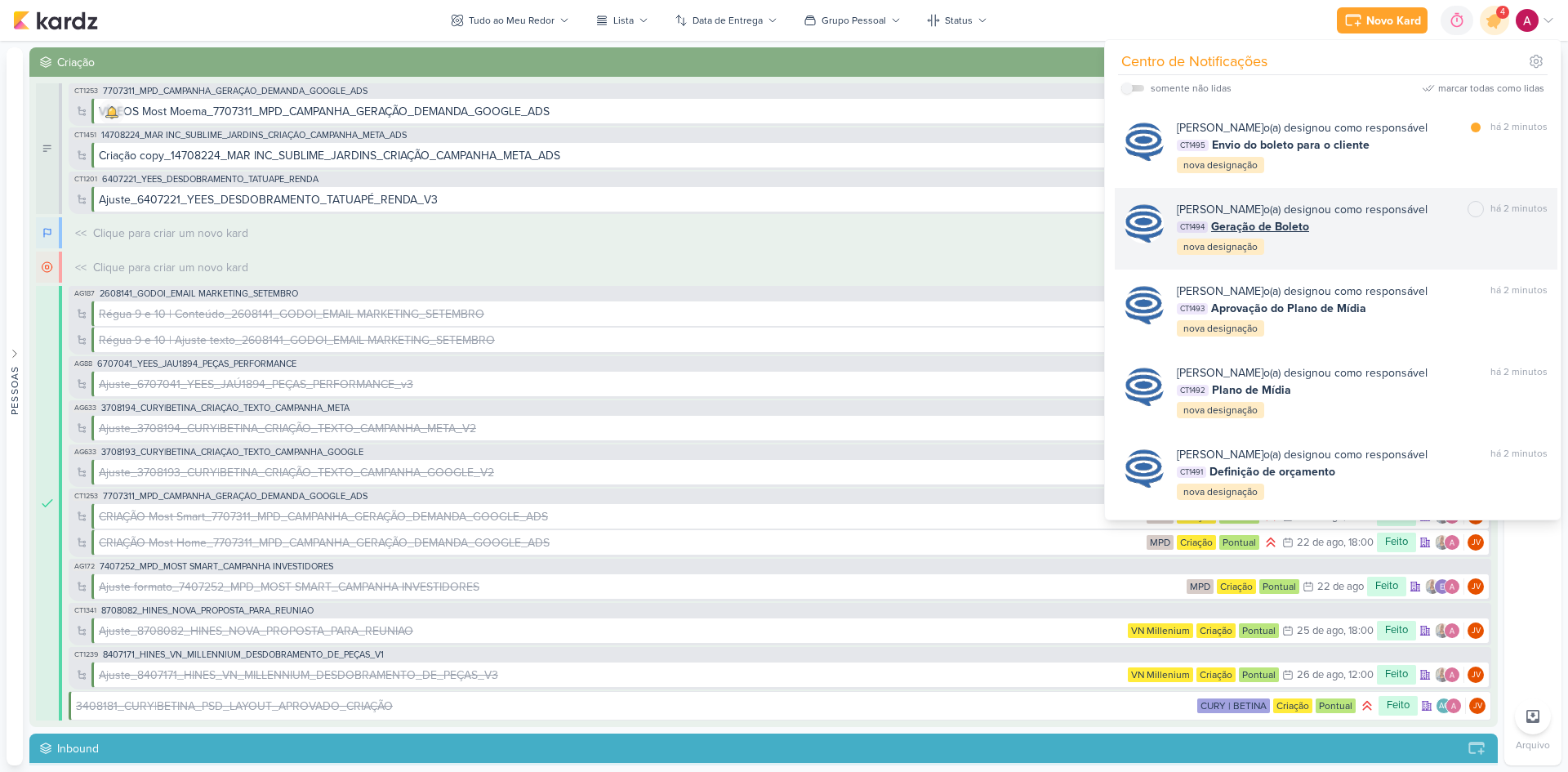
scroll to position [81, 0]
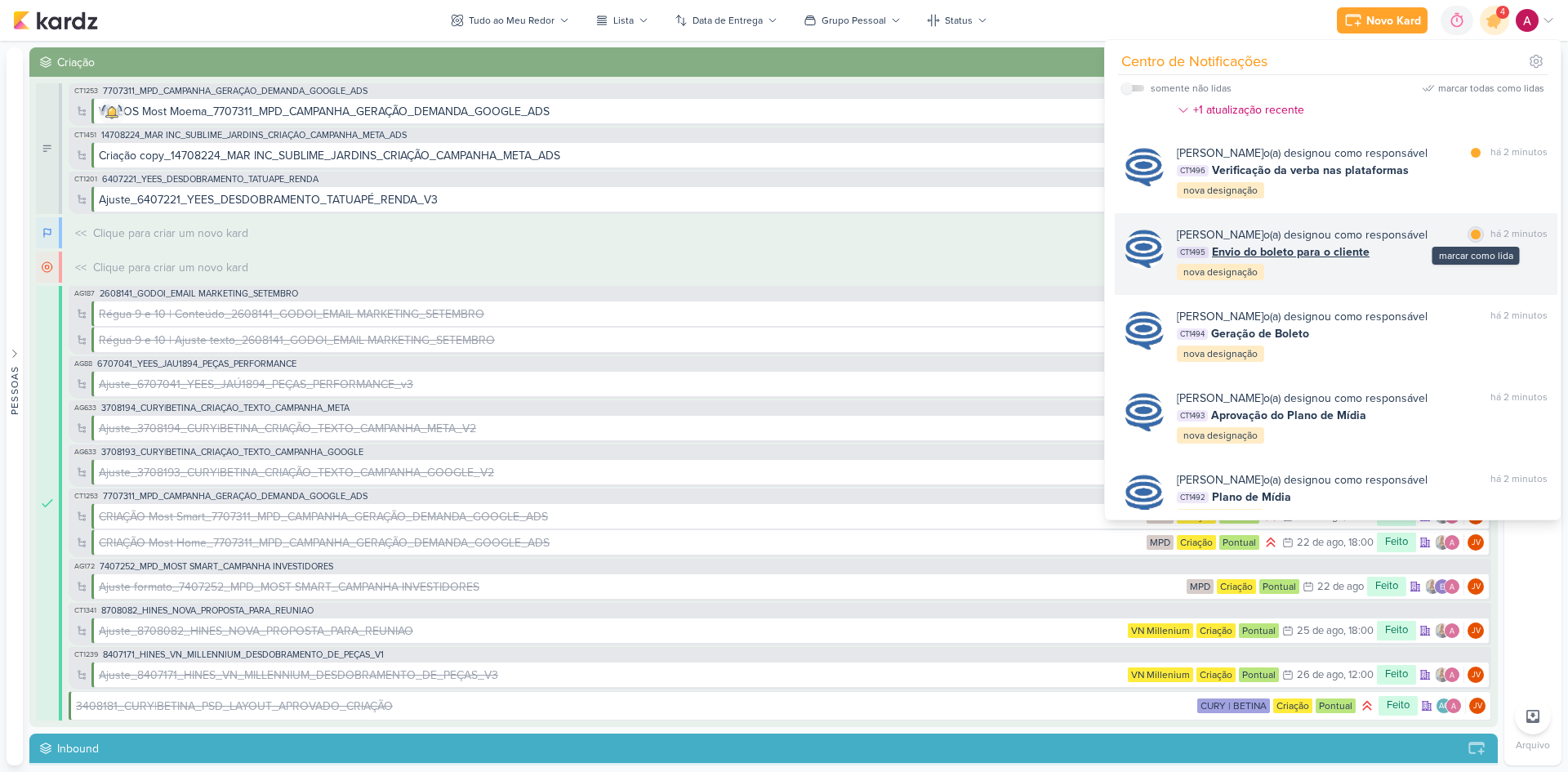
click at [1470, 240] on div at bounding box center [1475, 234] width 9 height 9
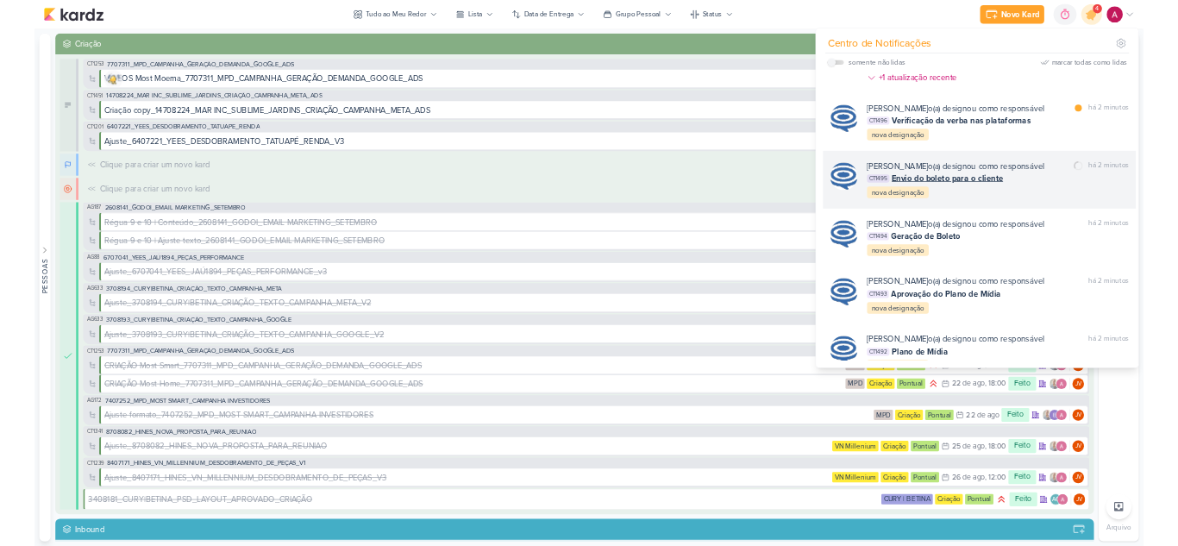
scroll to position [0, 0]
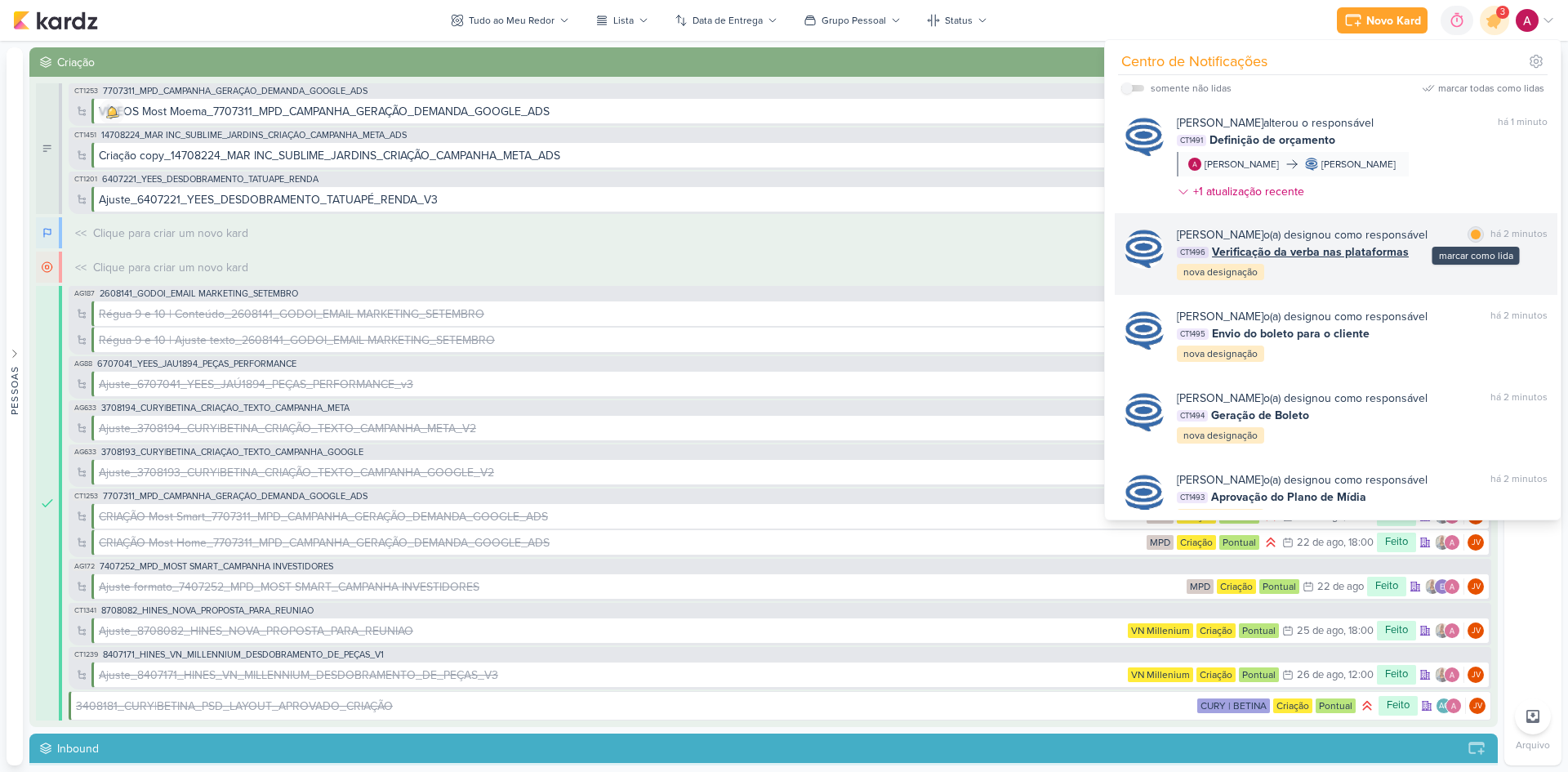
click at [1467, 241] on div "marcar como lida" at bounding box center [1474, 234] width 16 height 16
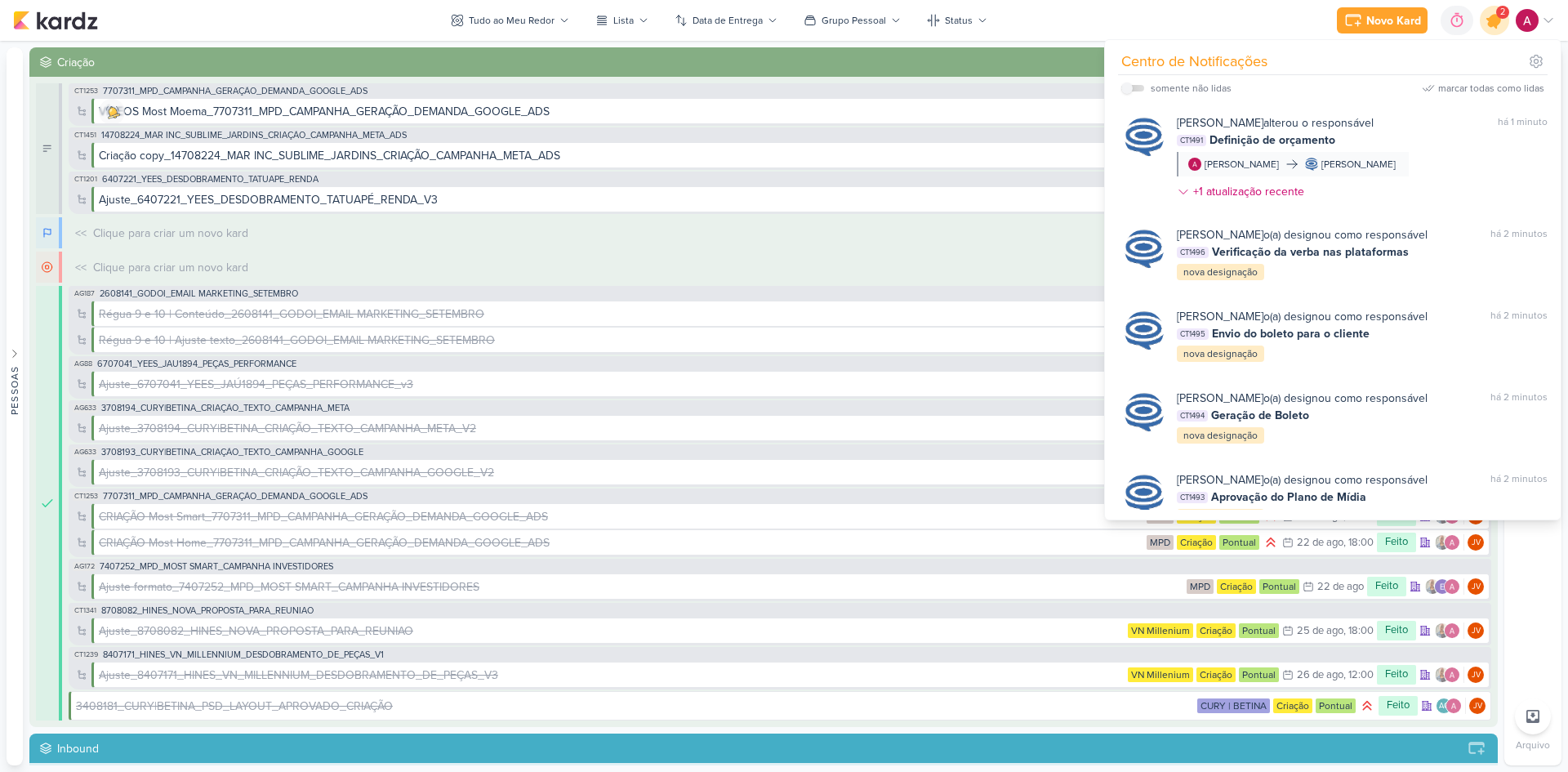
click at [1499, 26] on icon at bounding box center [1493, 20] width 27 height 27
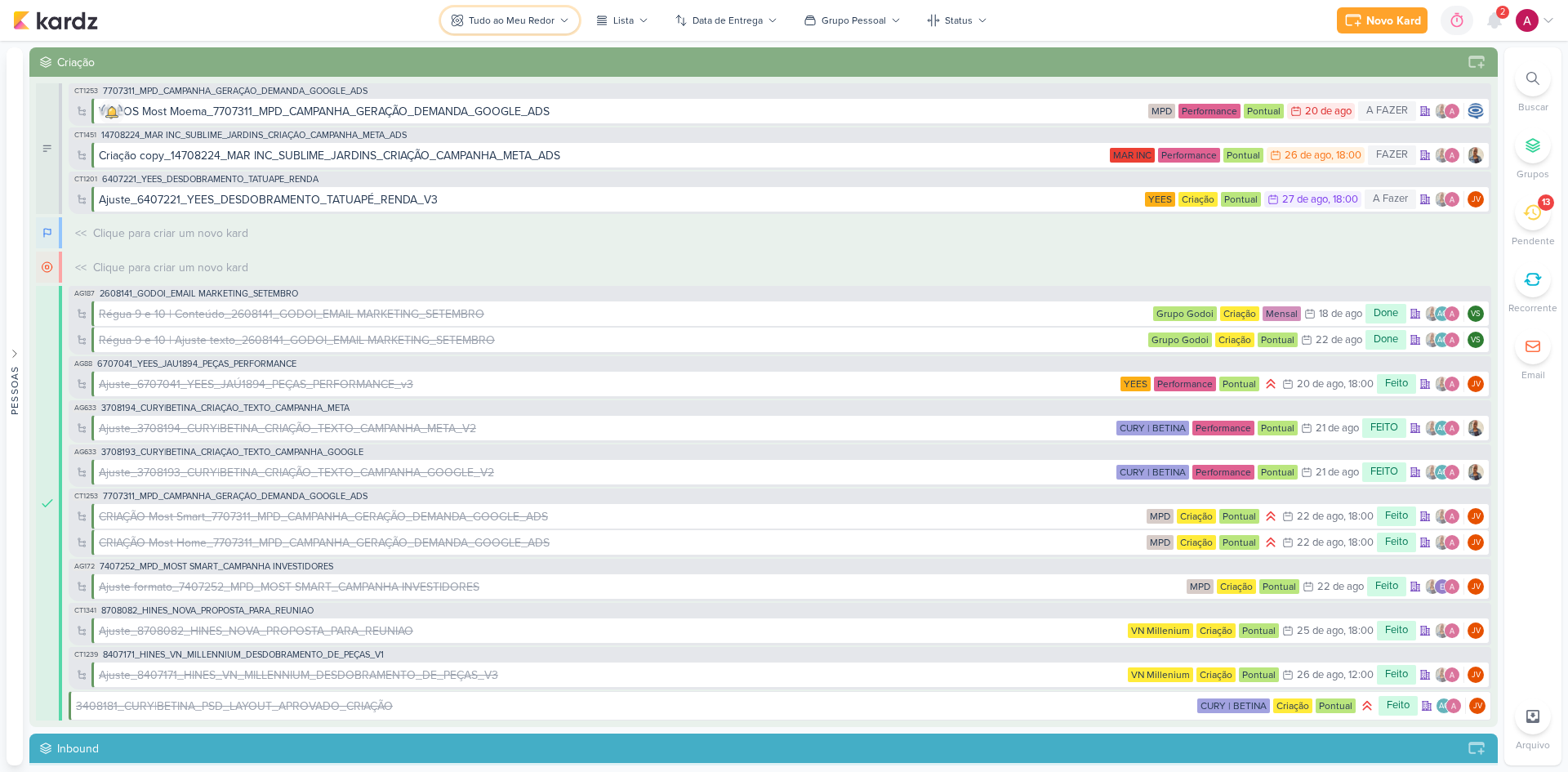
click at [541, 25] on div "Tudo ao Meu Redor" at bounding box center [511, 21] width 86 height 15
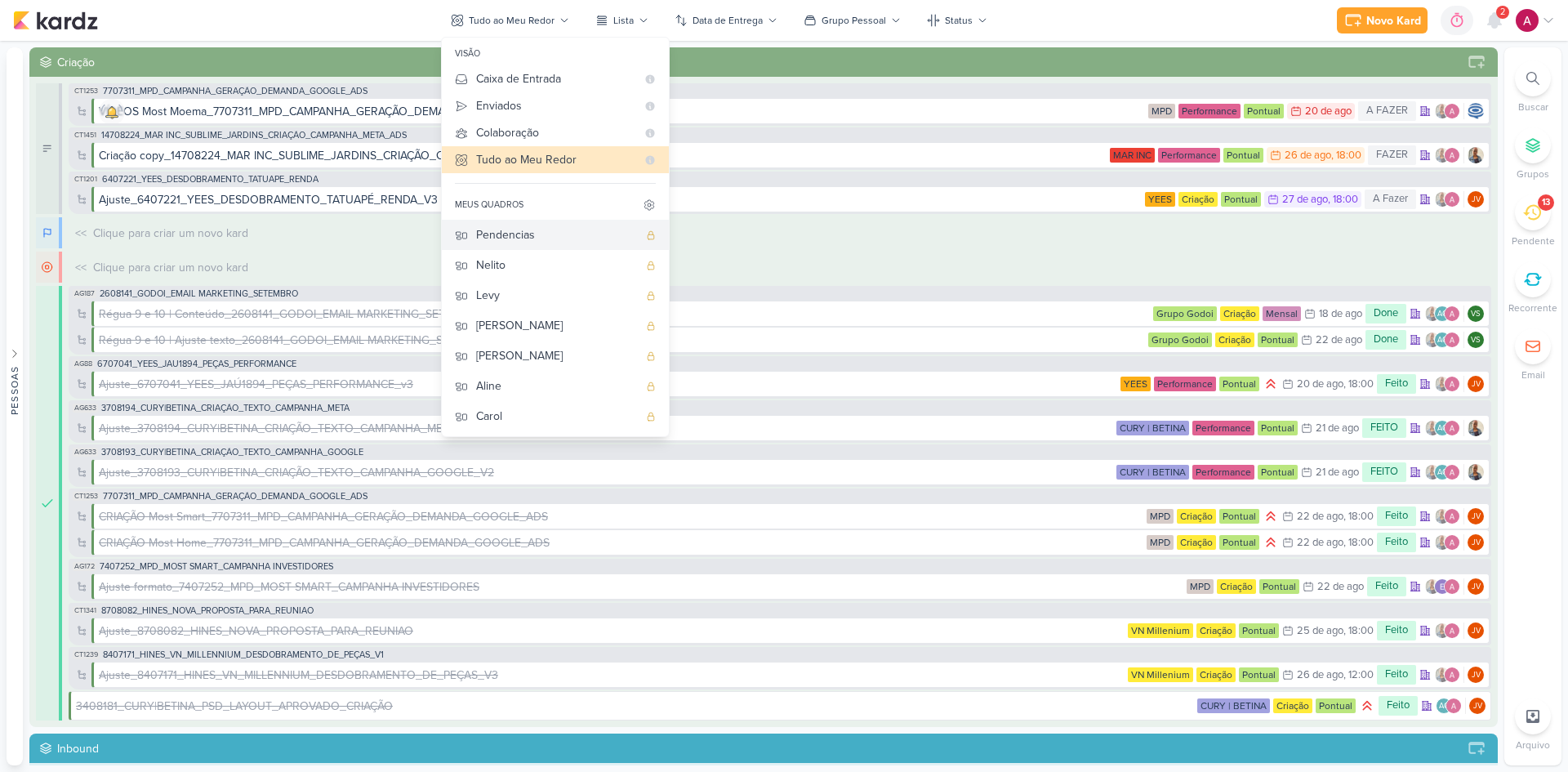
click at [512, 237] on div "Pendencias" at bounding box center [557, 235] width 162 height 17
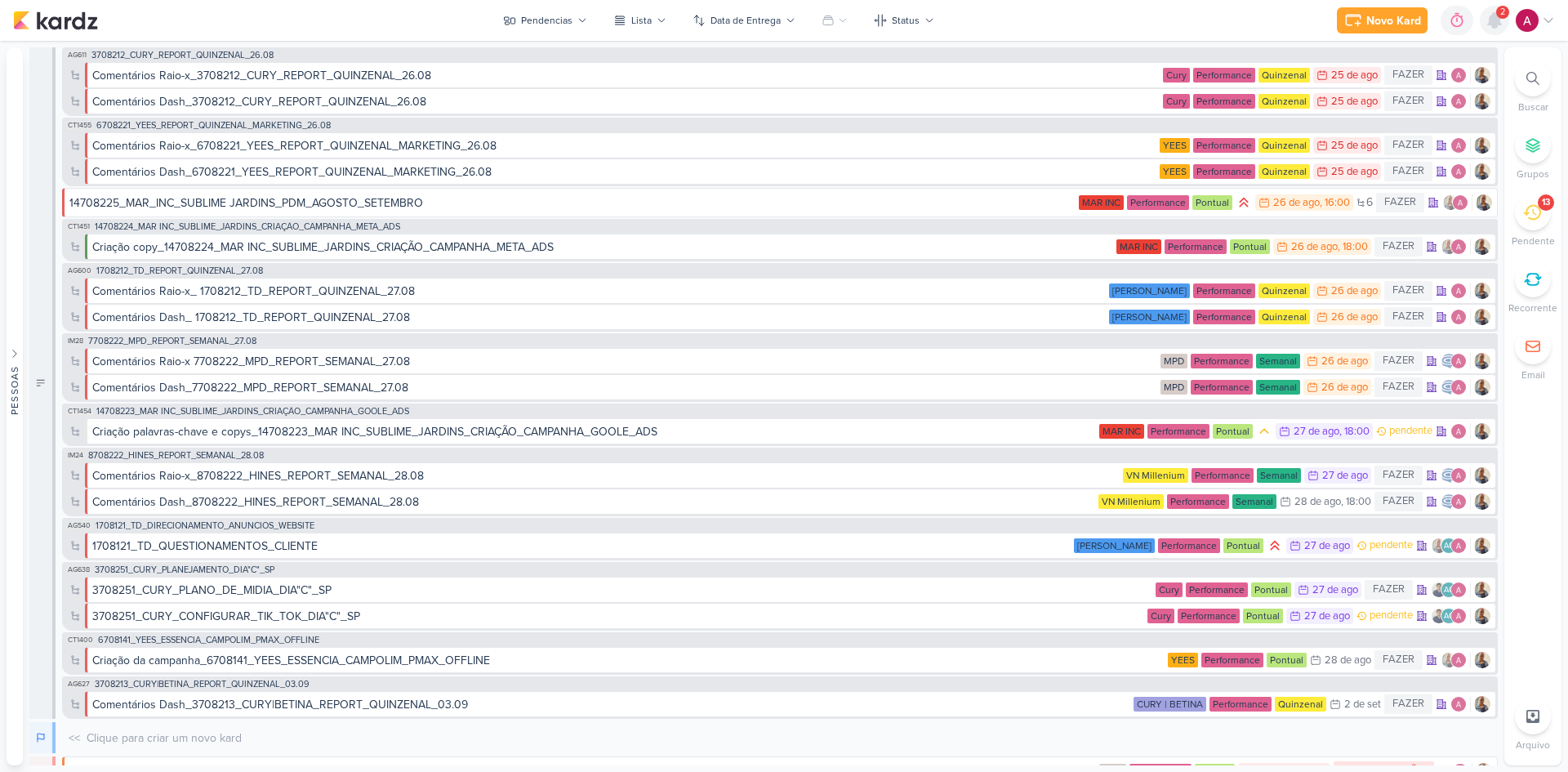
click at [1499, 32] on div at bounding box center [1493, 20] width 29 height 29
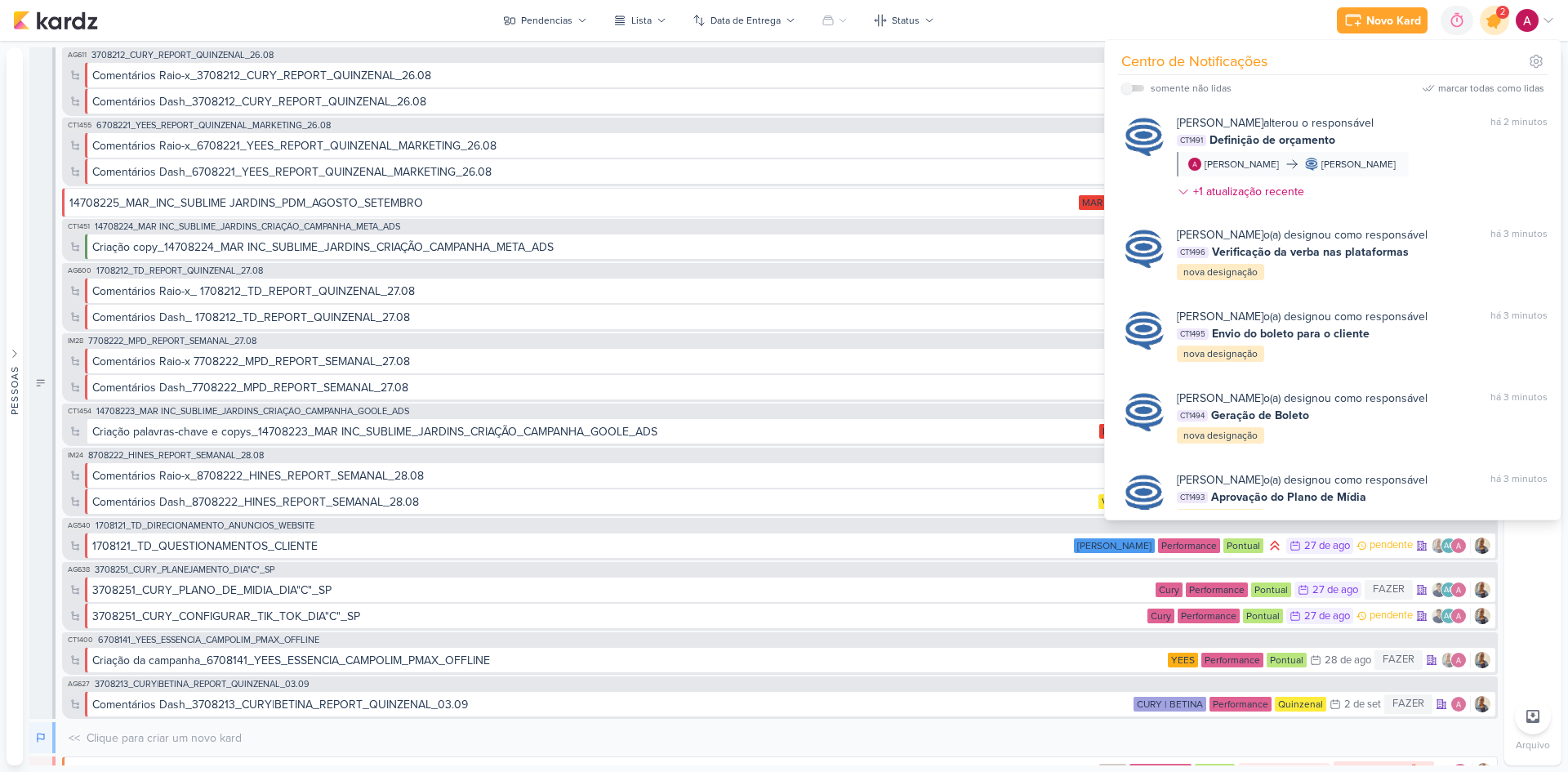
click at [1499, 32] on div at bounding box center [1494, 21] width 42 height 42
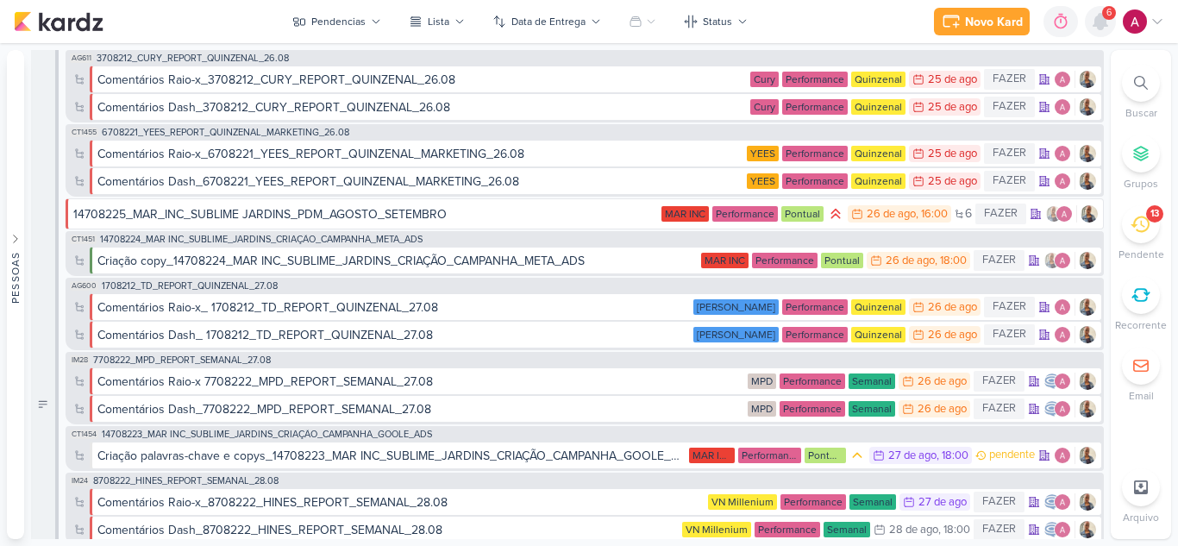
click at [1095, 22] on icon at bounding box center [1100, 22] width 14 height 16
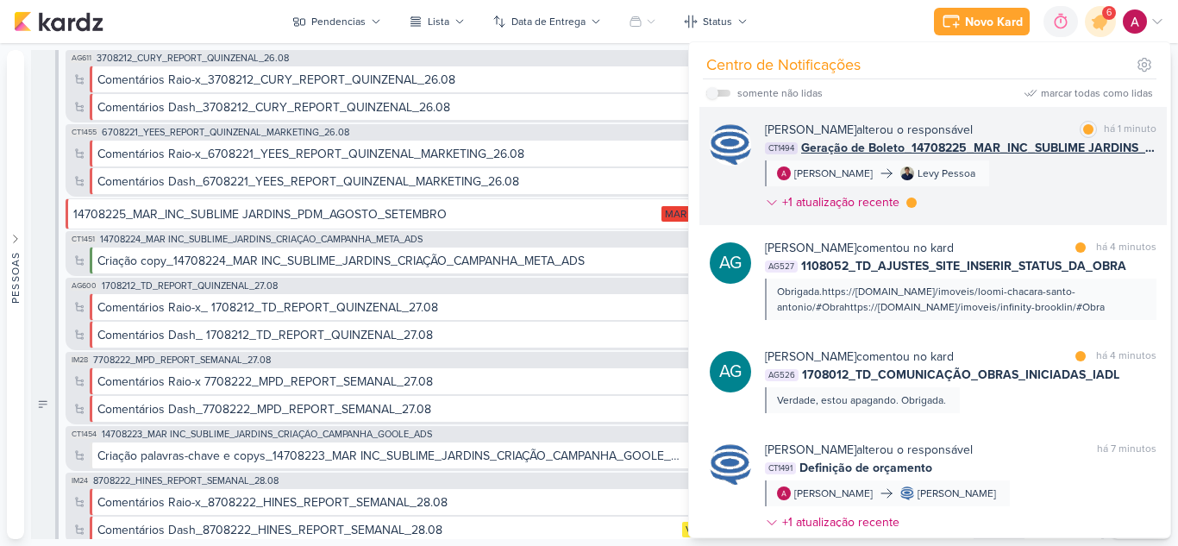
click at [1054, 180] on div "[PERSON_NAME] alterou o responsável marcar como lida há 1 minuto CT1494 Geração…" at bounding box center [960, 169] width 391 height 97
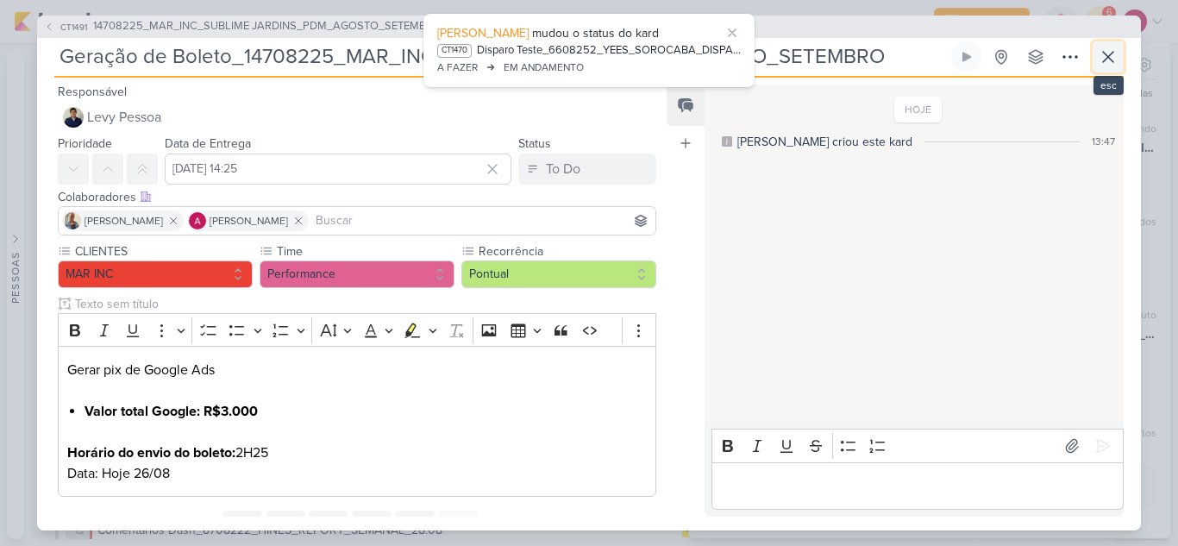
click at [1109, 60] on icon at bounding box center [1108, 57] width 21 height 21
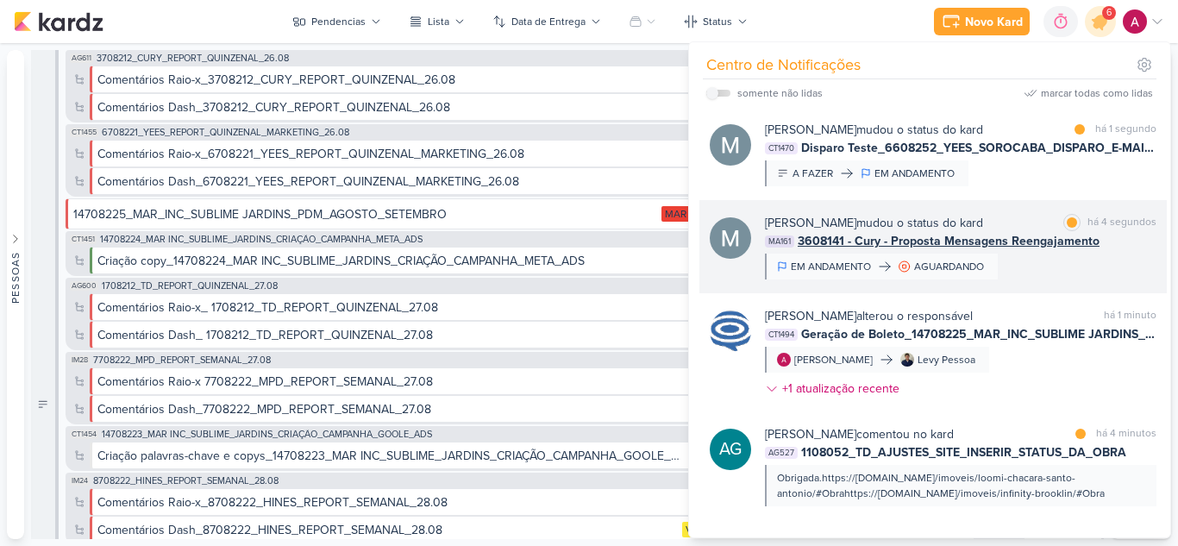
click at [1056, 265] on div "[PERSON_NAME] mudou o status do kard marcar como lida há 4 segundos MA161 36081…" at bounding box center [960, 247] width 391 height 66
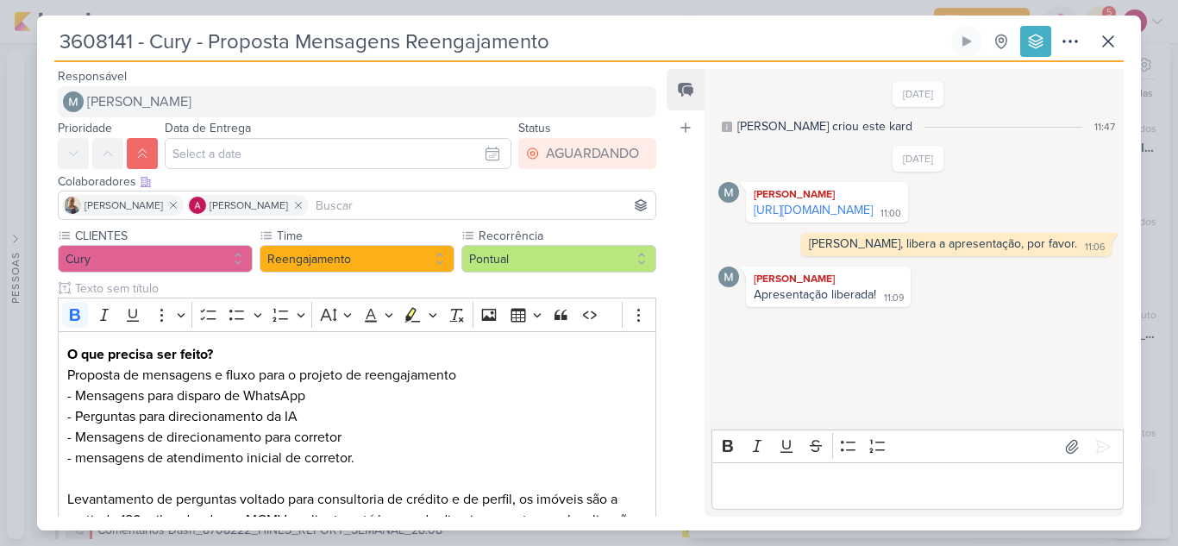
drag, startPoint x: 830, startPoint y: 219, endPoint x: 648, endPoint y: 101, distance: 216.9
click at [830, 217] on link "[URL][DOMAIN_NAME]" at bounding box center [813, 210] width 119 height 15
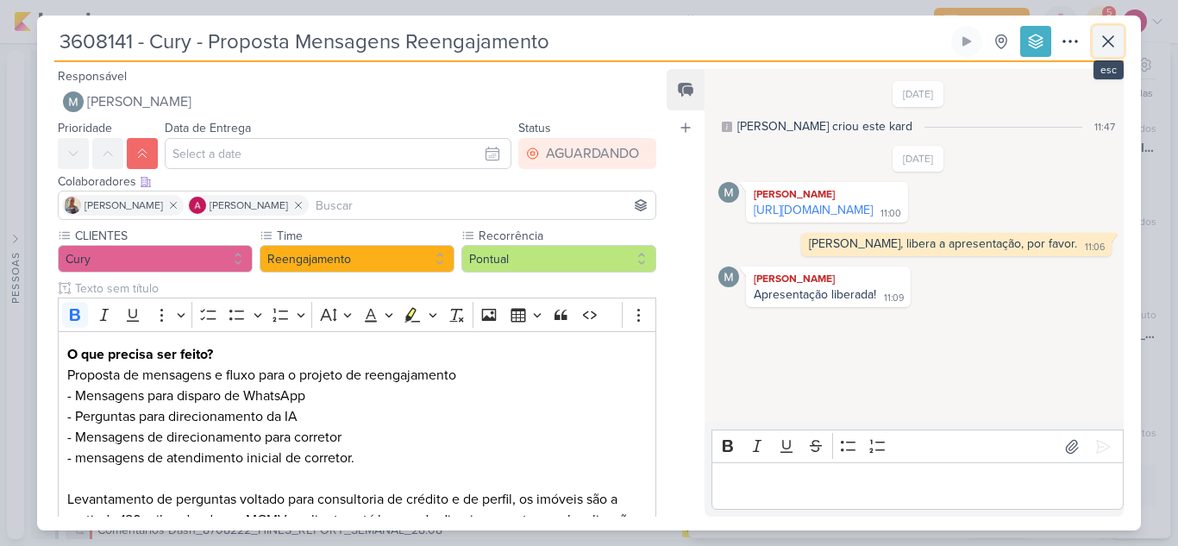
click at [1110, 40] on icon at bounding box center [1108, 41] width 10 height 10
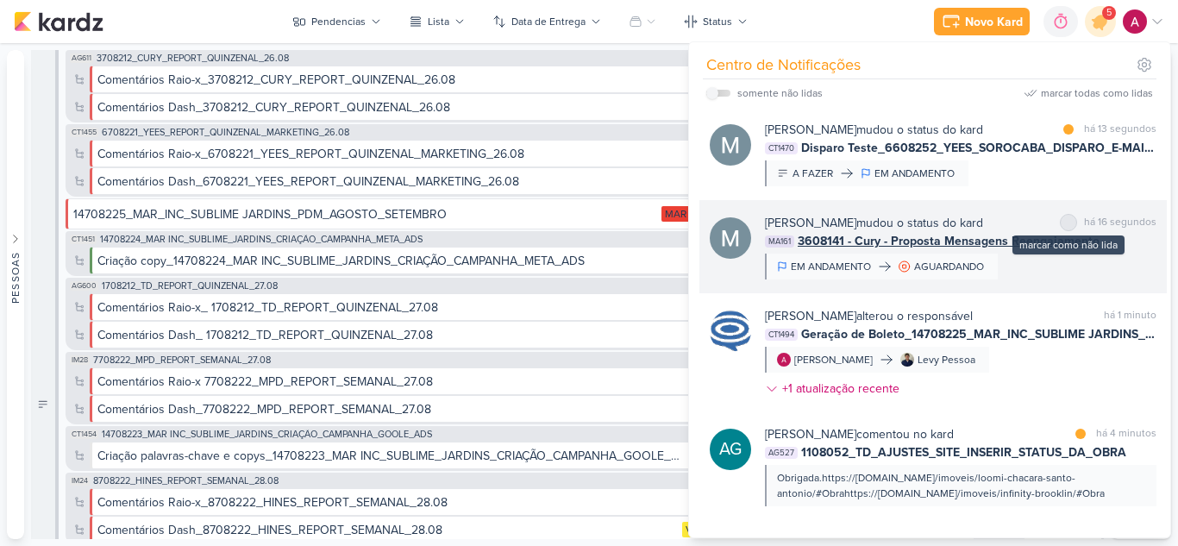
click at [1067, 228] on div "marcar como não lida" at bounding box center [1068, 222] width 17 height 17
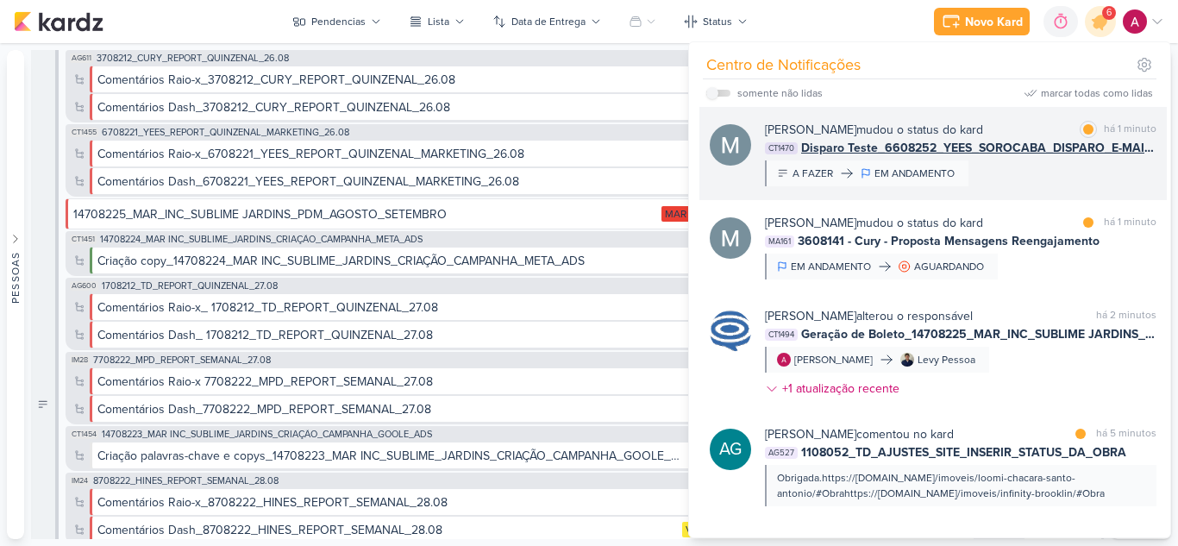
click at [1015, 174] on div "[PERSON_NAME] mudou o status do kard marcar como lida há 1 minuto CT1470 Dispar…" at bounding box center [960, 154] width 391 height 66
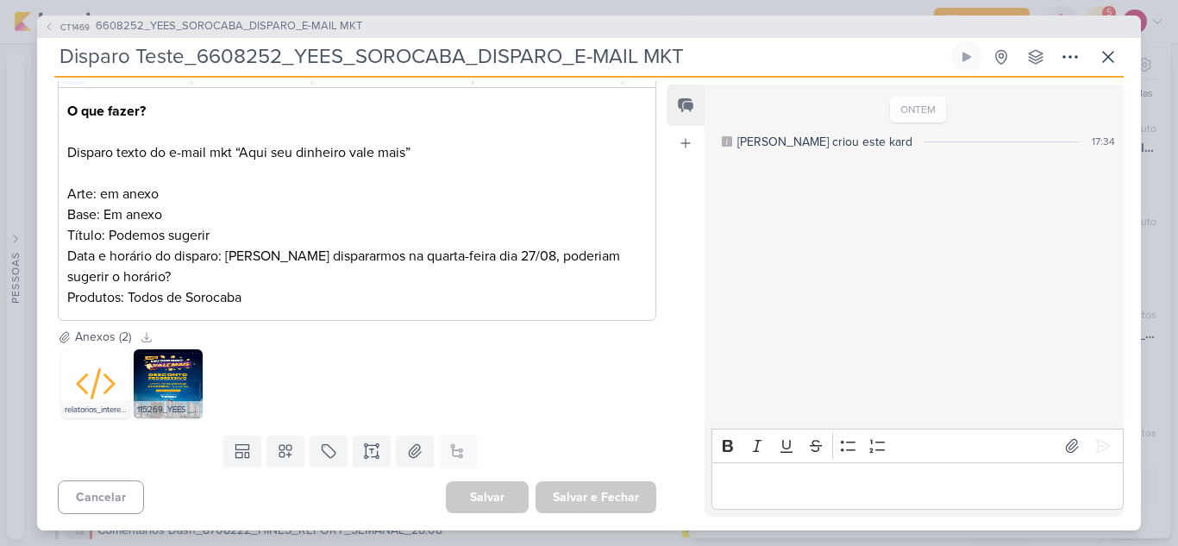
scroll to position [260, 0]
click at [1098, 56] on icon at bounding box center [1108, 57] width 21 height 21
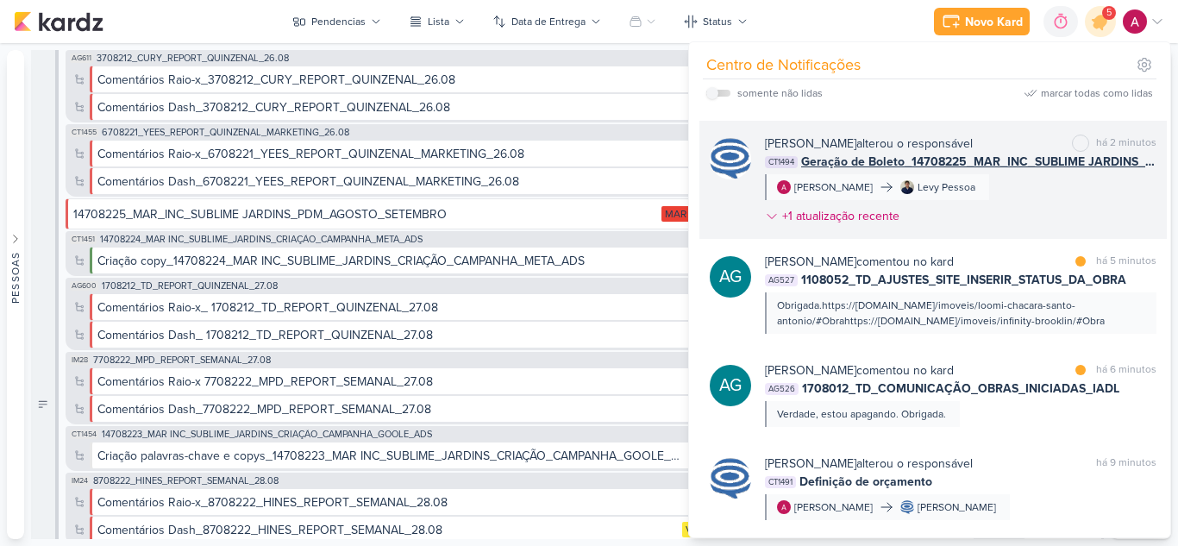
scroll to position [259, 0]
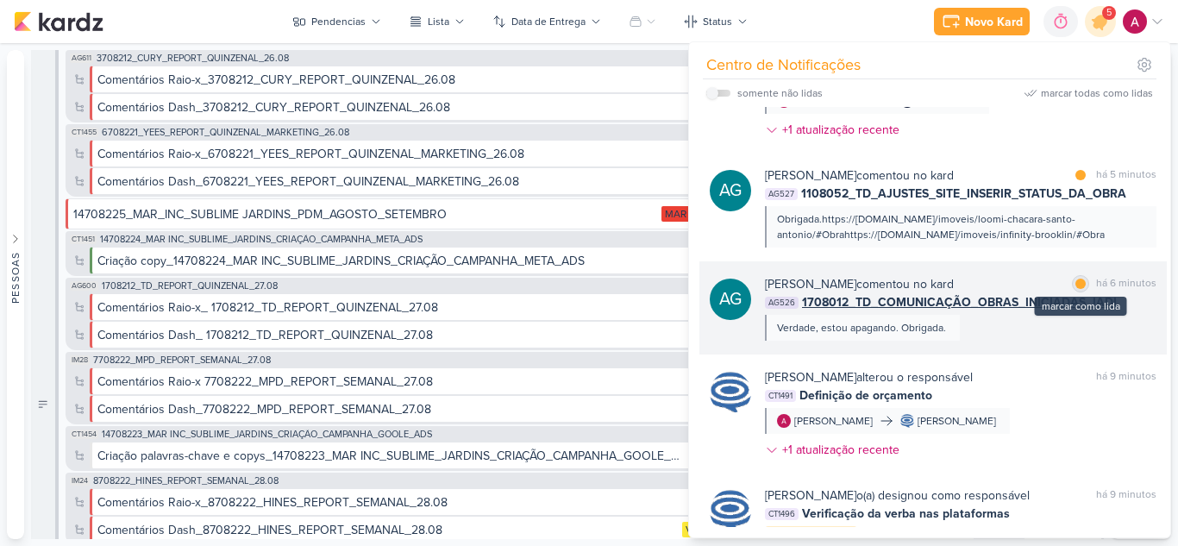
click at [1076, 285] on div at bounding box center [1080, 284] width 10 height 10
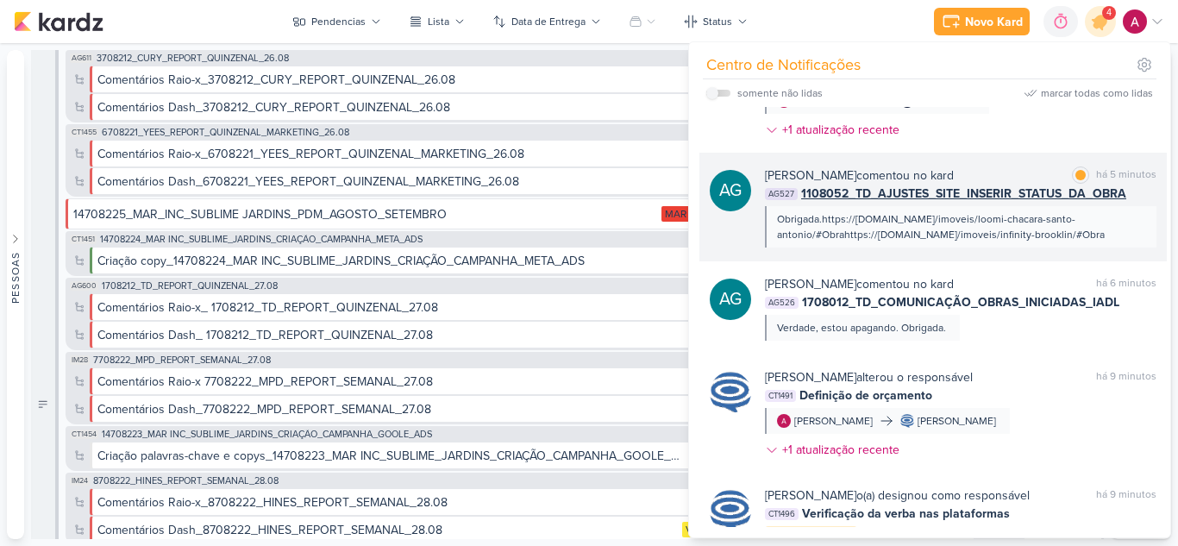
click at [1022, 173] on div "[PERSON_NAME] comentou no kard marcar como lida há 5 minutos" at bounding box center [960, 175] width 391 height 18
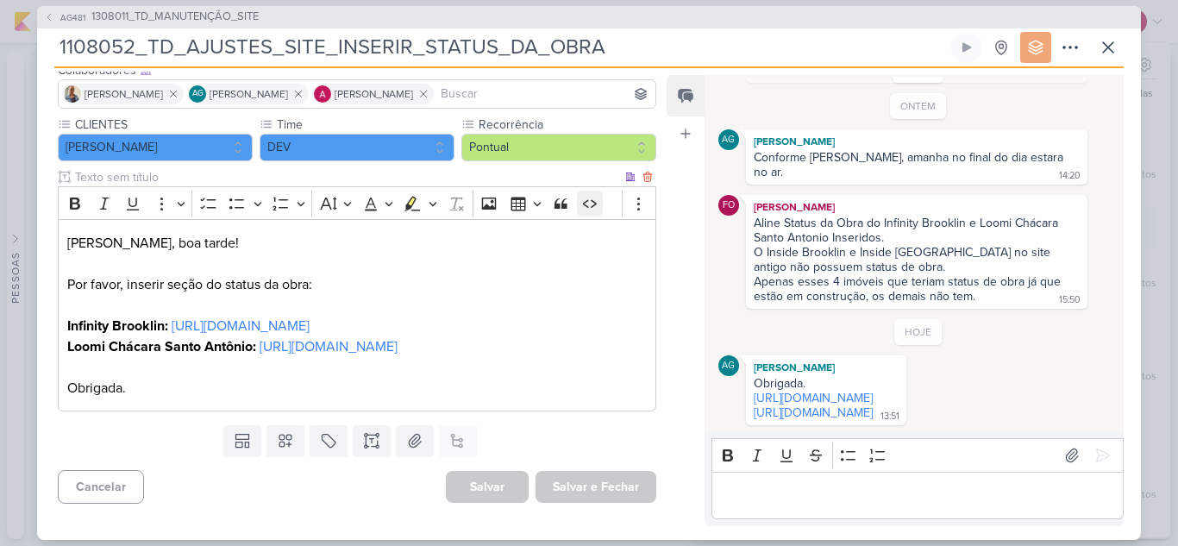
scroll to position [0, 0]
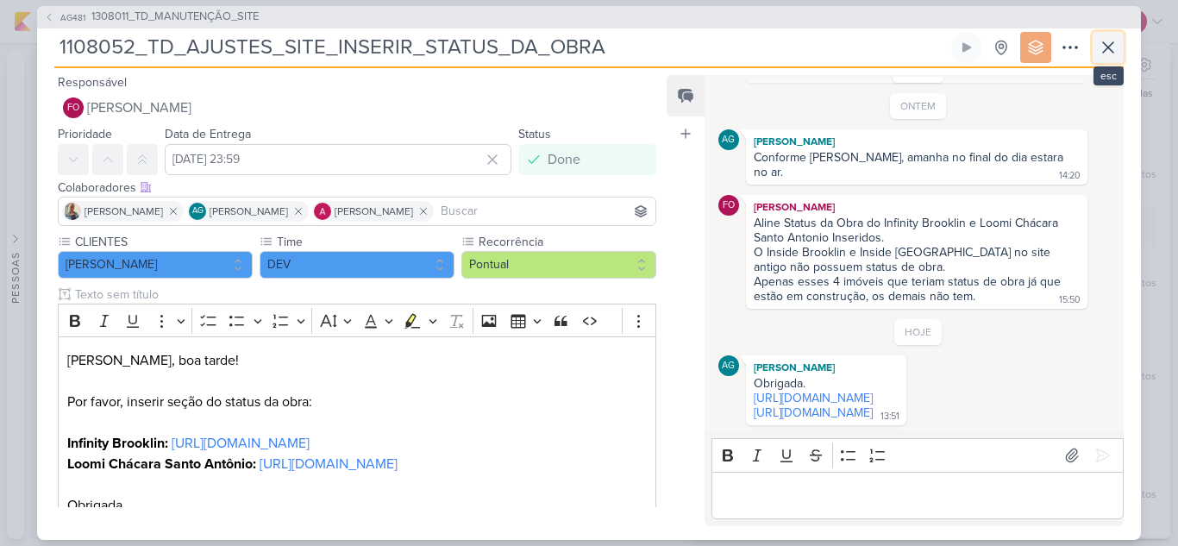
click at [1105, 46] on icon at bounding box center [1108, 47] width 21 height 21
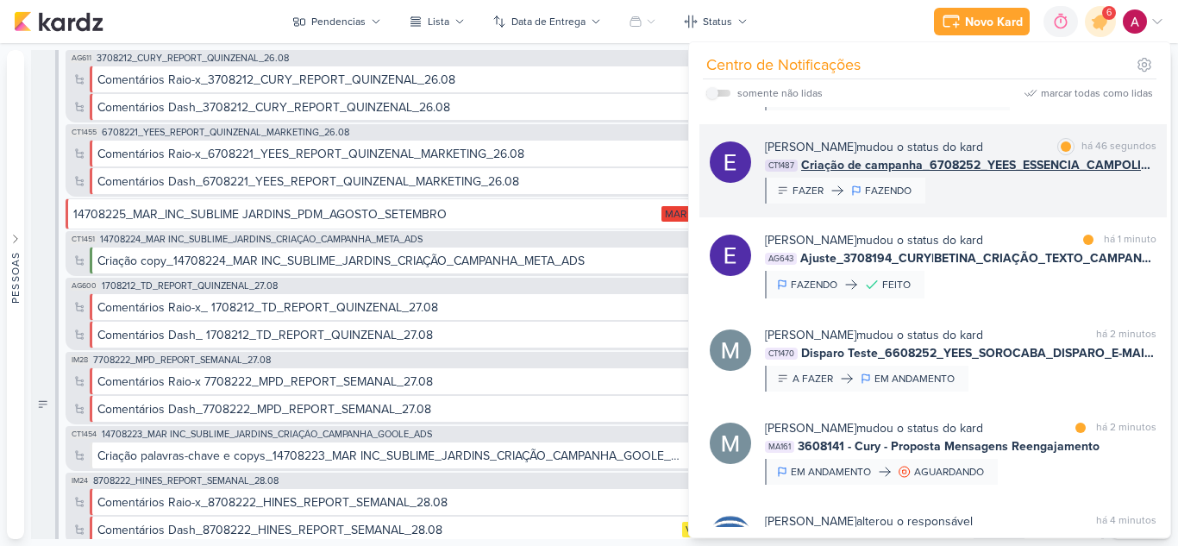
scroll to position [86, 0]
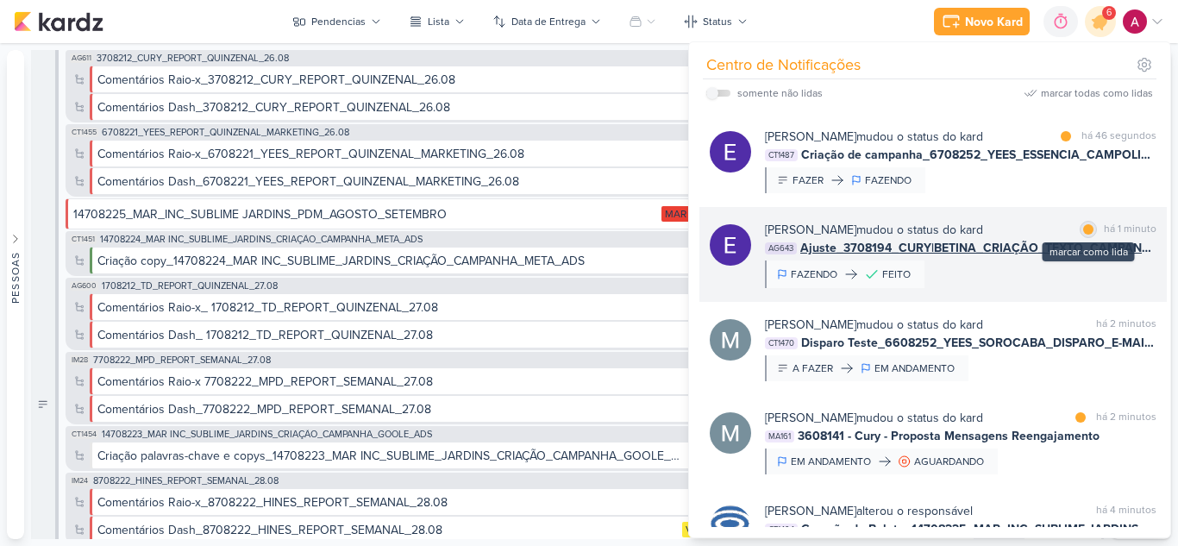
click at [1083, 231] on div at bounding box center [1088, 229] width 10 height 10
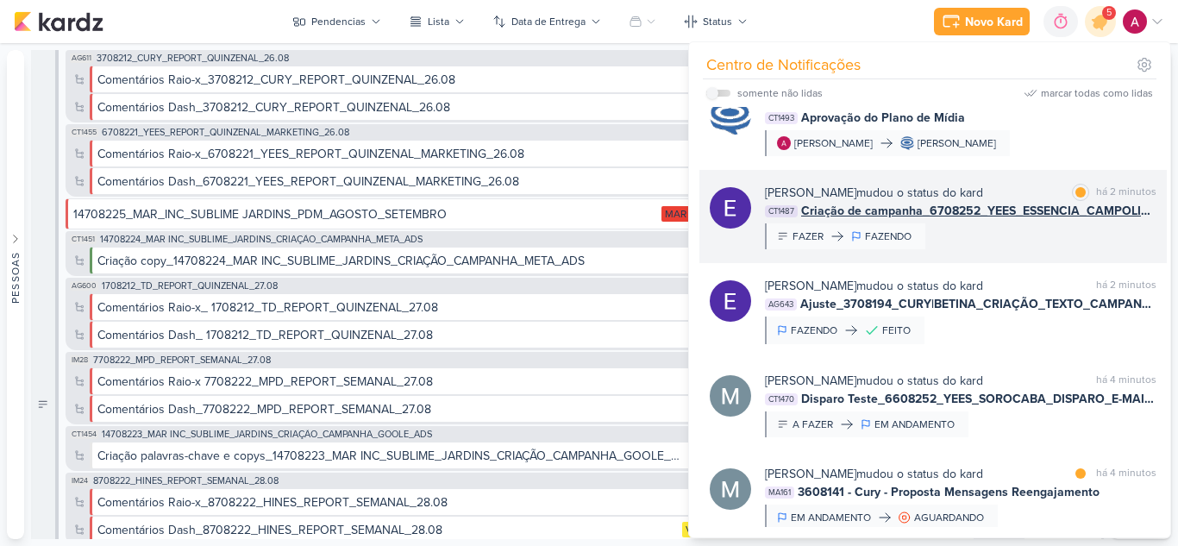
scroll to position [0, 0]
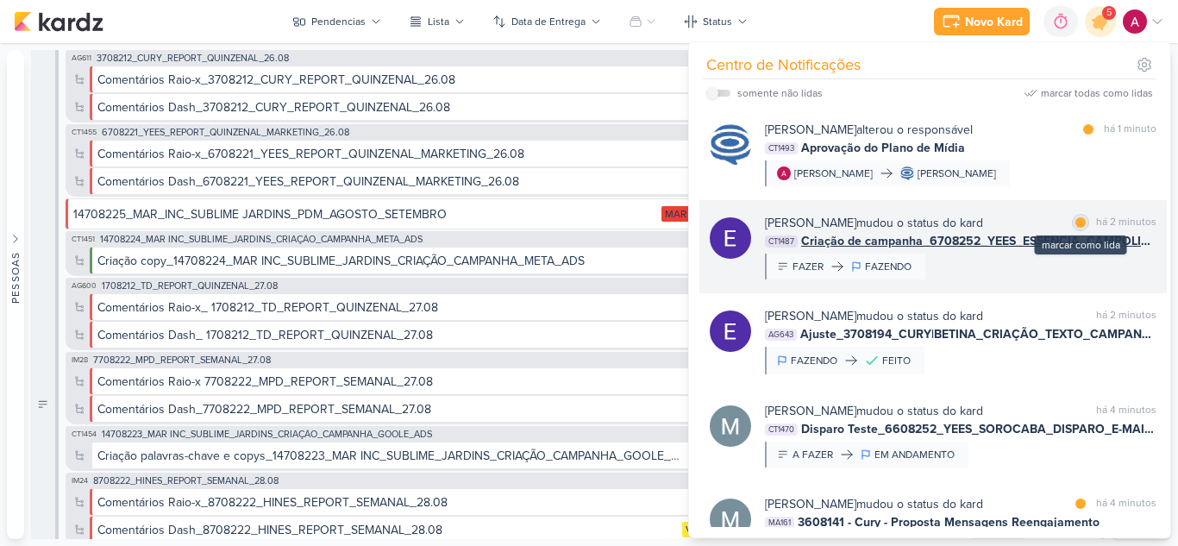
click at [1075, 223] on div at bounding box center [1080, 222] width 10 height 10
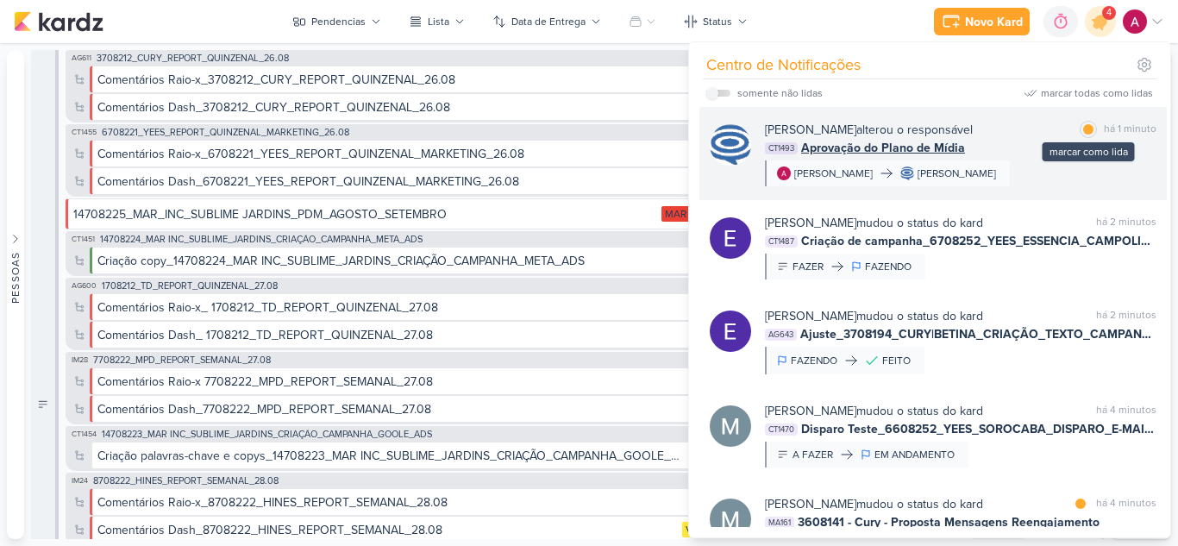
click at [1083, 128] on div at bounding box center [1088, 129] width 10 height 10
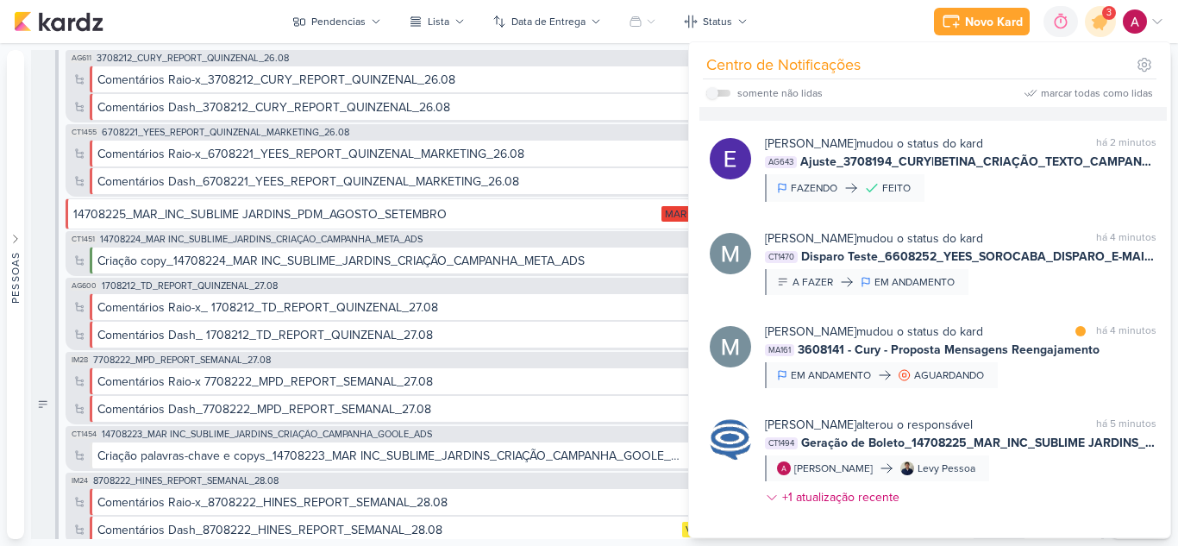
scroll to position [259, 0]
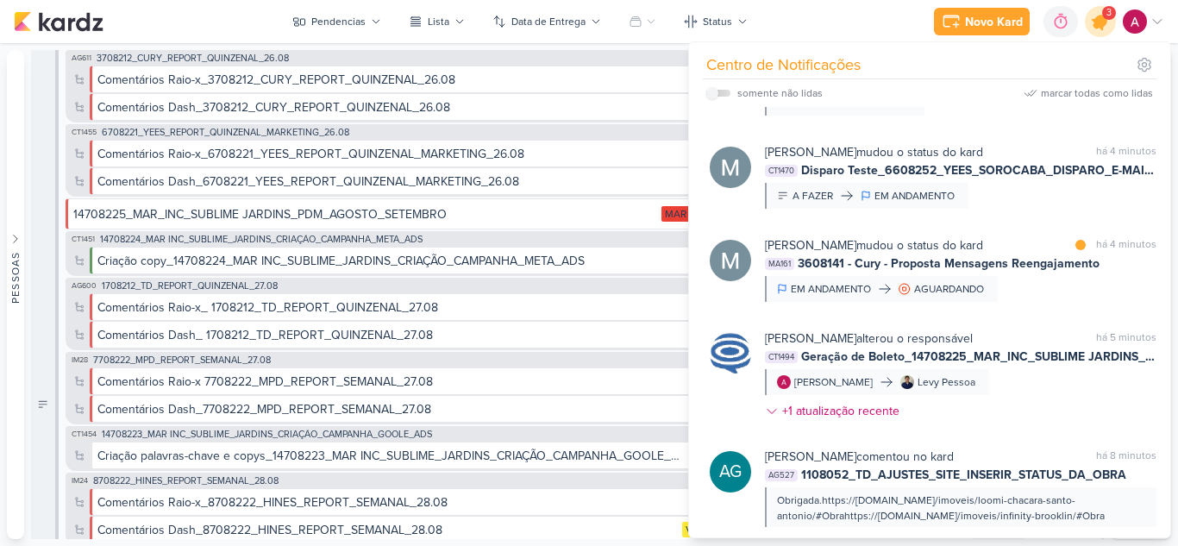
click at [1098, 26] on icon at bounding box center [1100, 21] width 21 height 21
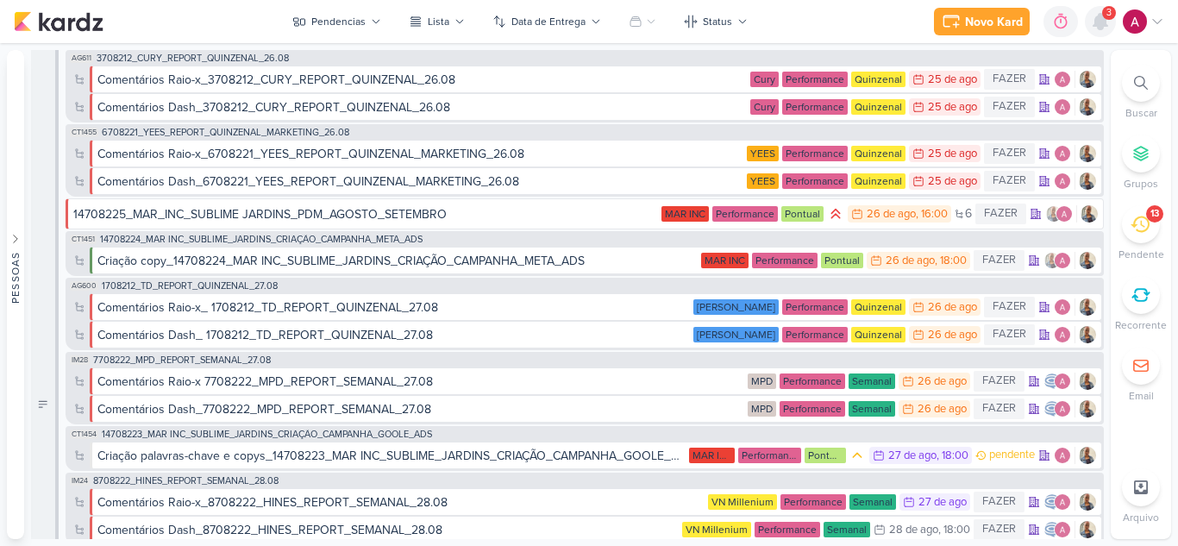
click at [1098, 25] on icon at bounding box center [1100, 22] width 14 height 16
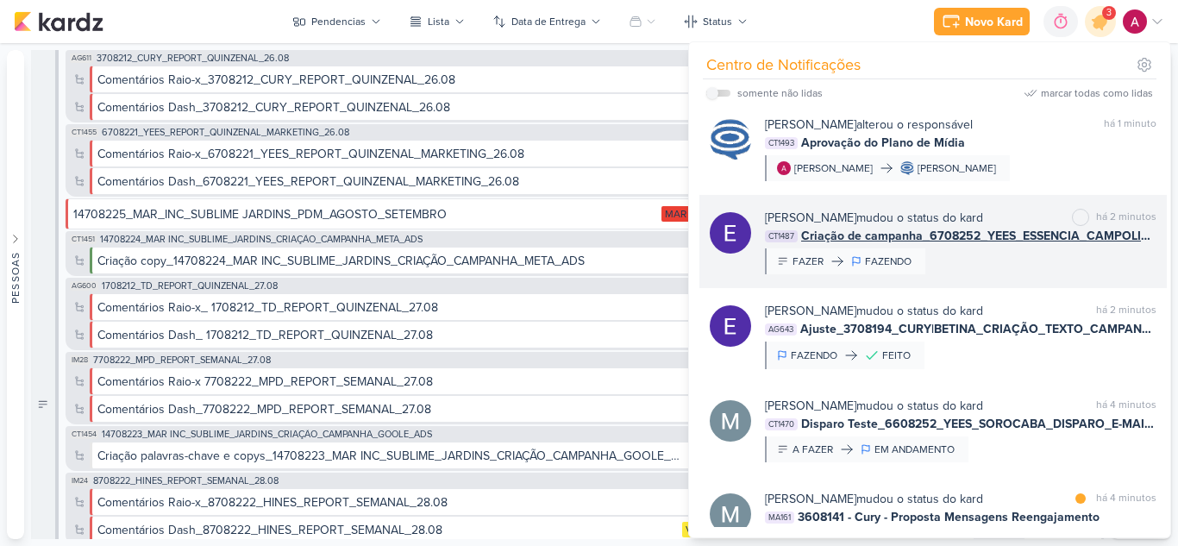
scroll to position [0, 0]
